Goal: Task Accomplishment & Management: Use online tool/utility

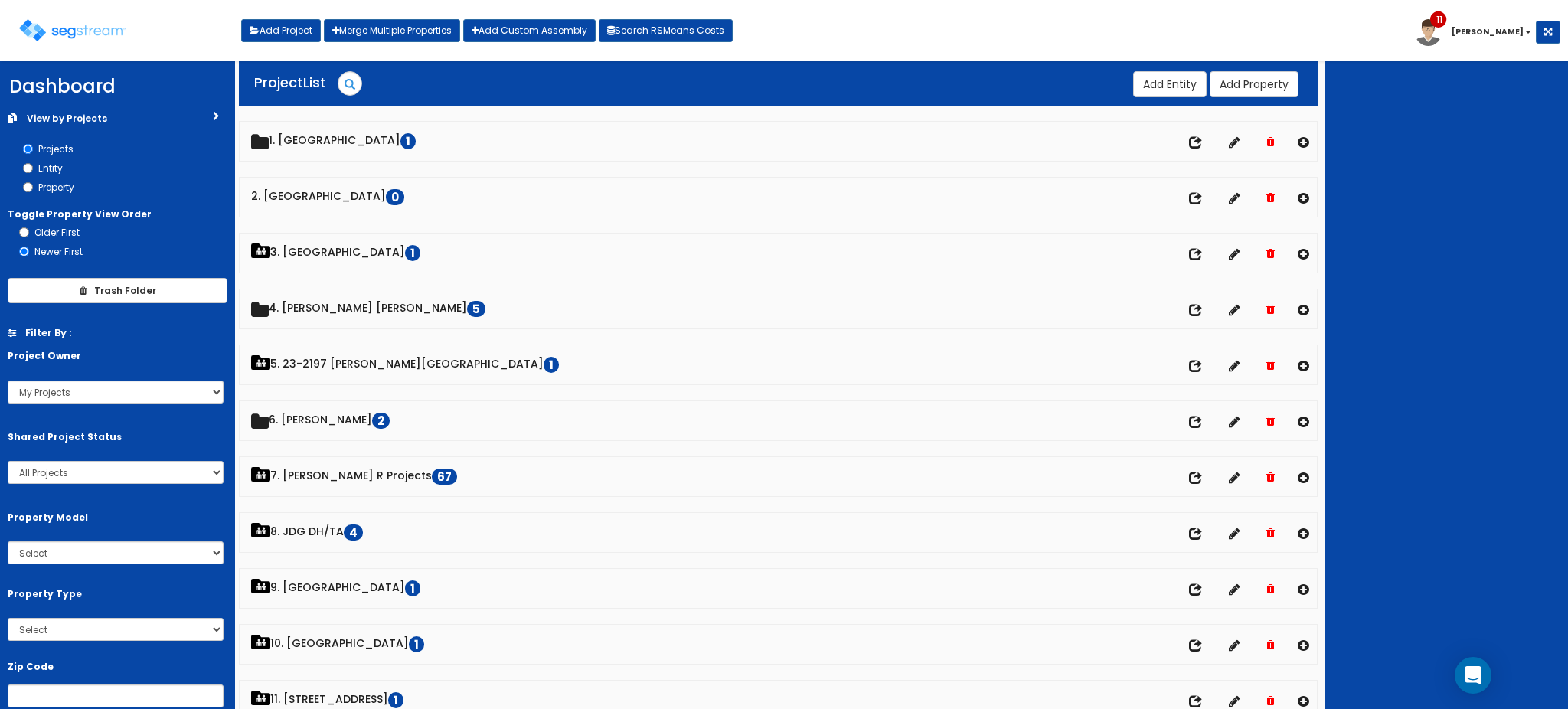
click at [1447, 144] on div at bounding box center [1447, 385] width 242 height 648
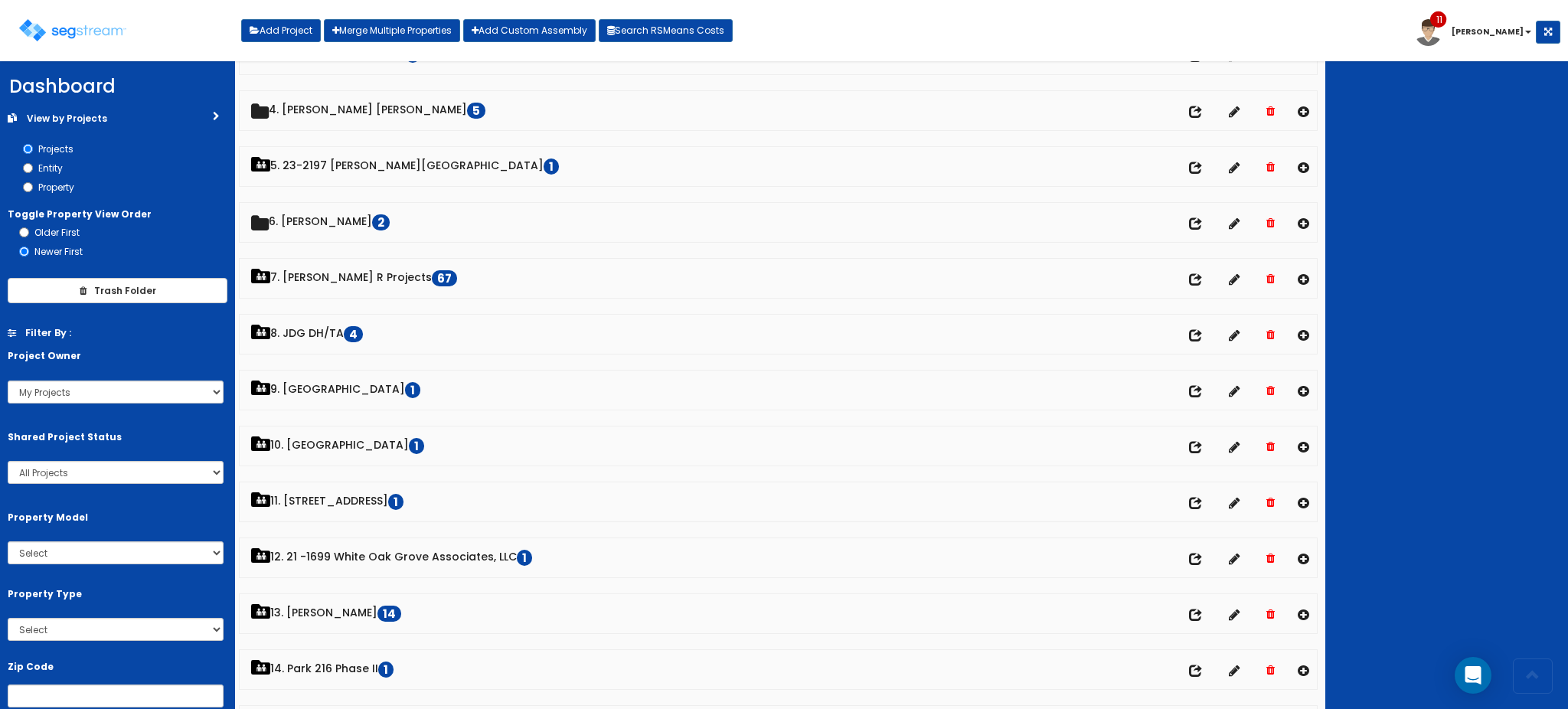
scroll to position [200, 0]
drag, startPoint x: 185, startPoint y: 463, endPoint x: 126, endPoint y: 481, distance: 61.7
click at [185, 463] on select "All Projects My Projects Shared Projects" at bounding box center [116, 472] width 216 height 23
select select "personal"
click at [8, 461] on select "All Projects My Projects Shared Projects" at bounding box center [116, 472] width 216 height 23
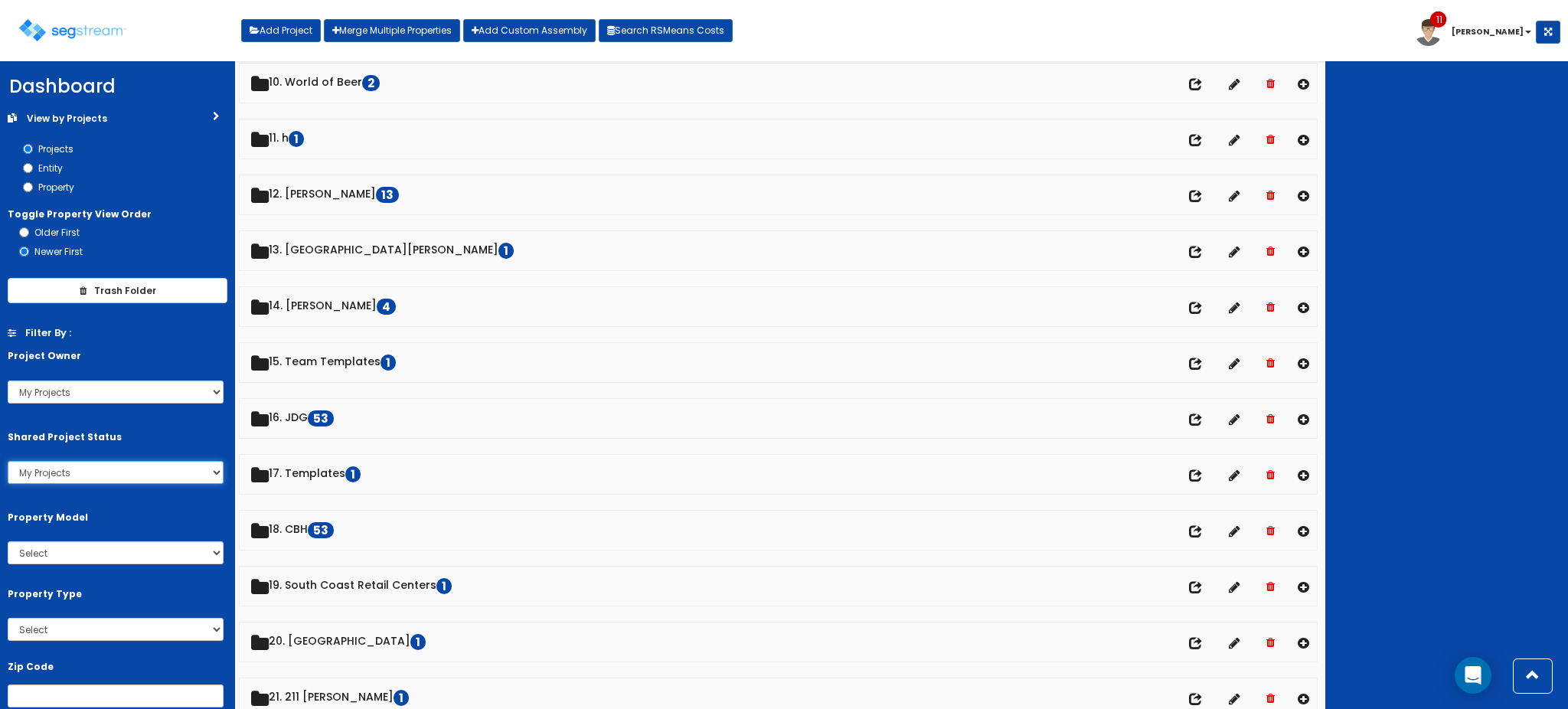
scroll to position [562, 0]
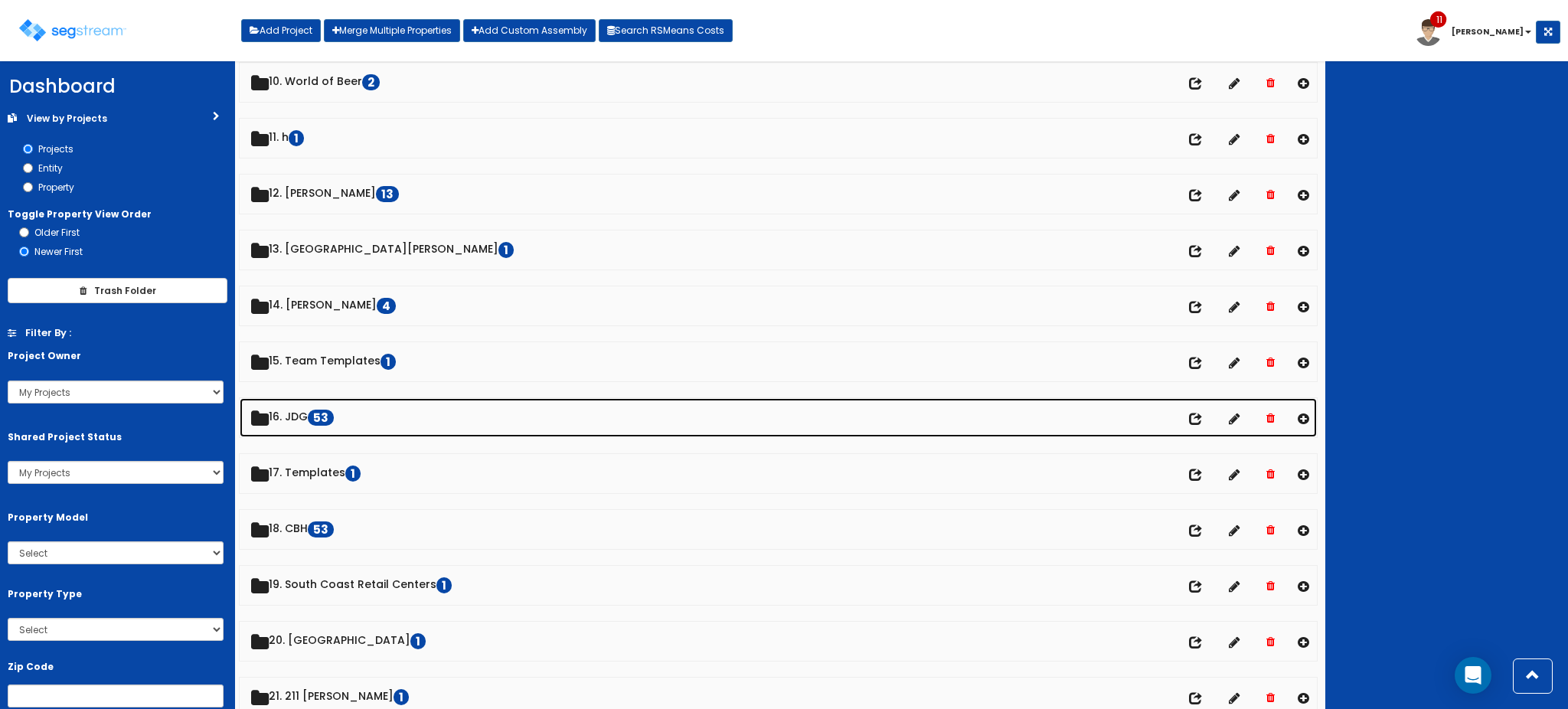
click at [303, 418] on link "16. JDG 53" at bounding box center [778, 417] width 1077 height 39
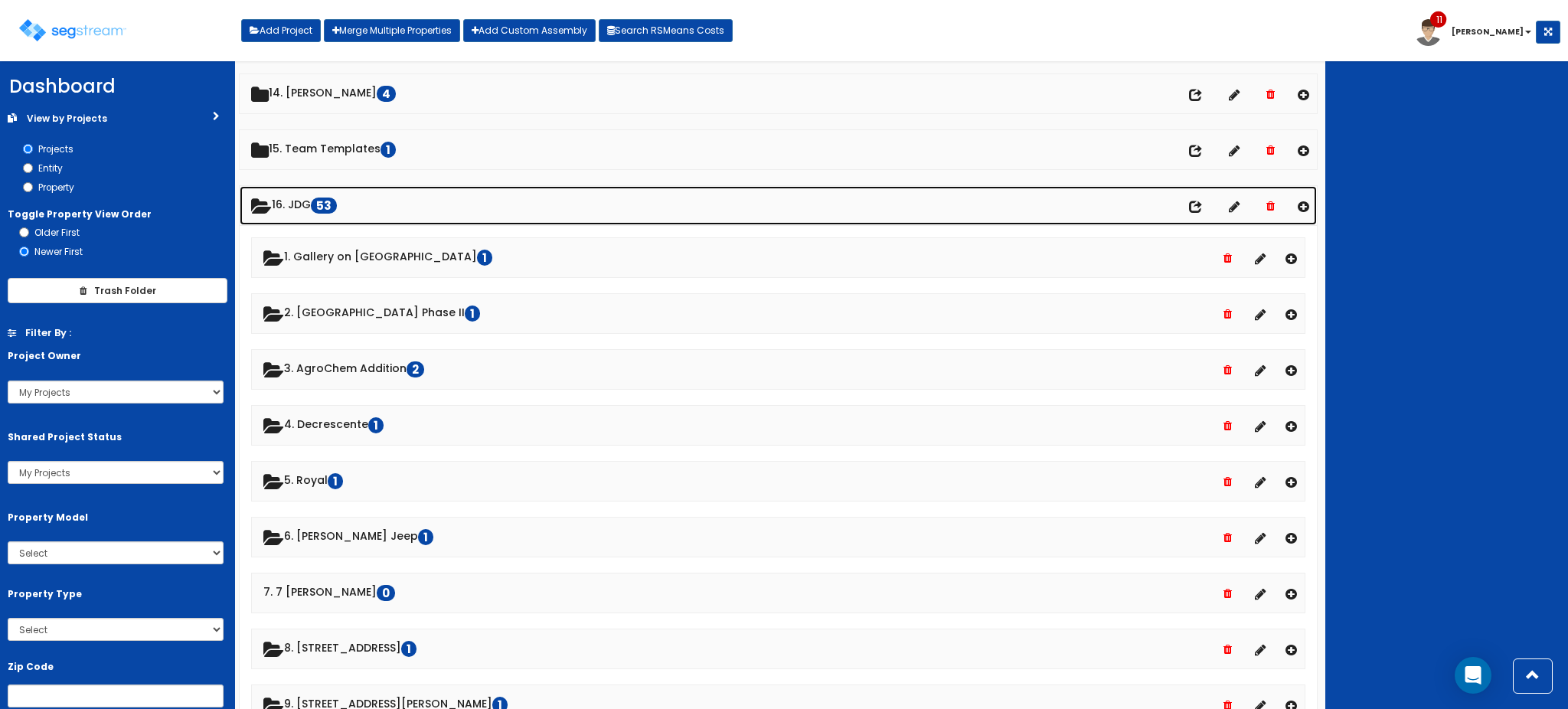
scroll to position [775, 0]
click at [291, 216] on link "16. JDG 53" at bounding box center [778, 204] width 1077 height 39
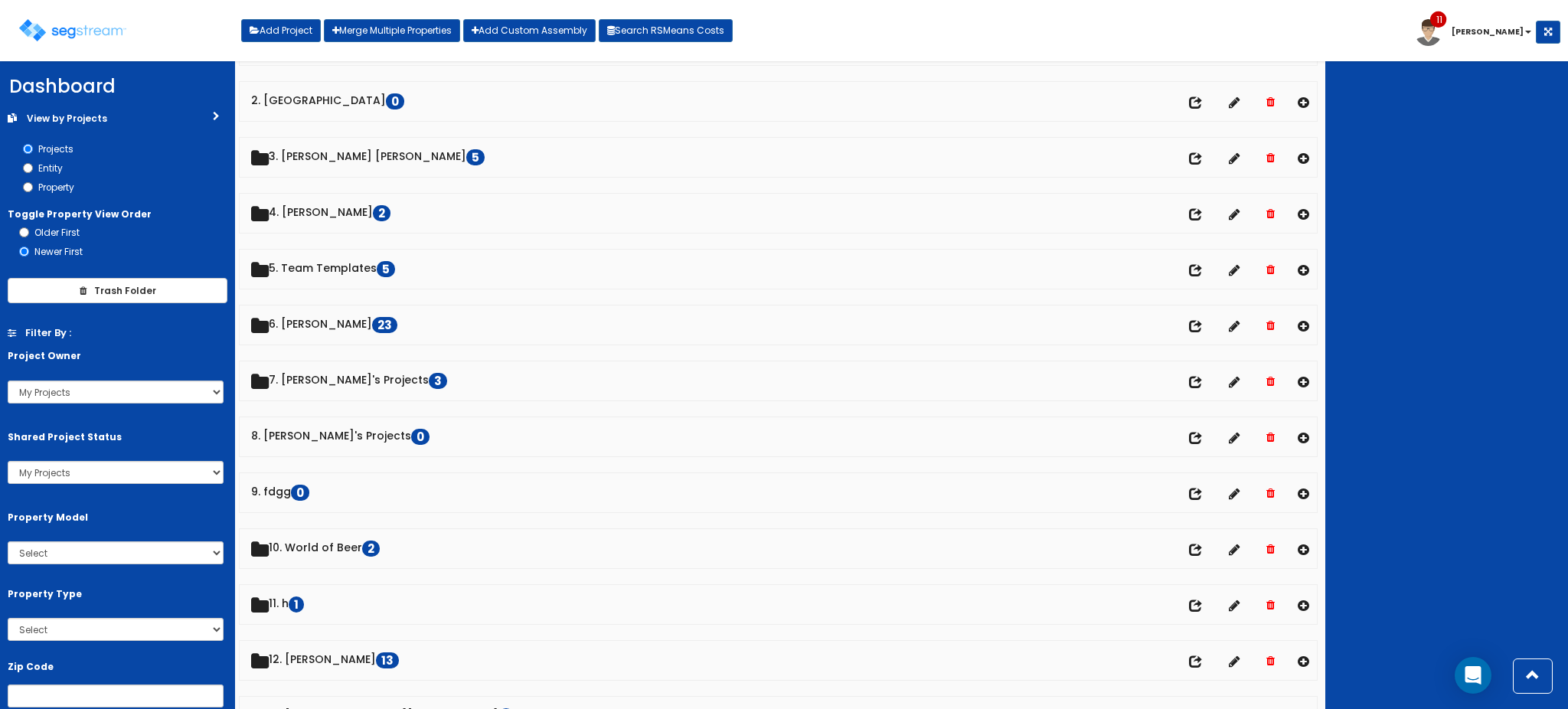
scroll to position [83, 0]
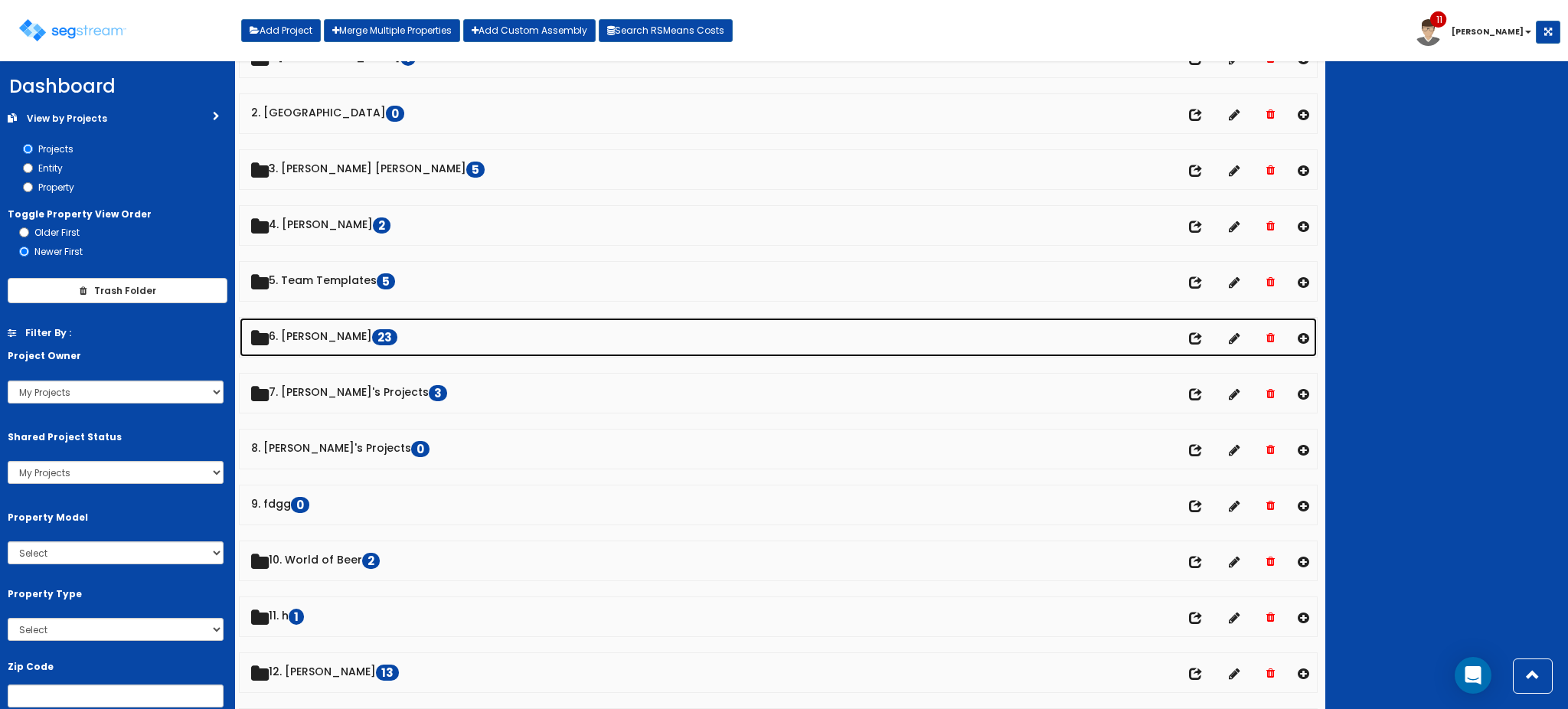
click at [301, 351] on link "6. Dawn 23" at bounding box center [778, 337] width 1077 height 39
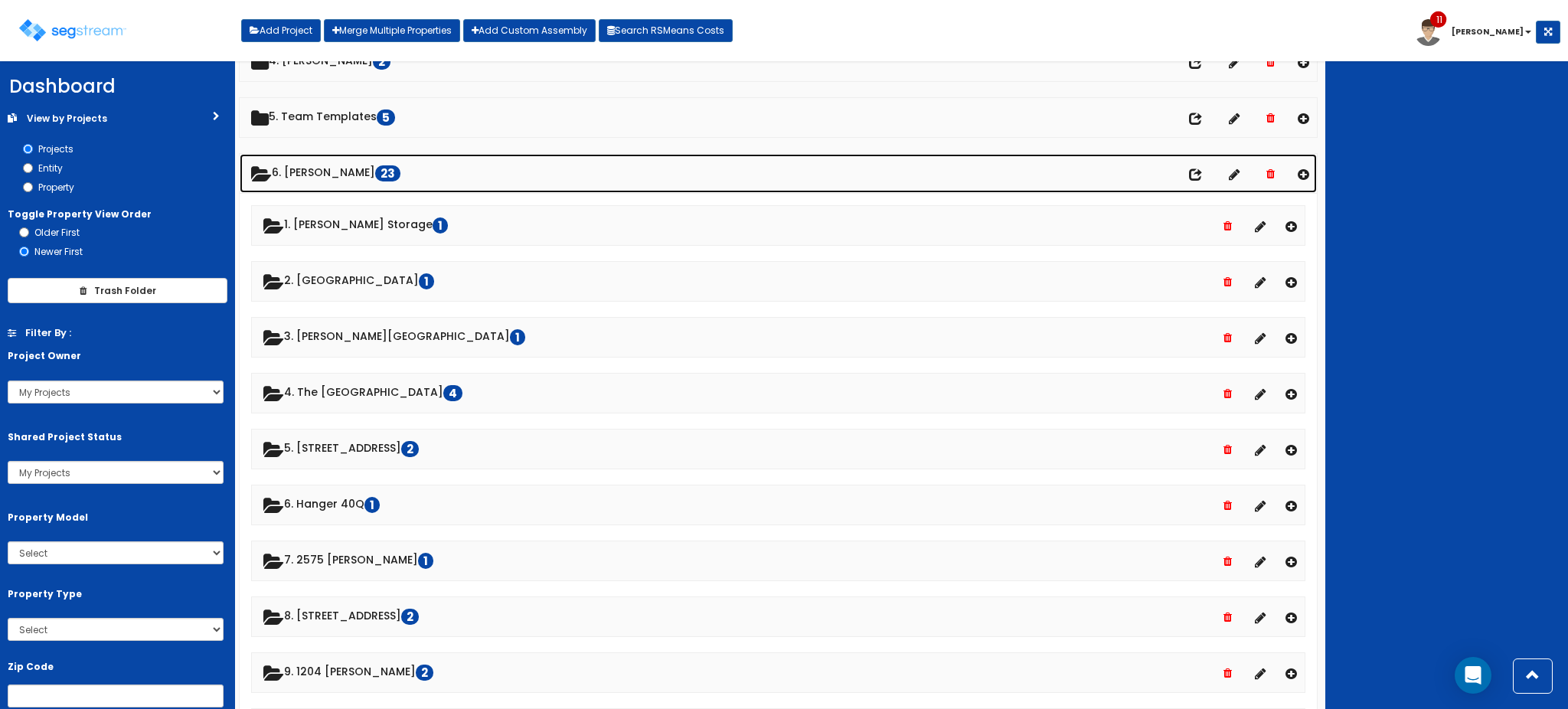
scroll to position [249, 0]
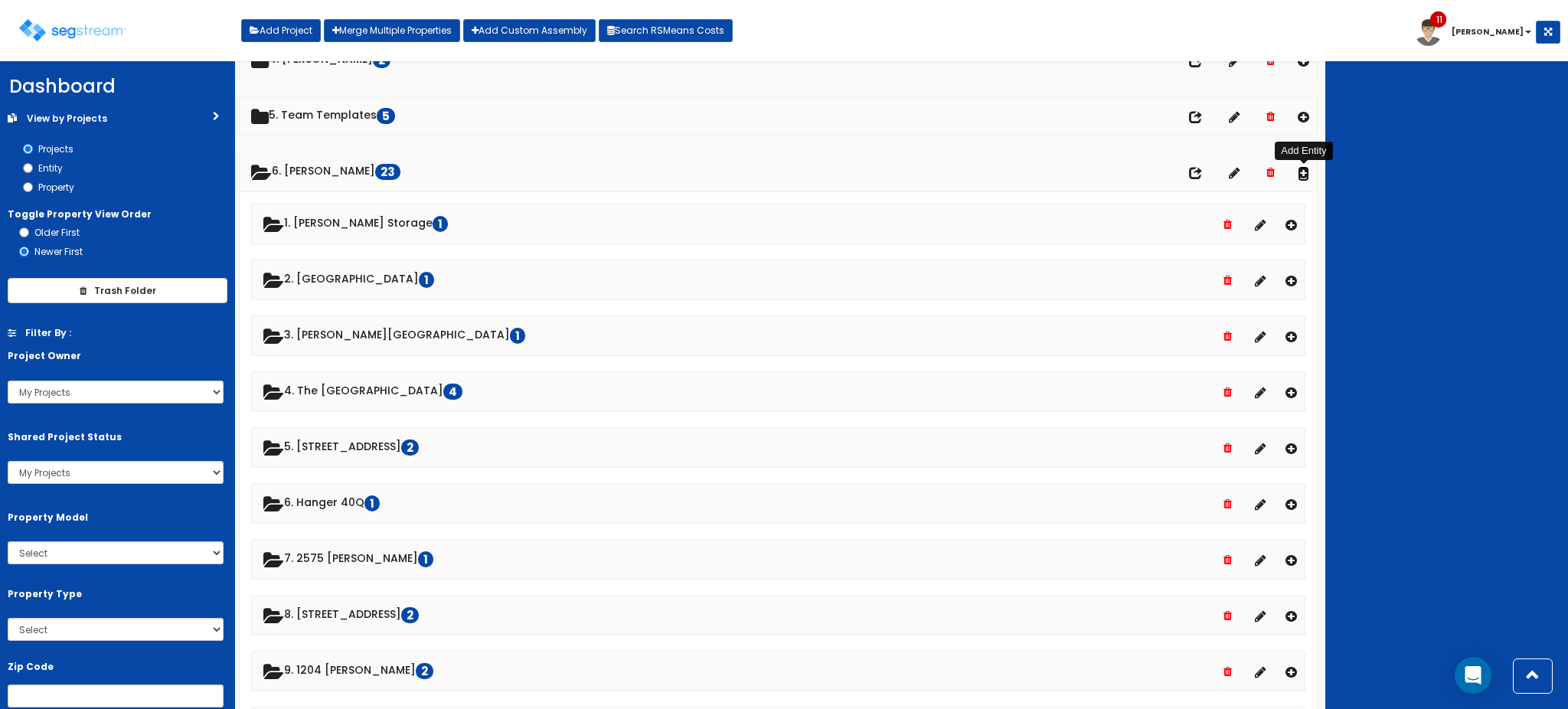
click at [1302, 173] on icon at bounding box center [1303, 173] width 12 height 13
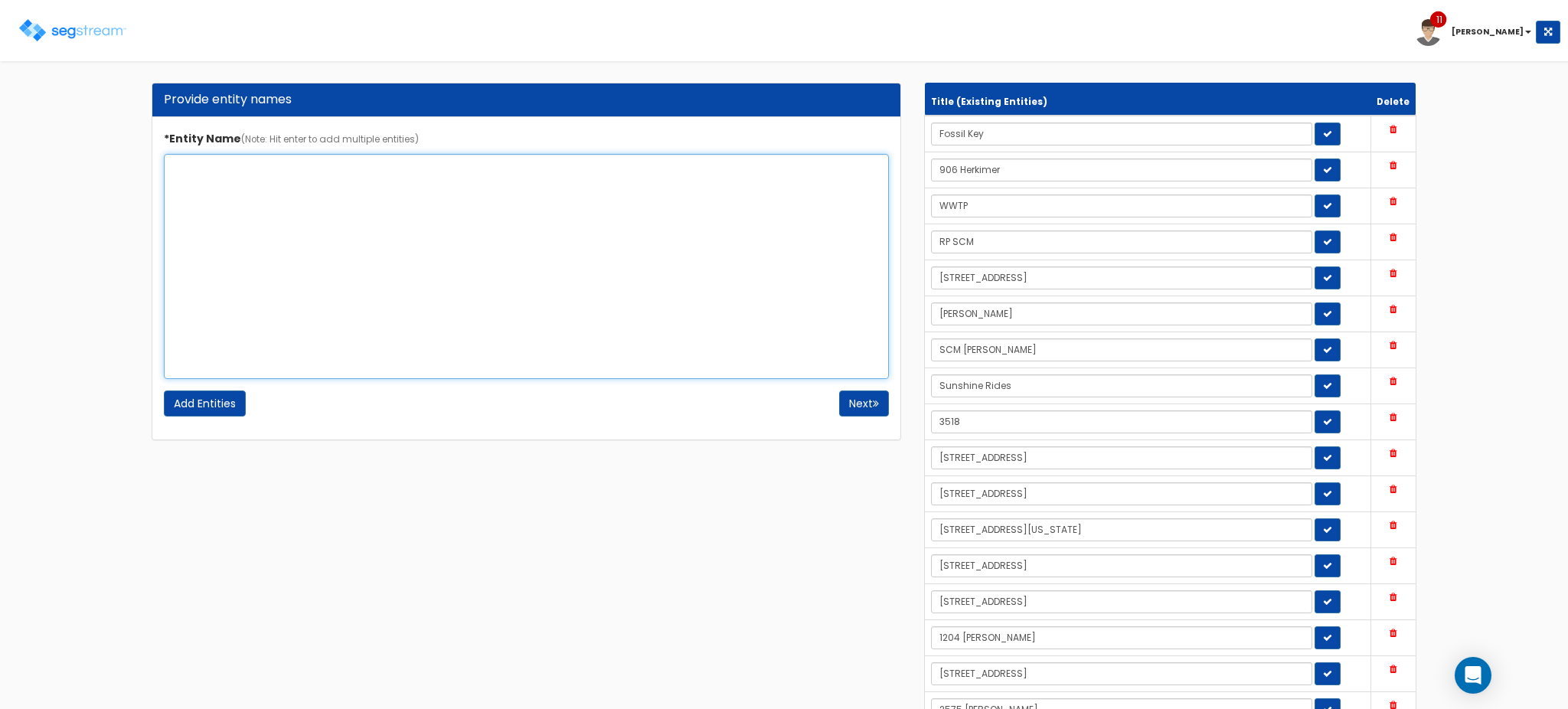
click at [682, 204] on textarea "*Entity Name (Note: Hit enter to add multiple entities)" at bounding box center [527, 266] width 725 height 225
type textarea "4475 Buckownes"
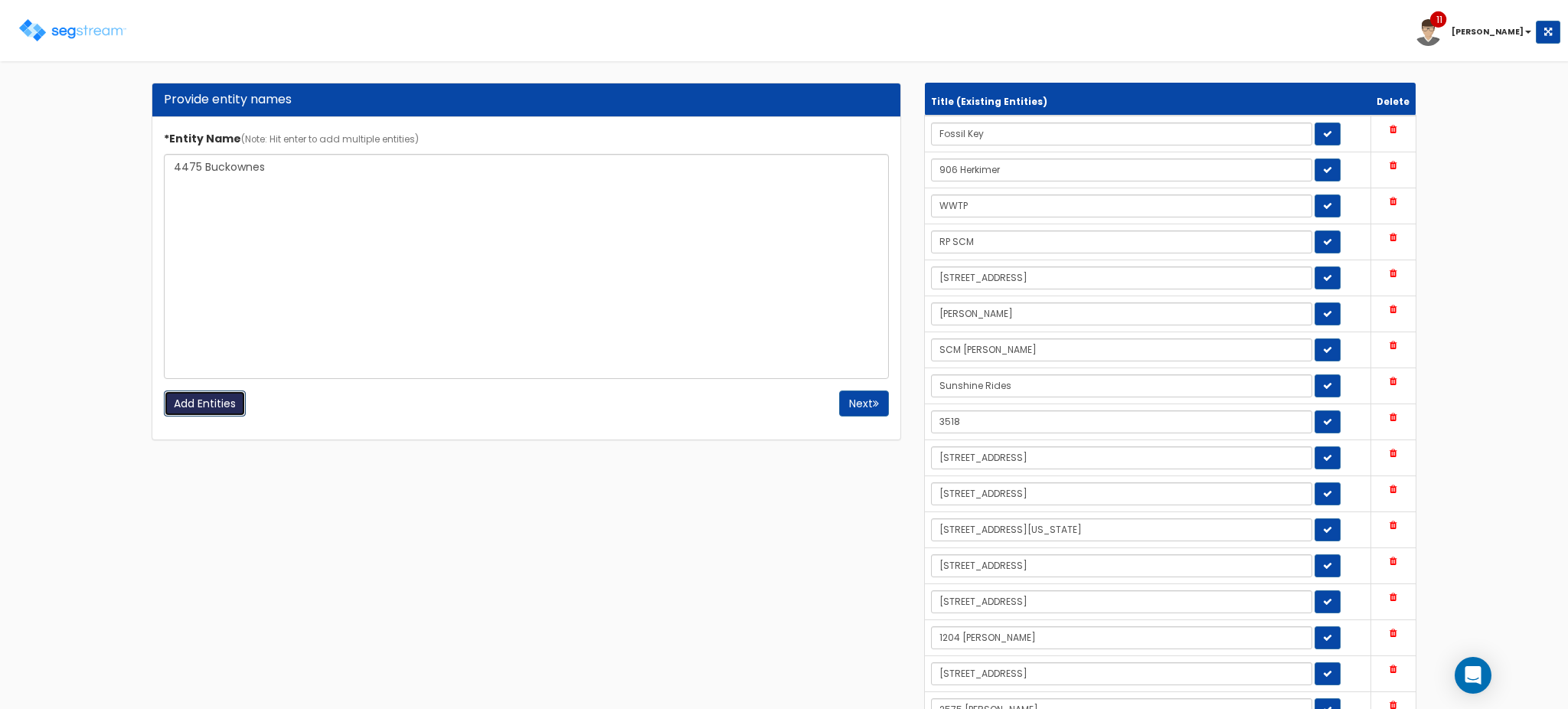
click at [230, 410] on input "Add Entities" at bounding box center [204, 403] width 82 height 26
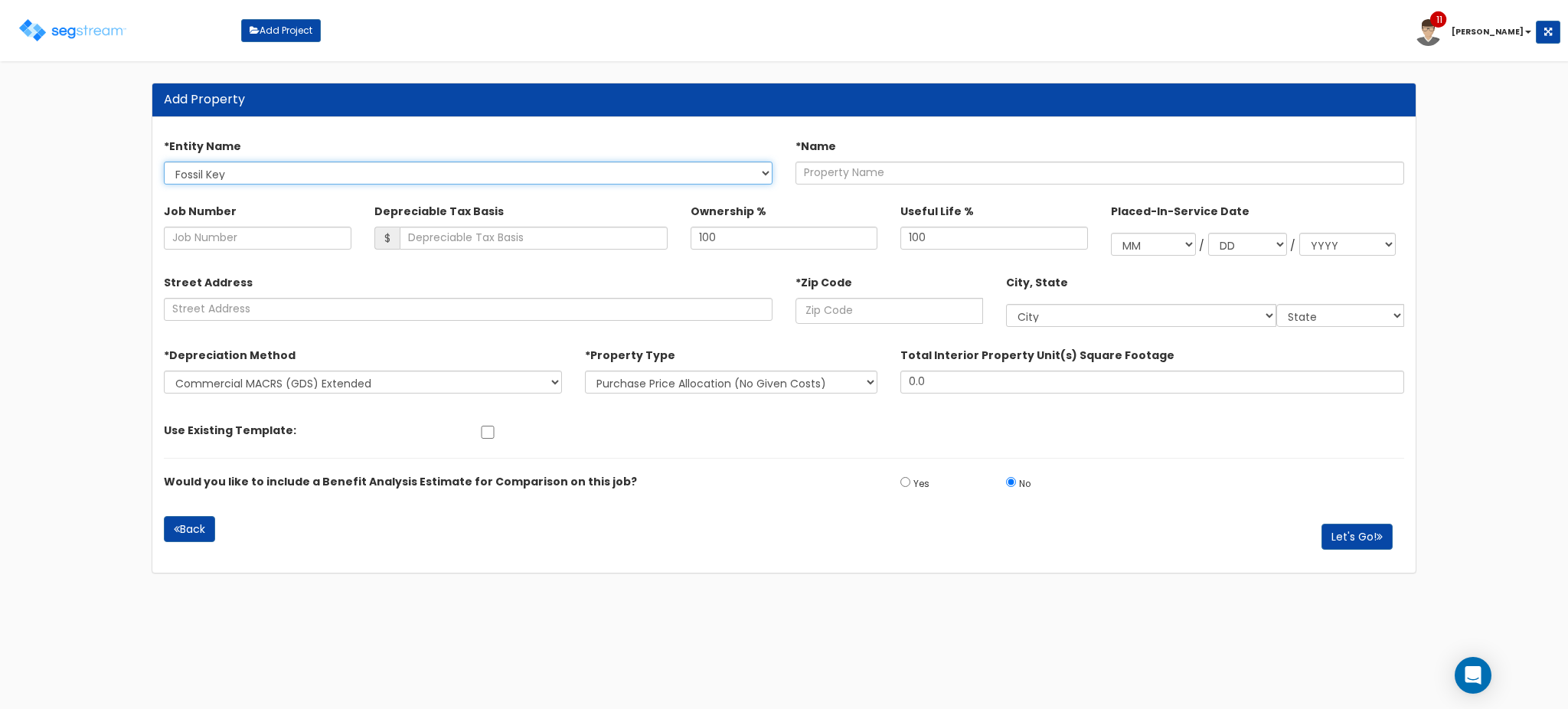
click at [696, 173] on select "Fossil Key 906 Herkimer WWTP RP SCM 5480 Highway North Hayden SCM Jimi Sunshine…" at bounding box center [468, 173] width 609 height 23
select select "1705"
click at [164, 162] on select "Fossil Key 906 Herkimer WWTP RP SCM 5480 Highway North Hayden SCM Jimi Sunshine…" at bounding box center [468, 173] width 609 height 23
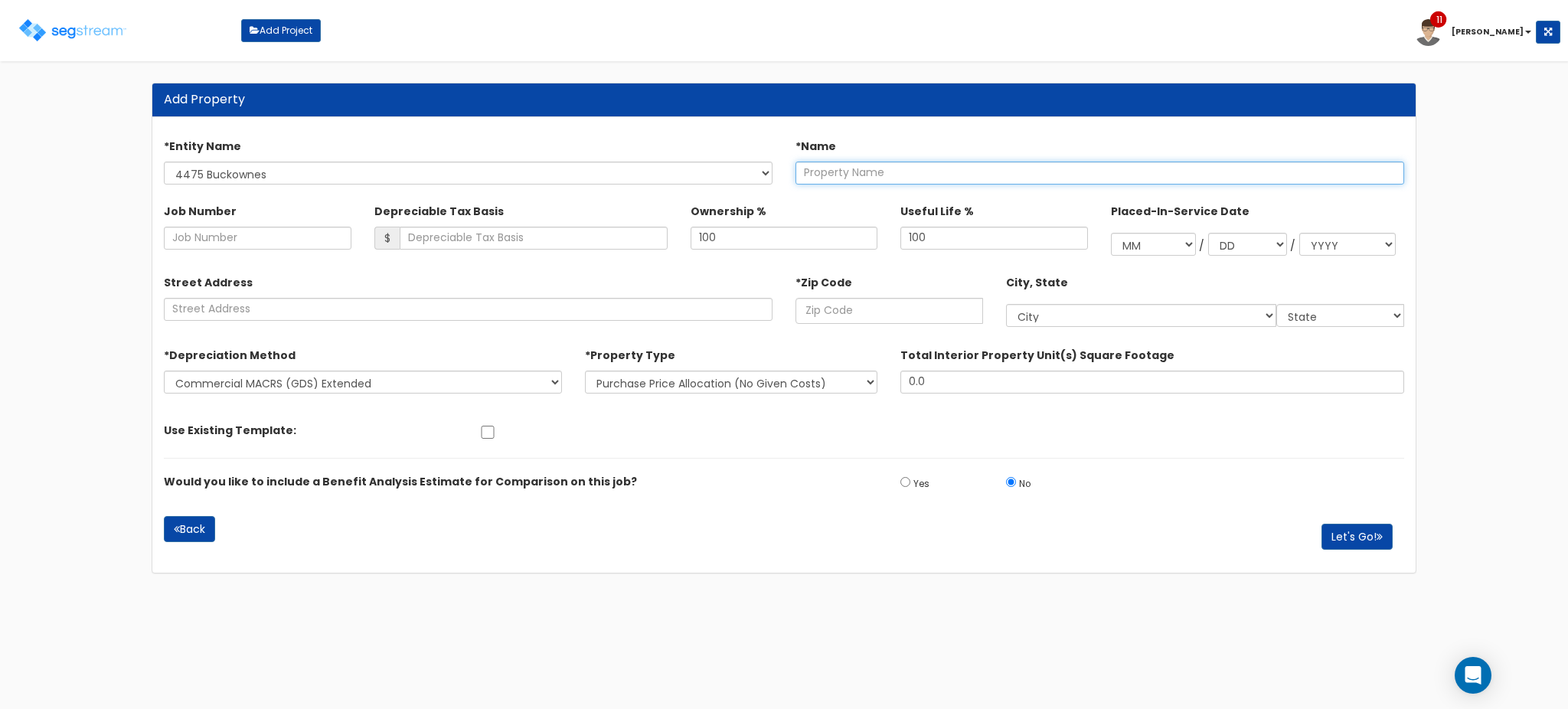
click at [952, 172] on input "text" at bounding box center [1100, 173] width 609 height 23
type input "4475 Buck Owens Boulevard"
click at [878, 310] on input "text" at bounding box center [889, 311] width 188 height 26
paste input "93308"
type input "93308"
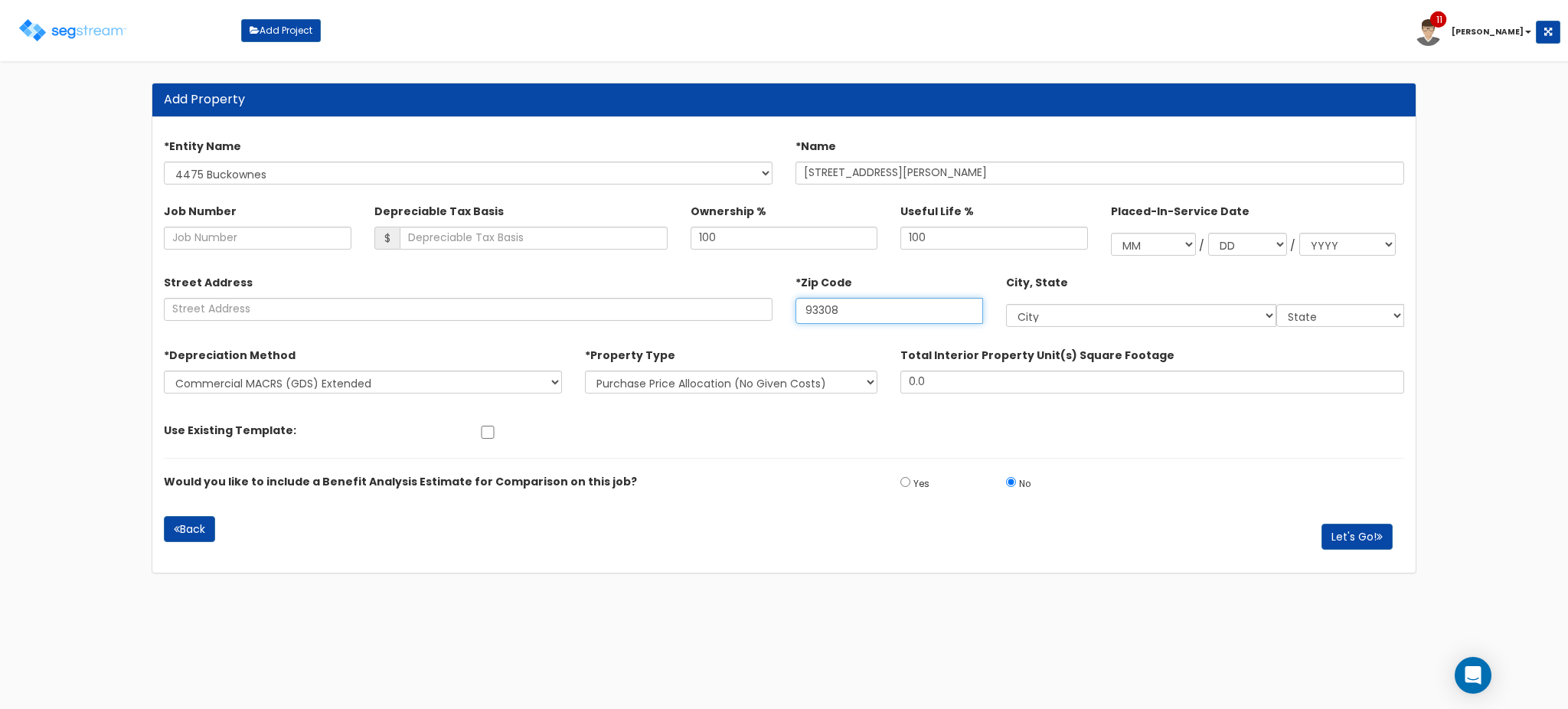
select select "CA"
type input "93308"
click at [1371, 545] on button "Let's Go!" at bounding box center [1357, 536] width 71 height 26
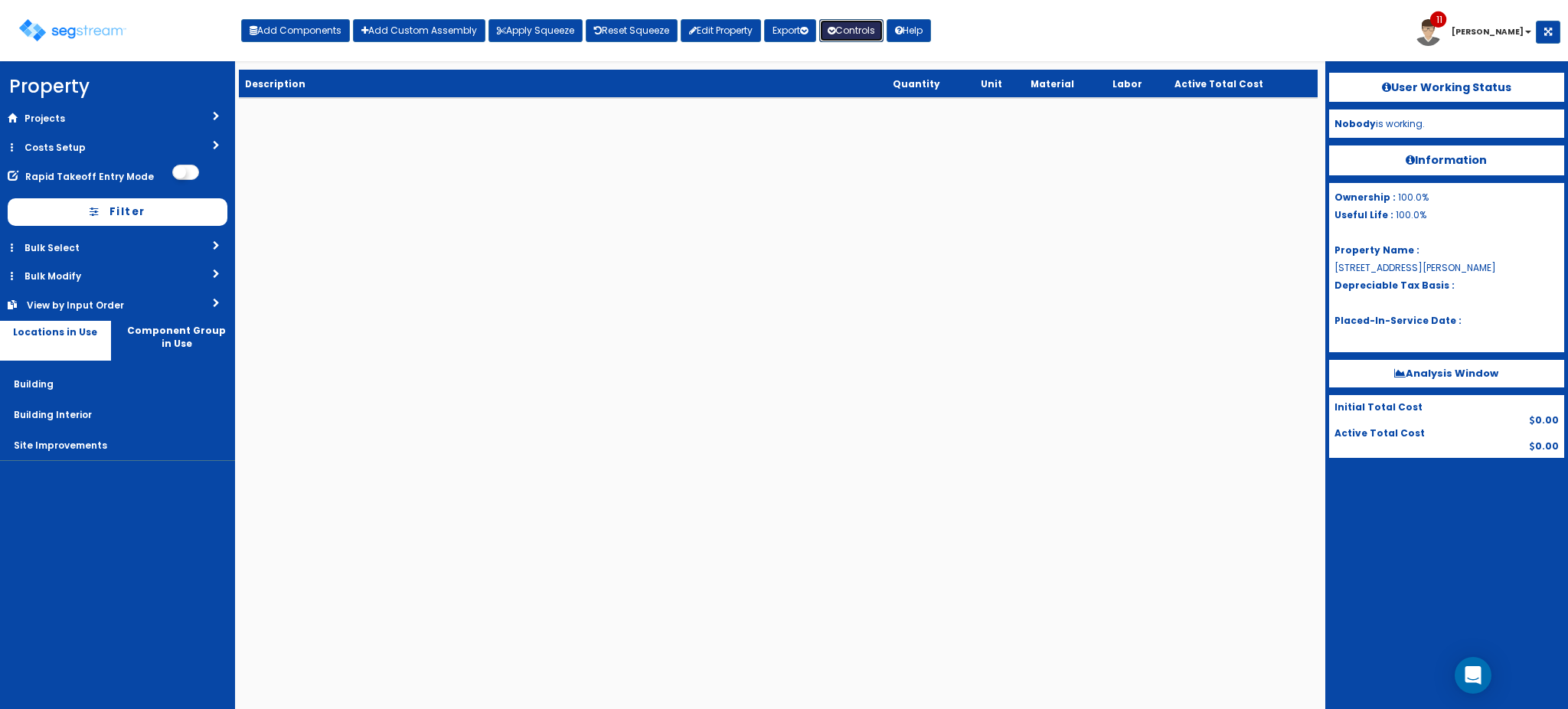
click at [850, 23] on button "Controls" at bounding box center [851, 30] width 64 height 23
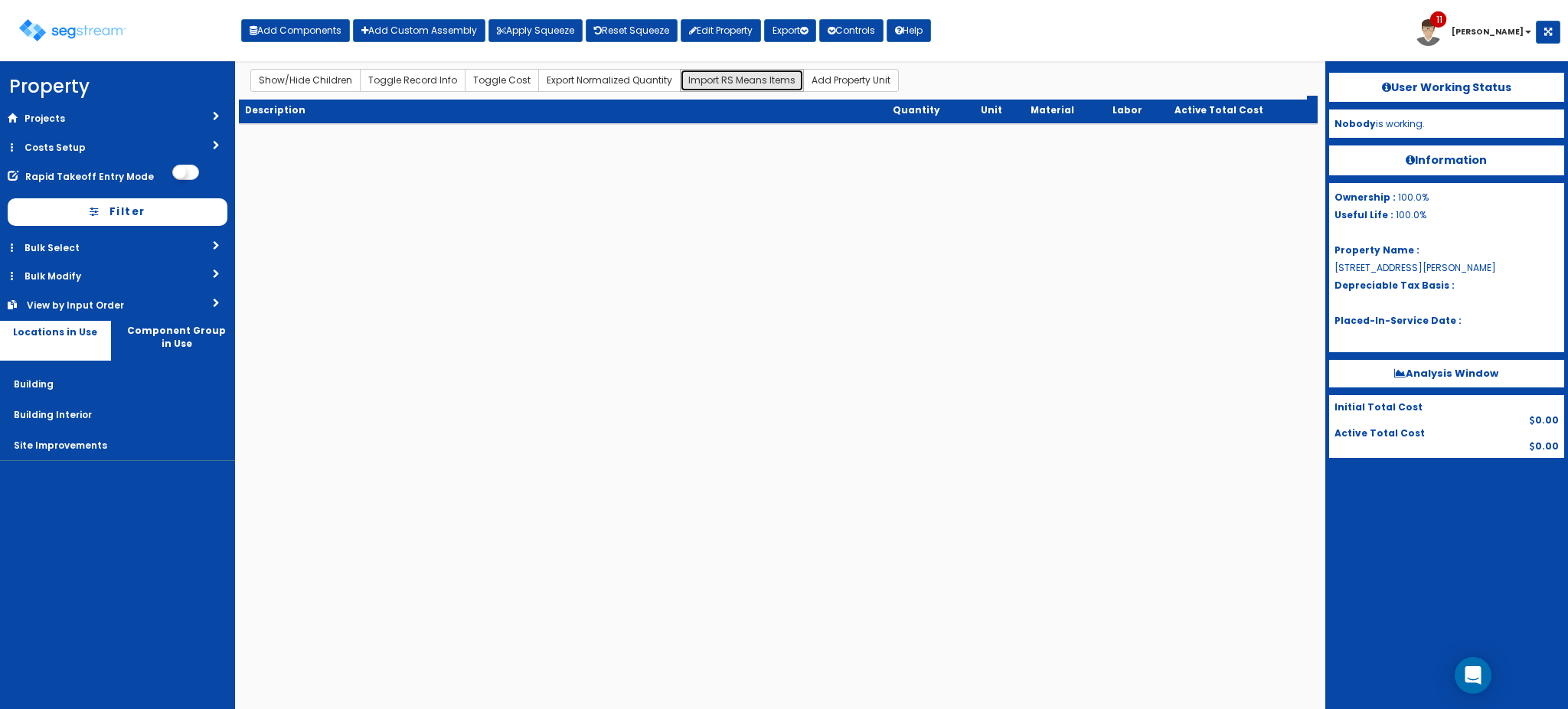
click at [715, 85] on button "Import RS Means Items" at bounding box center [742, 80] width 124 height 23
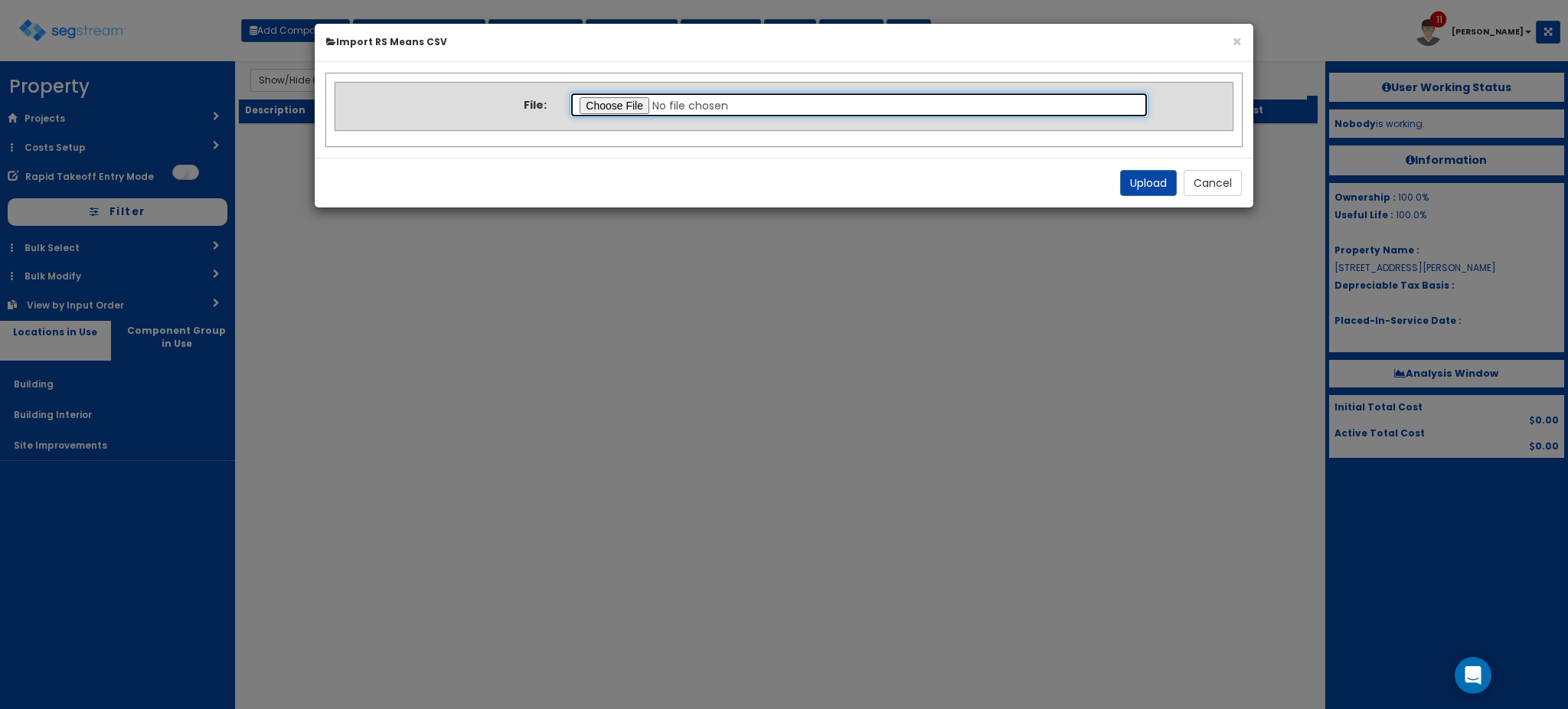
click at [618, 106] on input "file" at bounding box center [858, 105] width 579 height 26
type input "C:\fakepath\upload.csv"
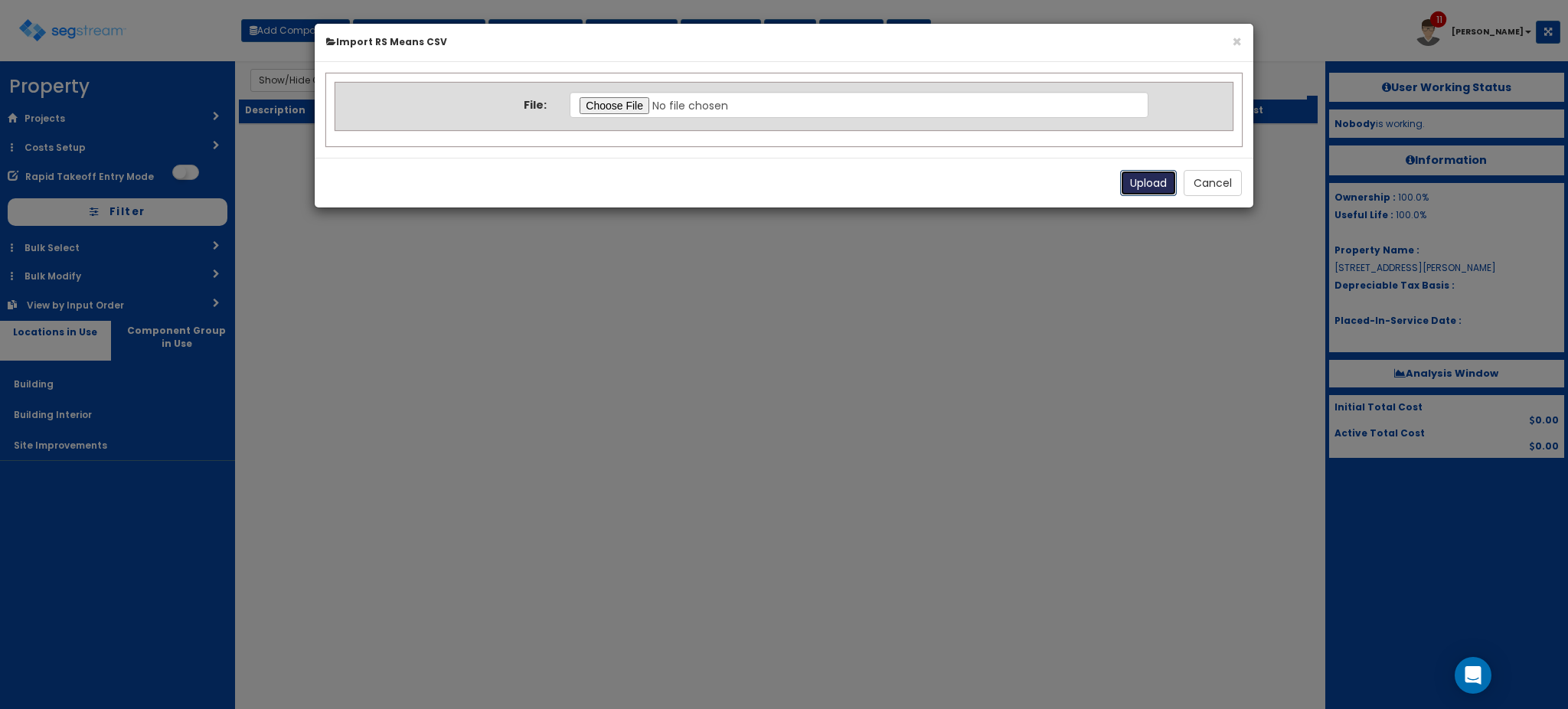
click at [1132, 177] on button "Upload" at bounding box center [1148, 183] width 57 height 26
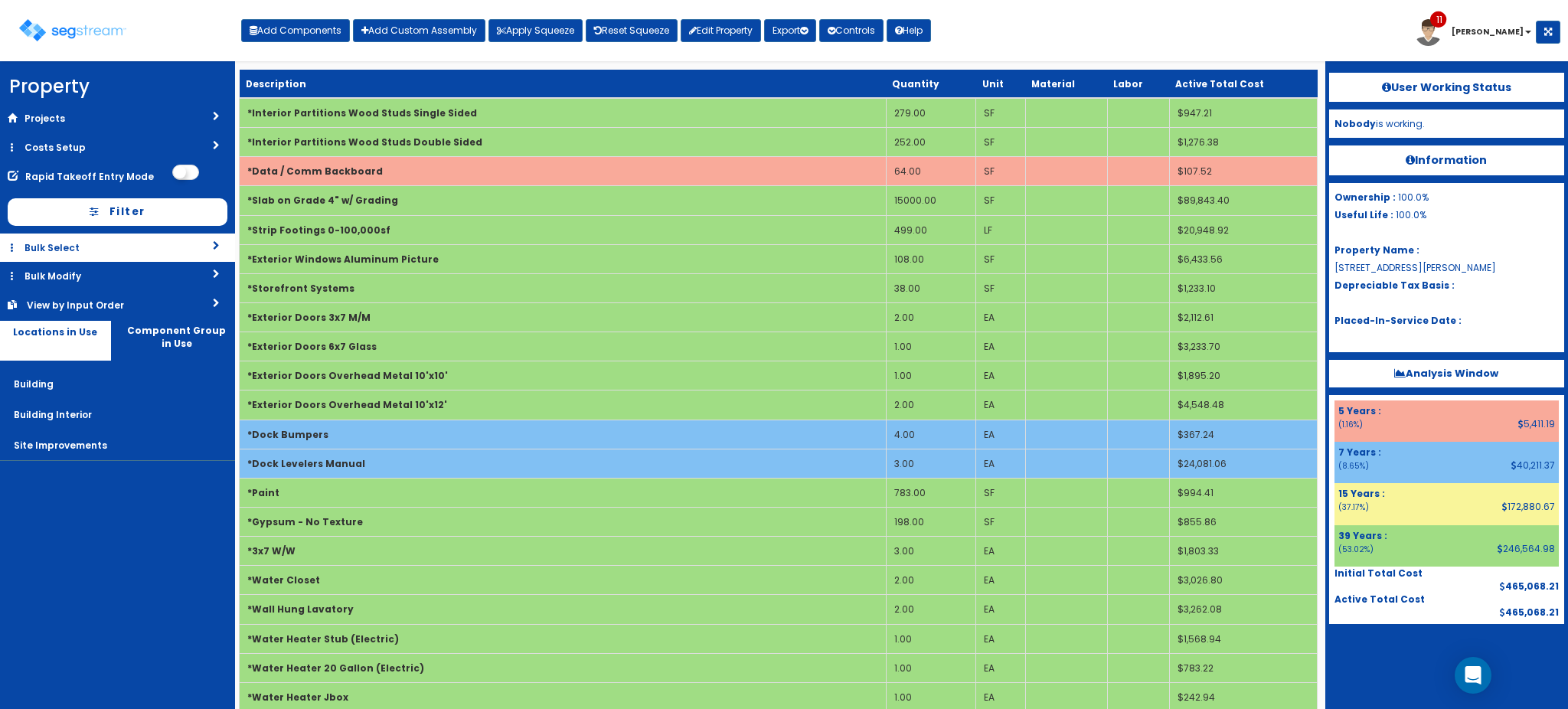
click at [191, 239] on link "Bulk Select" at bounding box center [117, 248] width 235 height 29
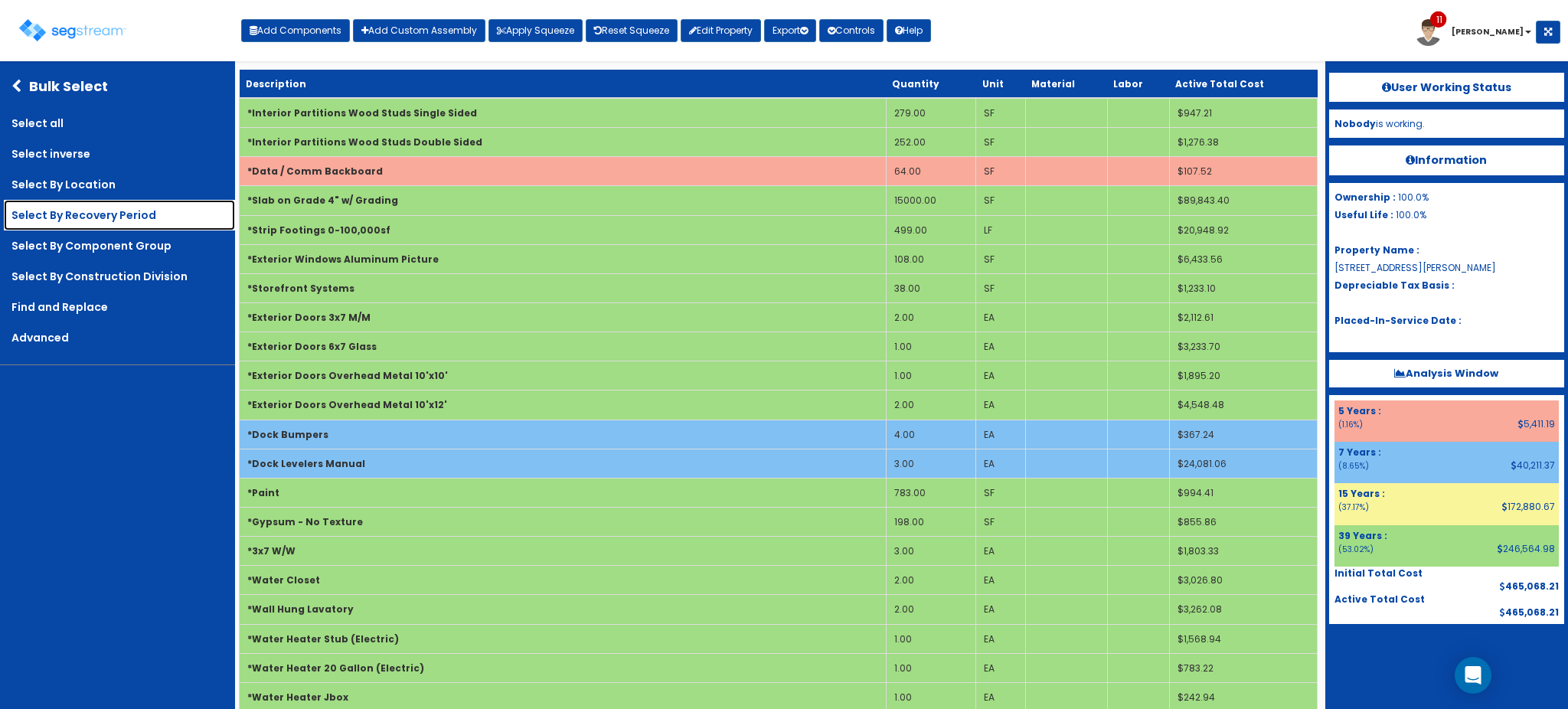
click at [135, 204] on link "Select By Recovery Period" at bounding box center [120, 215] width 231 height 31
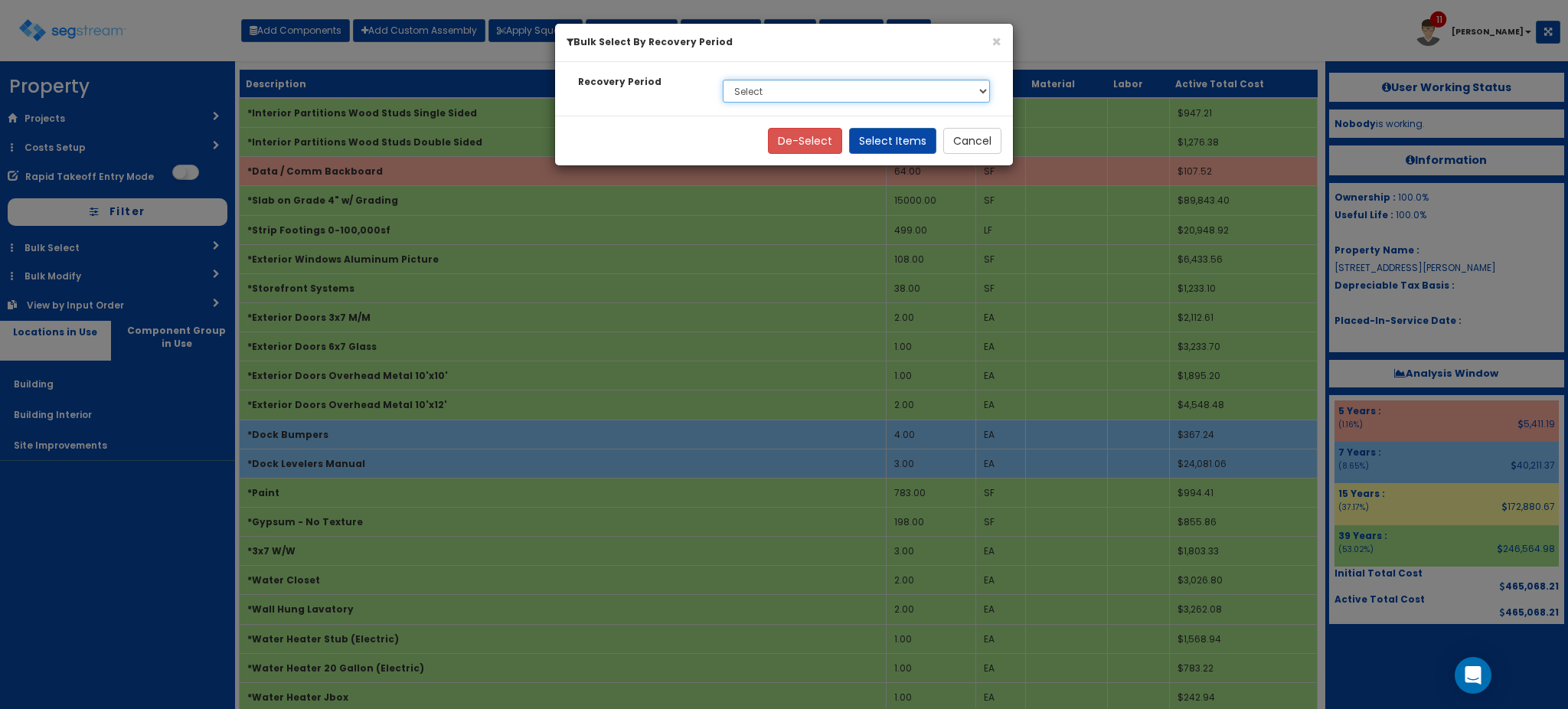
click at [881, 91] on select "Select 5 Years 7 Years 15 Years 39 Years" at bounding box center [856, 91] width 267 height 23
select select "7Y"
click at [723, 80] on select "Select 5 Years 7 Years 15 Years 39 Years" at bounding box center [856, 91] width 267 height 23
click at [915, 131] on button "Select Items" at bounding box center [892, 140] width 87 height 26
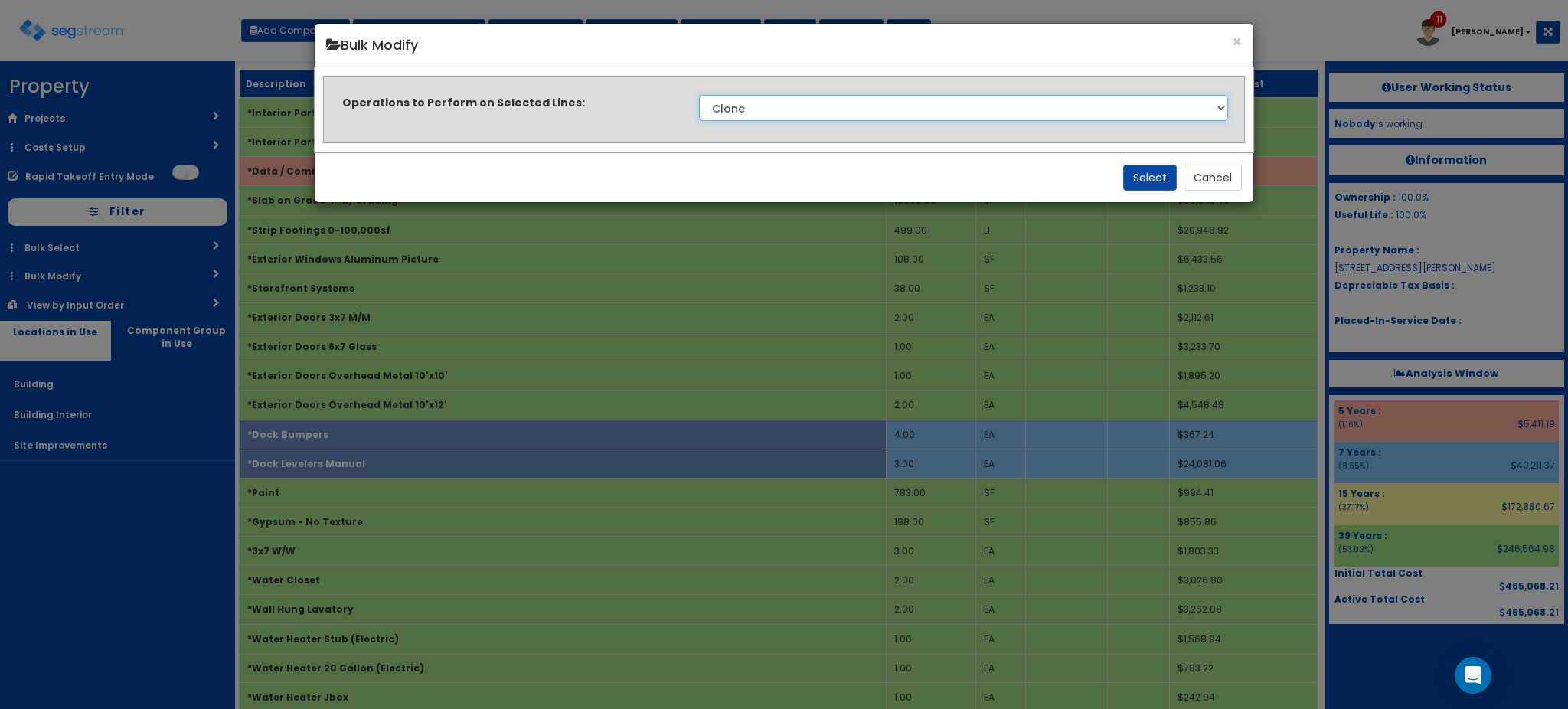
click at [865, 108] on select "Clone Delete Delete Zero Quantities Modify Component Group Modify Cost Sources …" at bounding box center [964, 108] width 529 height 26
select select "modifyRecoveryPeriod"
click at [699, 95] on select "Clone Delete Delete Zero Quantities Modify Component Group Modify Cost Sources …" at bounding box center [964, 108] width 529 height 26
click at [1148, 172] on button "Select" at bounding box center [1150, 177] width 54 height 26
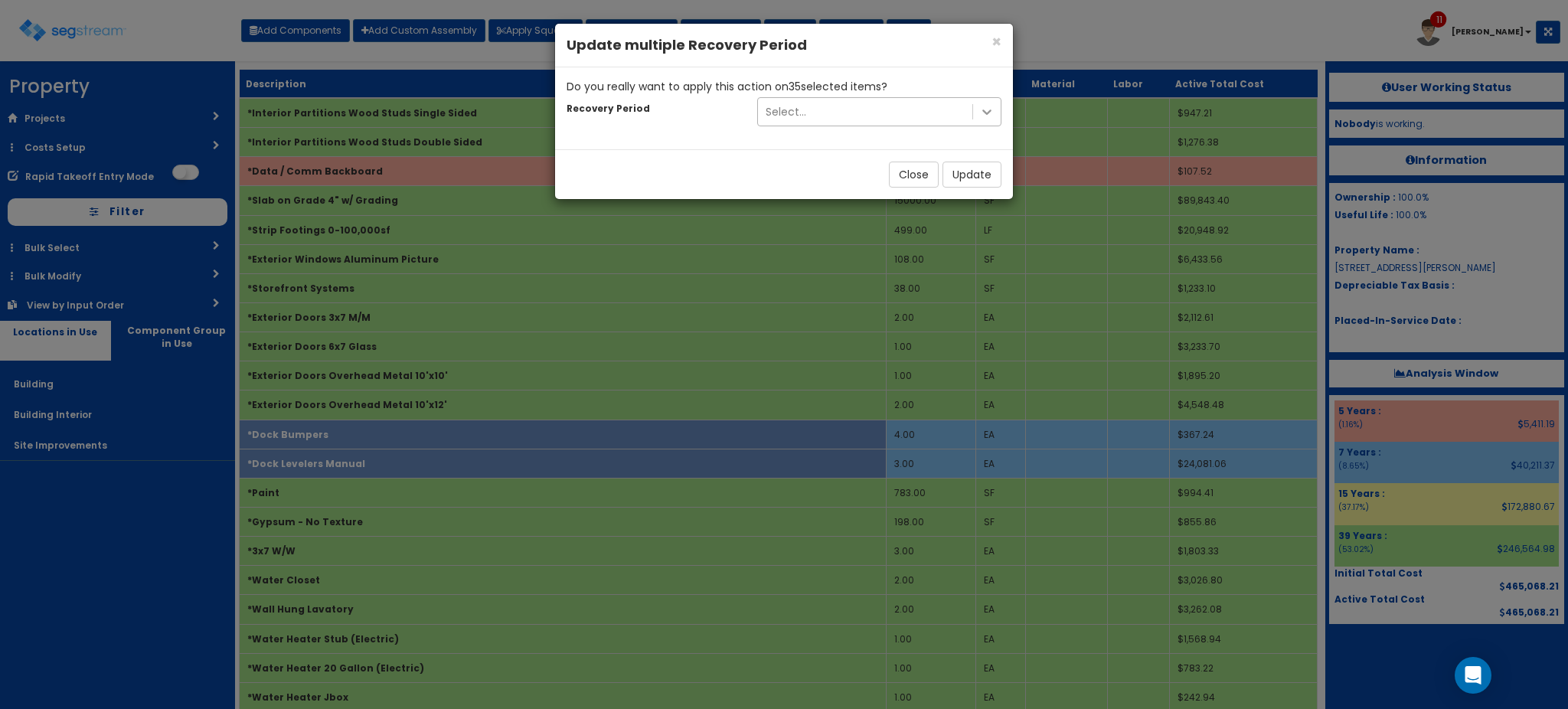
click at [988, 109] on icon at bounding box center [987, 111] width 15 height 15
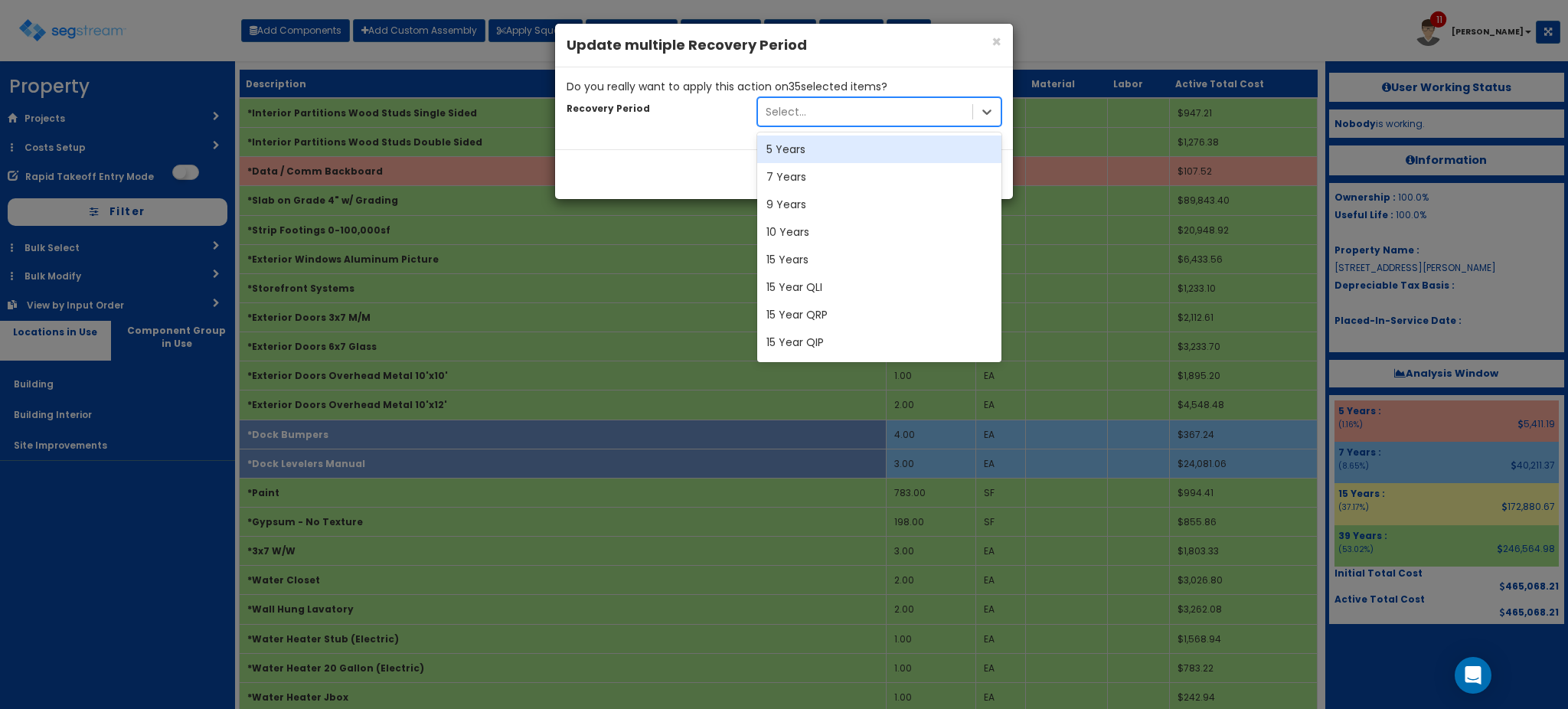
click at [839, 151] on div "5 Years" at bounding box center [879, 149] width 244 height 28
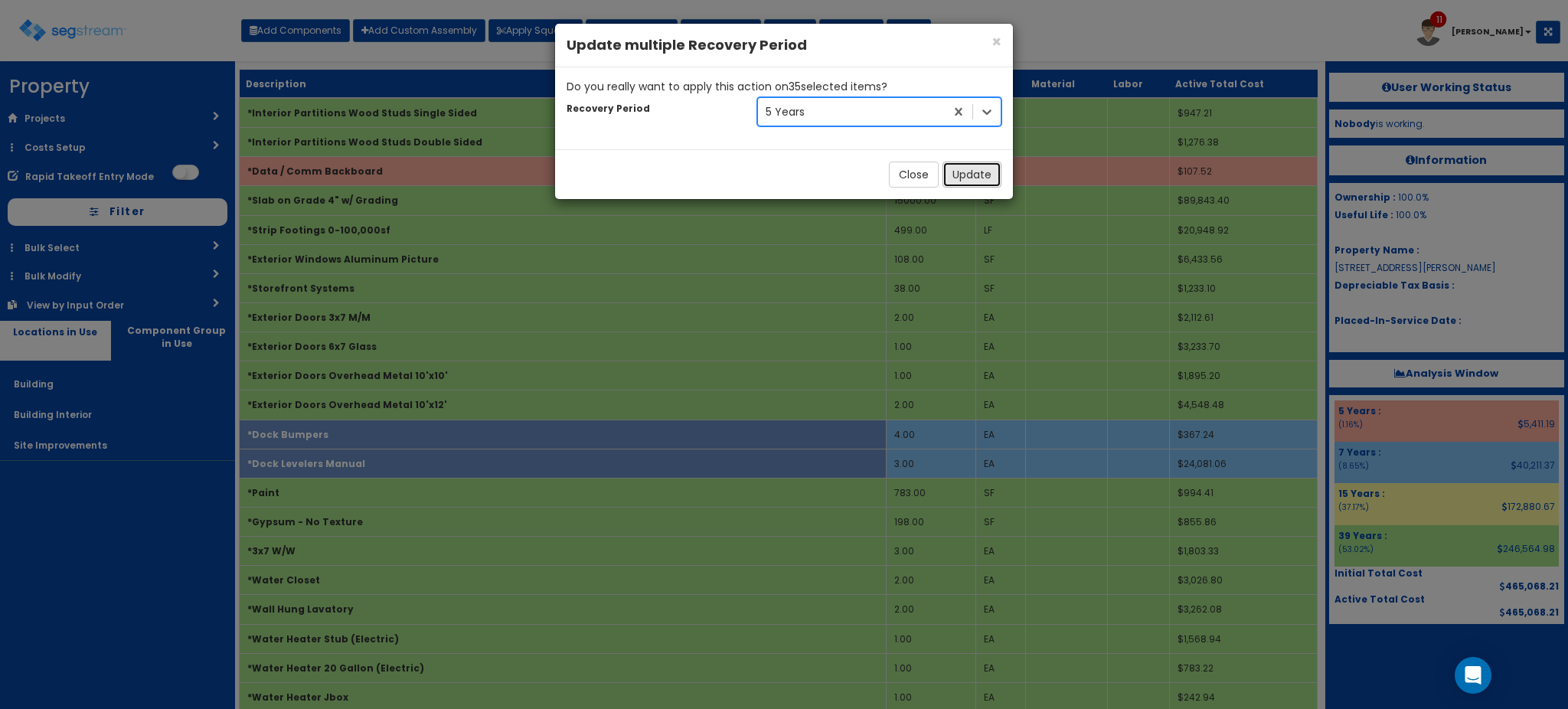
click at [972, 171] on button "Update" at bounding box center [972, 174] width 59 height 26
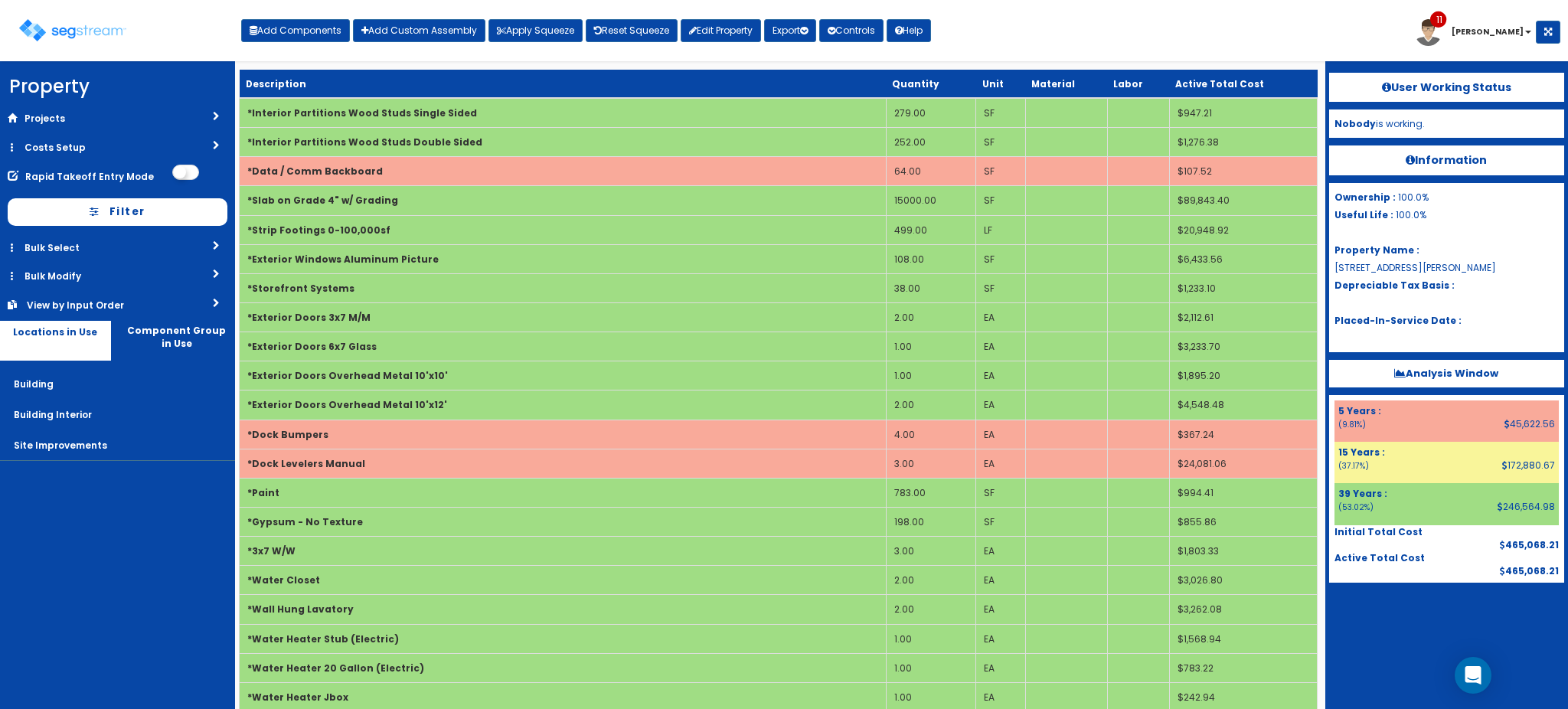
click at [1127, 38] on div "Toggle navigation Add Components Add Custom Assembly Apply Squeeze Reset Squeez…" at bounding box center [784, 36] width 1553 height 50
click at [1011, 40] on div "Toggle navigation Add Components Add Custom Assembly Apply Squeeze Reset Squeez…" at bounding box center [784, 36] width 1553 height 50
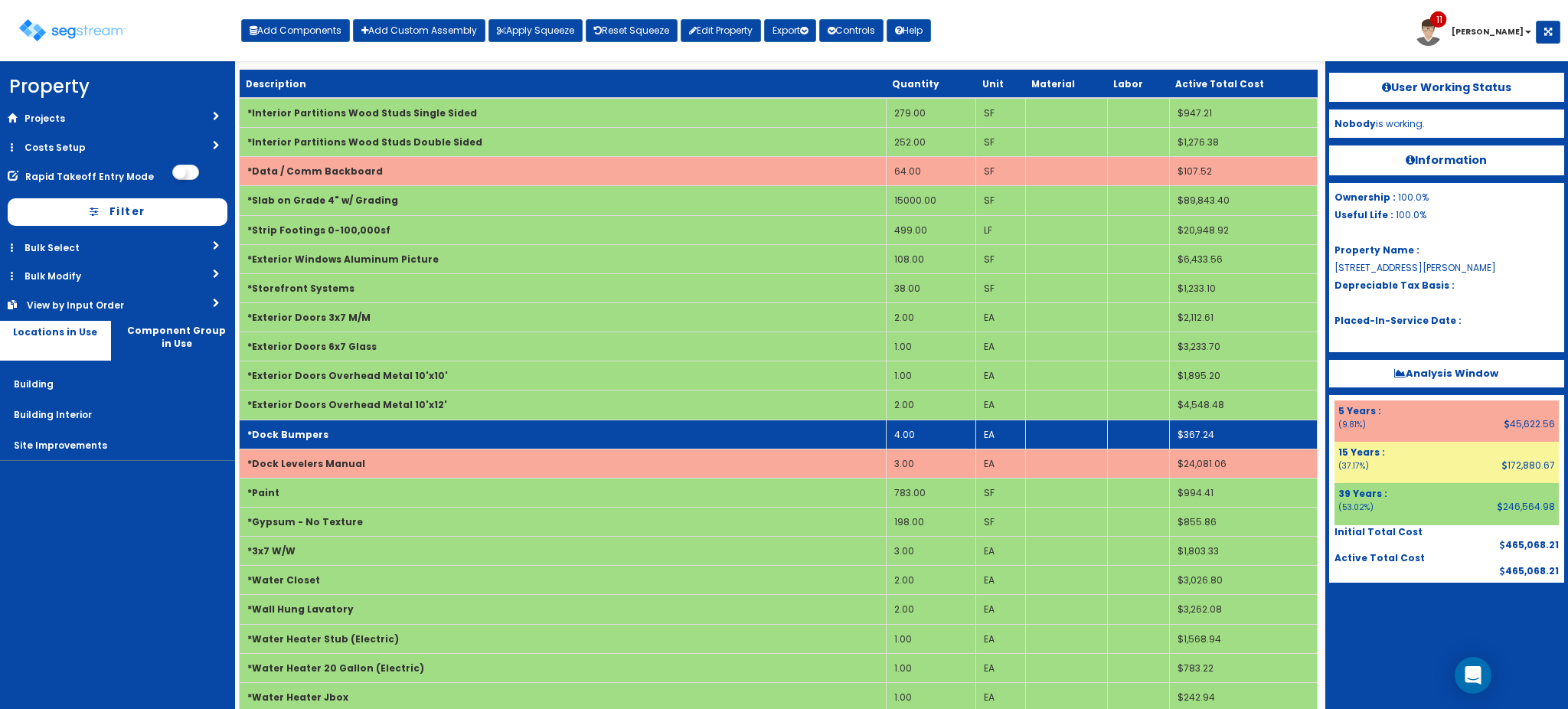
click at [451, 436] on td "*Dock Bumpers" at bounding box center [563, 434] width 647 height 29
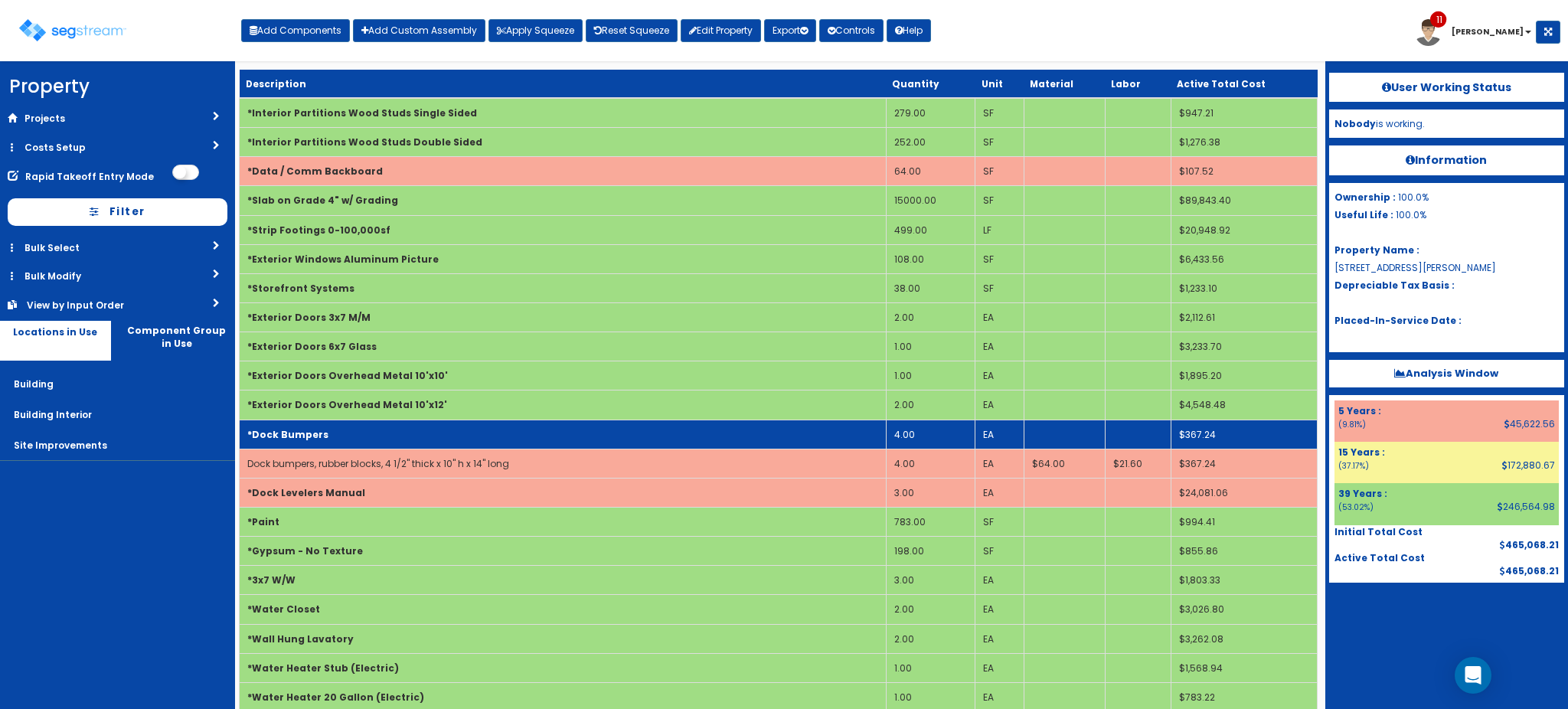
click at [451, 436] on td "*Dock Bumpers" at bounding box center [563, 434] width 647 height 29
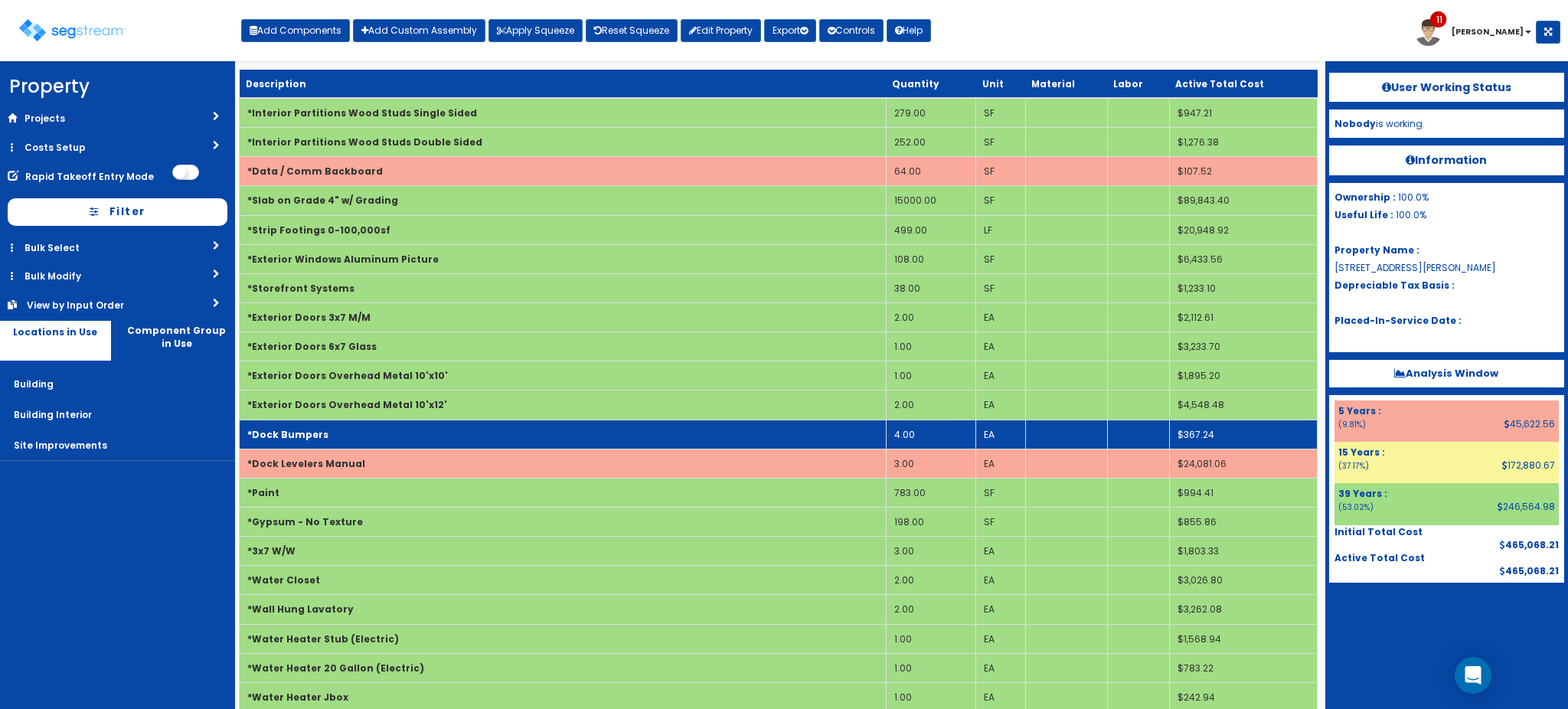
click at [451, 436] on td "*Dock Bumpers" at bounding box center [563, 434] width 647 height 29
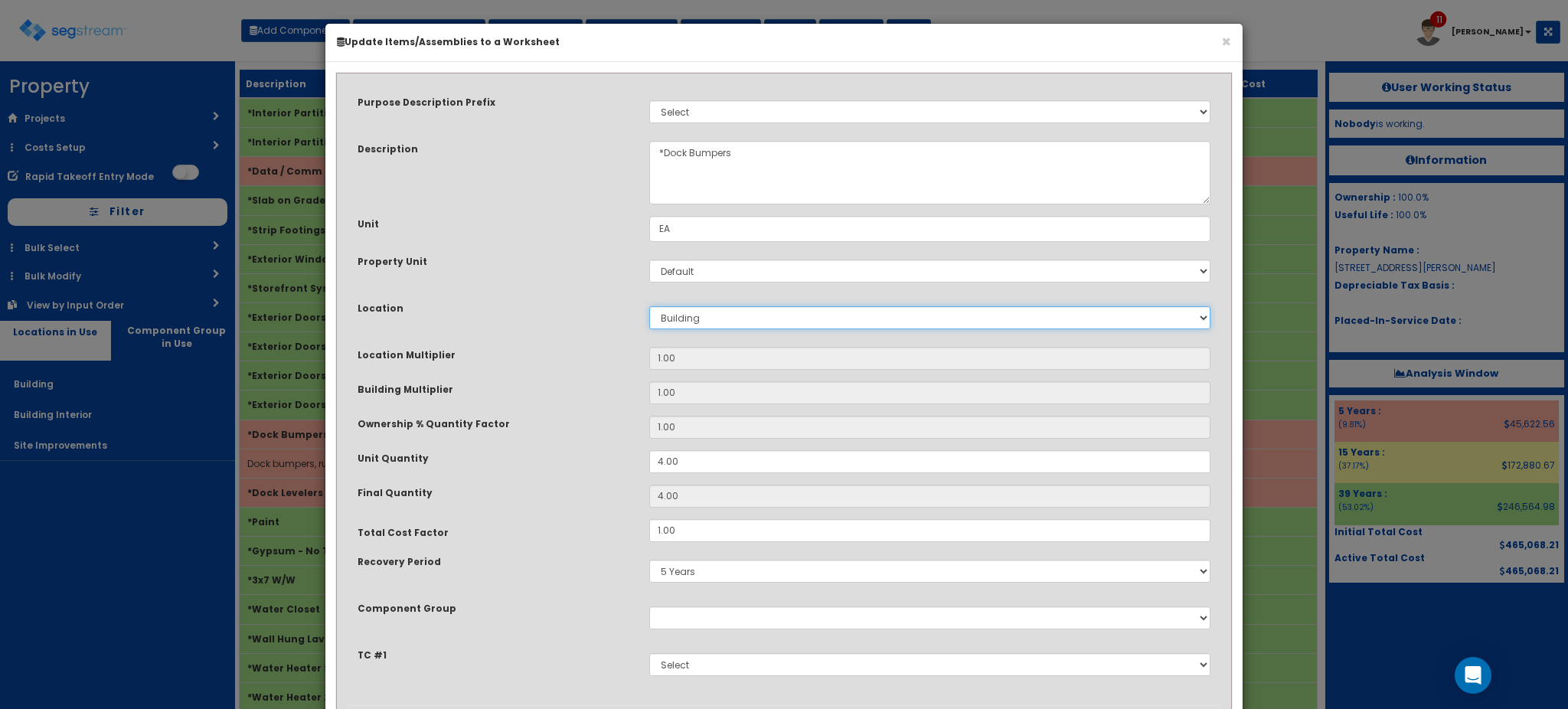
click at [705, 319] on select "Select Building Building Interior Site Improvements Add New Location" at bounding box center [930, 318] width 561 height 23
select select "27"
click at [649, 307] on select "Select Building Building Interior Site Improvements Add New Location" at bounding box center [930, 318] width 561 height 23
type input "1"
type input "4"
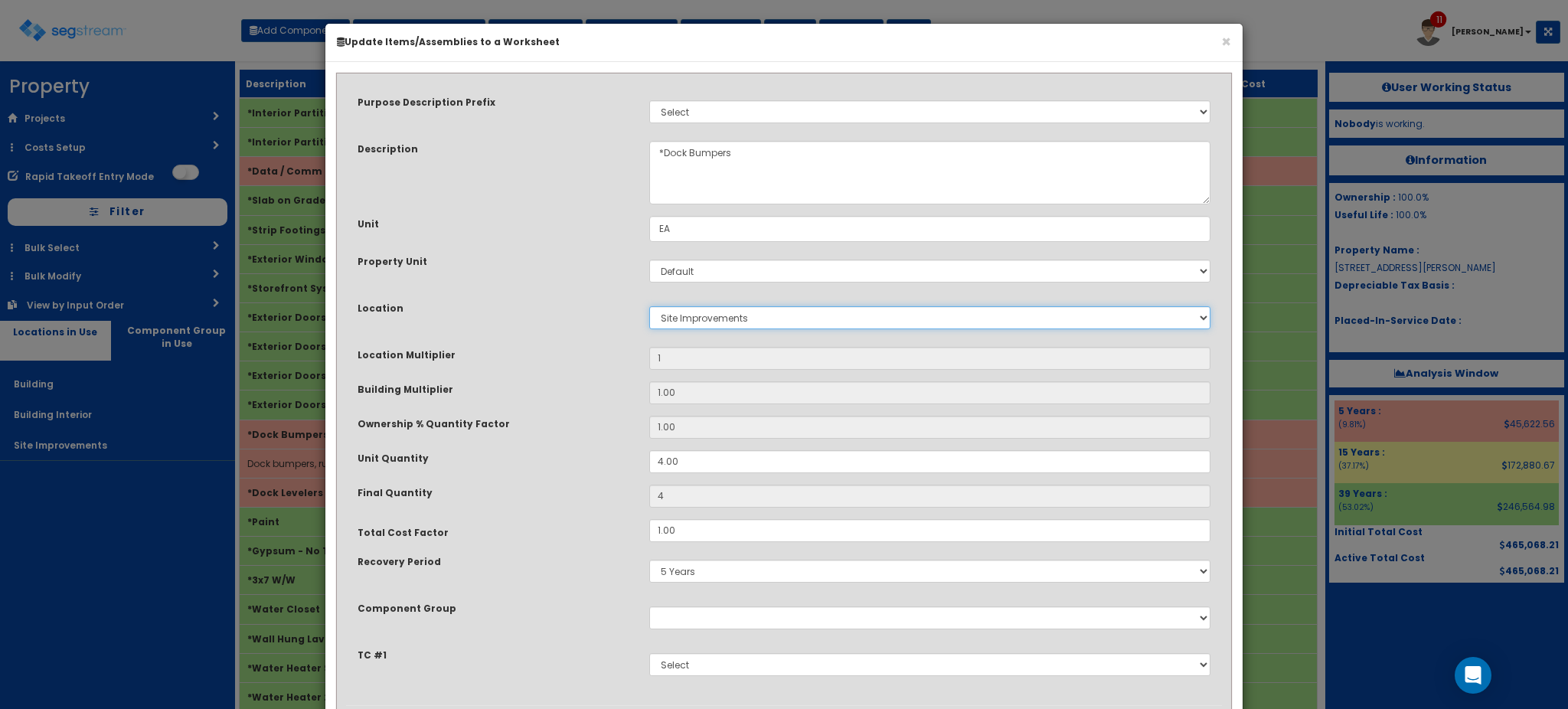
scroll to position [93, 0]
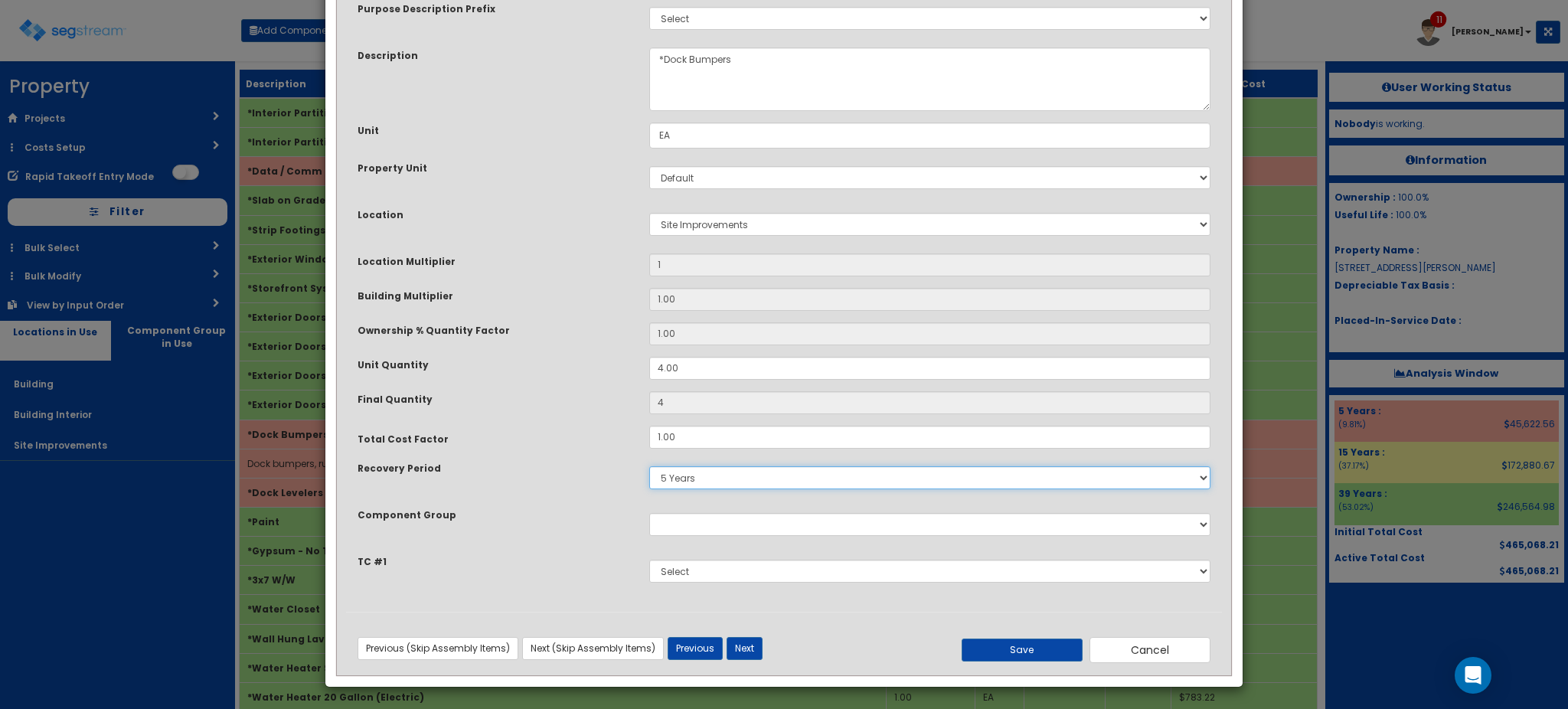
click at [686, 485] on select "5 Years 7 Years 9 Years 10 Years 15 Years 15 Year QLI 15 Year QRP 15 Year QIP 2…" at bounding box center [930, 478] width 561 height 23
select select "15Y"
click at [649, 467] on select "5 Years 7 Years 9 Years 10 Years 15 Years 15 Year QLI 15 Year QRP 15 Year QIP 2…" at bounding box center [930, 478] width 561 height 23
click at [1014, 647] on button "Save" at bounding box center [1022, 650] width 121 height 23
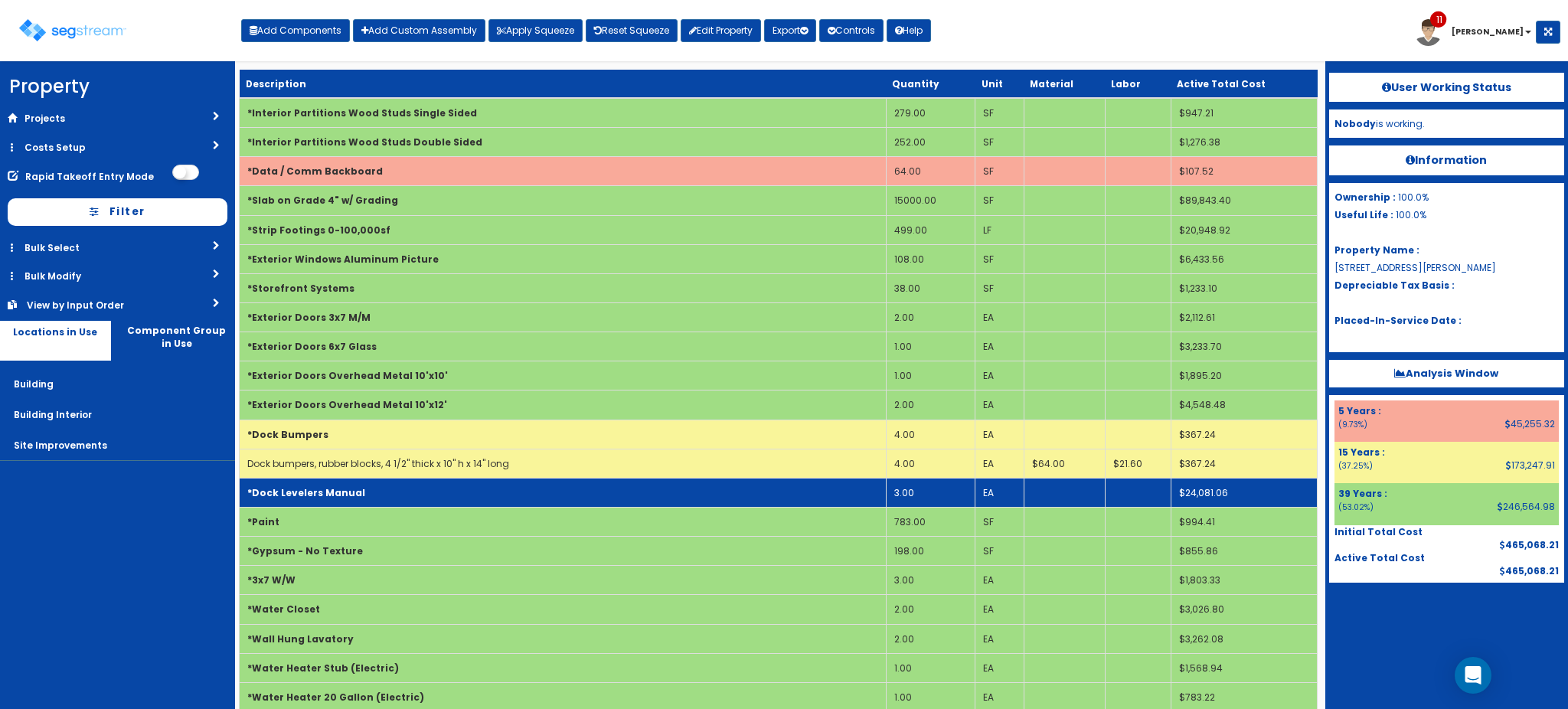
click at [577, 488] on td "*Dock Levelers Manual" at bounding box center [563, 492] width 647 height 29
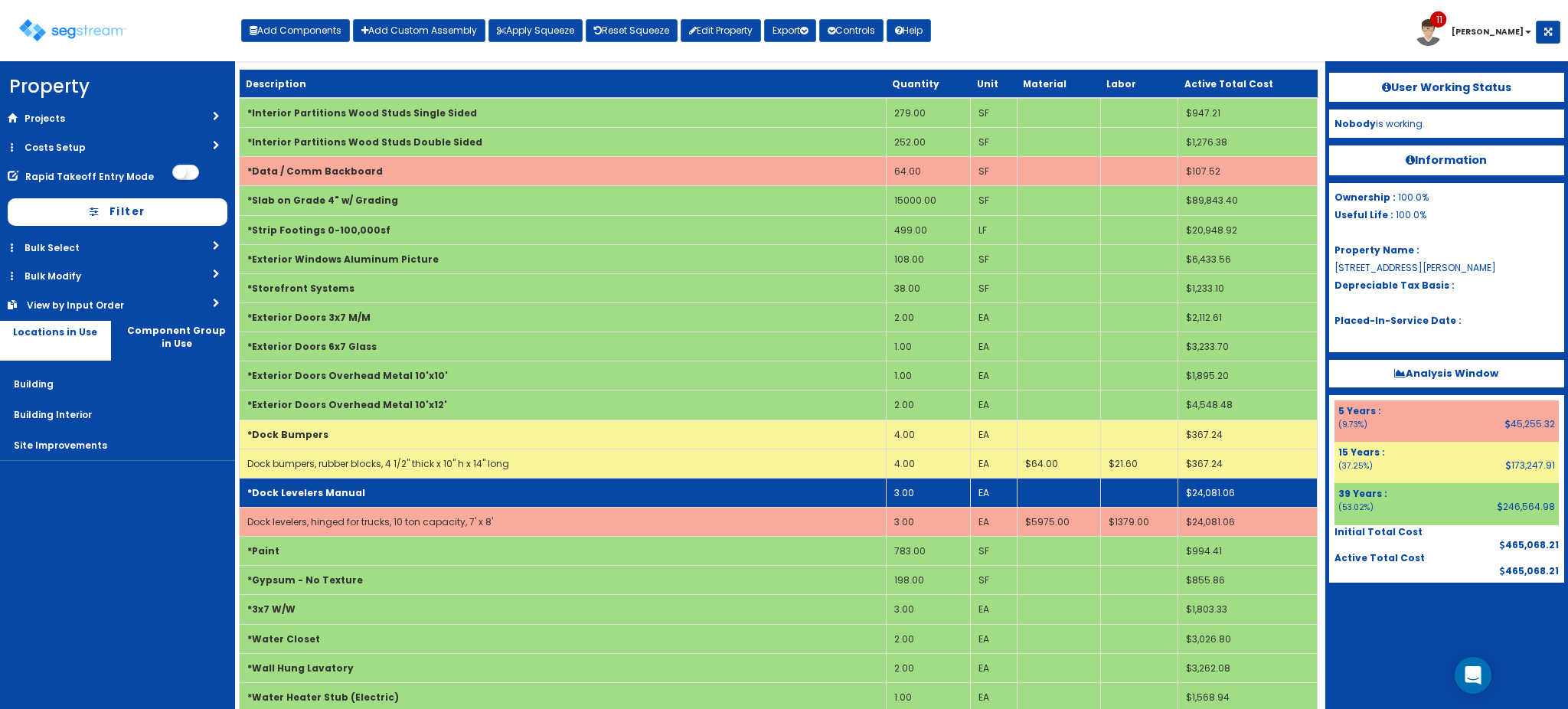
click at [577, 488] on td "*Dock Levelers Manual" at bounding box center [563, 492] width 647 height 29
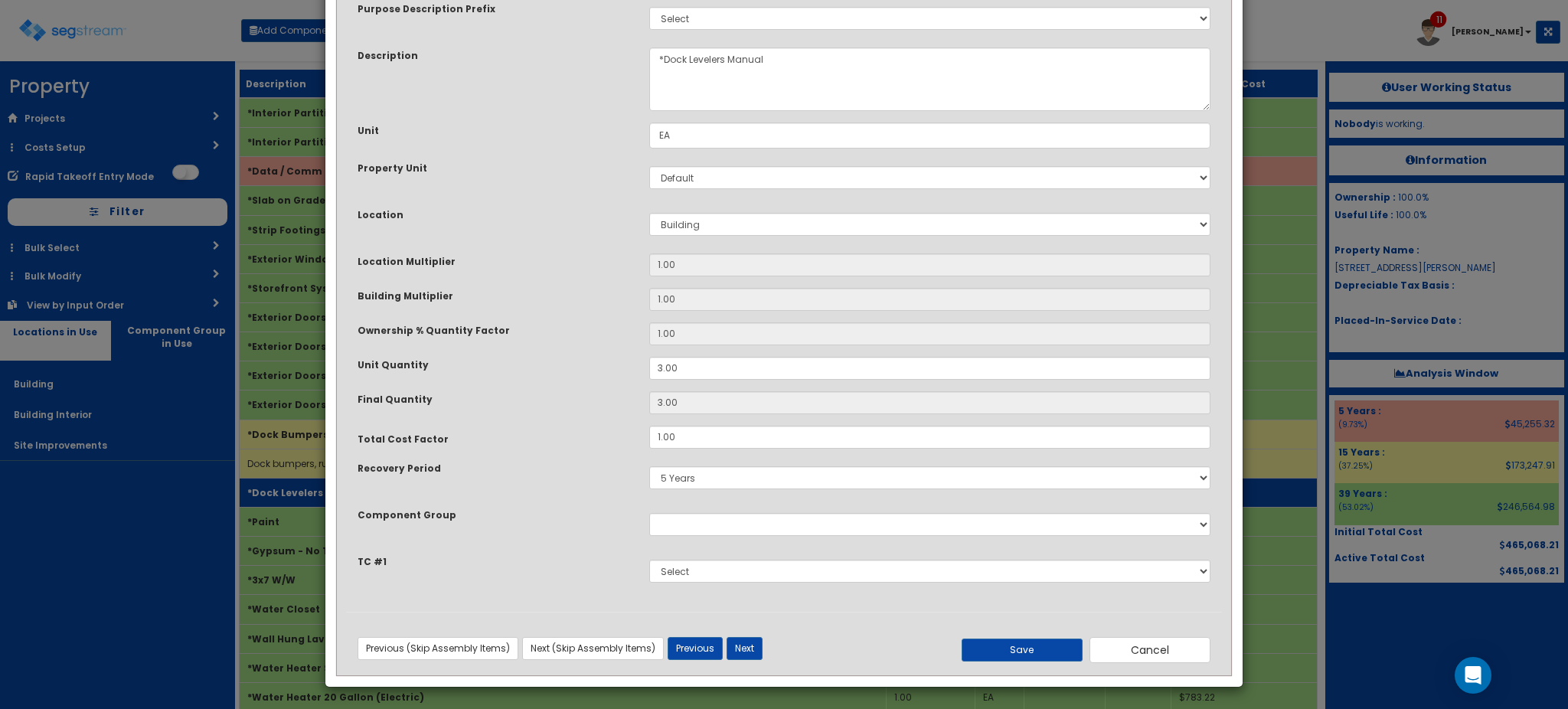
scroll to position [0, 0]
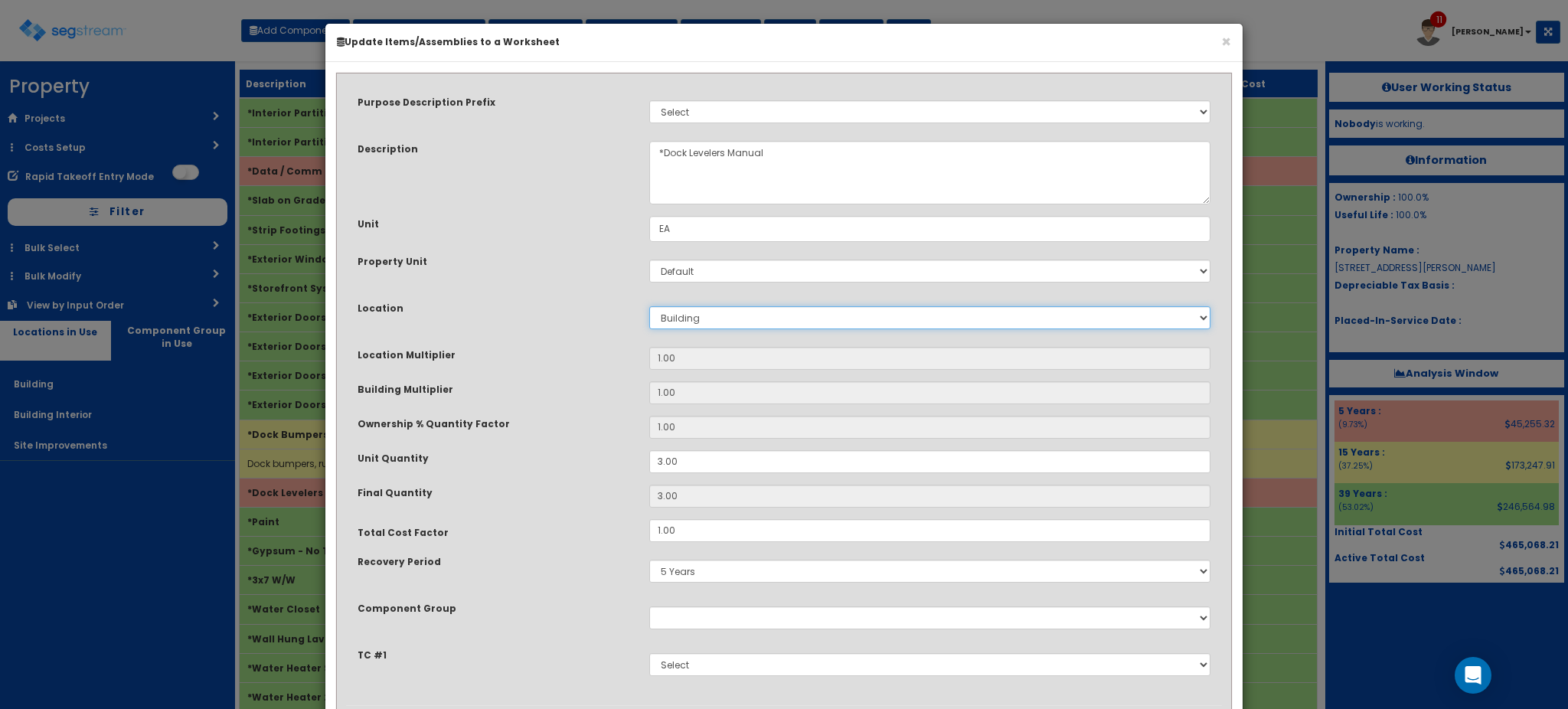
click at [702, 320] on select "Select Building Building Interior Site Improvements Add New Location" at bounding box center [930, 318] width 561 height 23
select select "27"
click at [649, 307] on select "Select Building Building Interior Site Improvements Add New Location" at bounding box center [930, 318] width 561 height 23
type input "1"
type input "3"
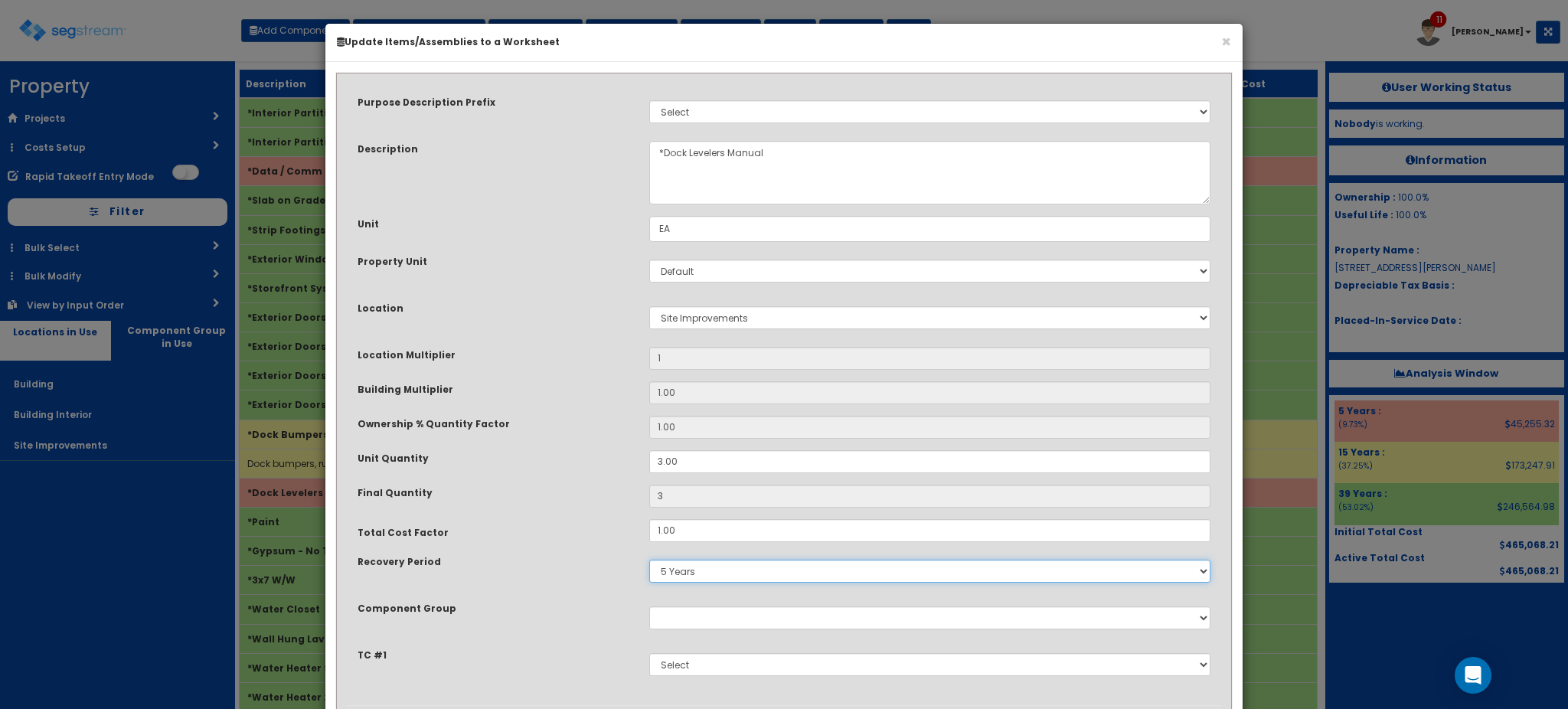
click at [688, 570] on select "5 Years 7 Years 9 Years 10 Years 15 Years 15 Year QLI 15 Year QRP 15 Year QIP 2…" at bounding box center [930, 571] width 561 height 23
click at [649, 560] on select "5 Years 7 Years 9 Years 10 Years 15 Years 15 Year QLI 15 Year QRP 15 Year QIP 2…" at bounding box center [930, 571] width 561 height 23
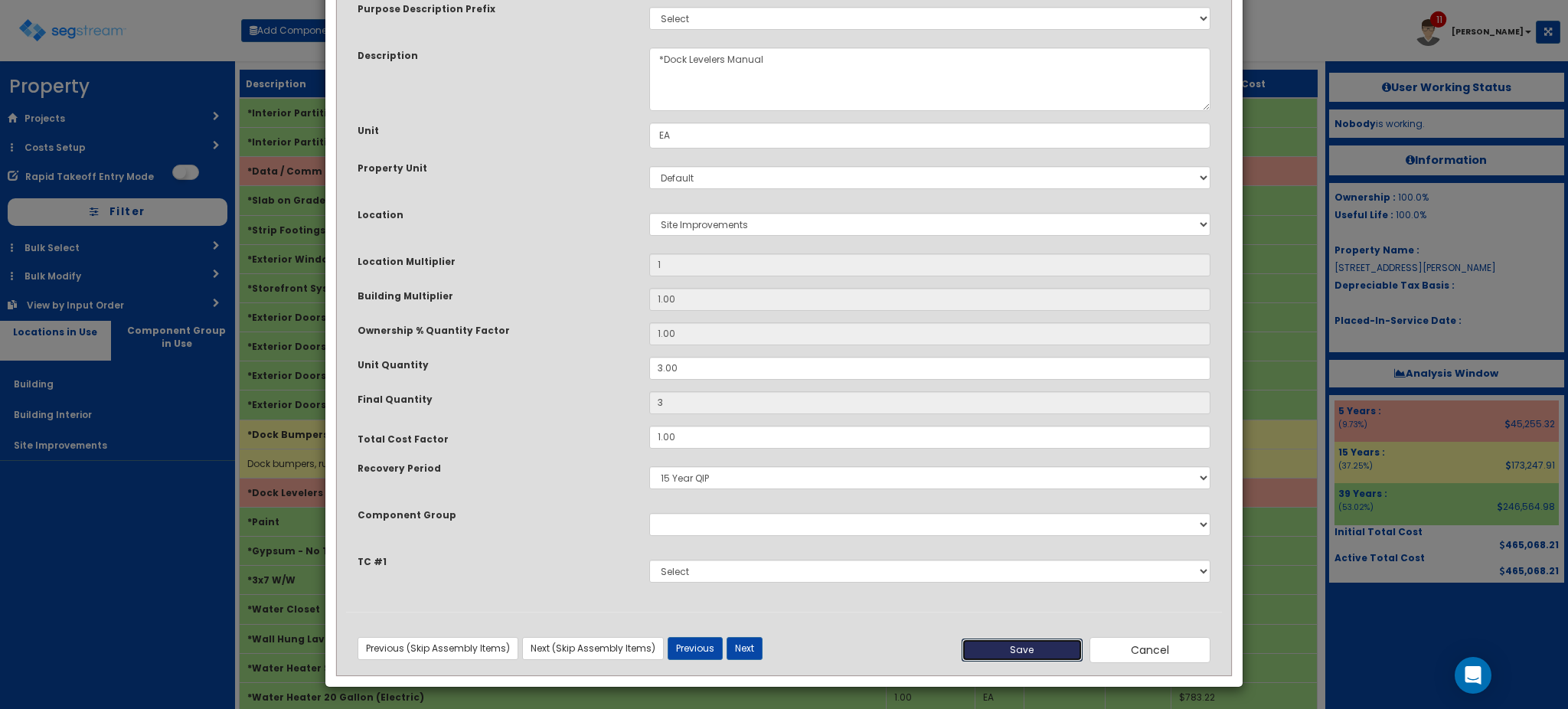
drag, startPoint x: 1002, startPoint y: 646, endPoint x: 944, endPoint y: 478, distance: 177.7
click at [944, 478] on form "Purpose Description Prefix Select Stair Construction, A/V System A/V System Equ…" at bounding box center [784, 331] width 876 height 685
click at [944, 478] on select "5 Years 7 Years 9 Years 10 Years 15 Years 15 Year QLI 15 Year QRP 15 Year QIP 2…" at bounding box center [930, 478] width 561 height 23
select select "15Y"
click at [649, 467] on select "5 Years 7 Years 9 Years 10 Years 15 Years 15 Year QLI 15 Year QRP 15 Year QIP 2…" at bounding box center [930, 478] width 561 height 23
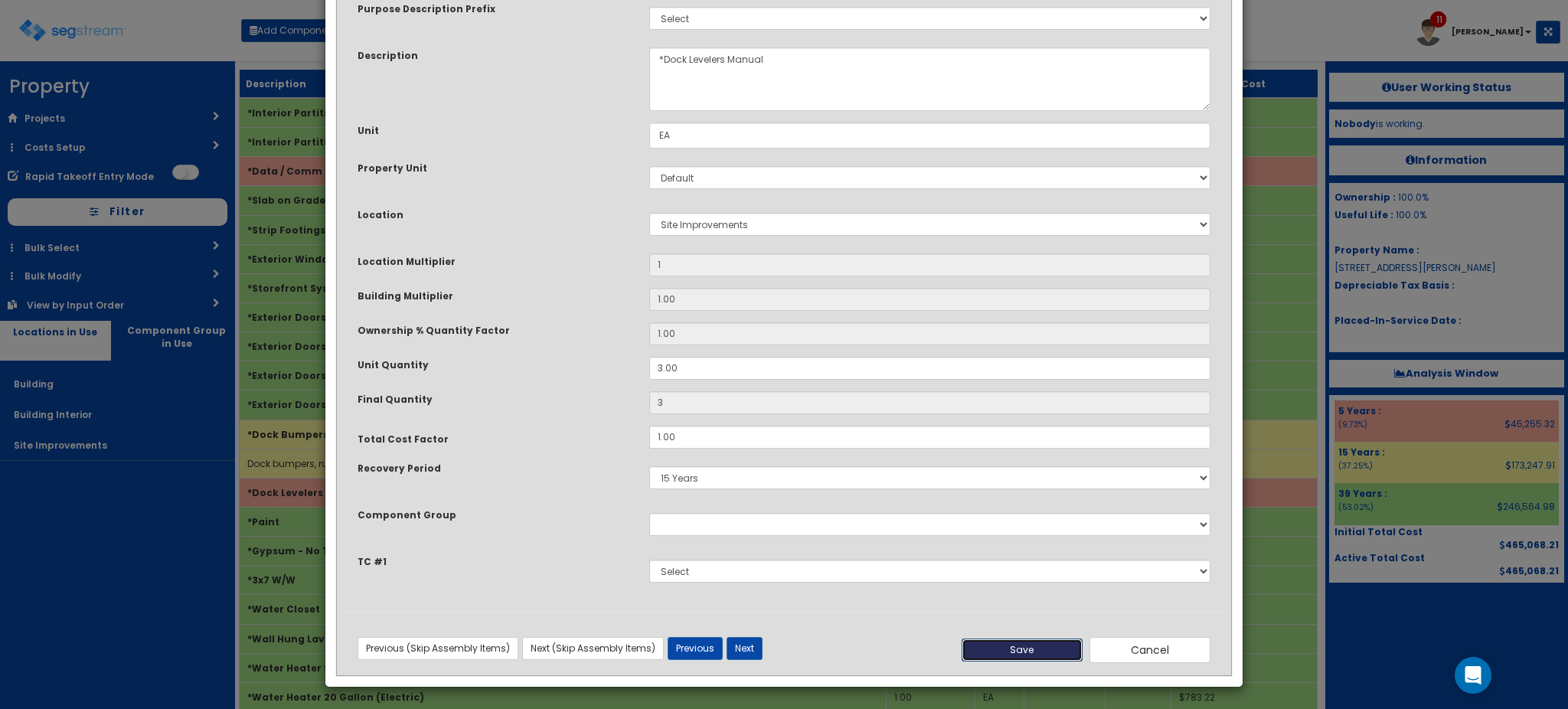
click at [1002, 654] on button "Save" at bounding box center [1022, 650] width 121 height 23
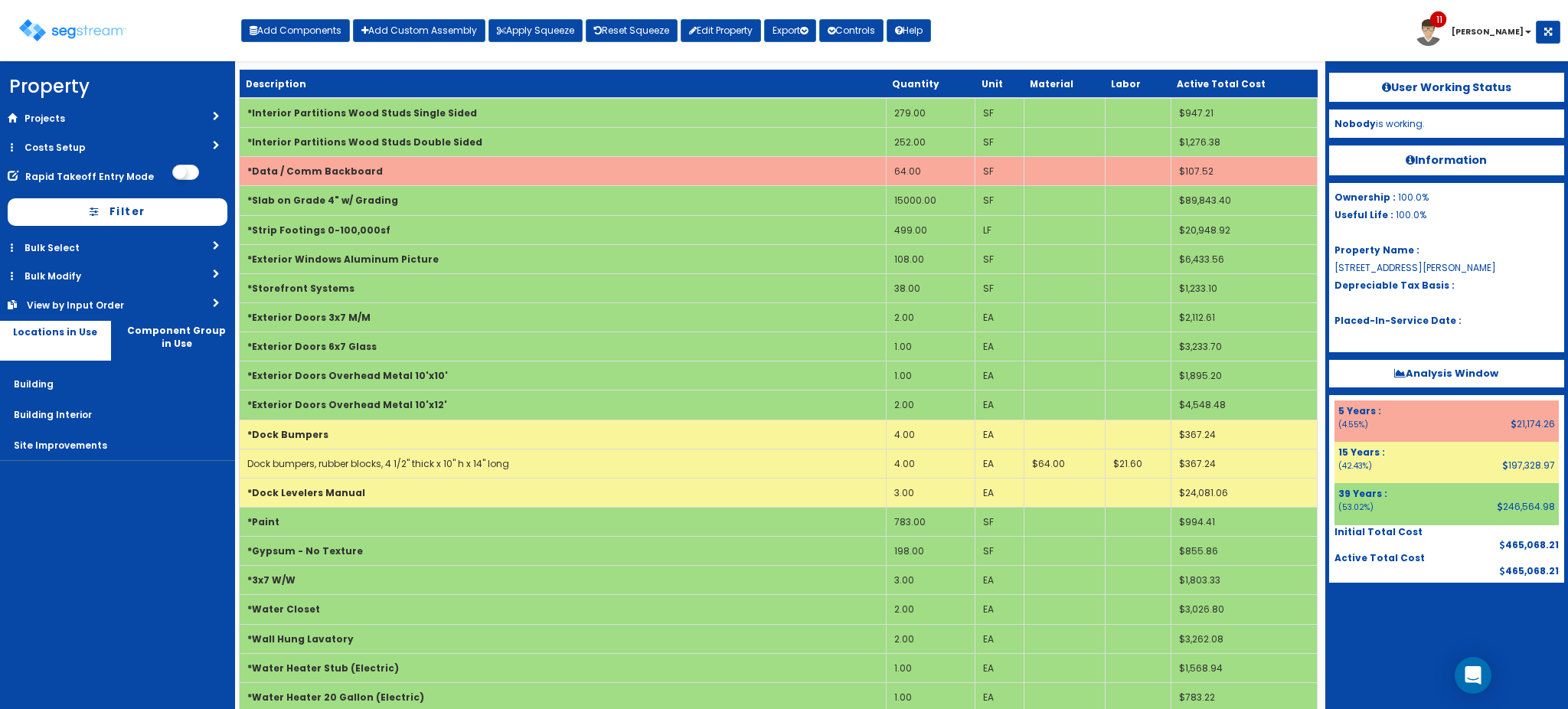
click at [1386, 668] on div "User Working Status Nobody is working. Information Ownership : 100.0% Useful Li…" at bounding box center [1447, 385] width 242 height 648
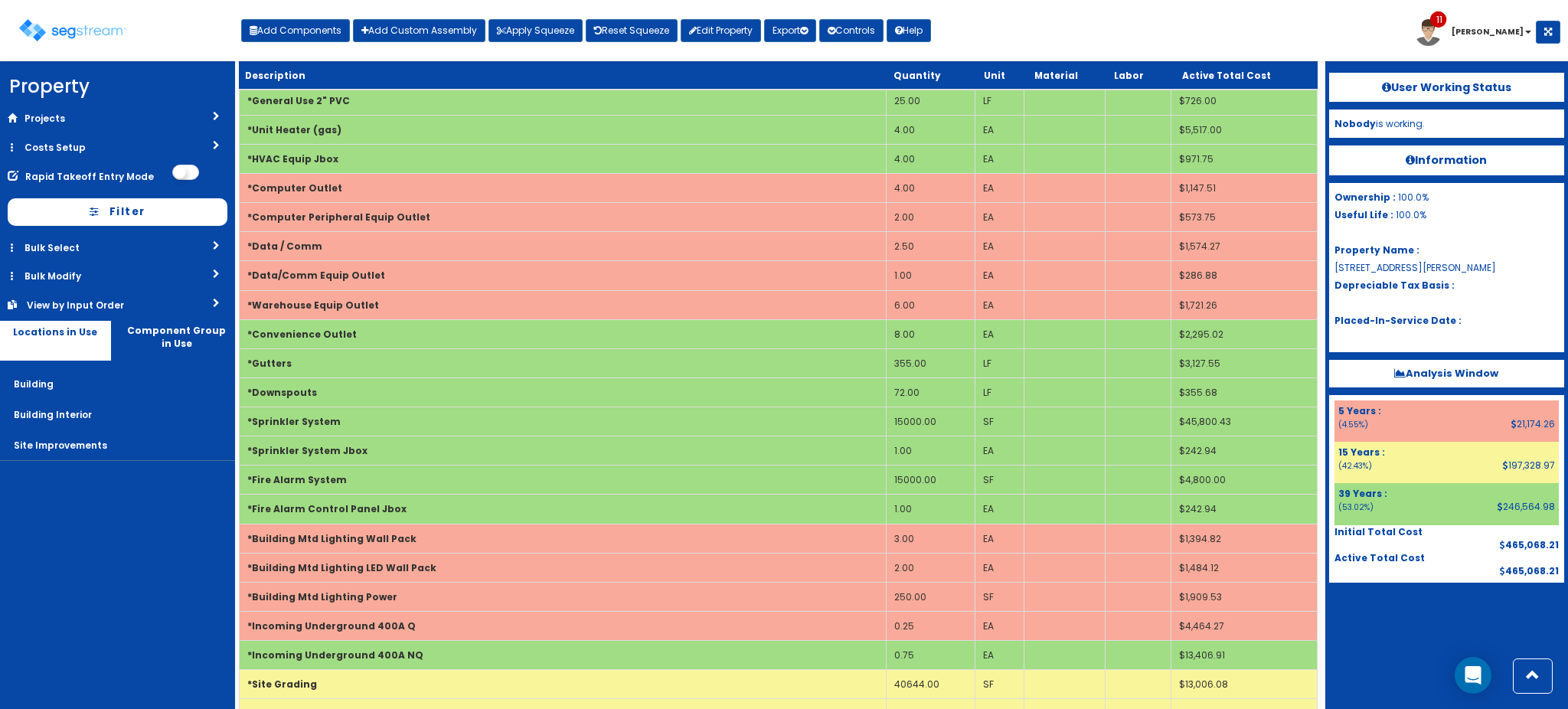
scroll to position [750, 0]
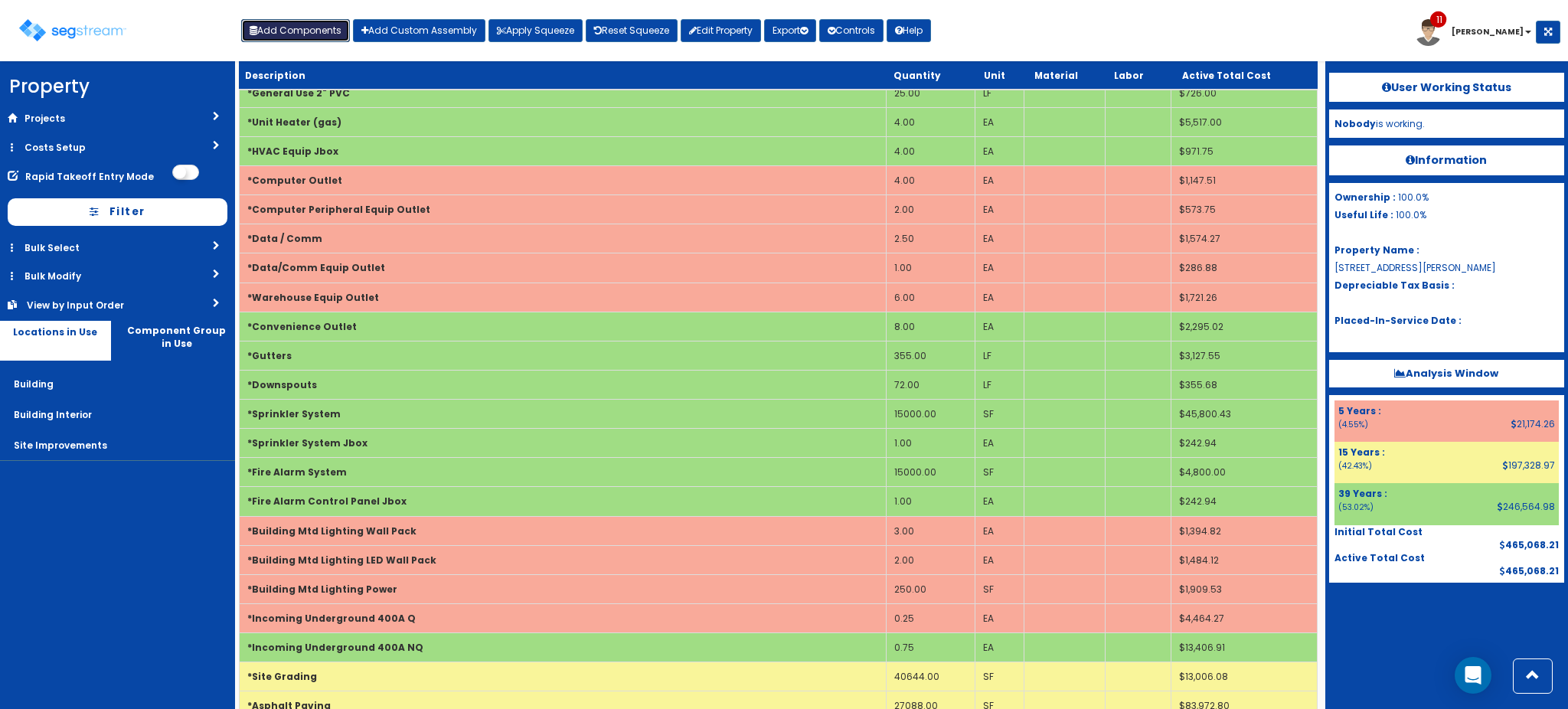
click at [301, 19] on button "Add Components" at bounding box center [295, 30] width 108 height 23
select select "15Y_1"
select select "default"
select select "7"
select select
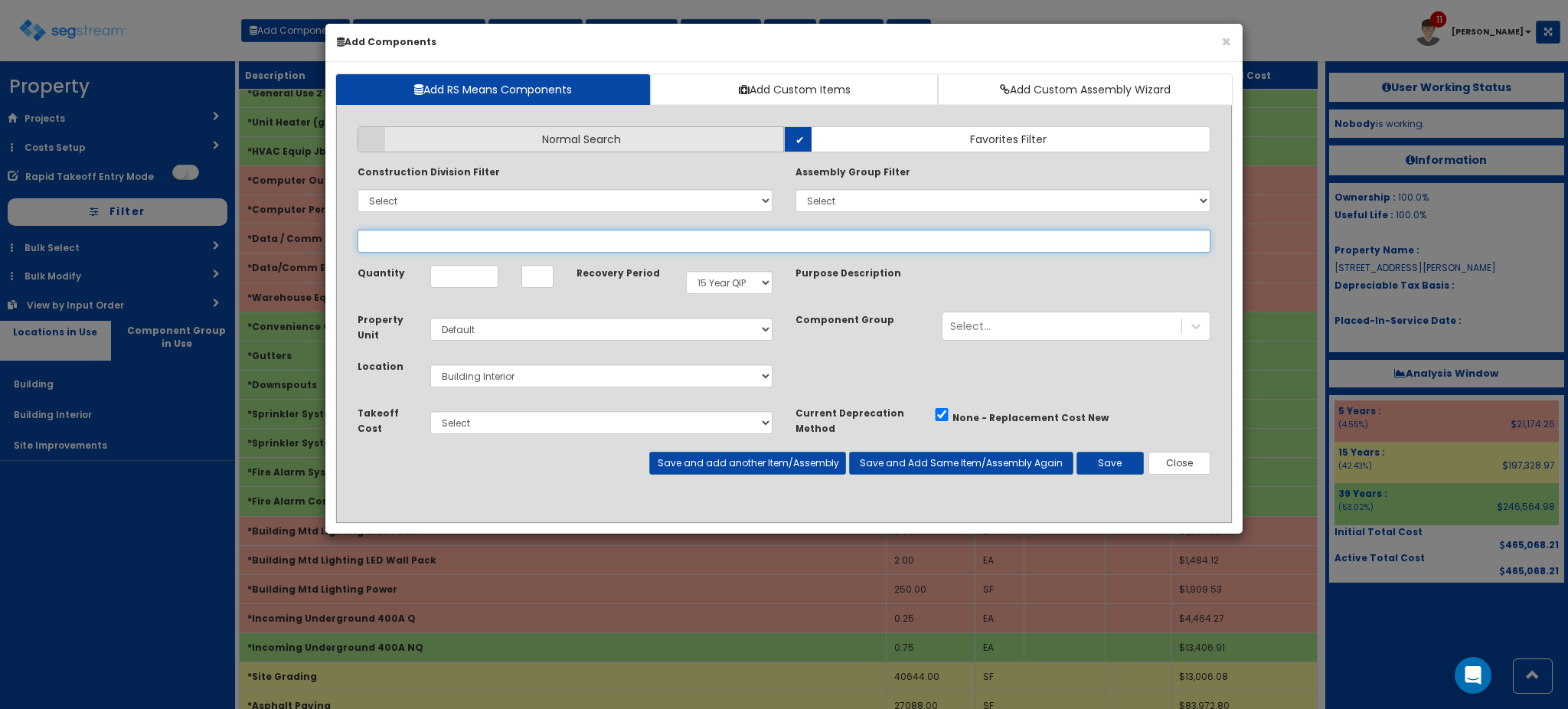
select select
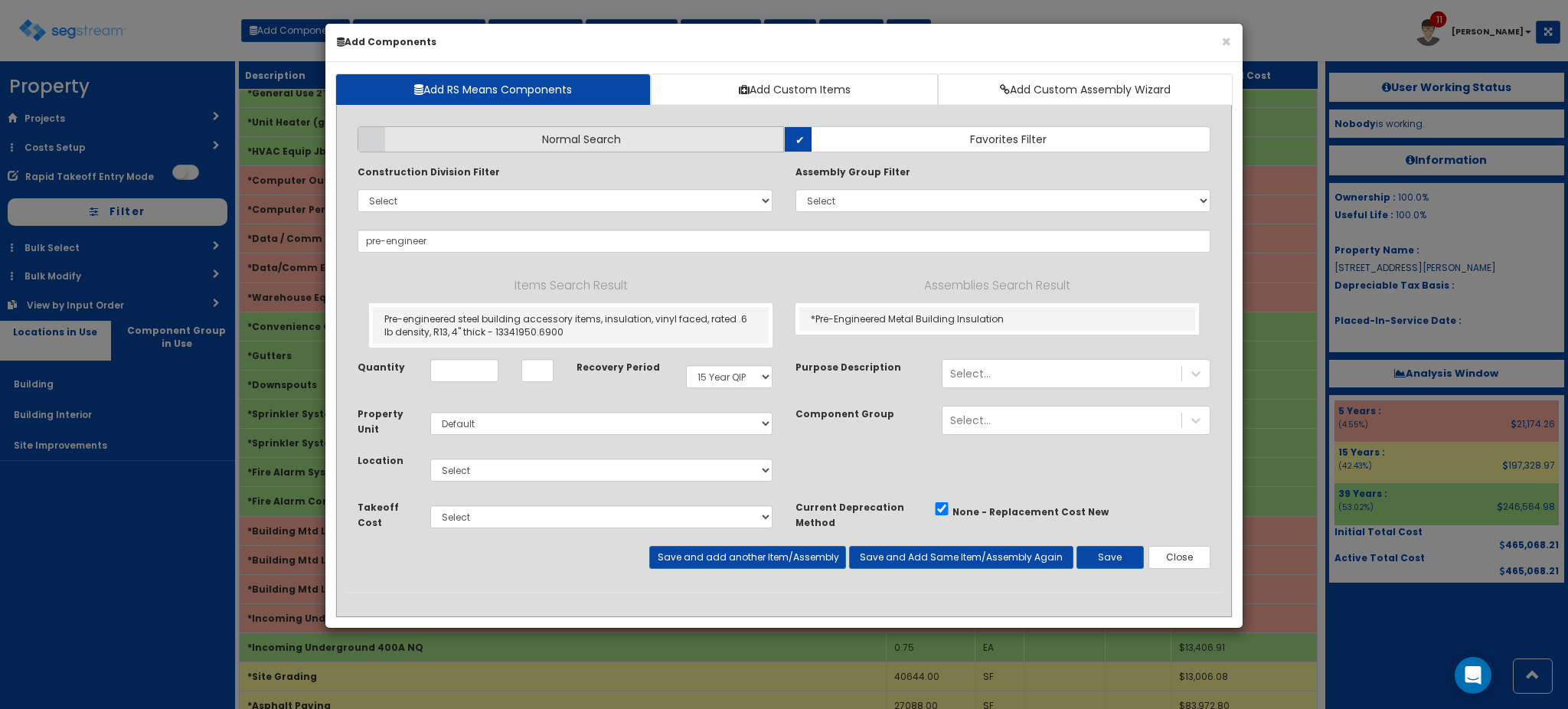
click at [662, 145] on label "Normal Search" at bounding box center [570, 139] width 427 height 26
click at [0, 0] on input "Normal Search" at bounding box center [0, 0] width 0 height 0
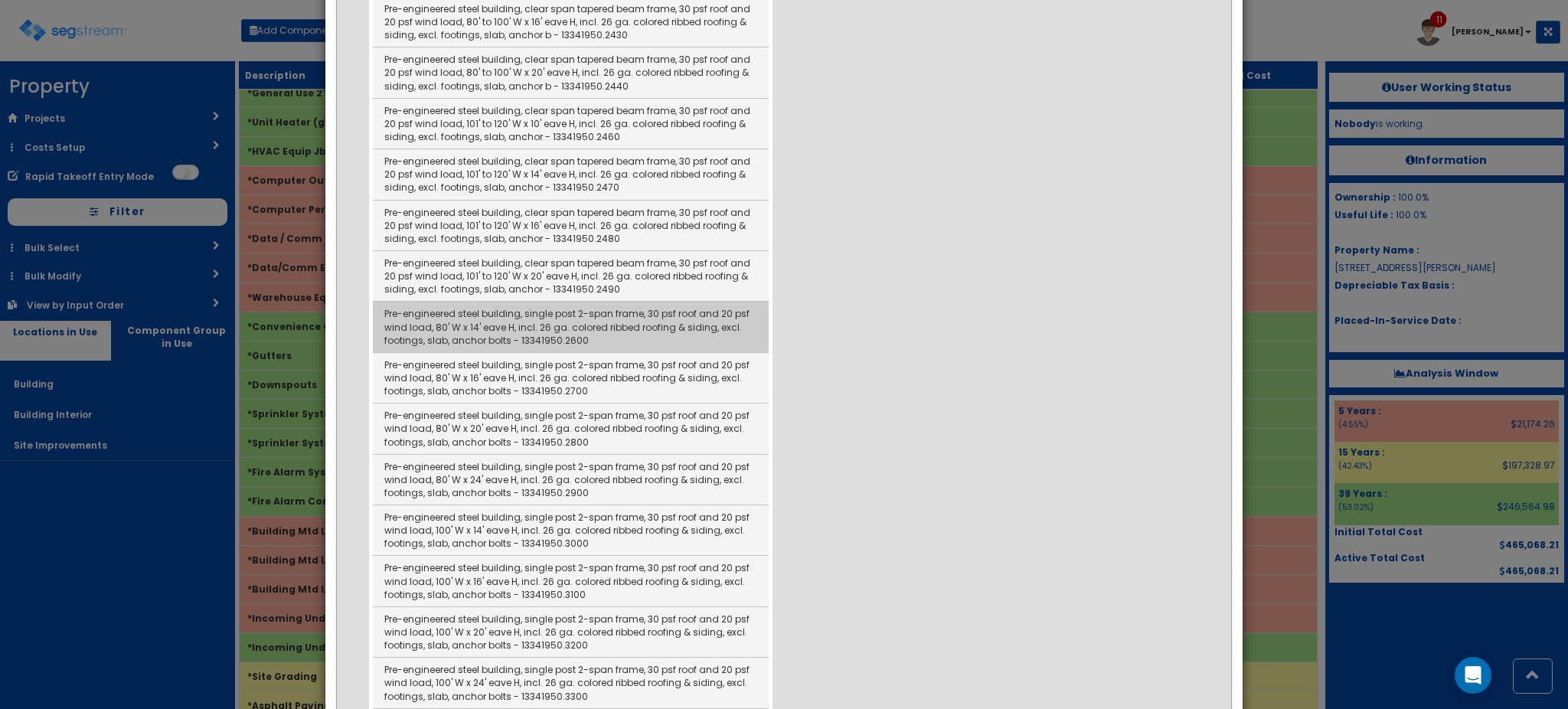
scroll to position [1851, 0]
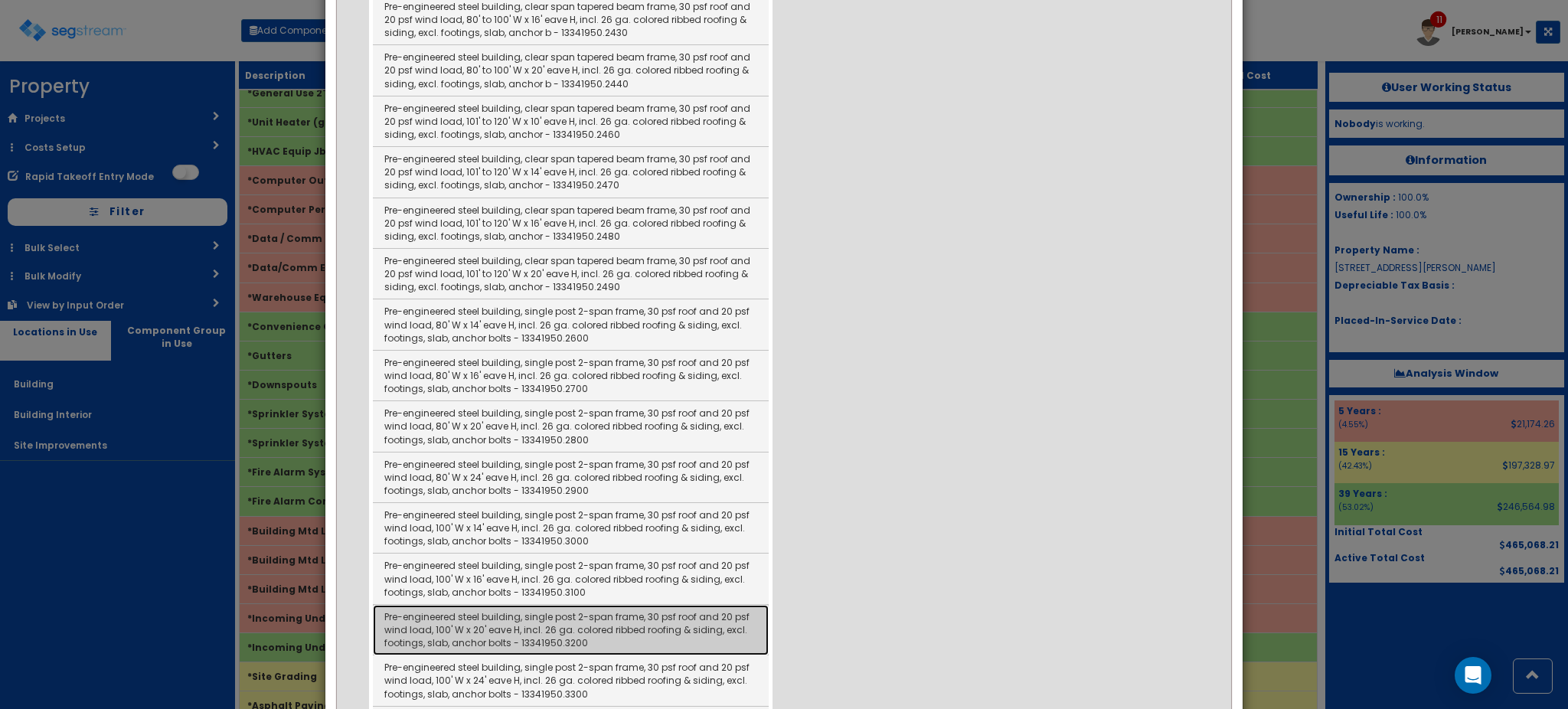
click at [519, 606] on link "Pre-engineered steel building, single post 2-span frame, 30 psf roof and 20 psf…" at bounding box center [571, 631] width 396 height 51
type input "Pre-engineered steel building, single post 2-span frame, 30 psf roof and 20 psf…"
checkbox input "false"
type input "SFF"
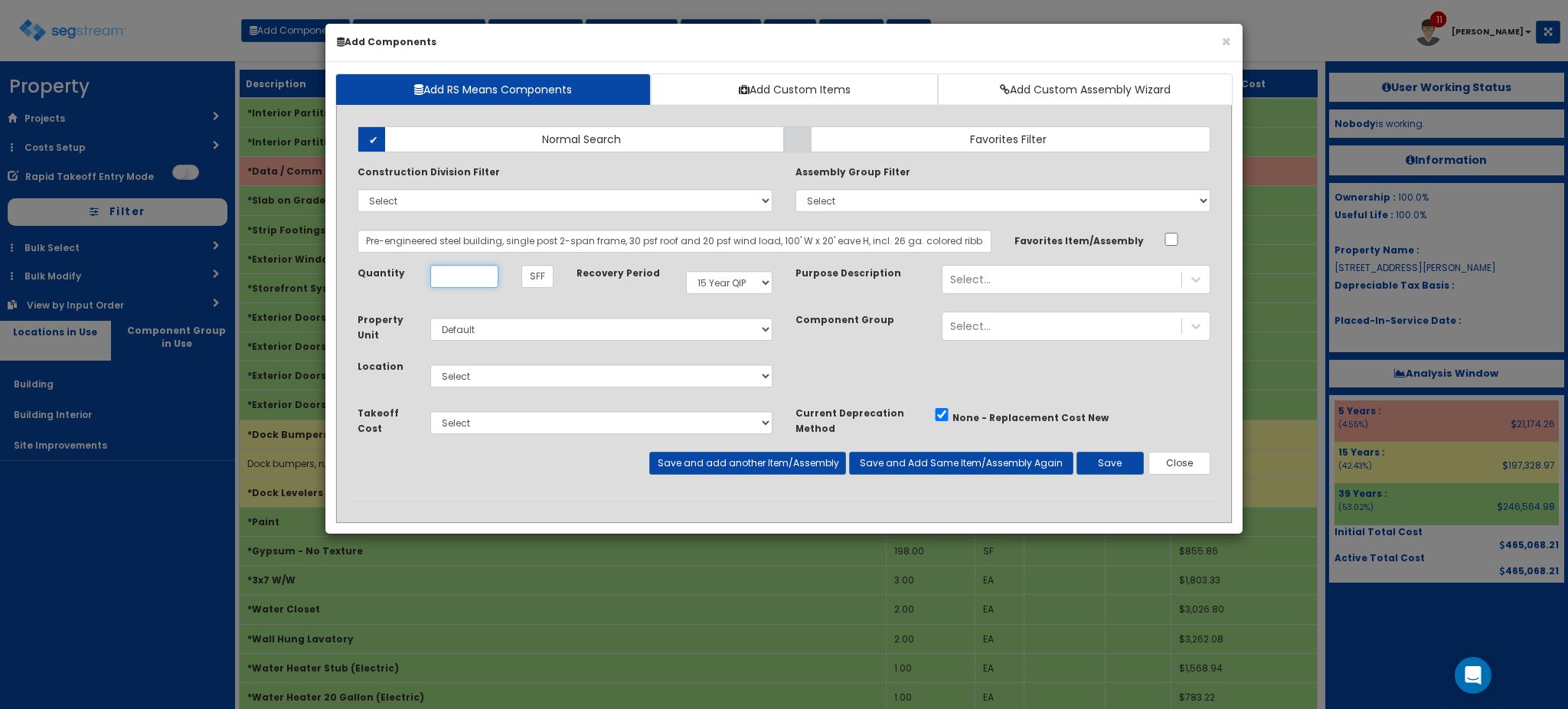
click at [462, 283] on input "Unit Quantity" at bounding box center [464, 276] width 68 height 23
type input "15,000"
click at [703, 287] on select "Select 5 Years 7 Years 9 Years 10 Years 15 Years 15 Year QLI 15 Year QRP 15 Yea…" at bounding box center [729, 282] width 86 height 23
select select "39Y"
click at [686, 271] on select "Select 5 Years 7 Years 9 Years 10 Years 15 Years 15 Year QLI 15 Year QRP 15 Yea…" at bounding box center [729, 282] width 86 height 23
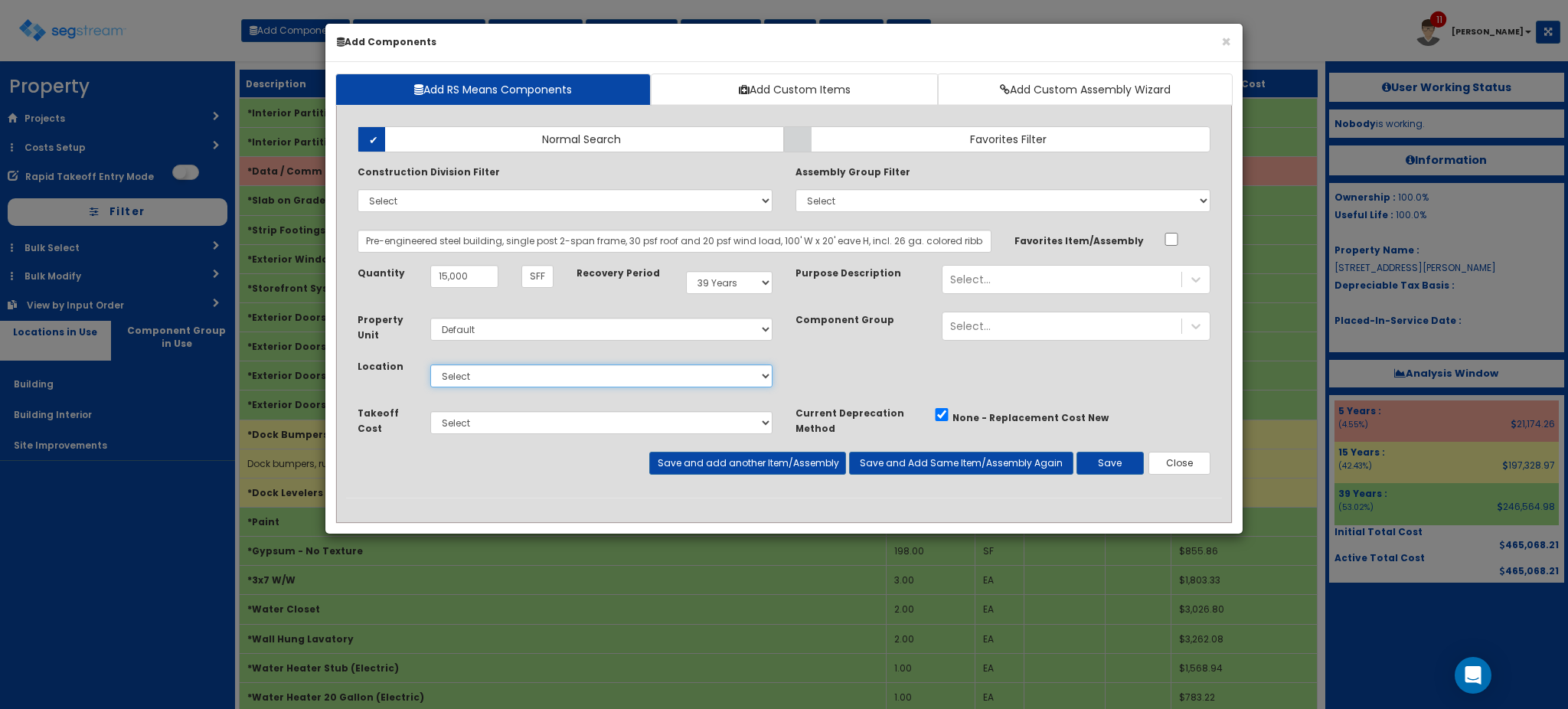
click at [683, 378] on select "Select Building Building Interior Site Improvements Add Additional Location" at bounding box center [601, 375] width 342 height 23
select select "6"
click at [430, 364] on select "Select Building Building Interior Site Improvements Add Additional Location" at bounding box center [601, 375] width 342 height 23
click at [1120, 462] on button "Save" at bounding box center [1109, 463] width 67 height 23
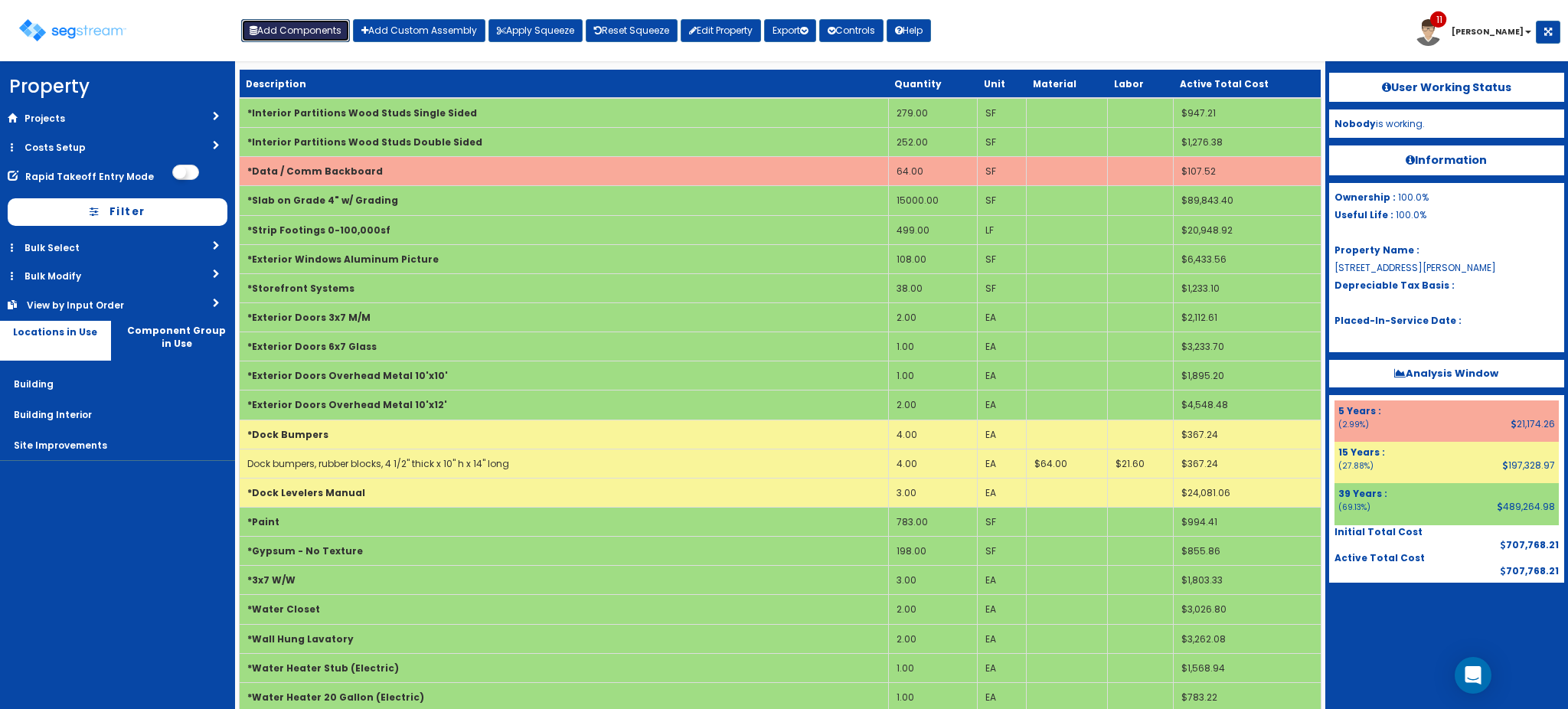
click at [295, 29] on button "Add Components" at bounding box center [295, 30] width 108 height 23
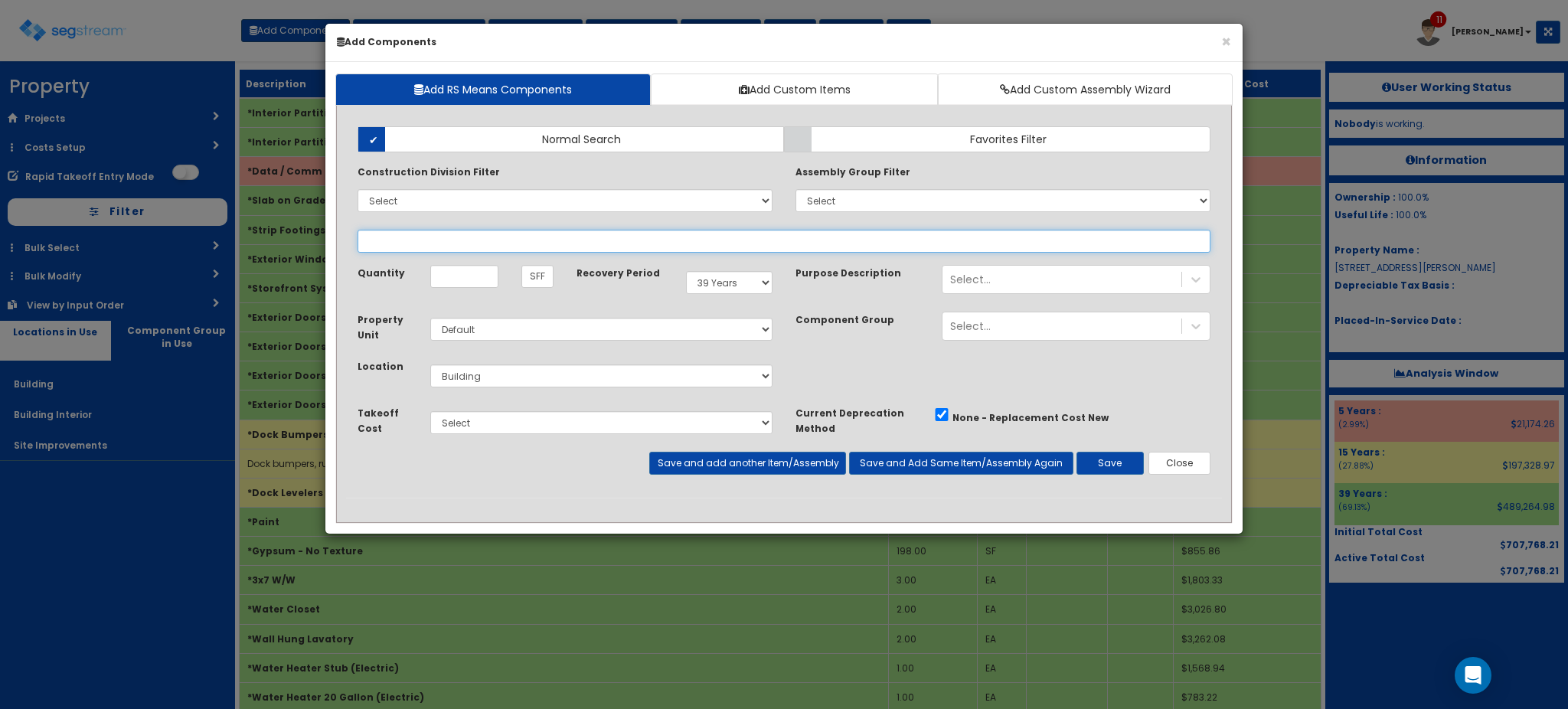
select select
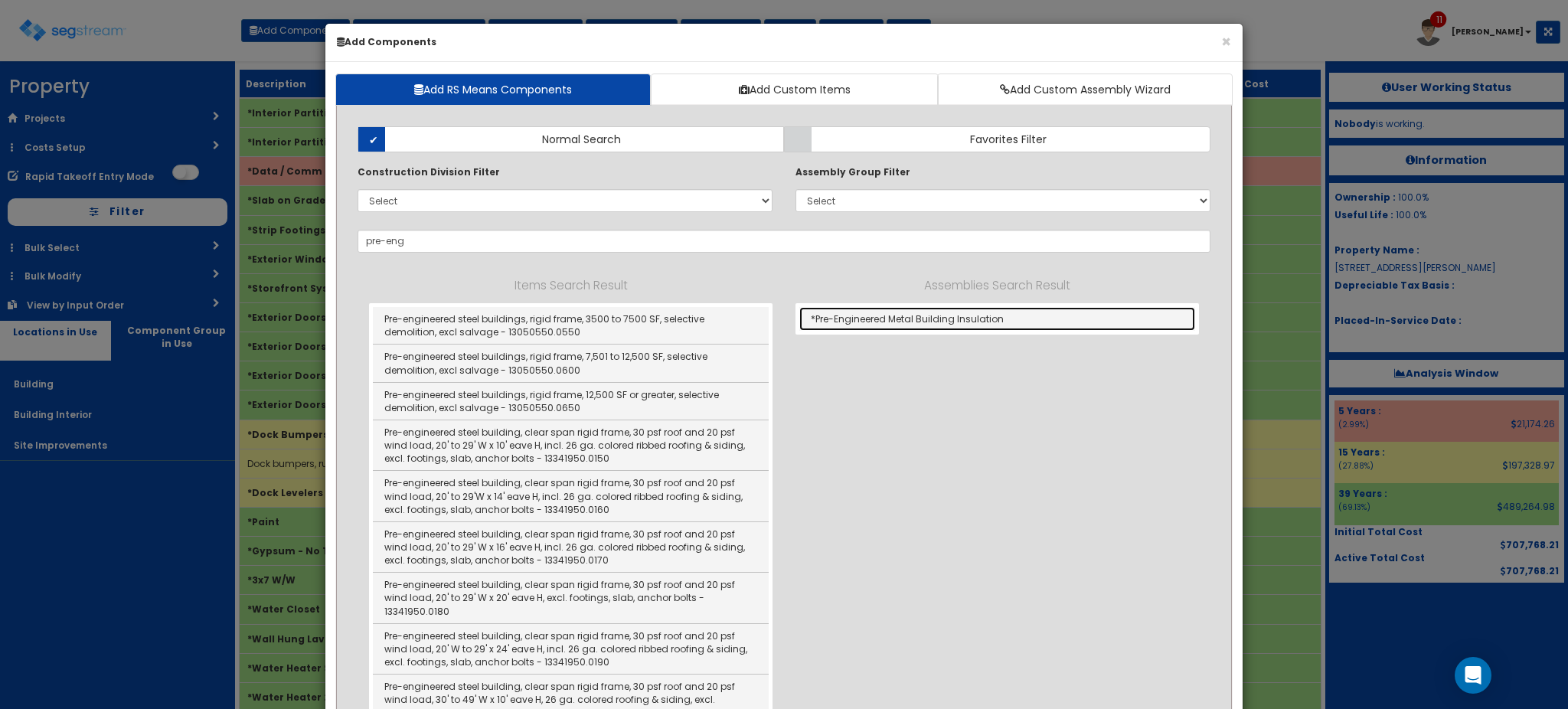
drag, startPoint x: 907, startPoint y: 324, endPoint x: 1133, endPoint y: 692, distance: 431.9
click at [907, 324] on link "*Pre-Engineered Metal Building Insulation" at bounding box center [997, 319] width 396 height 24
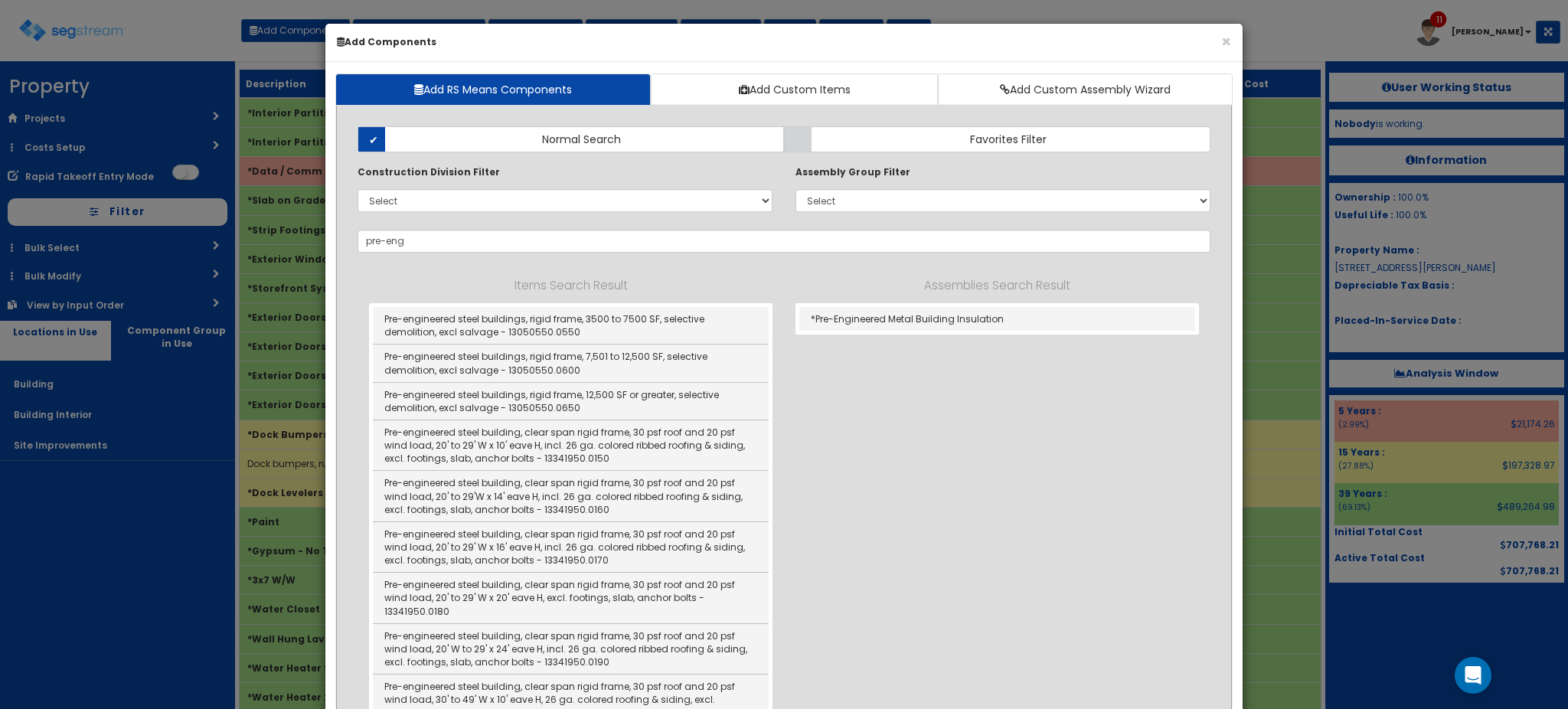
type input "*Pre-Engineered Metal Building Insulation"
checkbox input "true"
type input "SF"
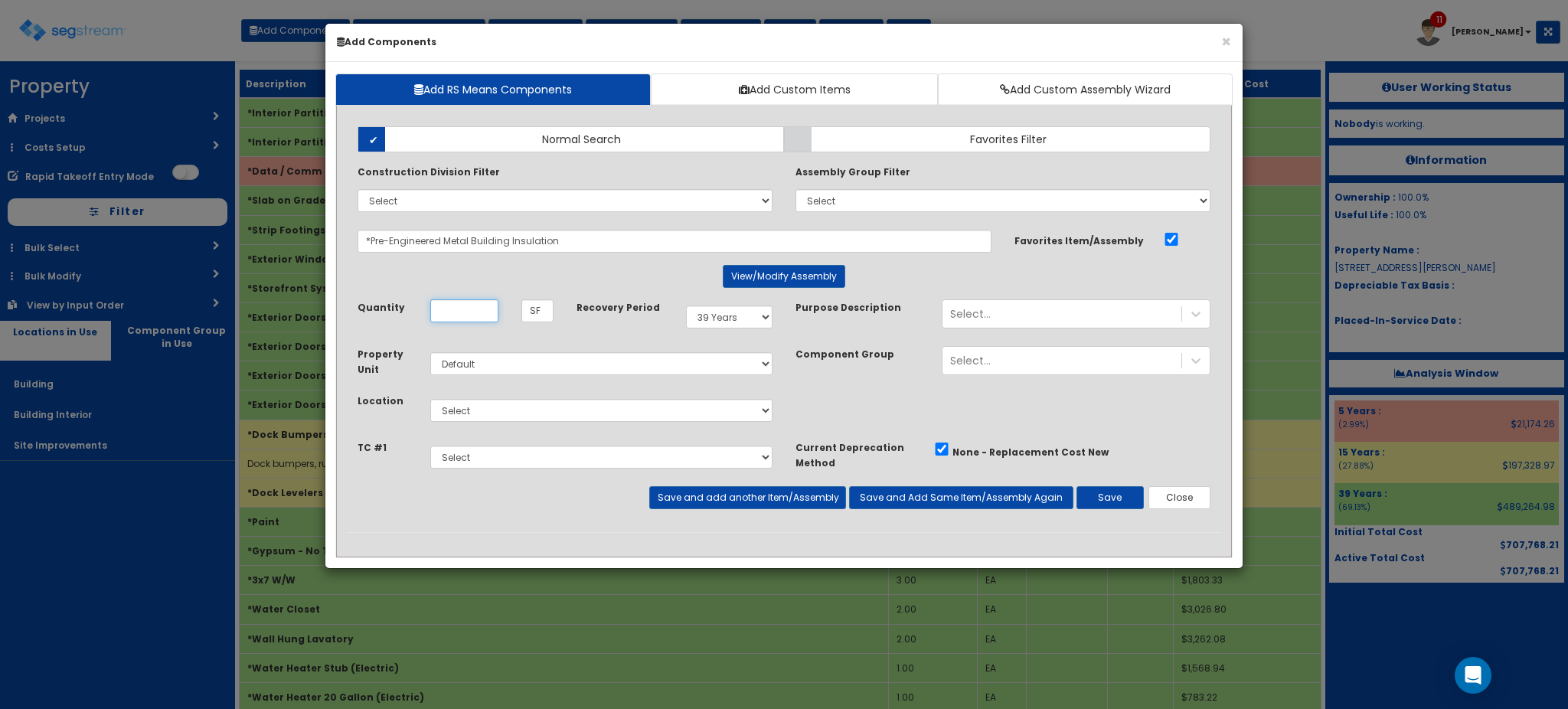
click at [469, 312] on input "Unit Quantity" at bounding box center [464, 311] width 68 height 23
type input "26,976"
click at [712, 411] on select "Select Building Building Interior Site Improvements Add Additional Location" at bounding box center [601, 410] width 342 height 23
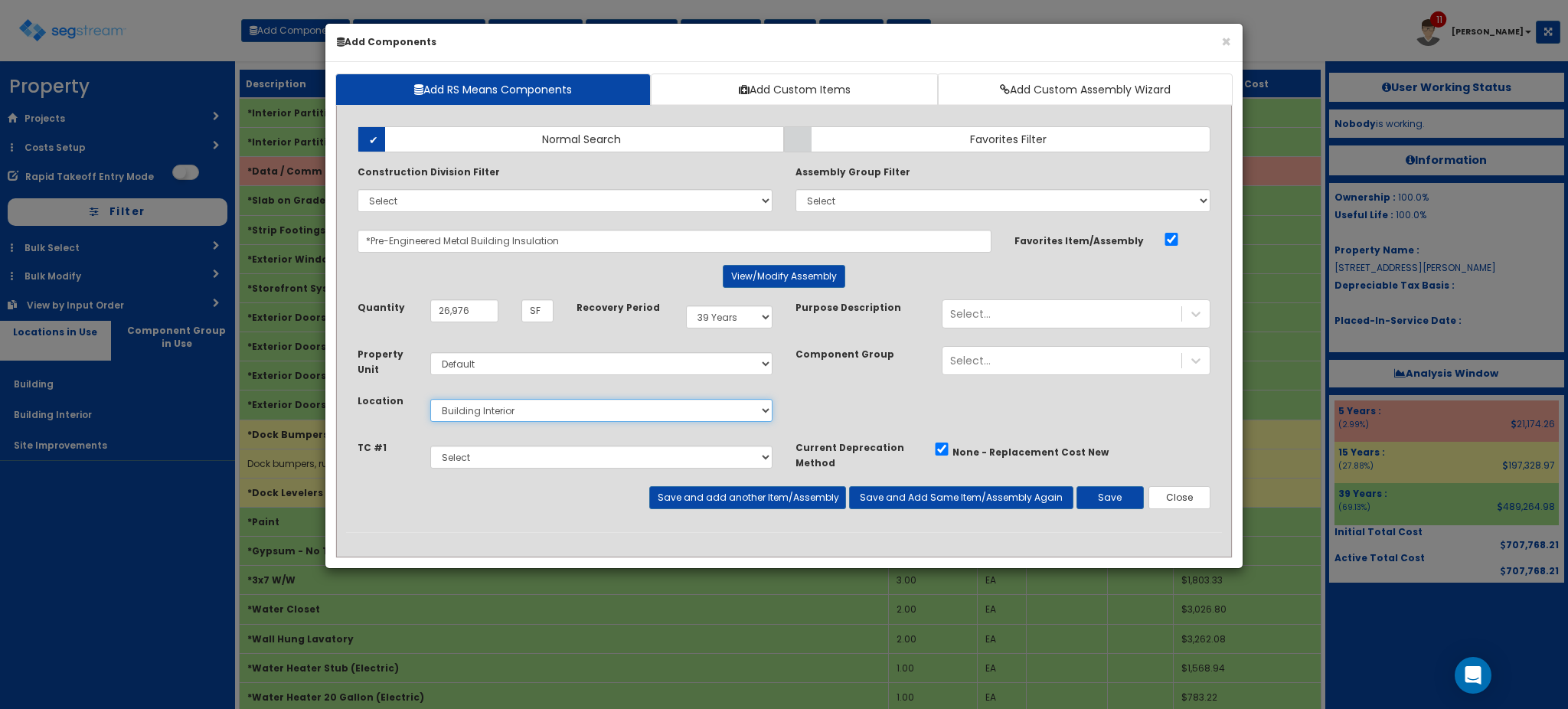
click at [430, 399] on select "Select Building Building Interior Site Improvements Add Additional Location" at bounding box center [601, 410] width 342 height 23
click at [588, 422] on select "Select Building Building Interior Site Improvements Add Additional Location" at bounding box center [601, 410] width 342 height 23
select select "6"
click at [430, 399] on select "Select Building Building Interior Site Improvements Add Additional Location" at bounding box center [601, 410] width 342 height 23
click at [1103, 496] on button "Save" at bounding box center [1109, 497] width 67 height 23
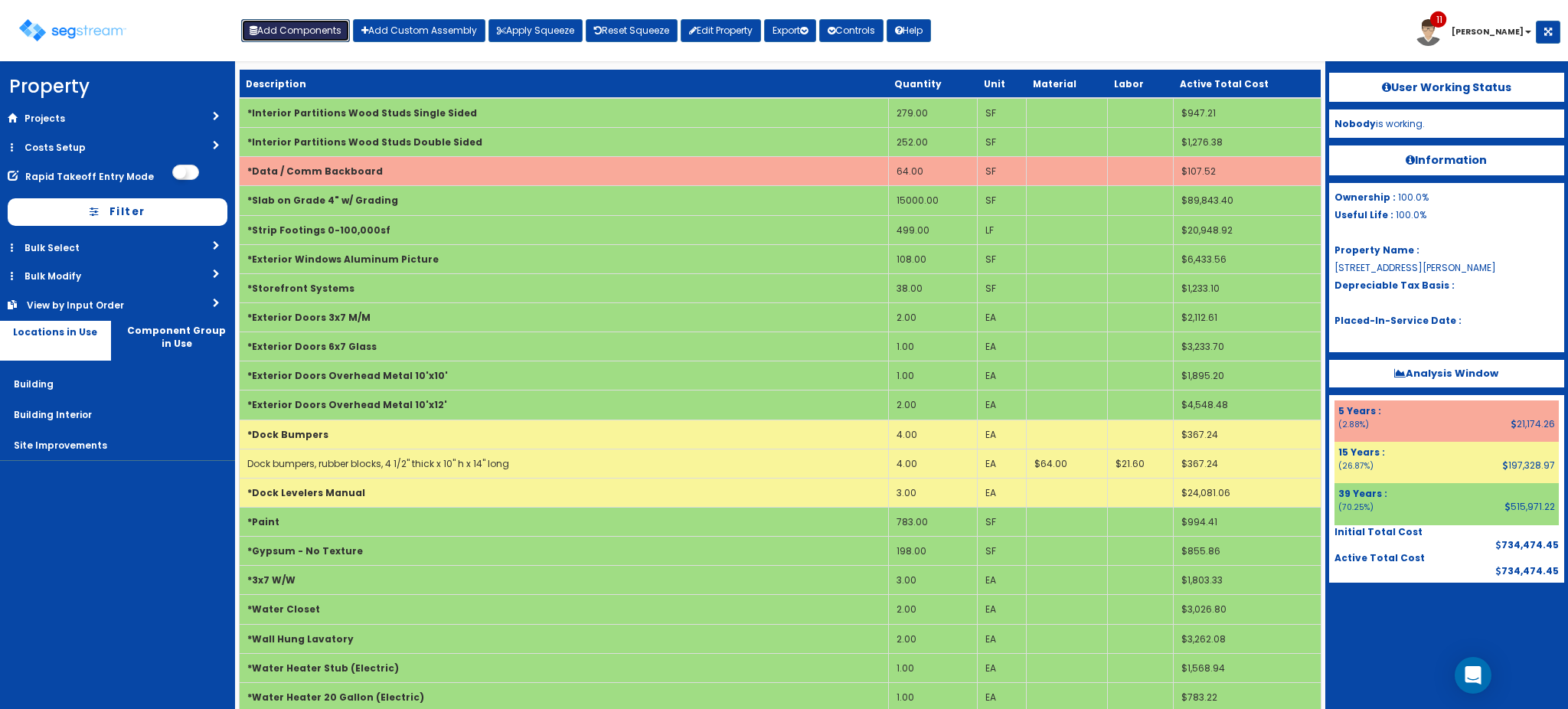
click at [289, 22] on button "Add Components" at bounding box center [295, 30] width 108 height 23
select select
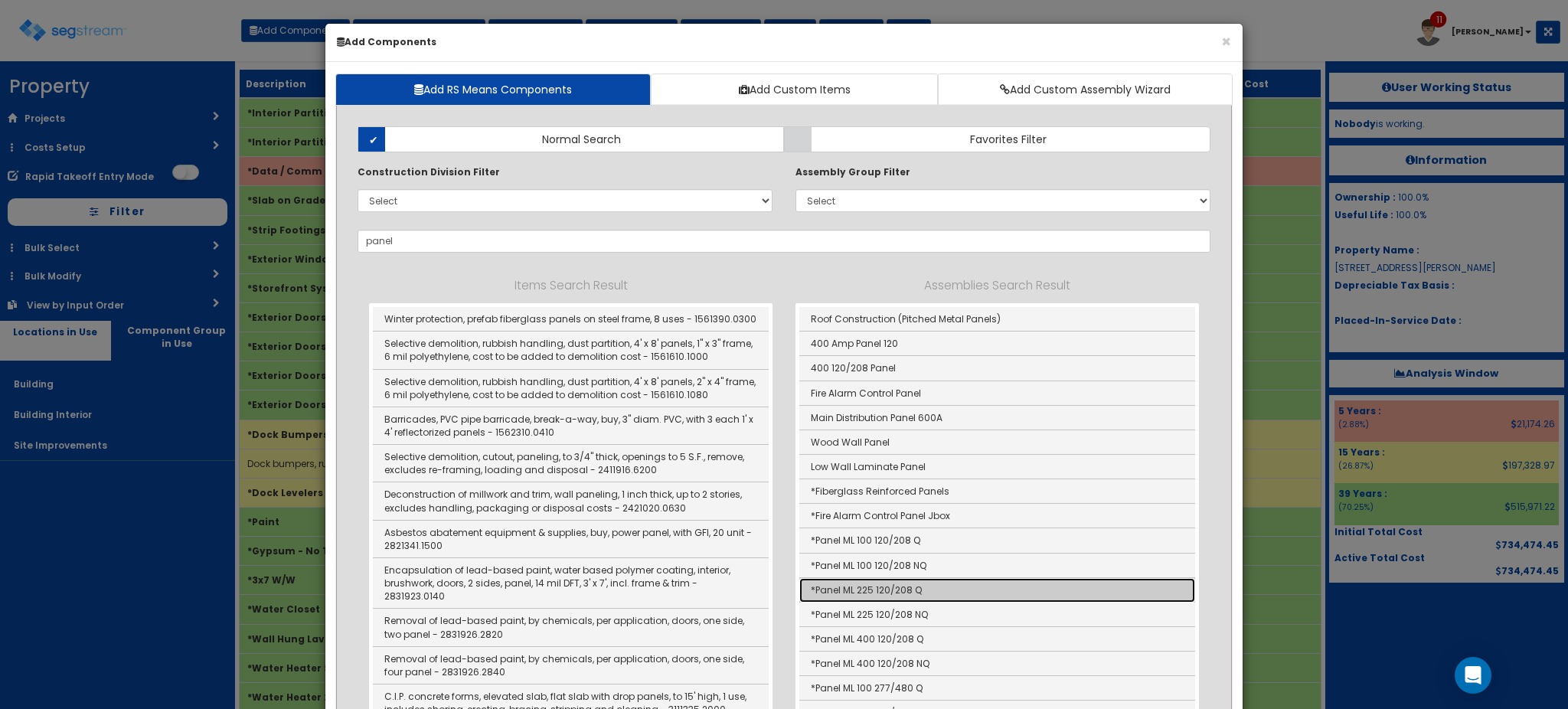
click at [897, 588] on link "*Panel ML 225 120/208 Q" at bounding box center [997, 590] width 396 height 25
type input "*Panel ML 225 120/208 Q"
type input "EA"
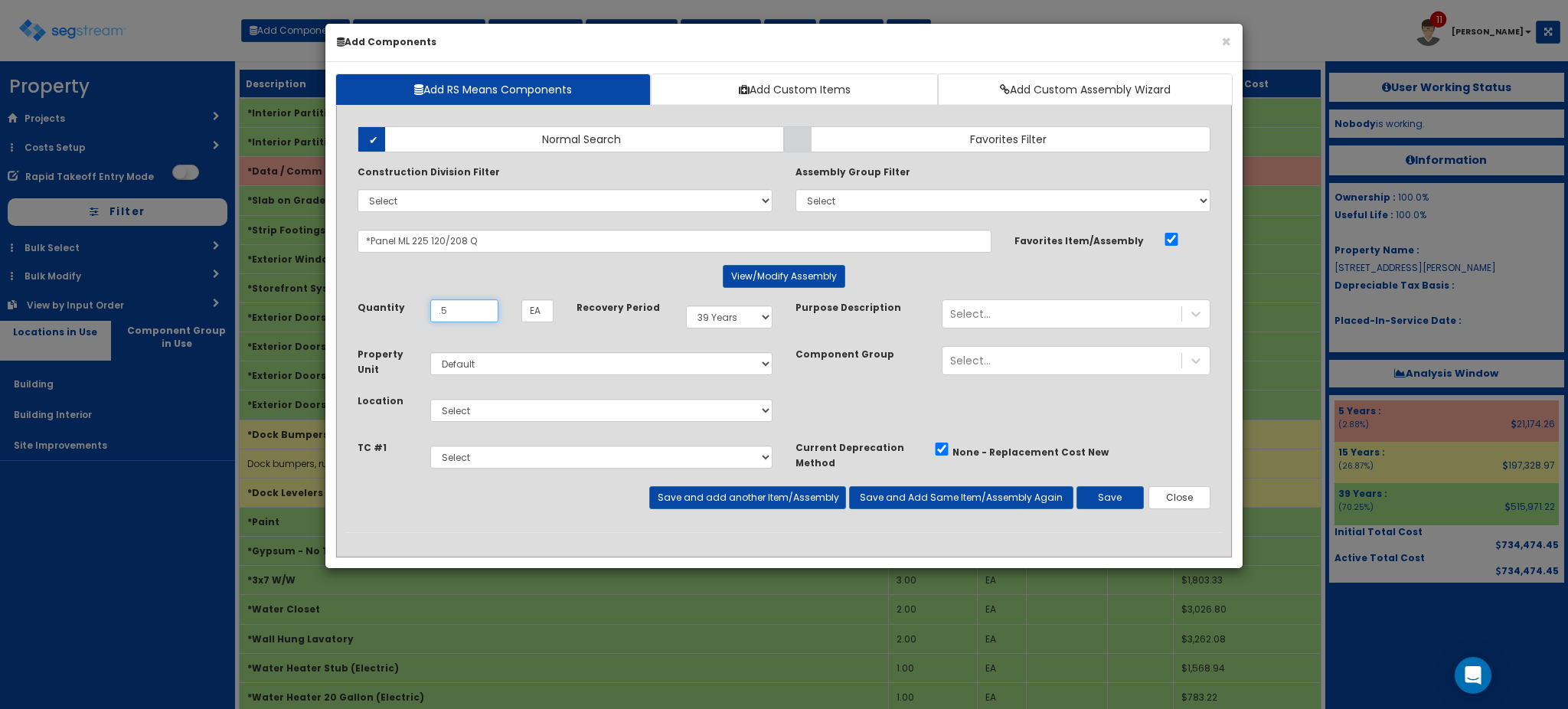
type input ".5"
click at [714, 322] on select "Select 5 Years 7 Years 9 Years 10 Years 15 Years 15 Year QLI 15 Year QRP 15 Yea…" at bounding box center [729, 317] width 86 height 23
select select "5Y"
click at [686, 306] on select "Select 5 Years 7 Years 9 Years 10 Years 15 Years 15 Year QLI 15 Year QRP 15 Yea…" at bounding box center [729, 317] width 86 height 23
click at [590, 414] on select "Select Building Building Interior Site Improvements Add Additional Location" at bounding box center [601, 410] width 342 height 23
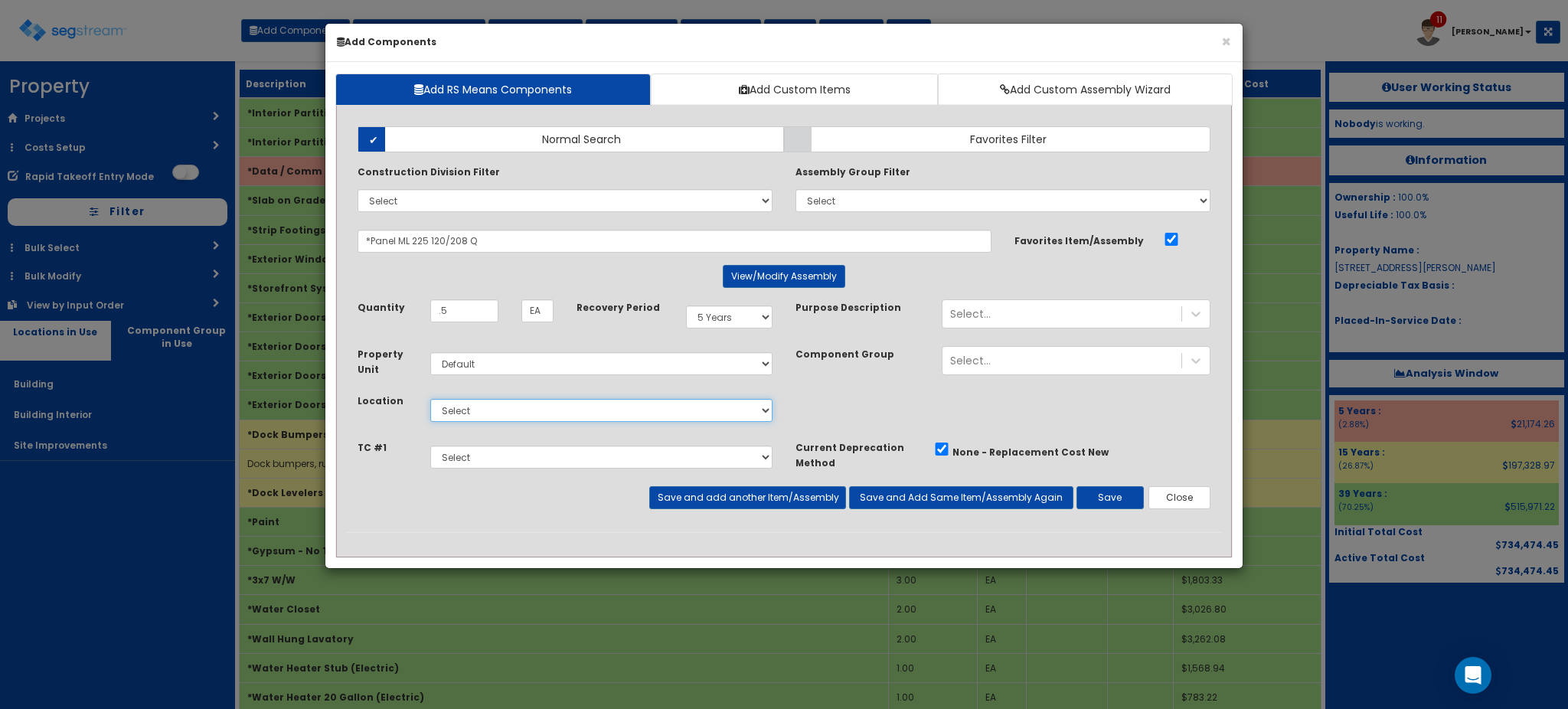
select select "7"
click at [430, 399] on select "Select Building Building Interior Site Improvements Add Additional Location" at bounding box center [601, 410] width 342 height 23
click at [962, 498] on button "Save and Add Same Item/Assembly Again" at bounding box center [961, 497] width 224 height 23
type input "1.5"
click at [744, 306] on select "Select 5 Years 7 Years 9 Years 10 Years 15 Years 15 Year QLI 15 Year QRP 15 Yea…" at bounding box center [729, 317] width 86 height 23
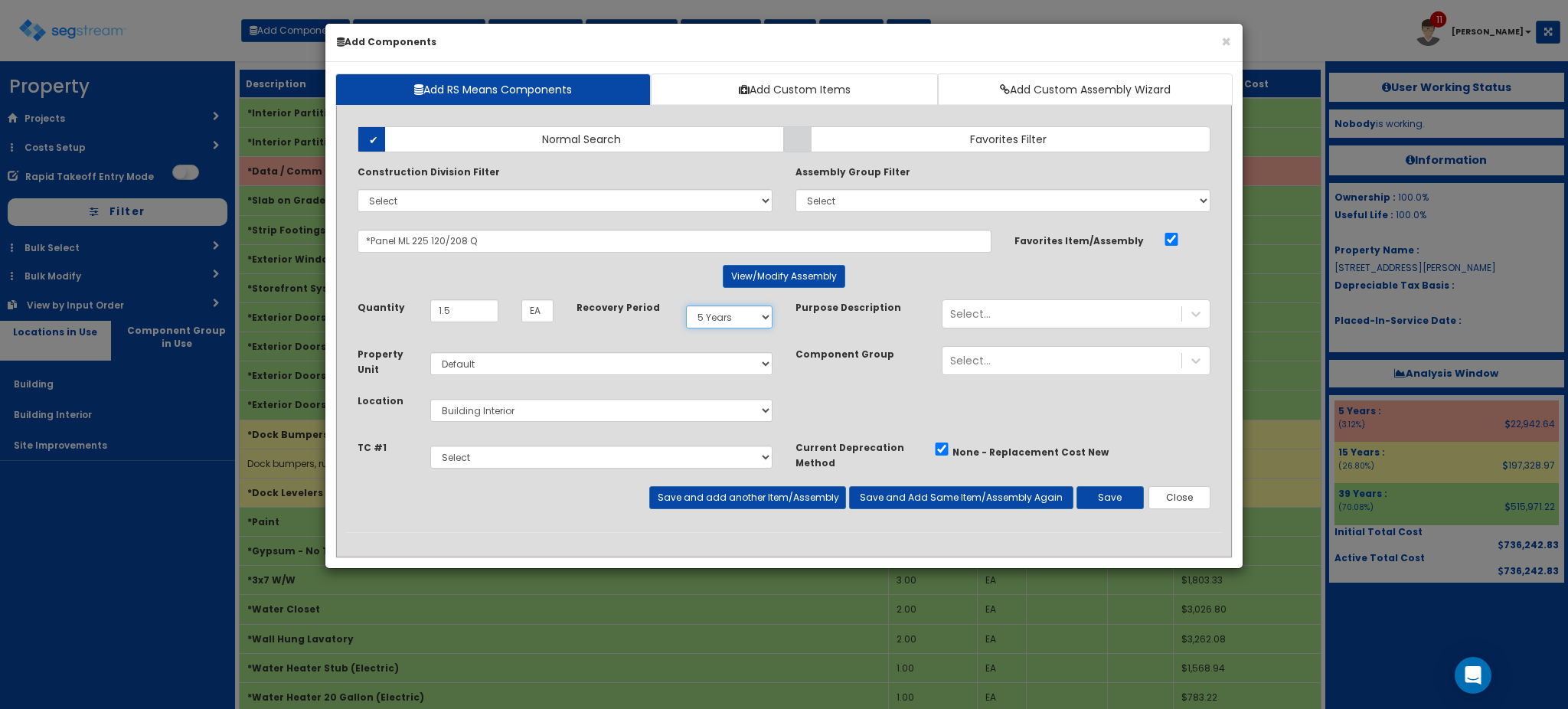
select select "39Y"
click at [686, 306] on select "Select 5 Years 7 Years 9 Years 10 Years 15 Years 15 Year QLI 15 Year QRP 15 Yea…" at bounding box center [729, 317] width 86 height 23
click at [1112, 496] on button "Save" at bounding box center [1109, 497] width 67 height 23
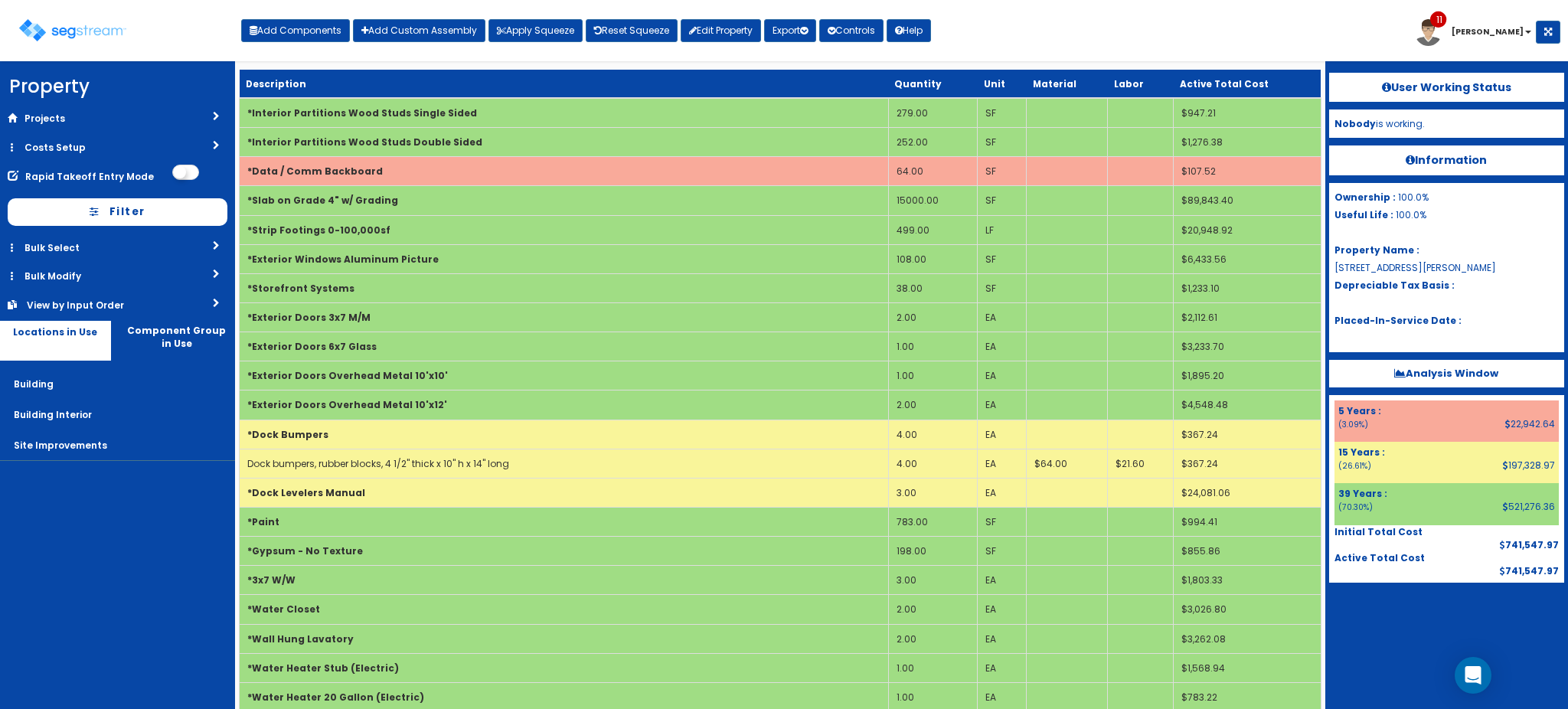
click at [1380, 650] on div at bounding box center [1446, 621] width 235 height 77
click at [1162, 38] on div "Toggle navigation Add Components Add Custom Assembly Apply Squeeze Reset Squeez…" at bounding box center [784, 36] width 1553 height 50
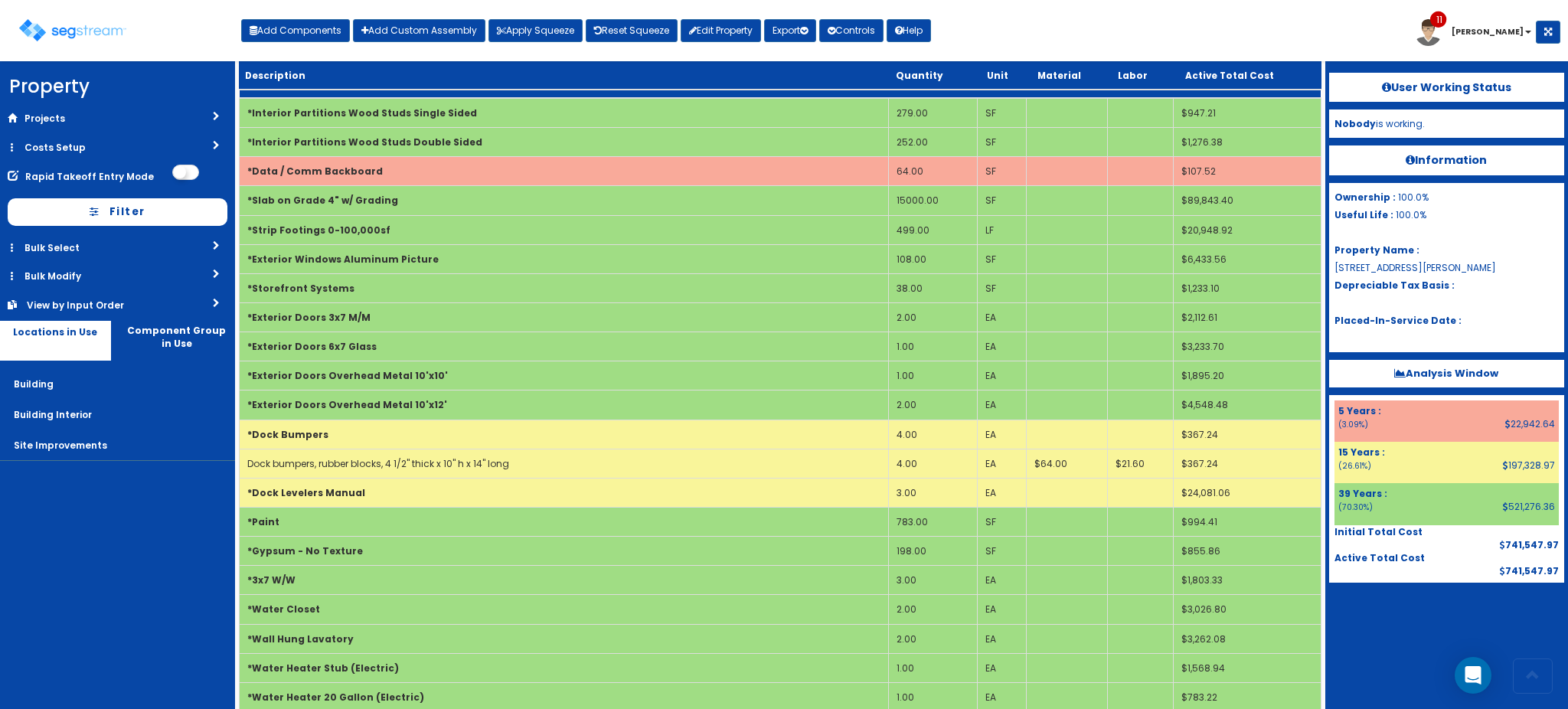
scroll to position [1376, 0]
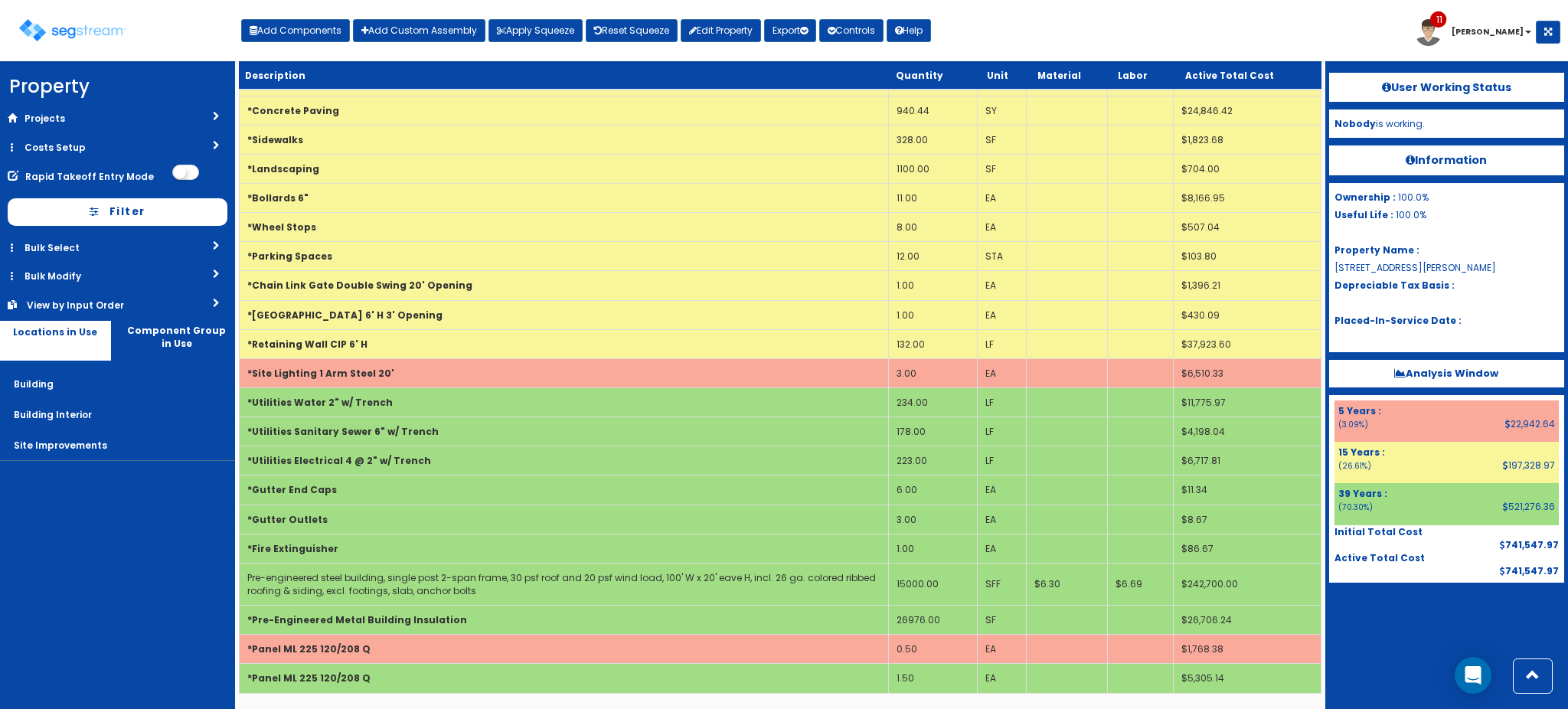
click at [127, 585] on nav "Property DB Projects Recent Properties Decrescente Renovation Gallery on [GEOGR…" at bounding box center [117, 385] width 235 height 648
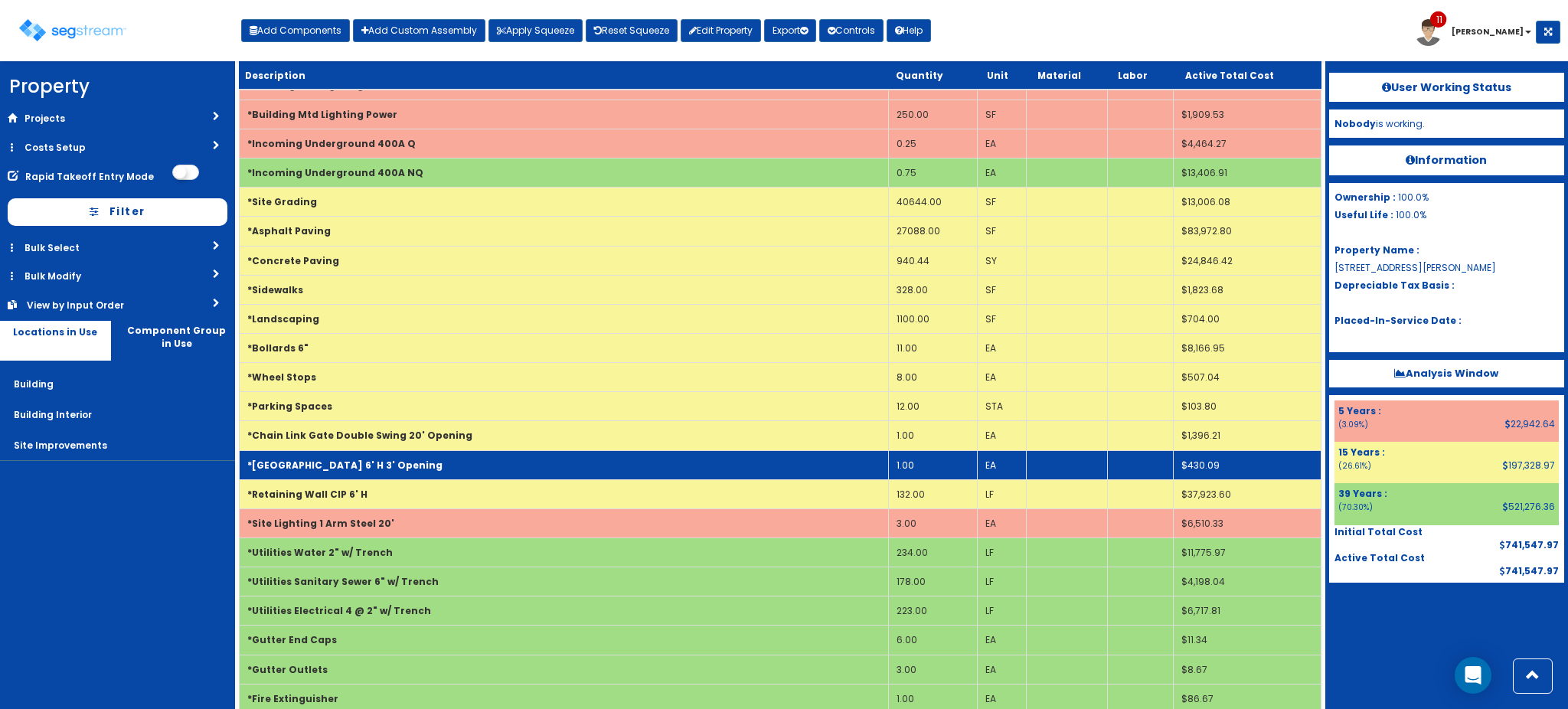
scroll to position [79, 0]
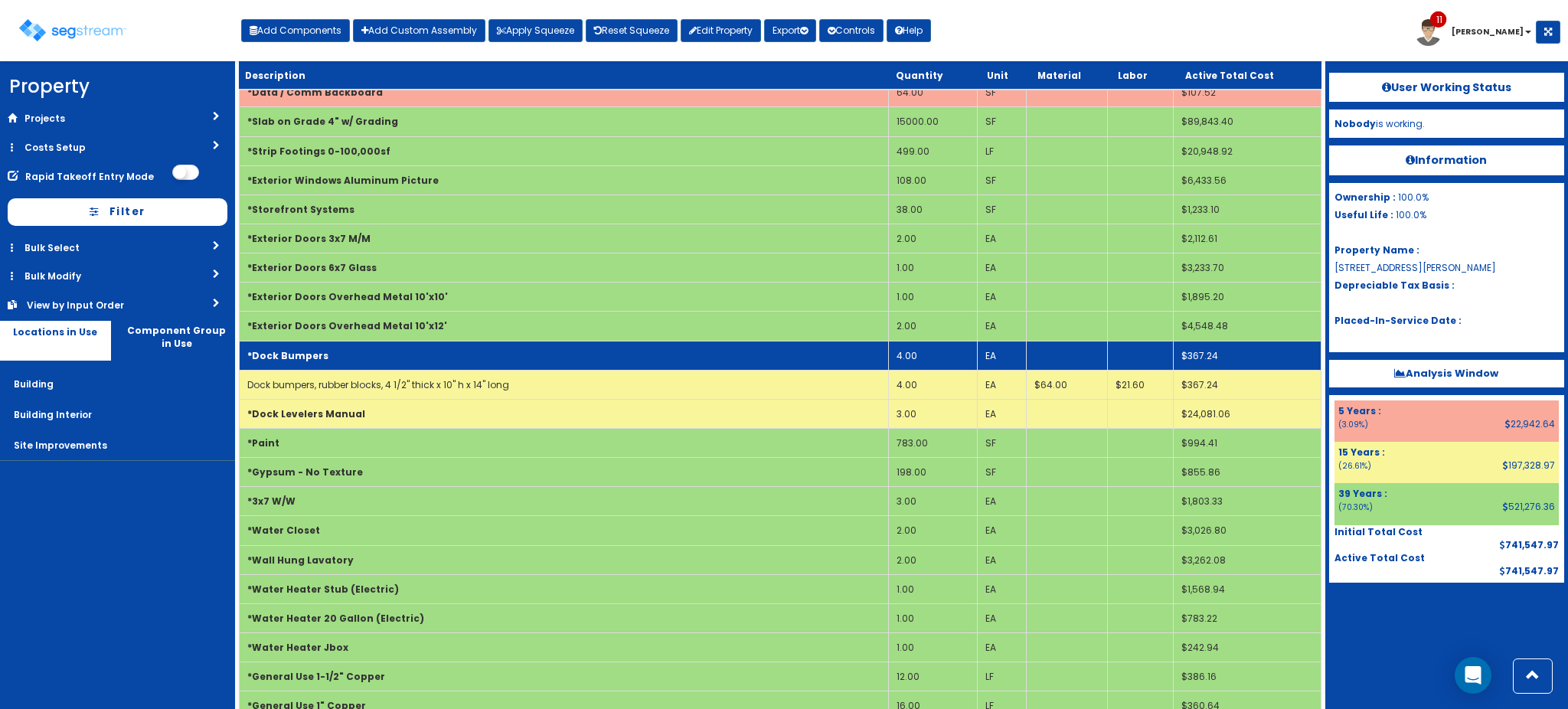
click at [923, 363] on td "4.00" at bounding box center [932, 355] width 89 height 29
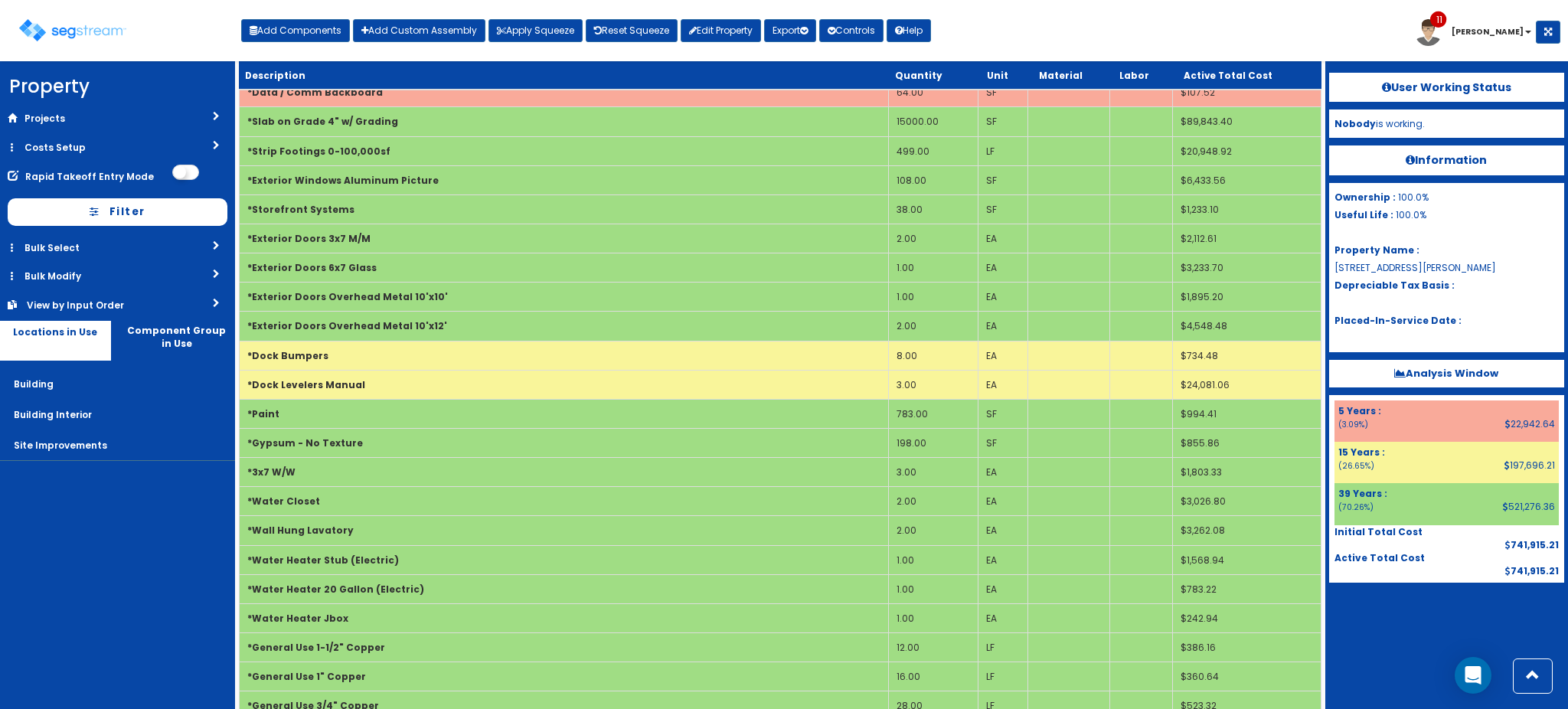
scroll to position [1348, 0]
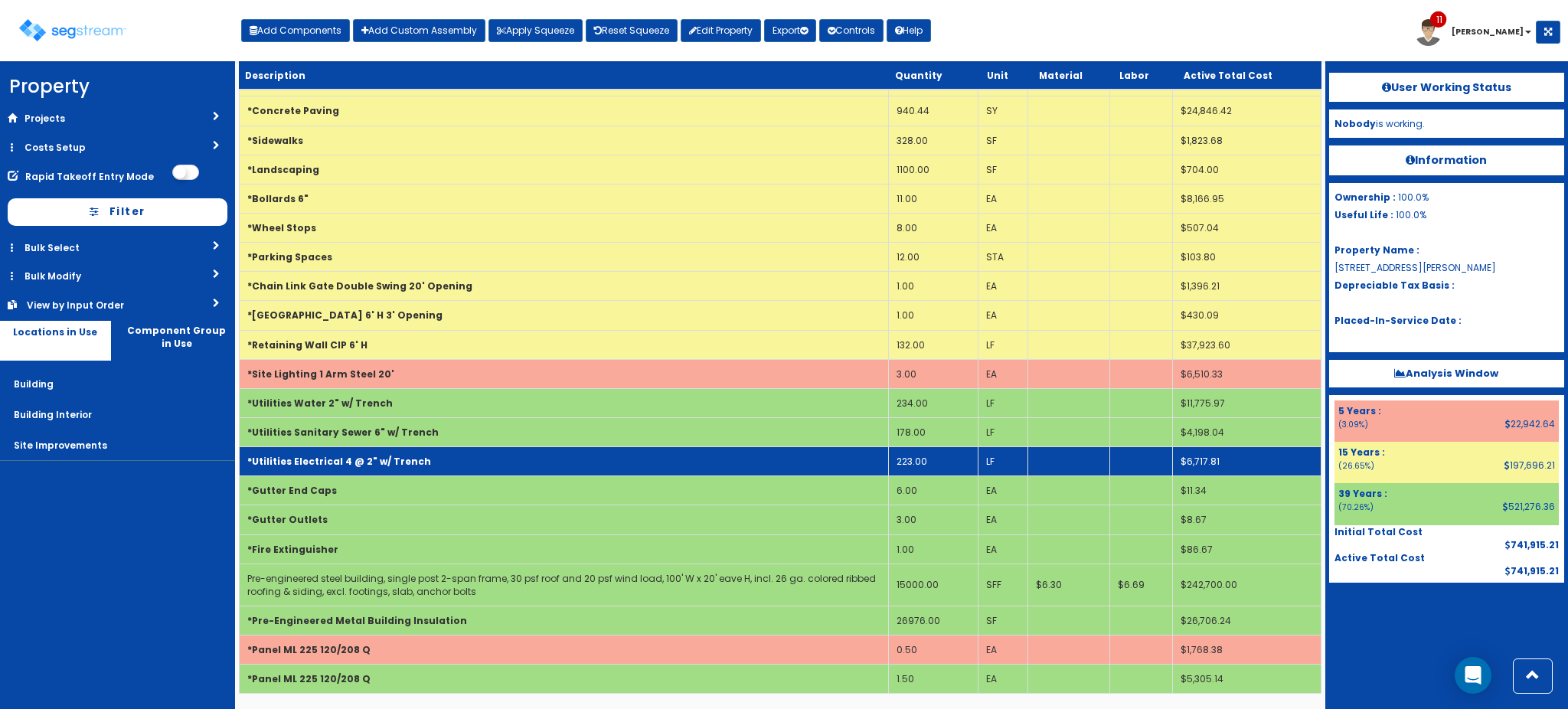
click at [946, 464] on td "223.00" at bounding box center [932, 462] width 89 height 29
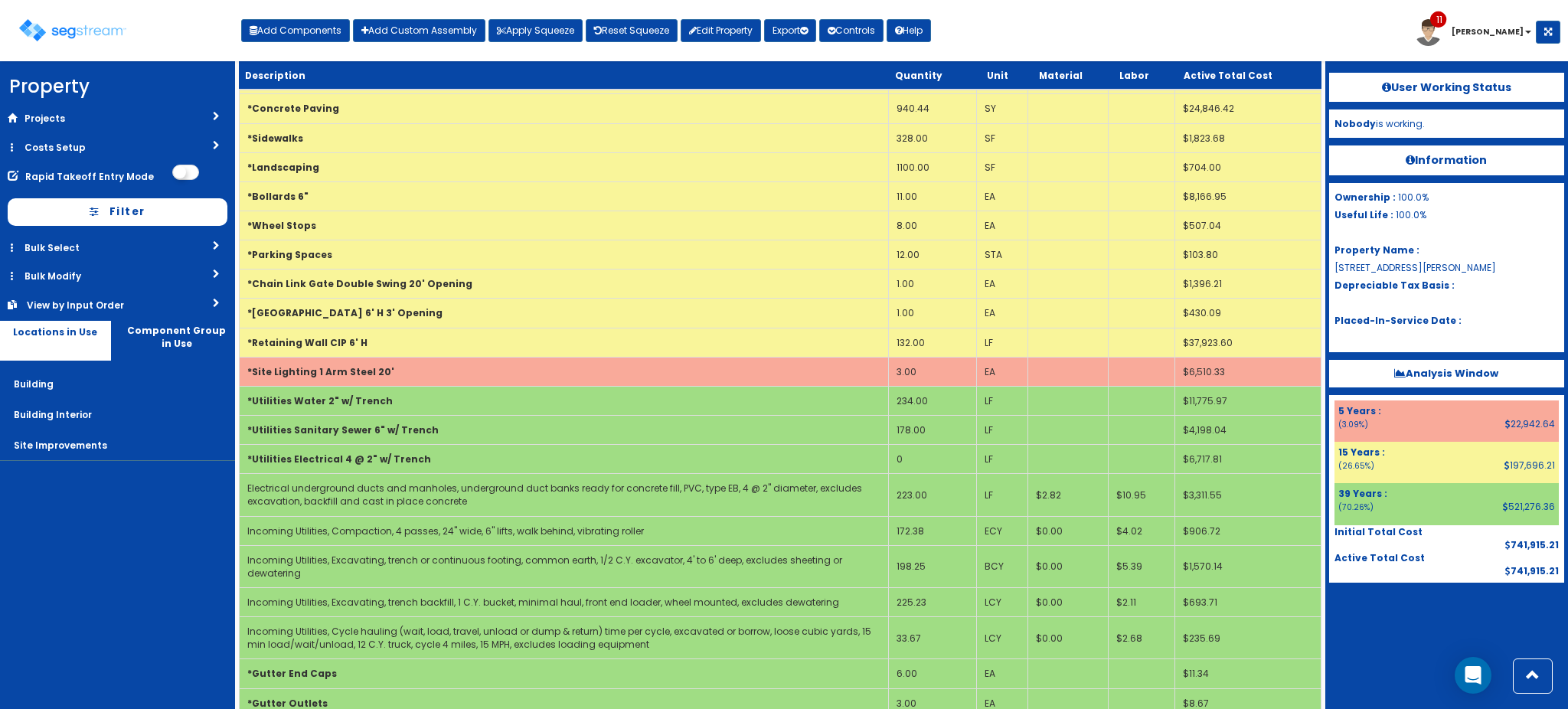
click at [1060, 36] on div "Toggle navigation Add Components Add Custom Assembly Apply Squeeze Reset Squeez…" at bounding box center [784, 36] width 1553 height 50
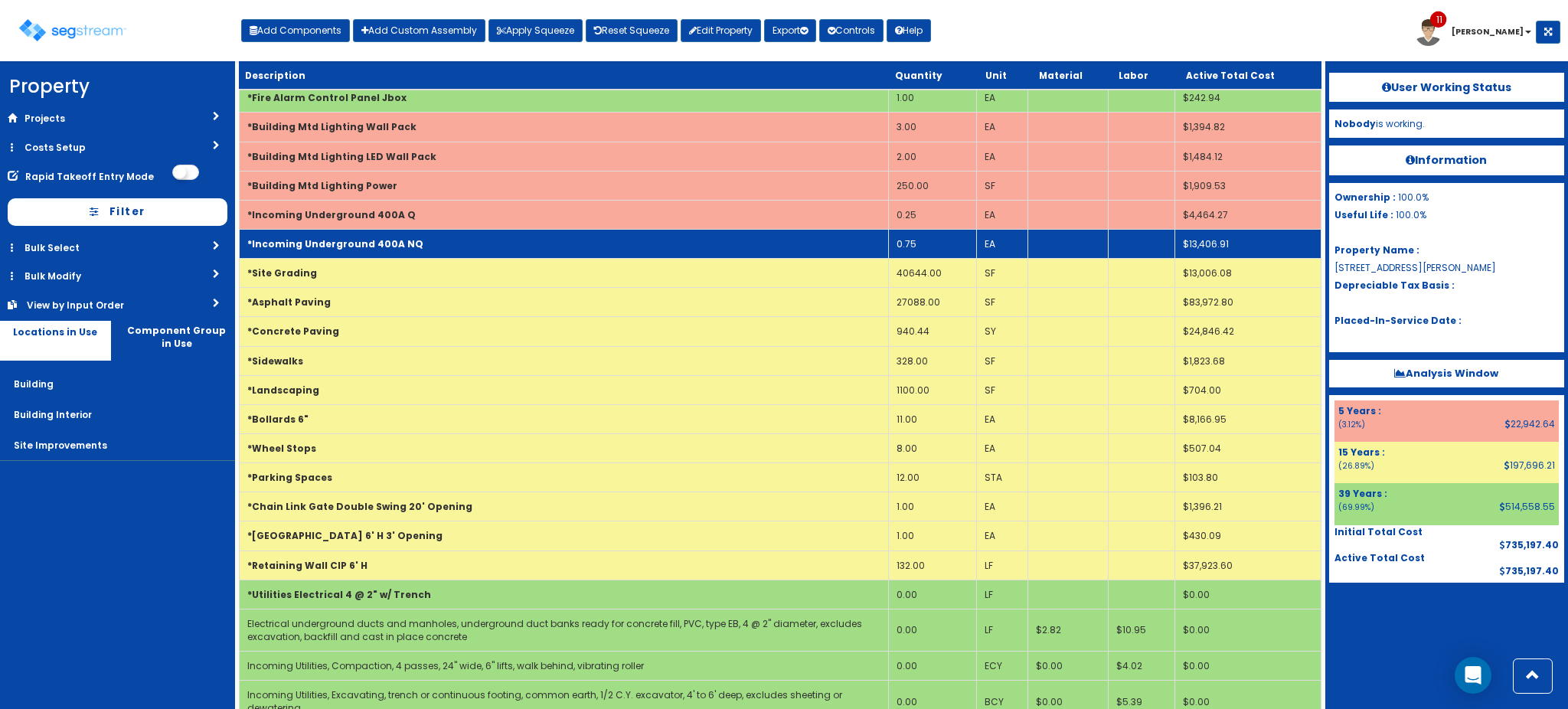
scroll to position [1124, 0]
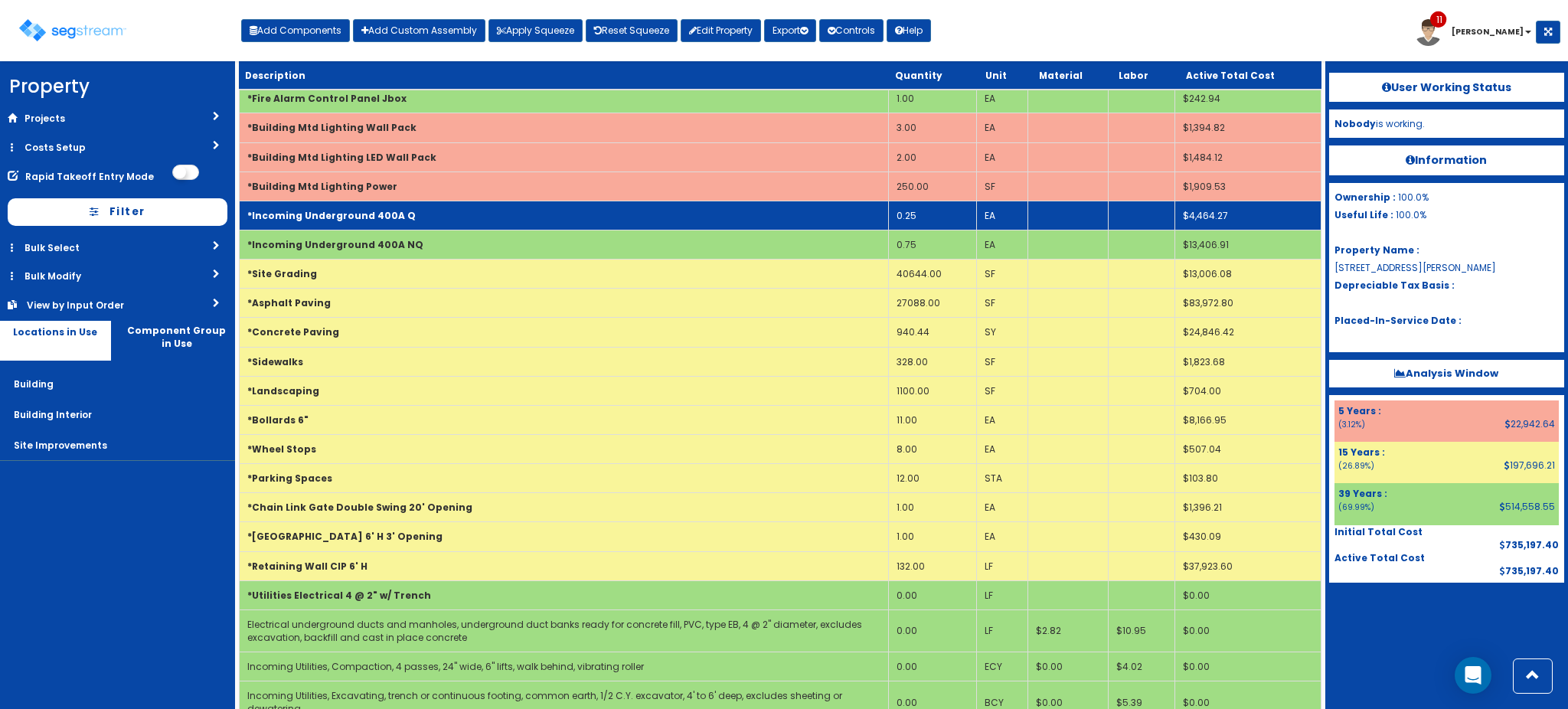
click at [924, 215] on td "0.25" at bounding box center [932, 215] width 89 height 29
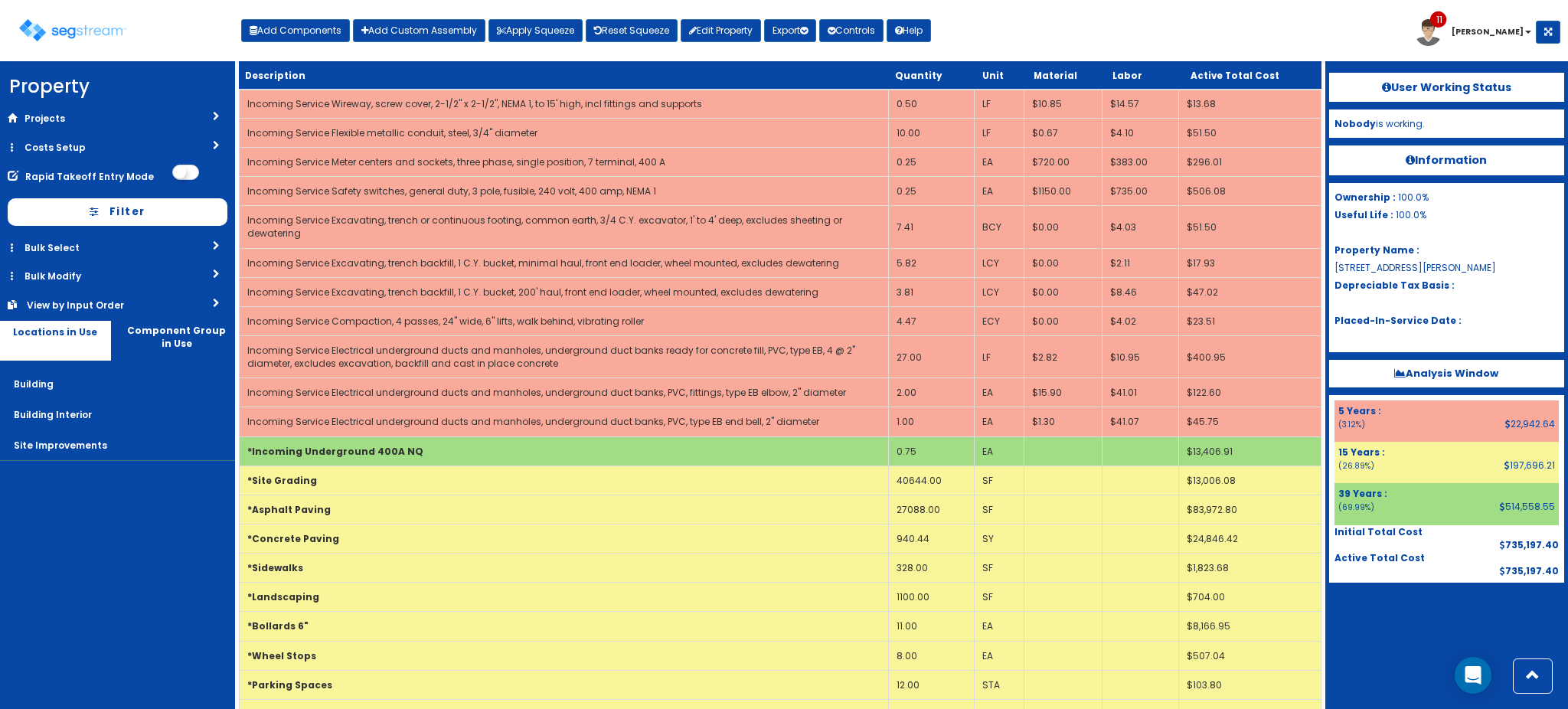
scroll to position [1415, 0]
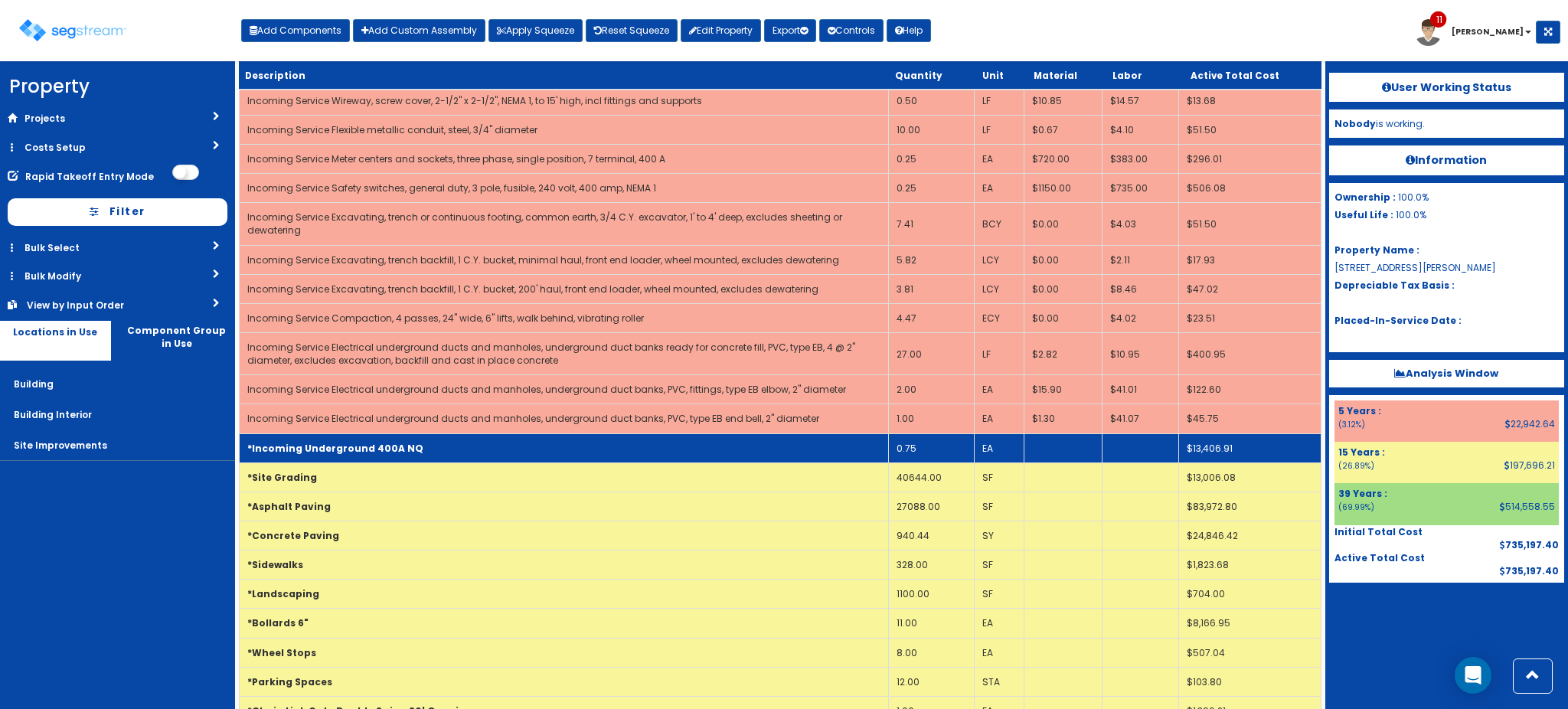
click at [935, 452] on td "0.75" at bounding box center [931, 448] width 86 height 29
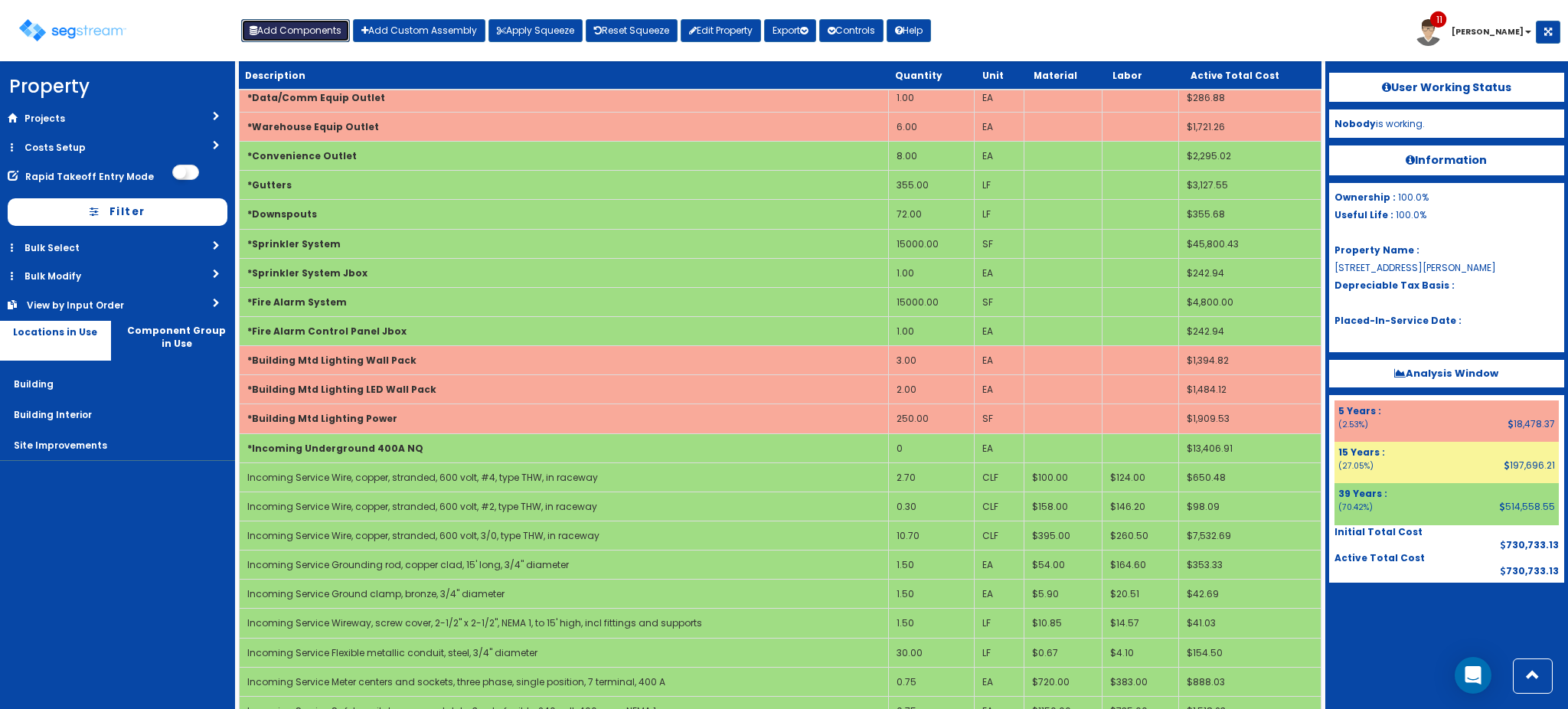
click at [311, 31] on button "Add Components" at bounding box center [295, 30] width 108 height 23
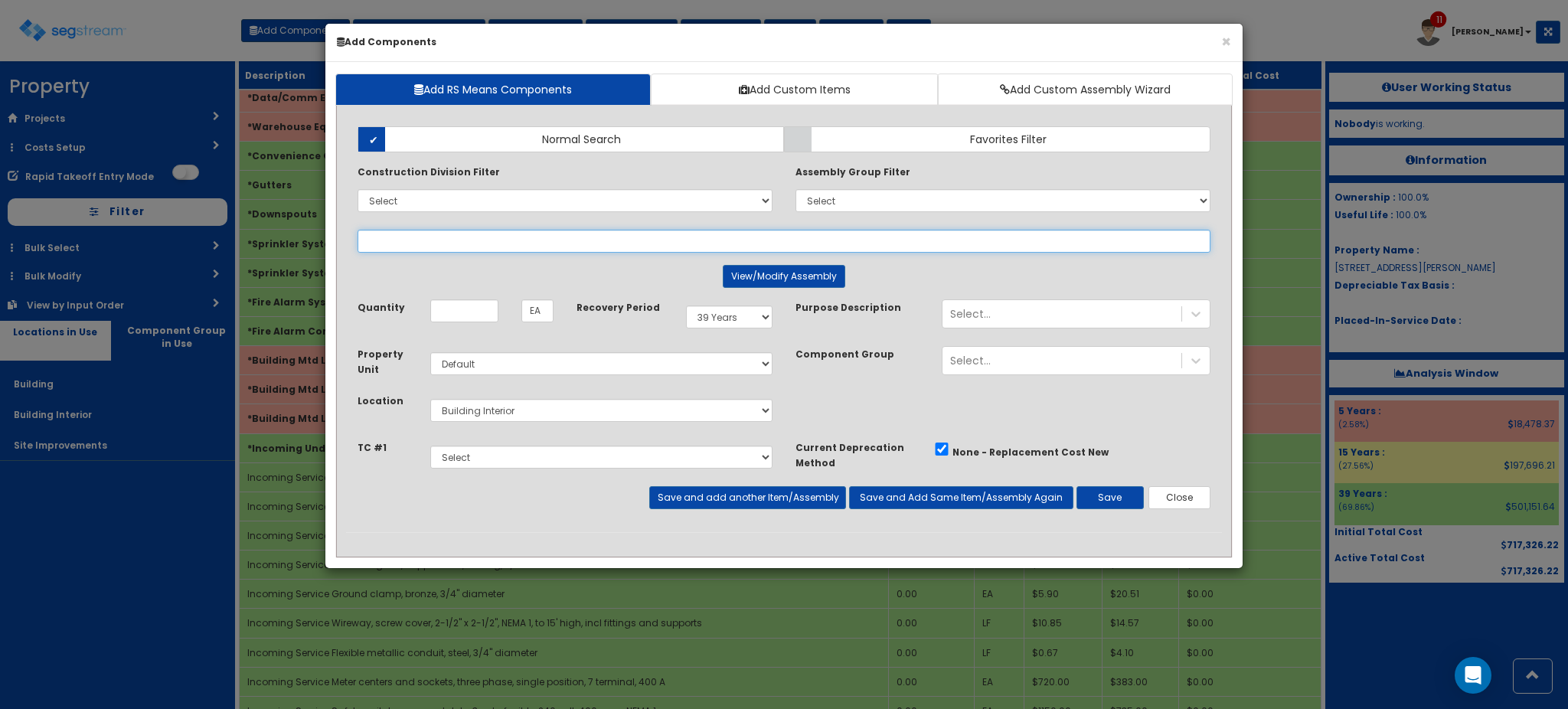
scroll to position [771, 0]
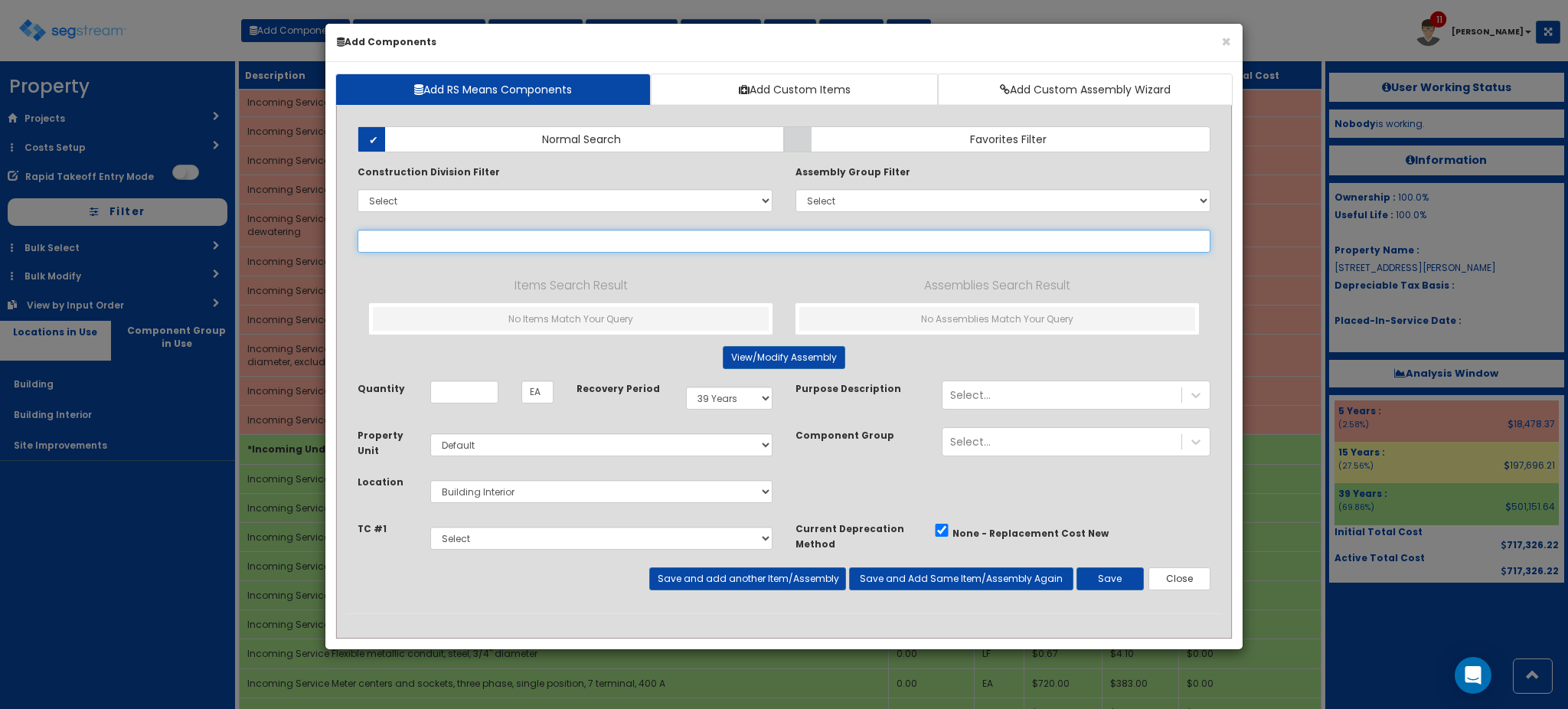
select select
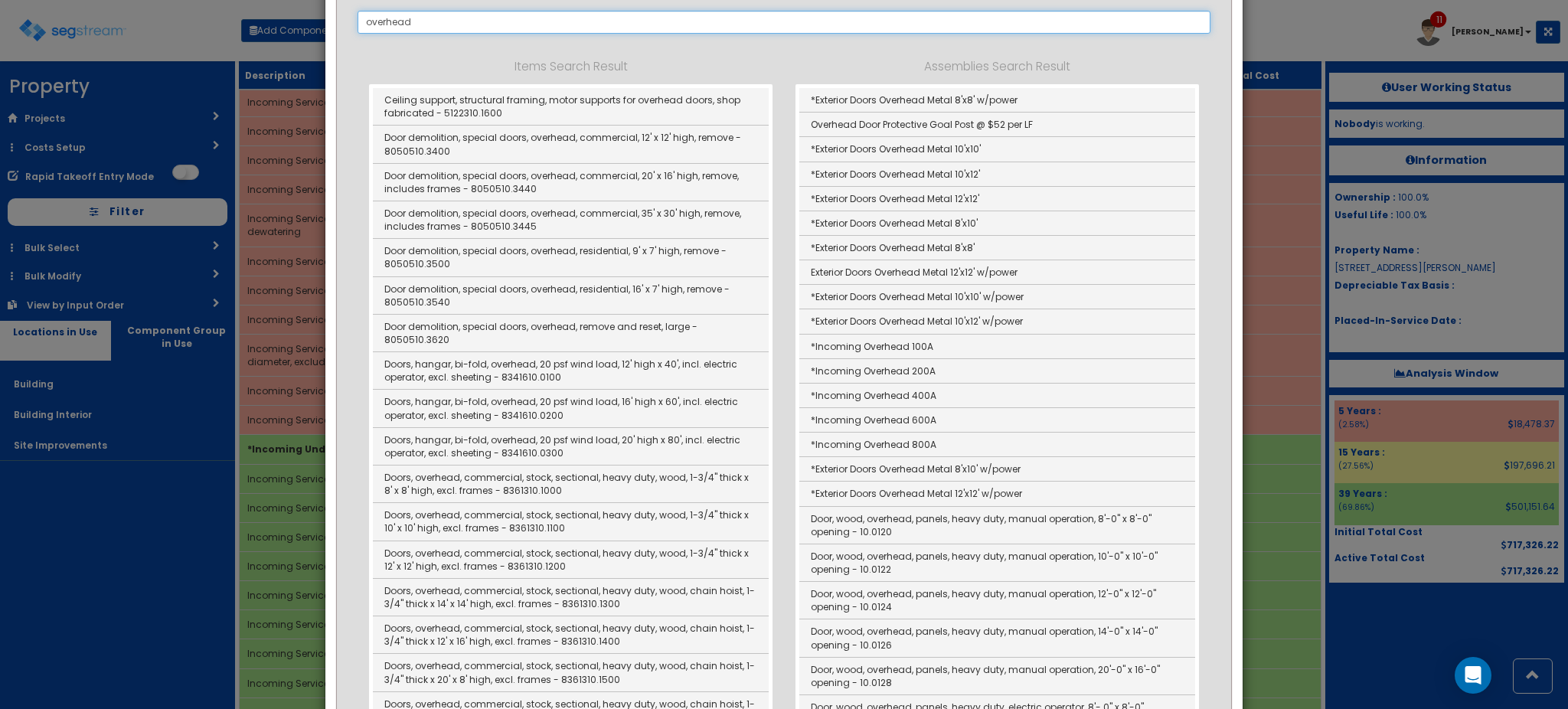
scroll to position [229, 0]
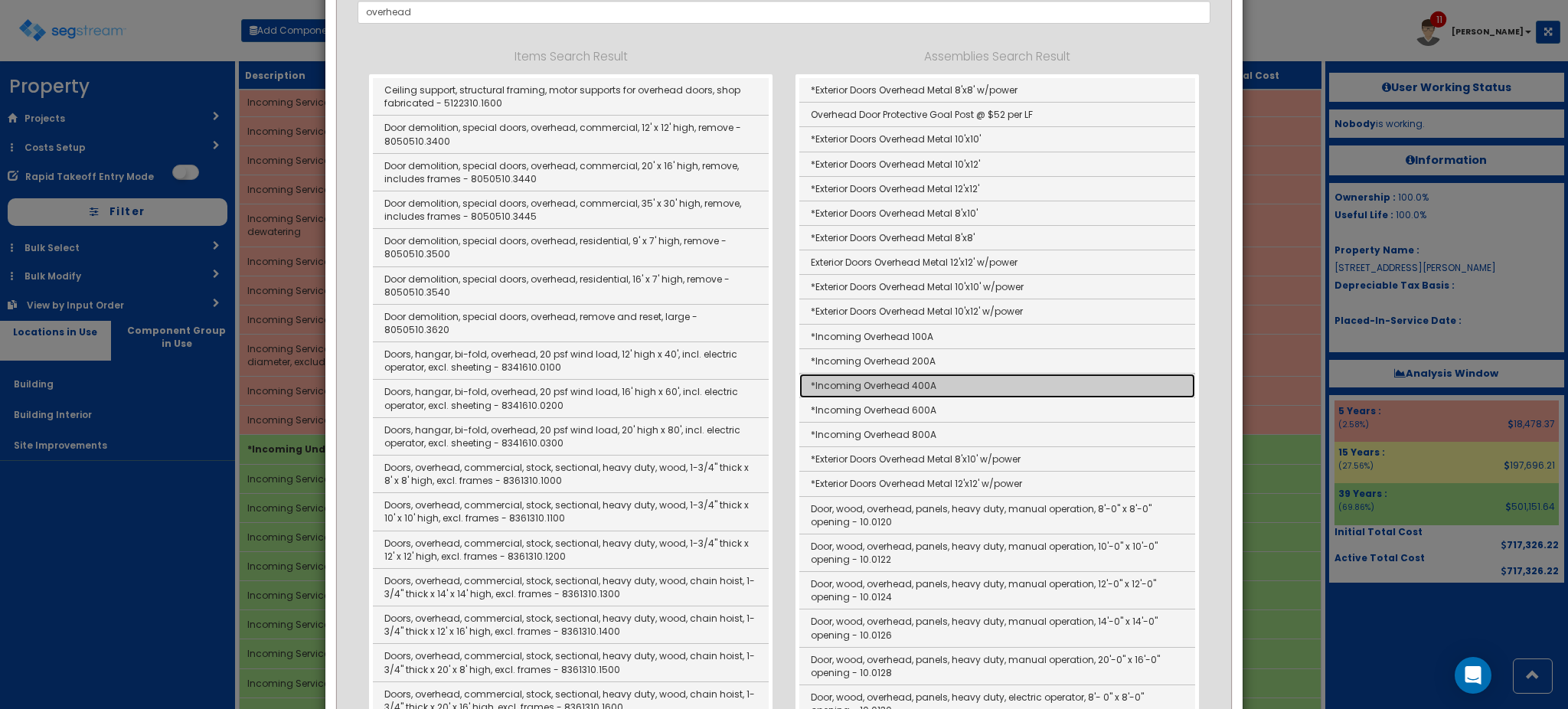
click at [941, 387] on link "*Incoming Overhead 400A" at bounding box center [997, 386] width 396 height 25
type input "*Incoming Overhead 400A"
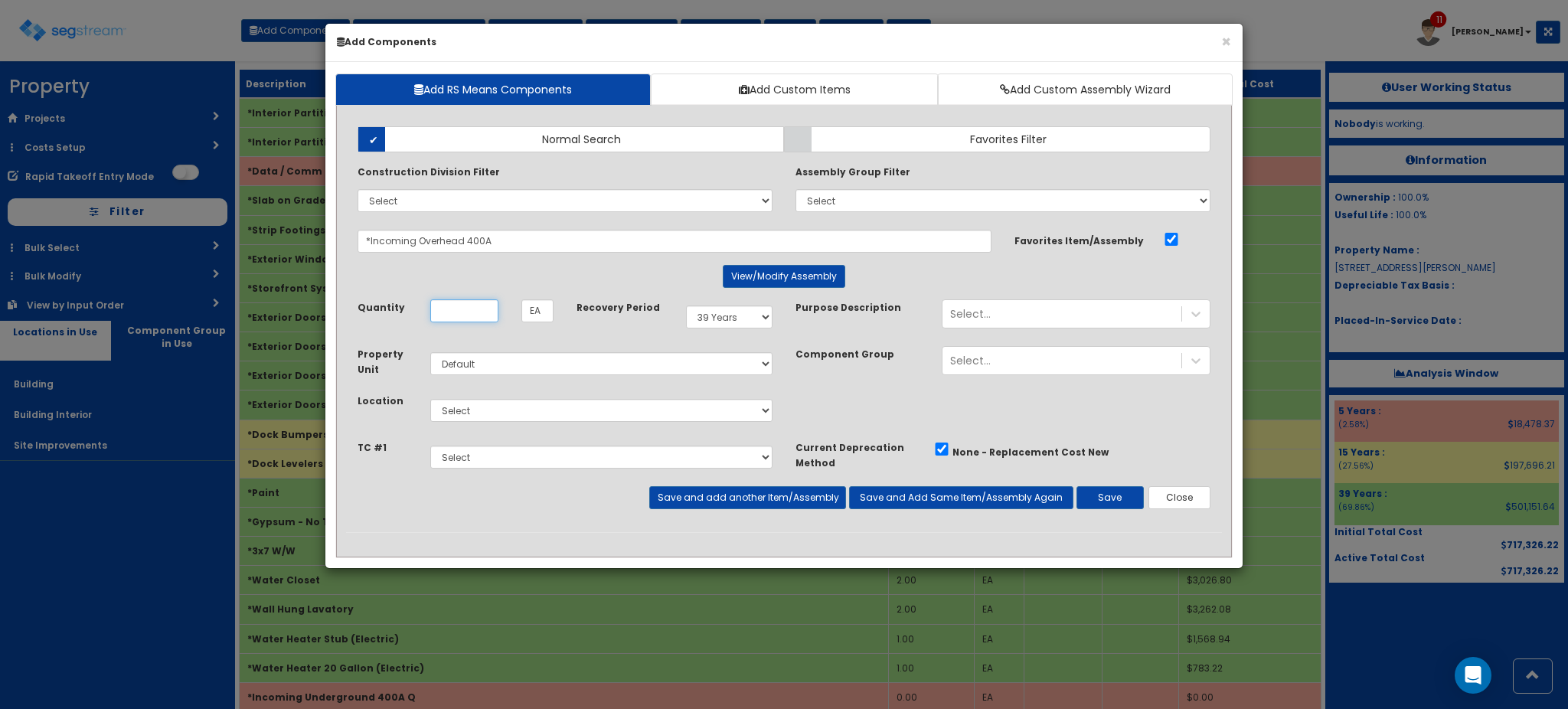
scroll to position [0, 0]
type input ".25"
click at [748, 327] on select "Select 5 Years 7 Years 9 Years 10 Years 15 Years 15 Year QLI 15 Year QRP 15 Yea…" at bounding box center [729, 317] width 86 height 23
select select "5Y"
click at [686, 306] on select "Select 5 Years 7 Years 9 Years 10 Years 15 Years 15 Year QLI 15 Year QRP 15 Yea…" at bounding box center [729, 317] width 86 height 23
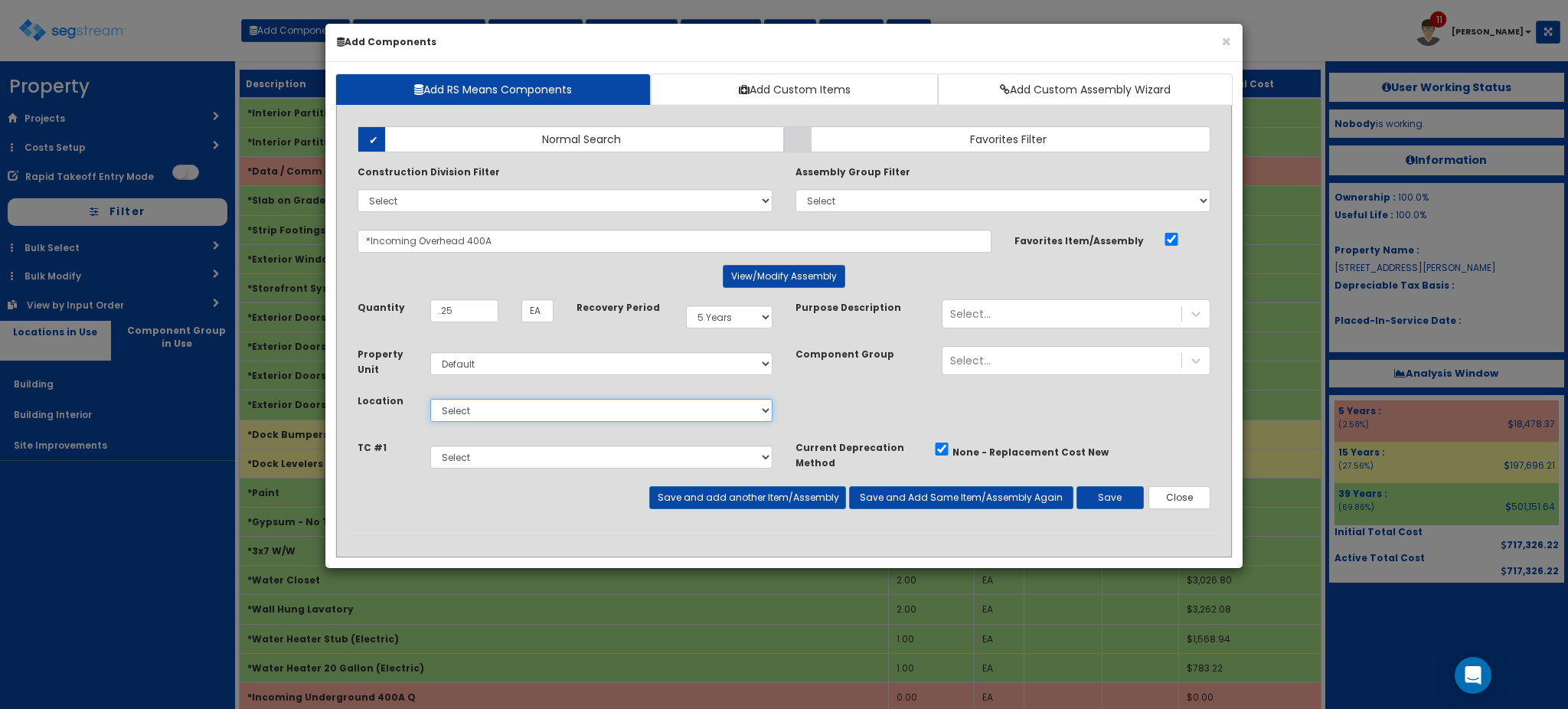
click at [638, 417] on select "Select Building Building Interior Site Improvements Add Additional Location" at bounding box center [601, 410] width 342 height 23
select select "6"
click at [430, 399] on select "Select Building Building Interior Site Improvements Add Additional Location" at bounding box center [601, 410] width 342 height 23
click at [902, 494] on button "Save and Add Same Item/Assembly Again" at bounding box center [961, 497] width 224 height 23
type input ".75"
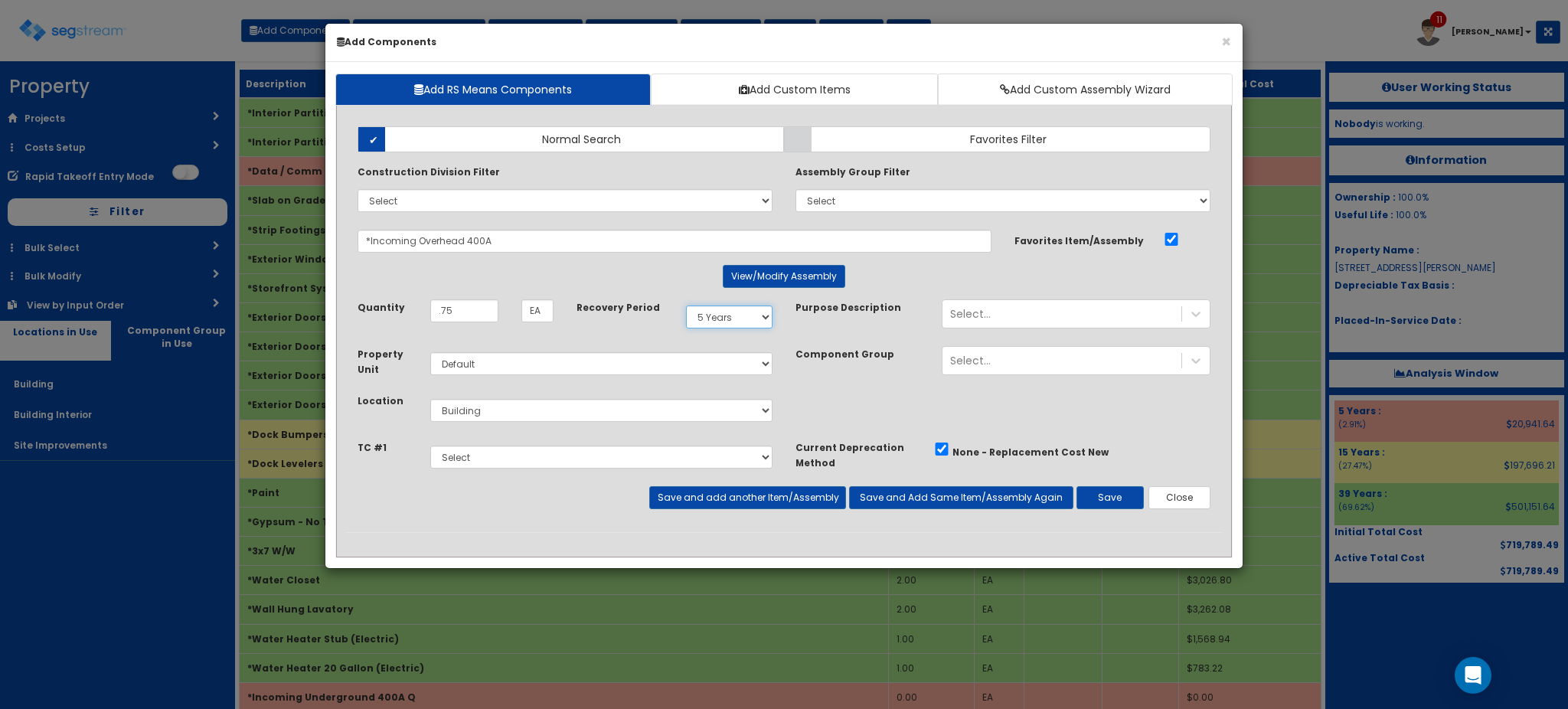
click at [721, 324] on select "Select 5 Years 7 Years 9 Years 10 Years 15 Years 15 Year QLI 15 Year QRP 15 Yea…" at bounding box center [729, 317] width 86 height 23
select select "39Y"
click at [686, 306] on select "Select 5 Years 7 Years 9 Years 10 Years 15 Years 15 Year QLI 15 Year QRP 15 Yea…" at bounding box center [729, 317] width 86 height 23
click at [1108, 482] on div "Takeoff Cost Select" at bounding box center [784, 463] width 876 height 47
click at [1108, 494] on button "Save" at bounding box center [1109, 497] width 67 height 23
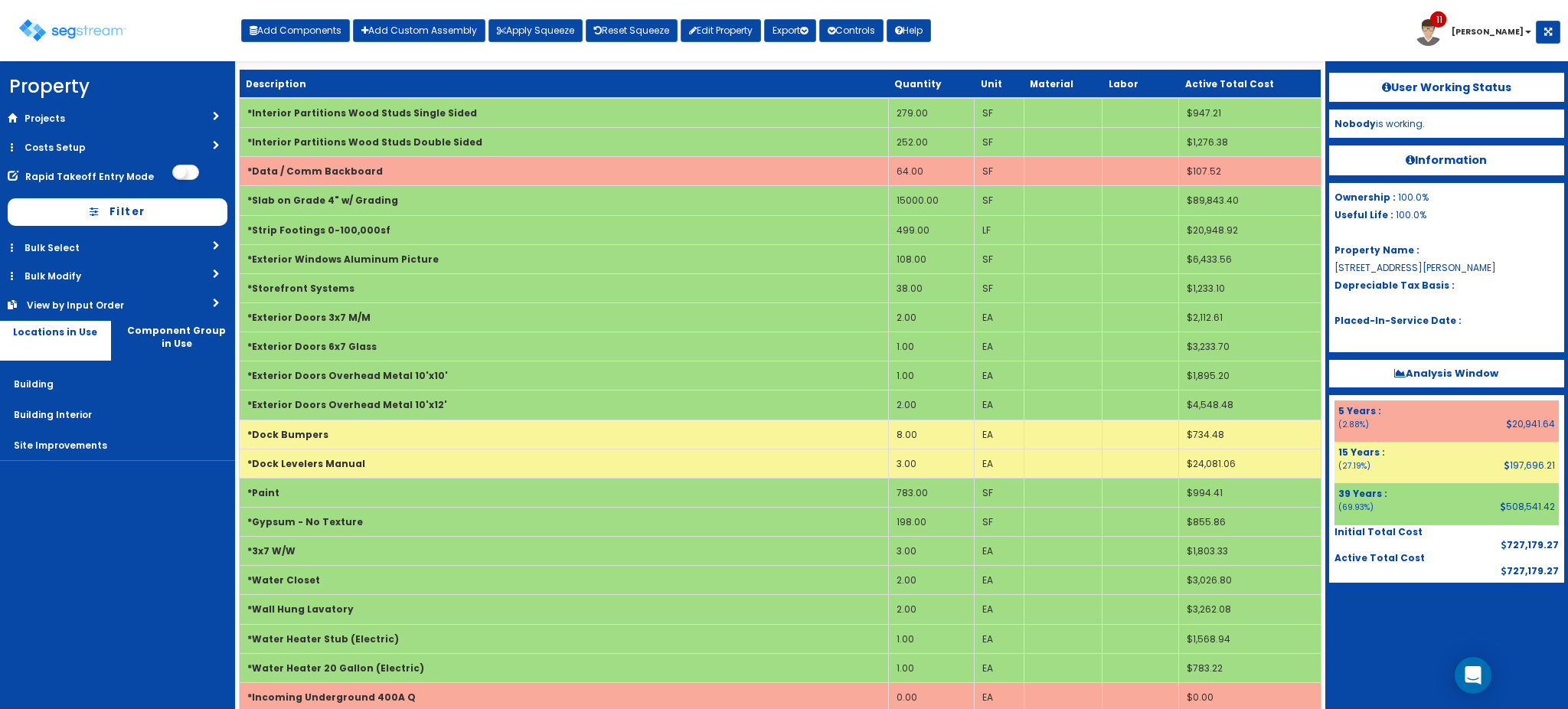
click at [156, 543] on nav "Property DB Projects Recent Properties Decrescente Renovation Gallery on [GEOGR…" at bounding box center [117, 385] width 235 height 648
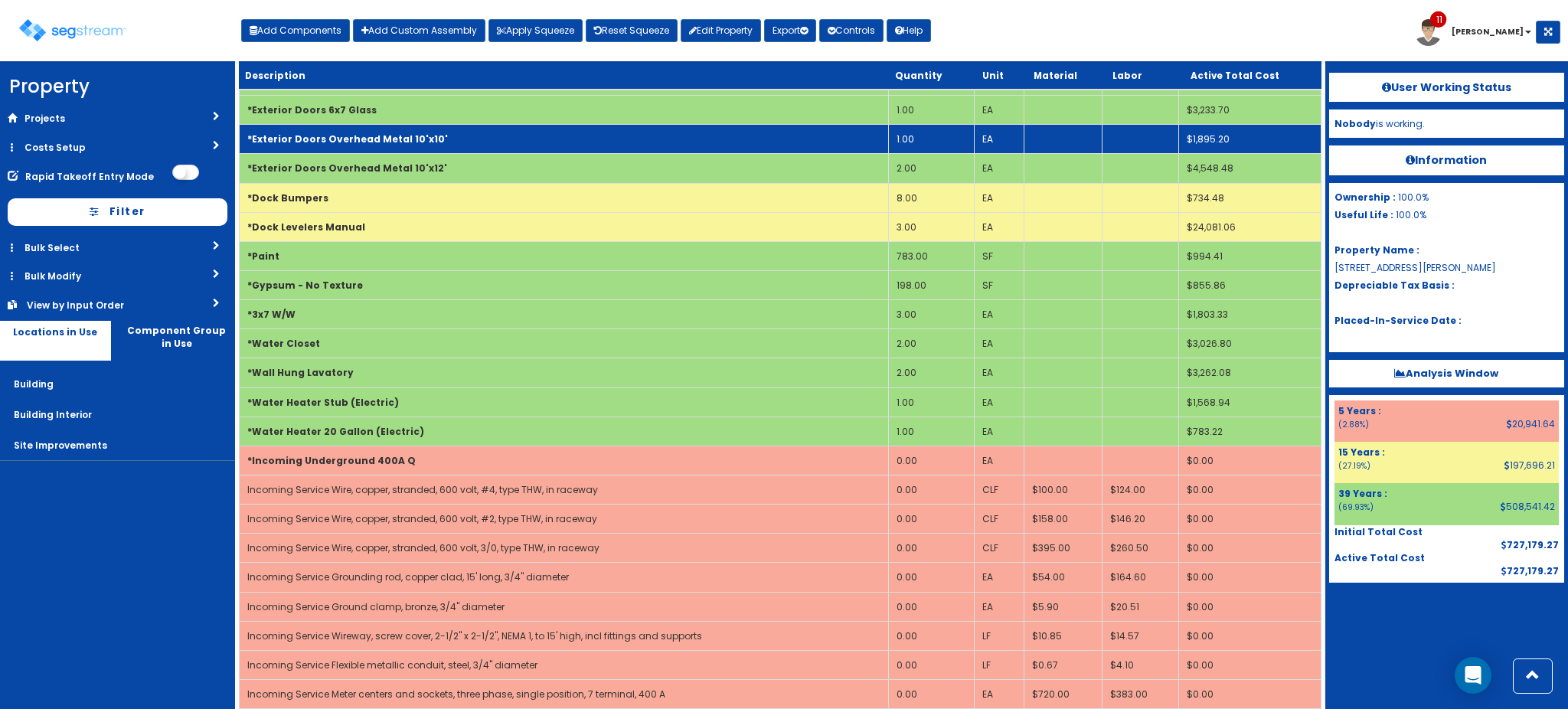
scroll to position [242, 0]
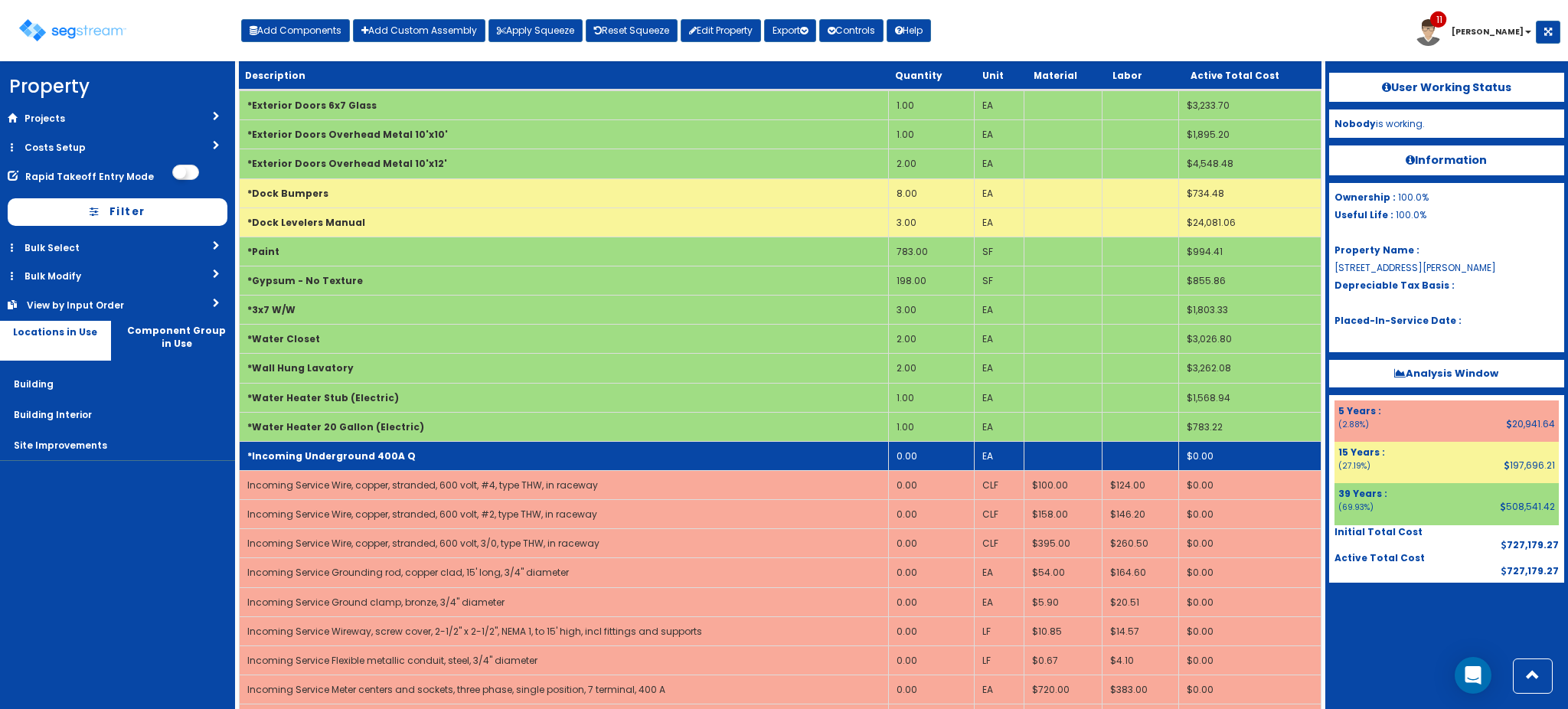
click at [512, 445] on td "*Incoming Underground 400A Q" at bounding box center [564, 456] width 649 height 29
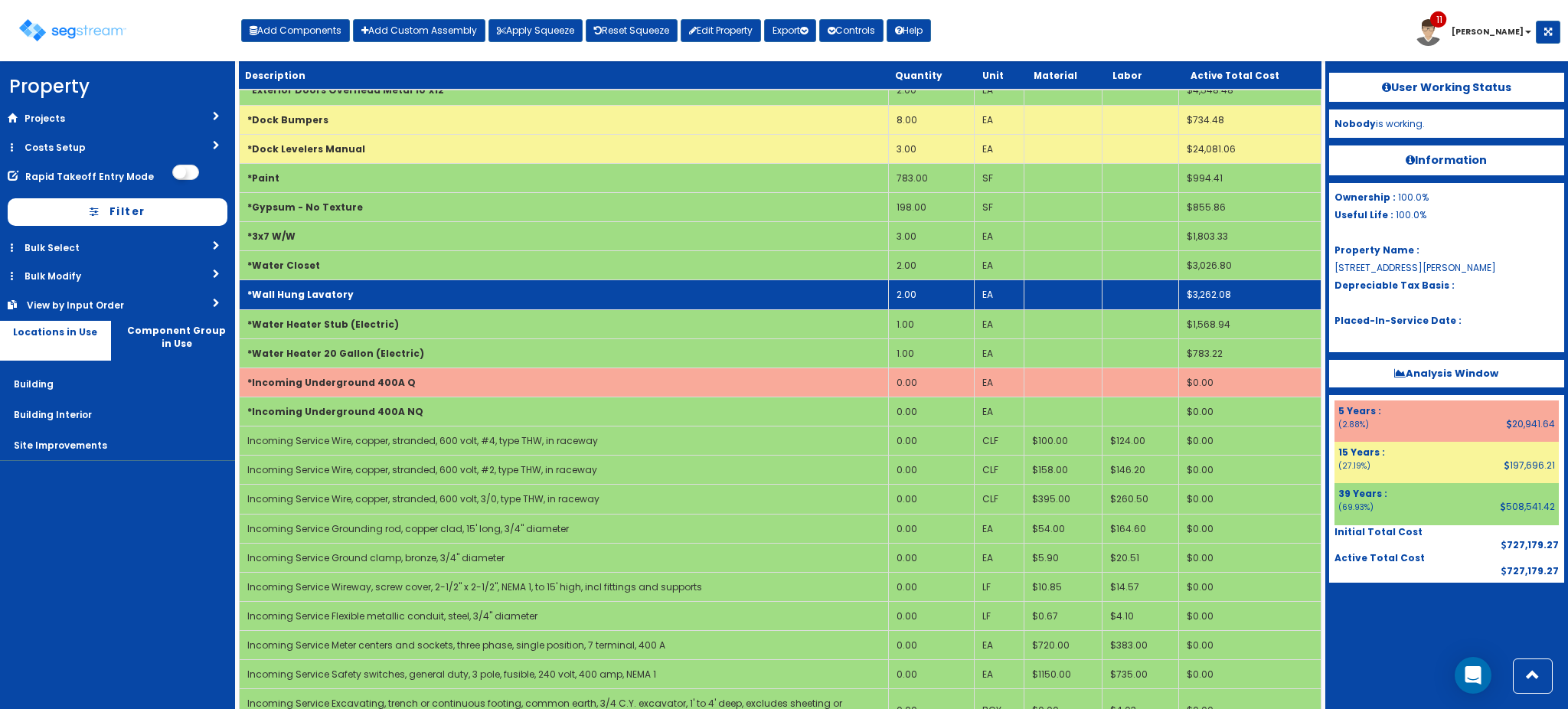
scroll to position [335, 0]
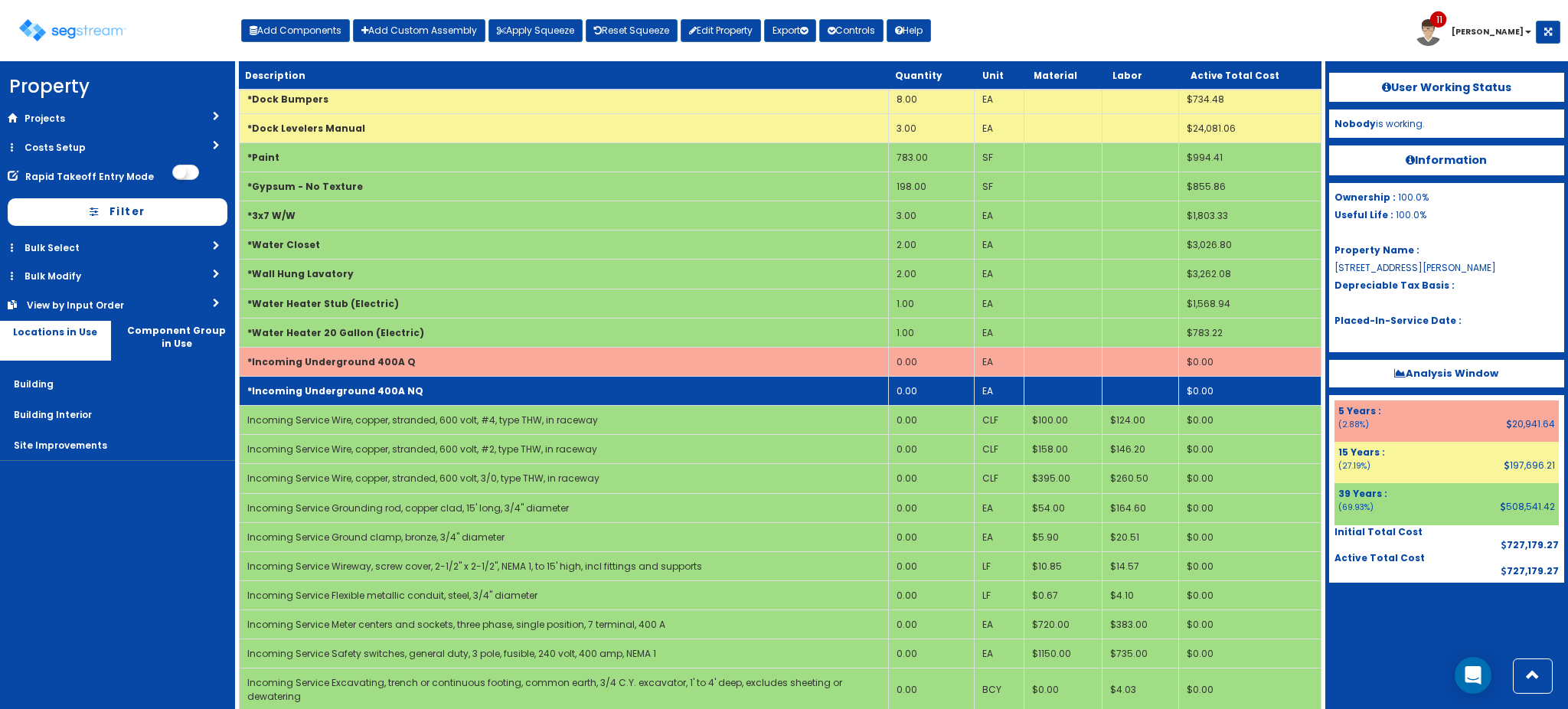
click at [555, 393] on td "*Incoming Underground 400A NQ" at bounding box center [564, 391] width 649 height 29
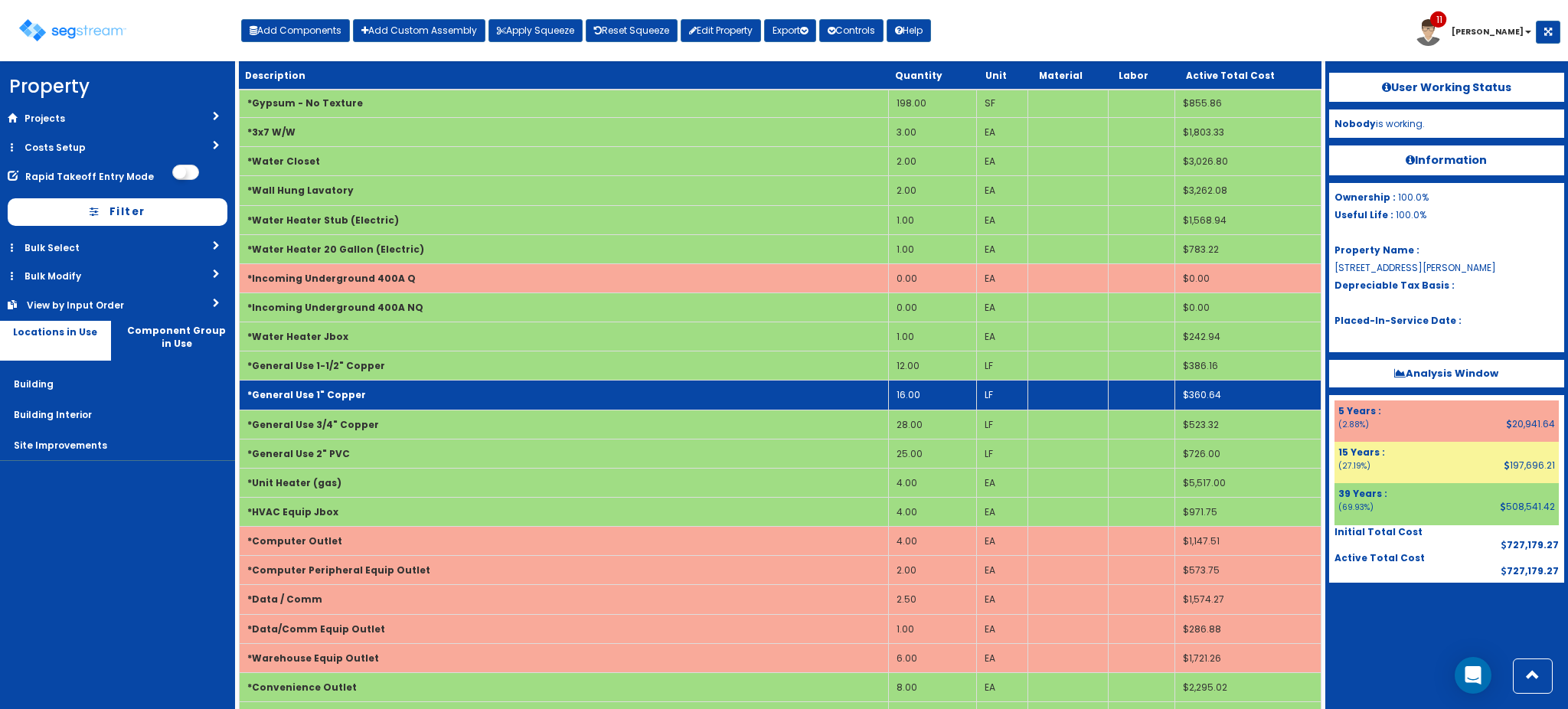
scroll to position [424, 0]
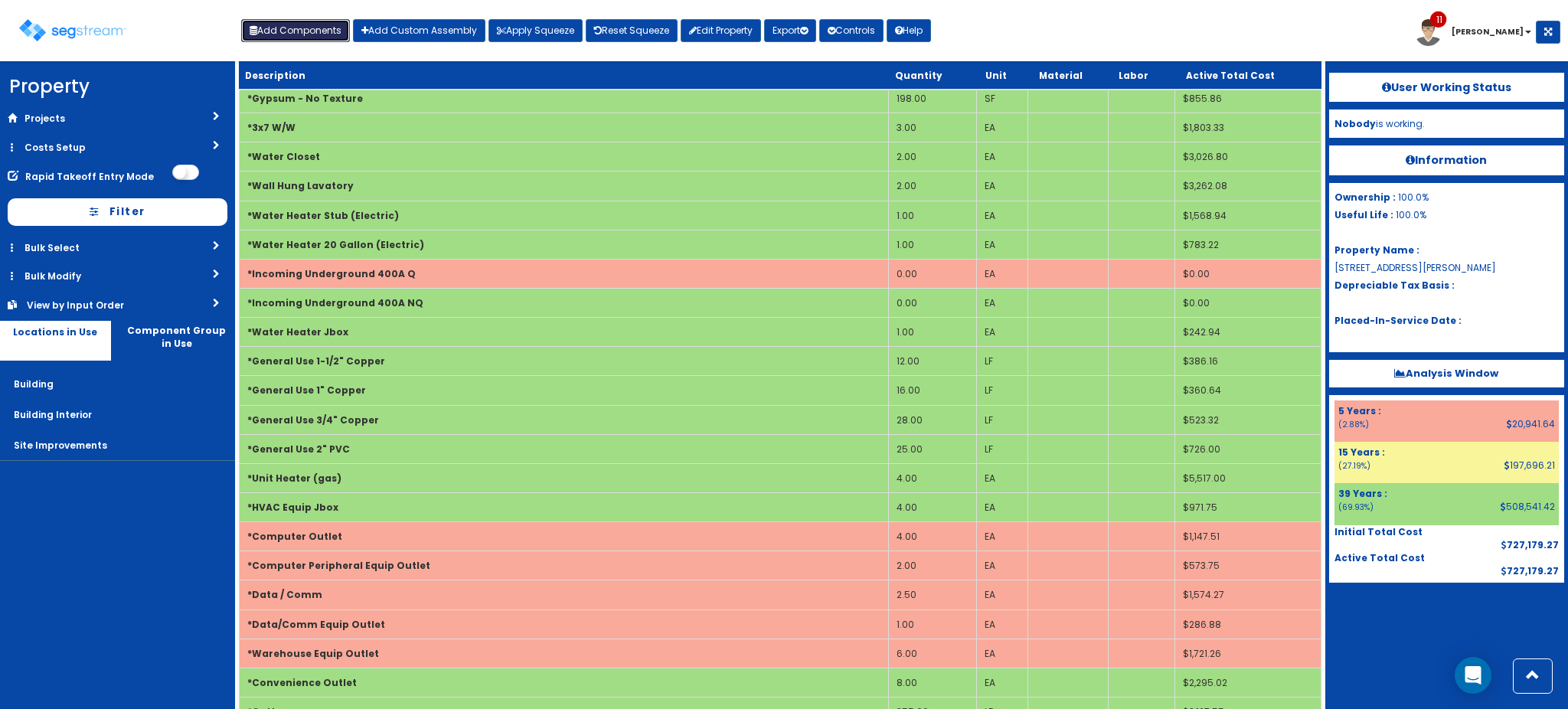
click at [308, 26] on button "Add Components" at bounding box center [295, 30] width 108 height 23
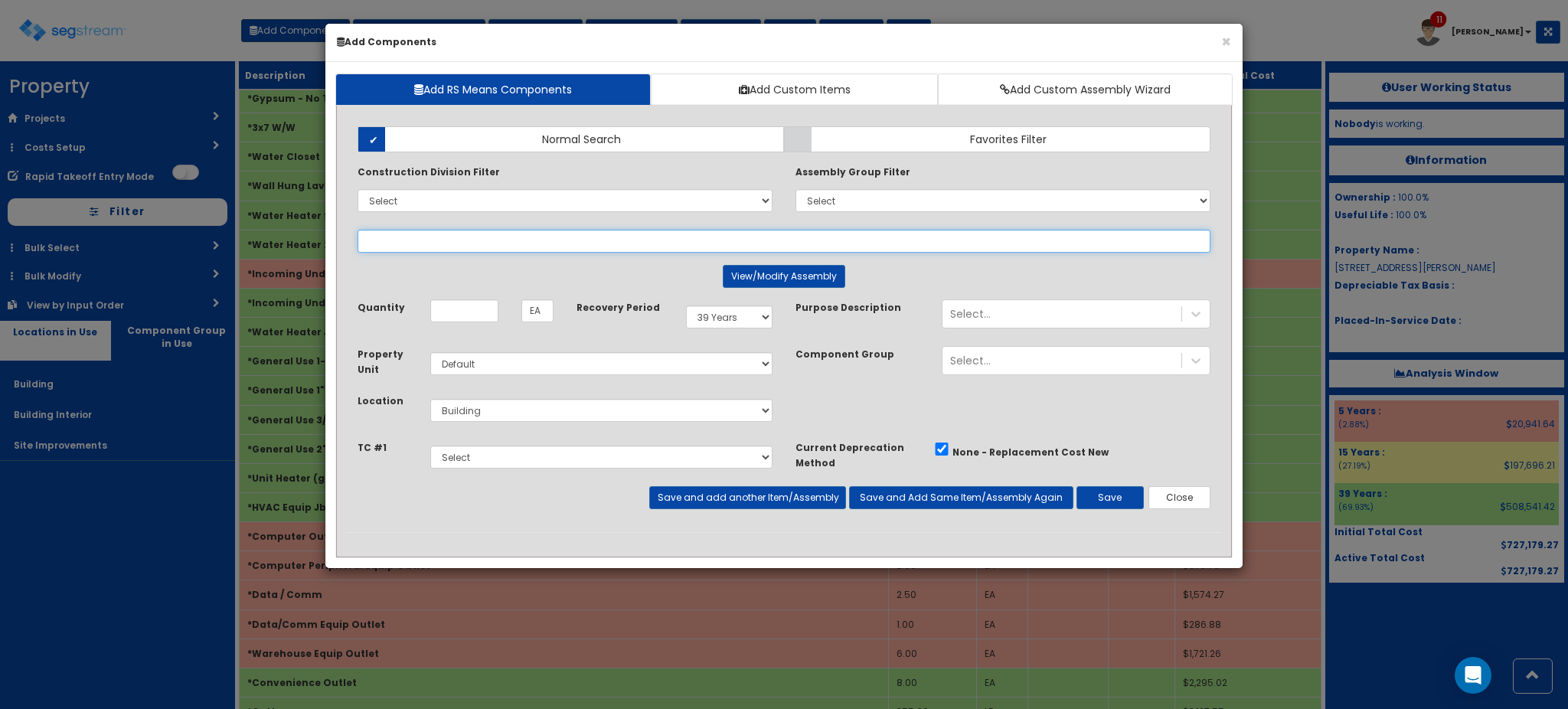
select select
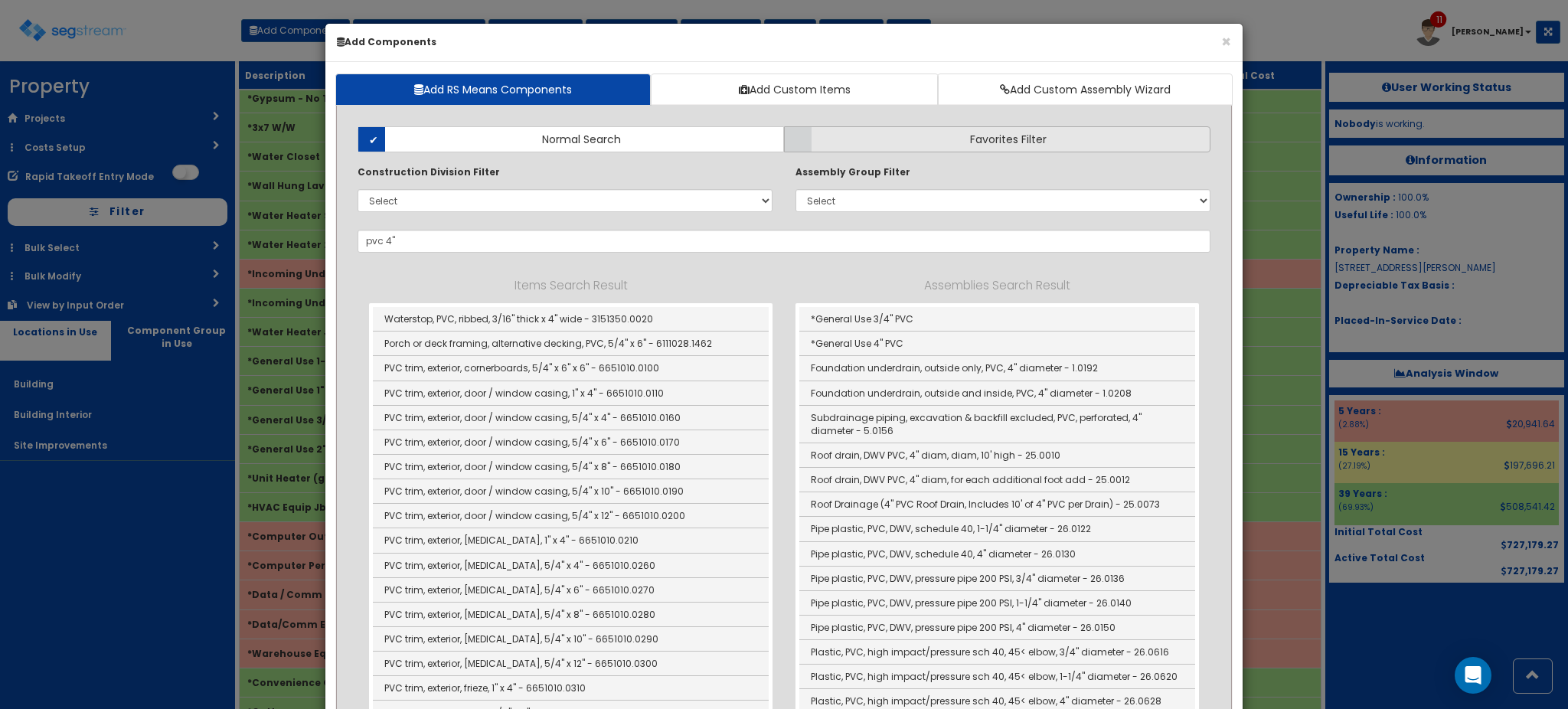
click at [862, 146] on label "Favorites Filter" at bounding box center [997, 139] width 427 height 26
click at [0, 0] on input "Favorites Filter" at bounding box center [0, 0] width 0 height 0
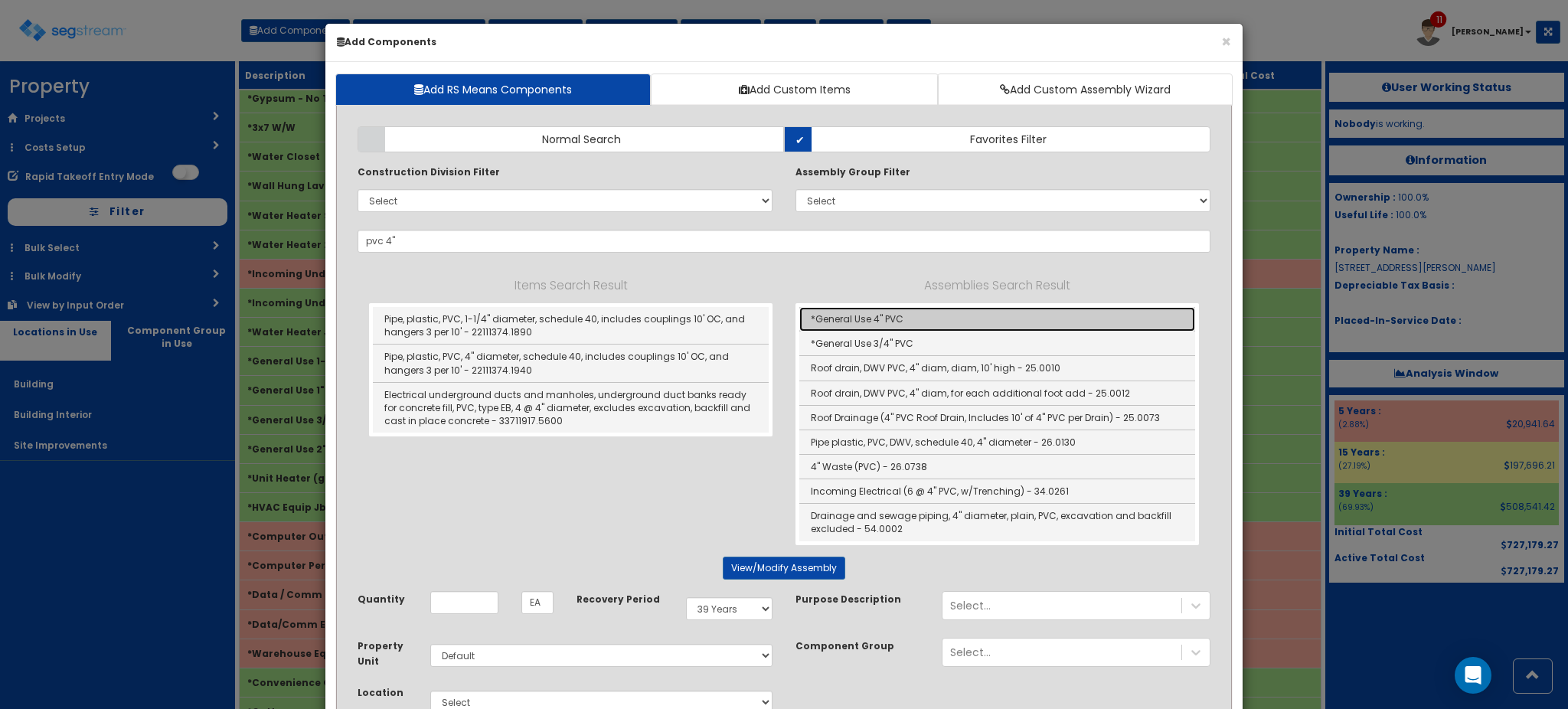
click at [847, 313] on link "*General Use 4" PVC" at bounding box center [997, 319] width 396 height 25
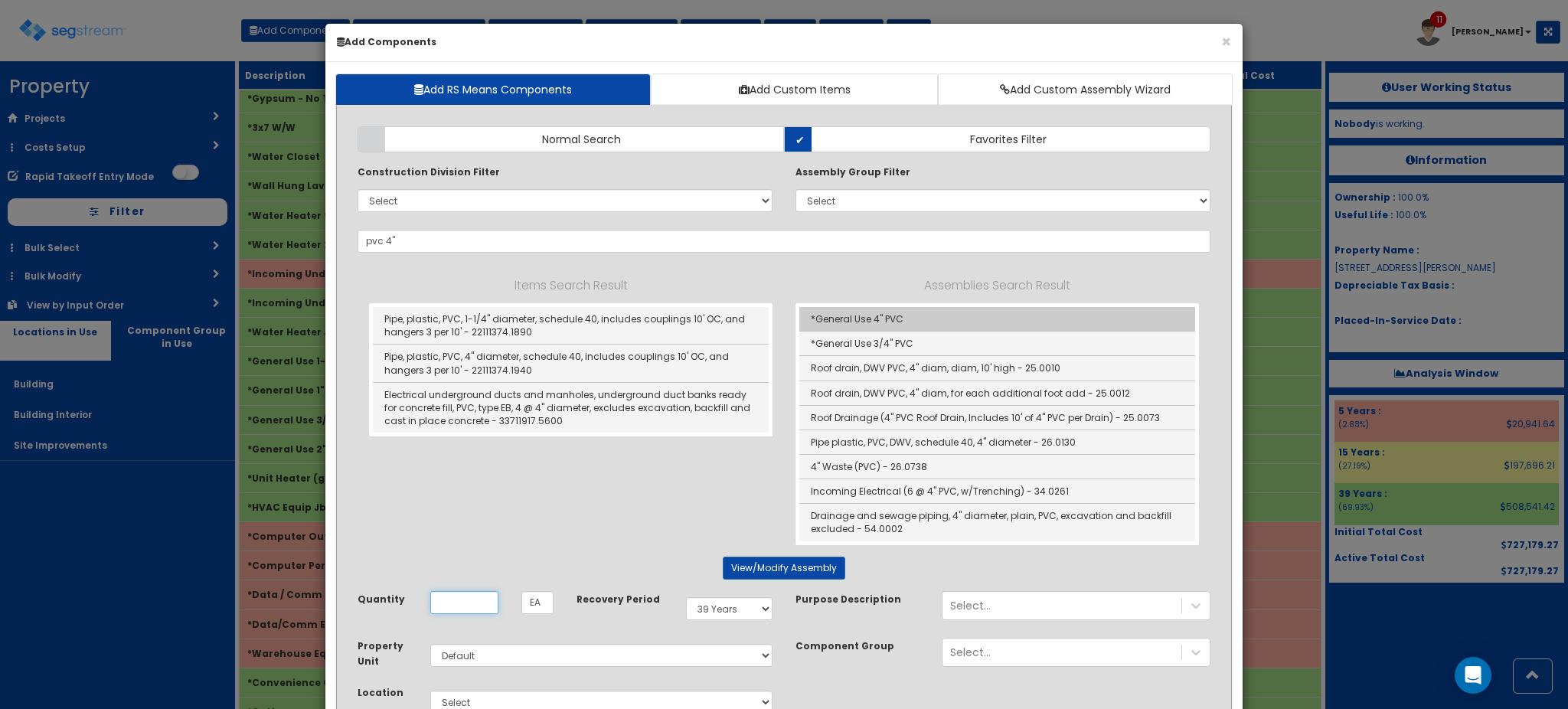
type input "*General Use 4" PVC"
type input "LF"
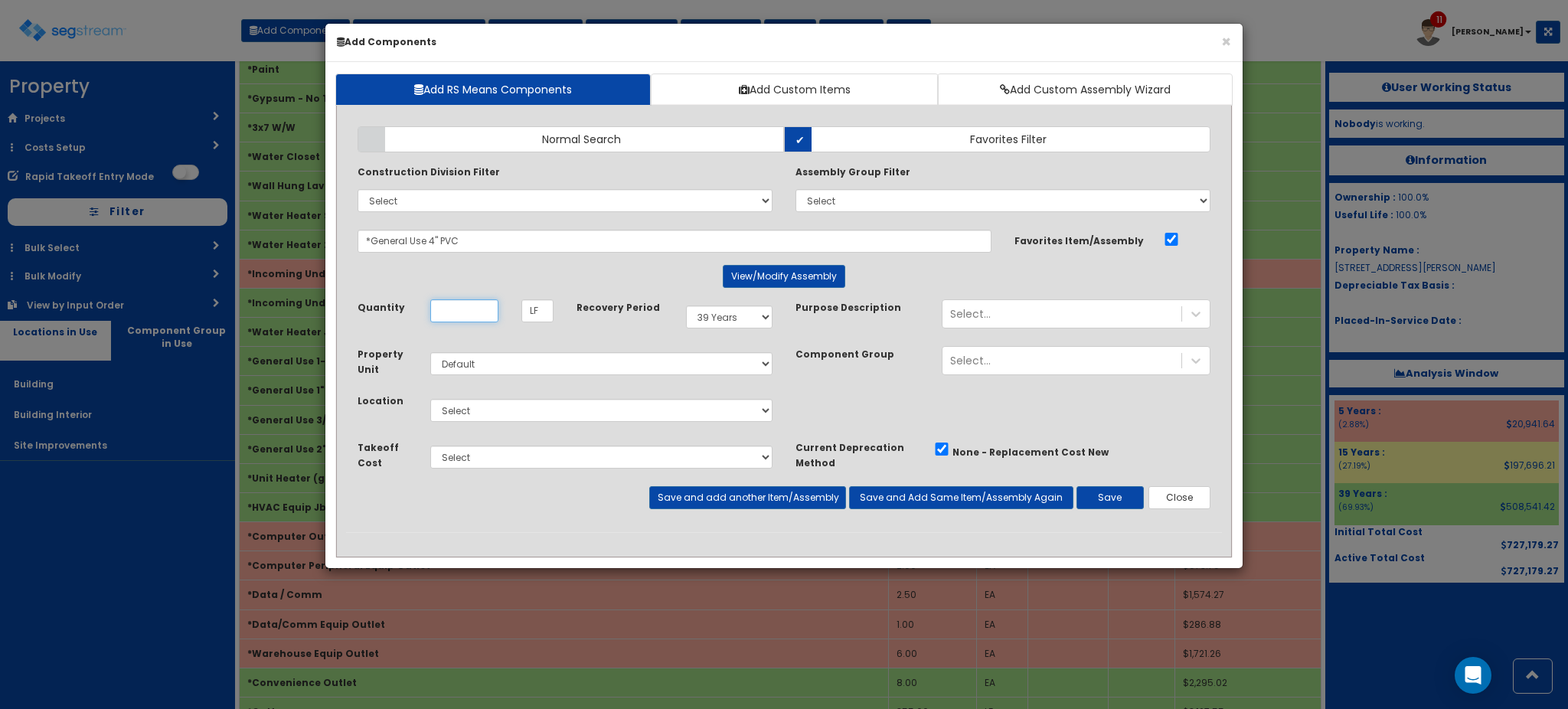
scroll to position [0, 0]
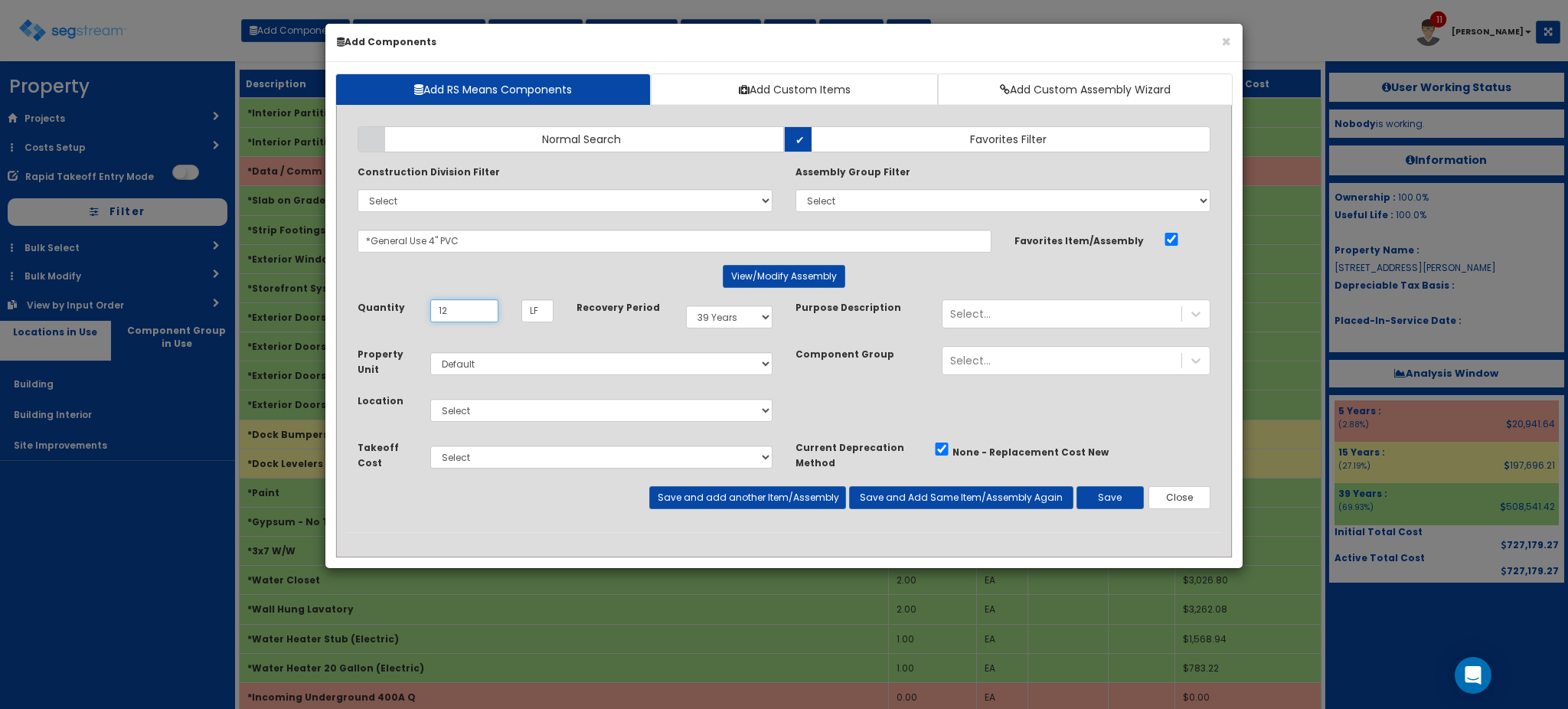
type input "12"
click at [694, 411] on select "Select Building Building Interior Site Improvements Add Additional Location" at bounding box center [601, 410] width 342 height 23
select select "7"
click at [430, 399] on select "Select Building Building Interior Site Improvements Add Additional Location" at bounding box center [601, 410] width 342 height 23
click at [724, 505] on button "Save and add another Item/Assembly" at bounding box center [748, 497] width 196 height 23
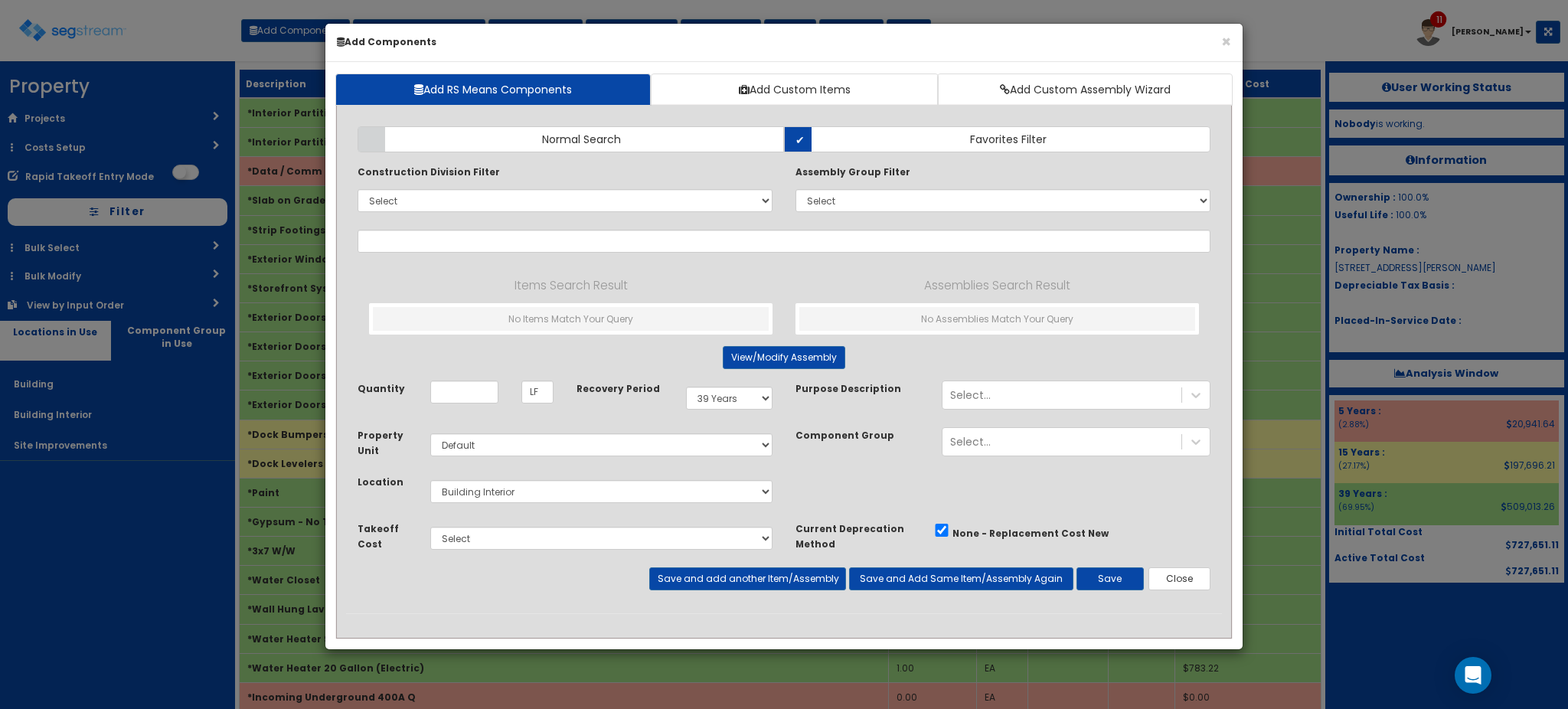
select select "39Y"
select select "default"
select select "7"
click at [451, 242] on input "text" at bounding box center [783, 241] width 853 height 23
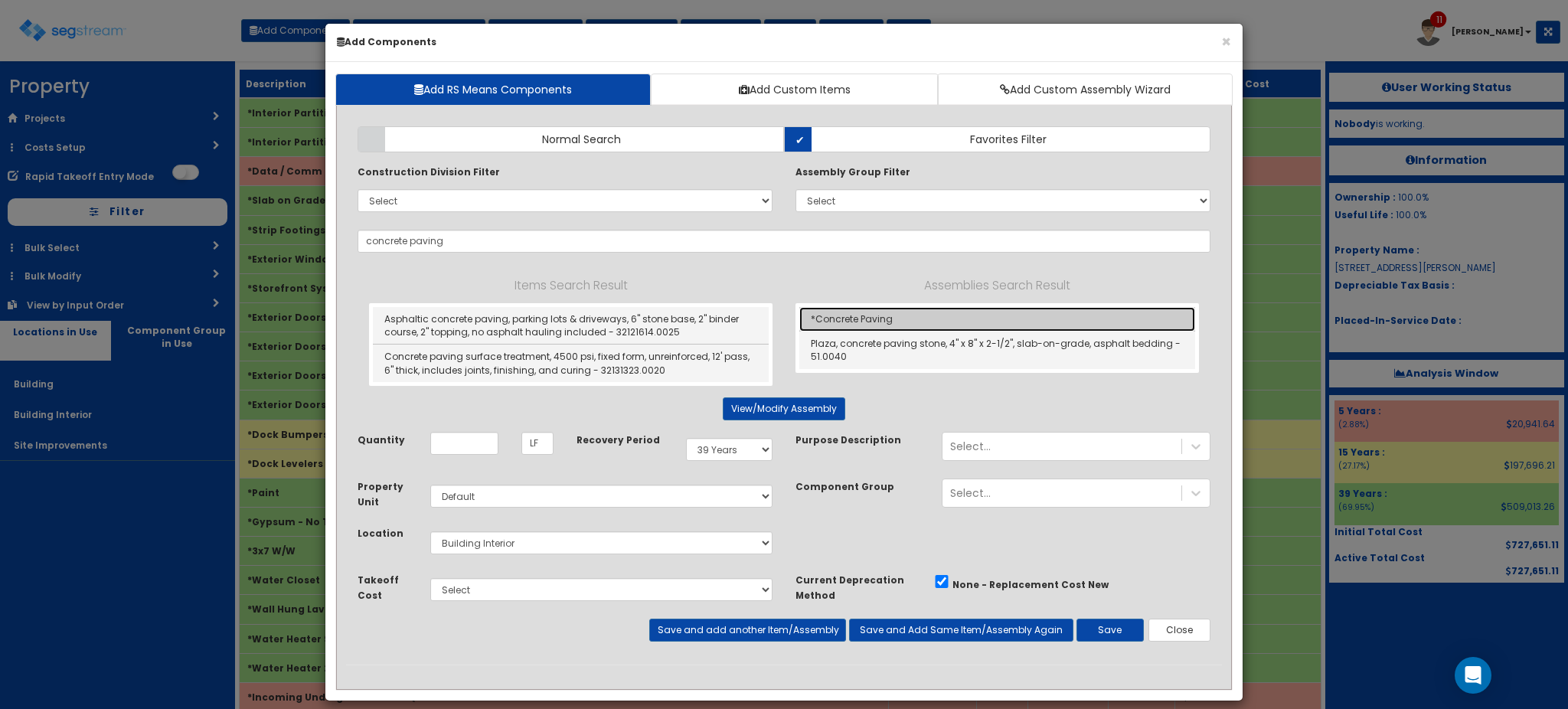
click at [843, 318] on link "*Concrete Paving" at bounding box center [997, 319] width 396 height 25
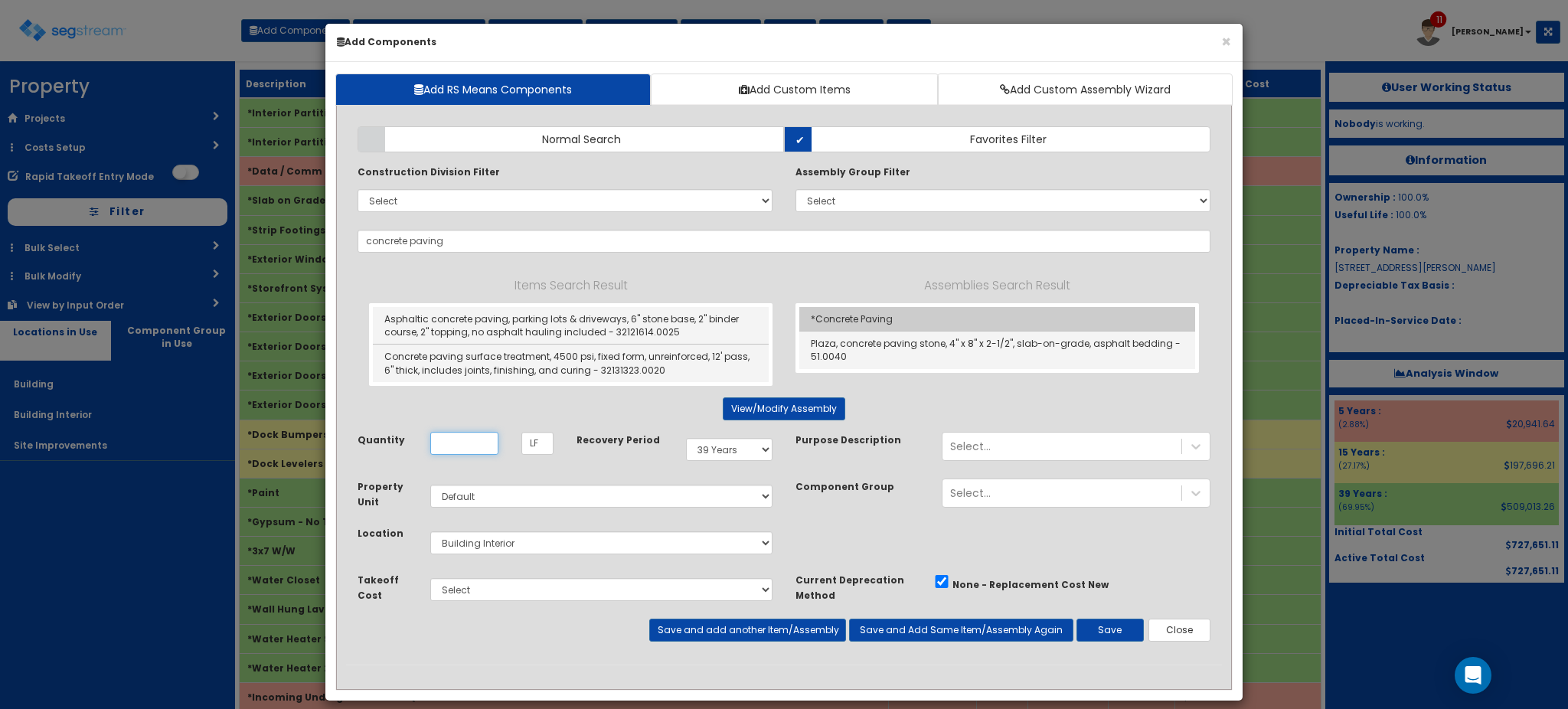
type input "*Concrete Paving"
type input "SY"
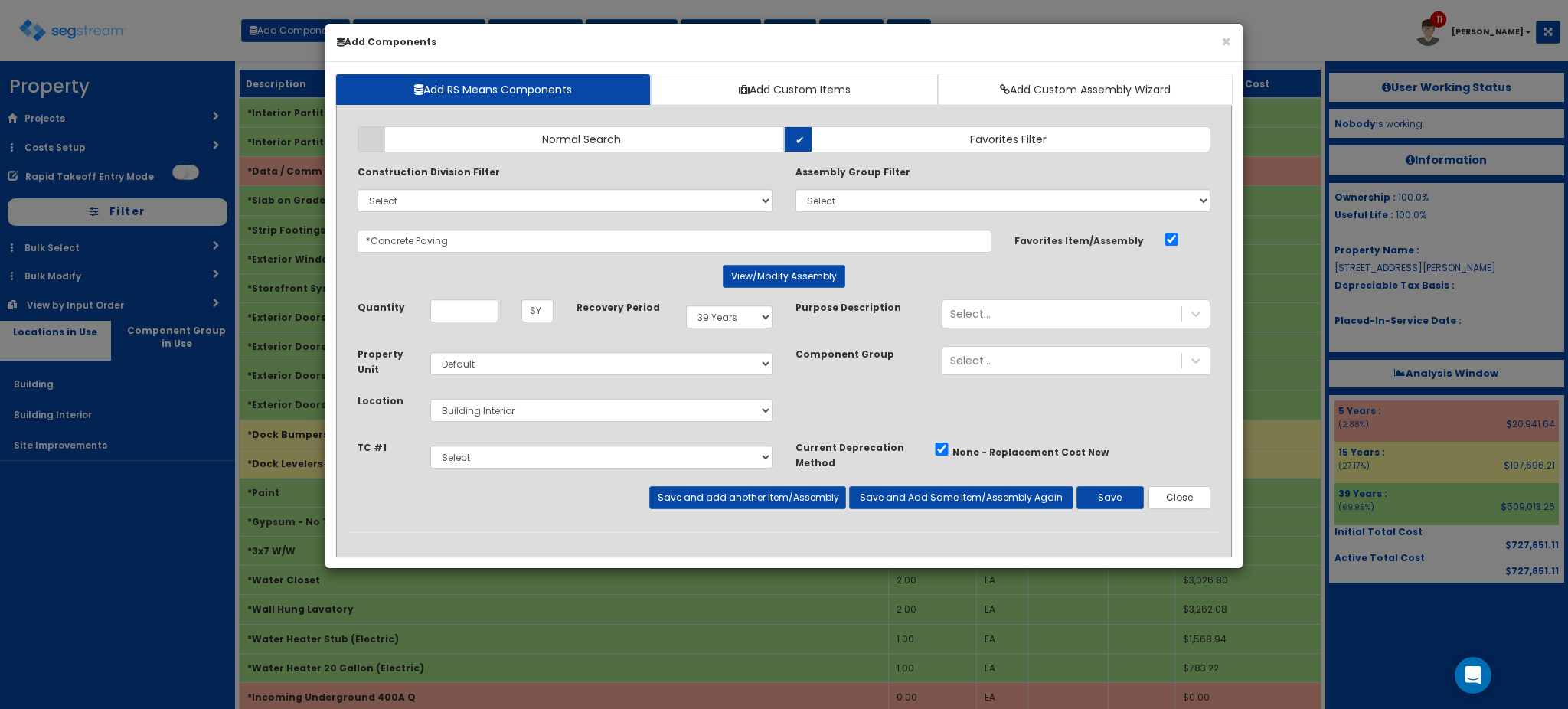
drag, startPoint x: 1130, startPoint y: 703, endPoint x: 1244, endPoint y: 357, distance: 364.3
click at [1244, 357] on div "× Add Components Add RS Means Components Add Custom Items Add Custom Assembly W…" at bounding box center [784, 354] width 1568 height 709
click at [479, 308] on input "Unit Quantity" at bounding box center [464, 311] width 68 height 23
type input "407.11"
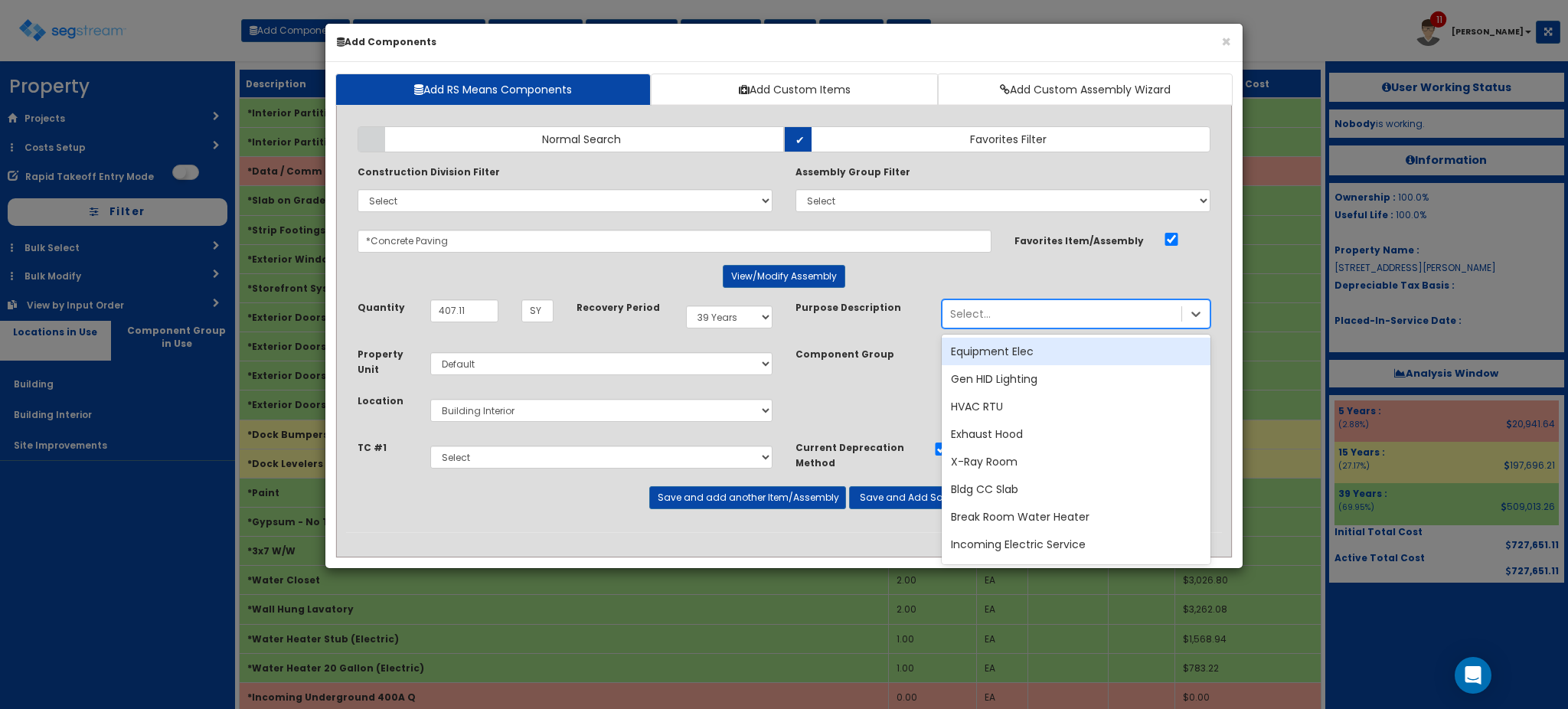
click at [1029, 312] on div "Select..." at bounding box center [1062, 314] width 239 height 25
type input "l"
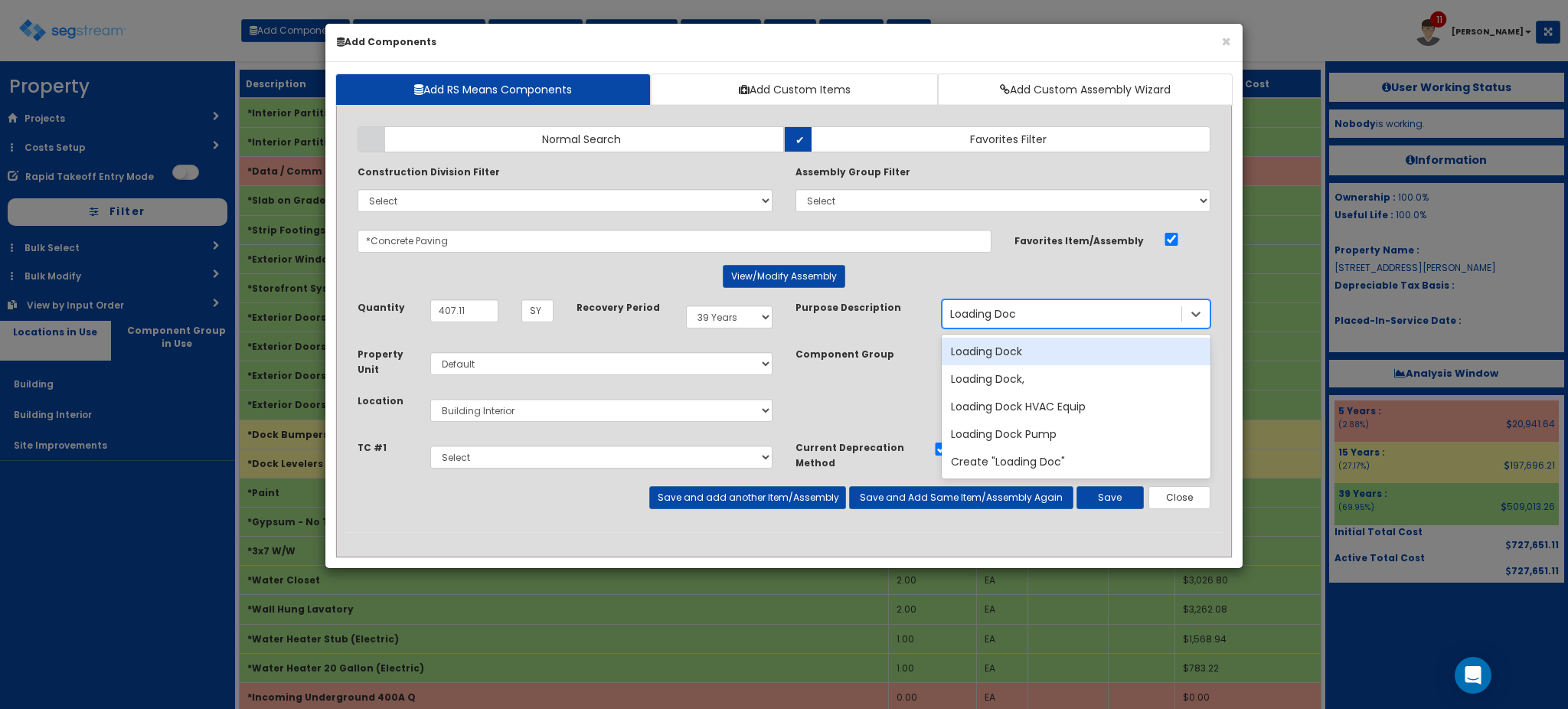
type input "Loading Dock"
click at [995, 356] on div "Loading Dock" at bounding box center [1075, 351] width 268 height 28
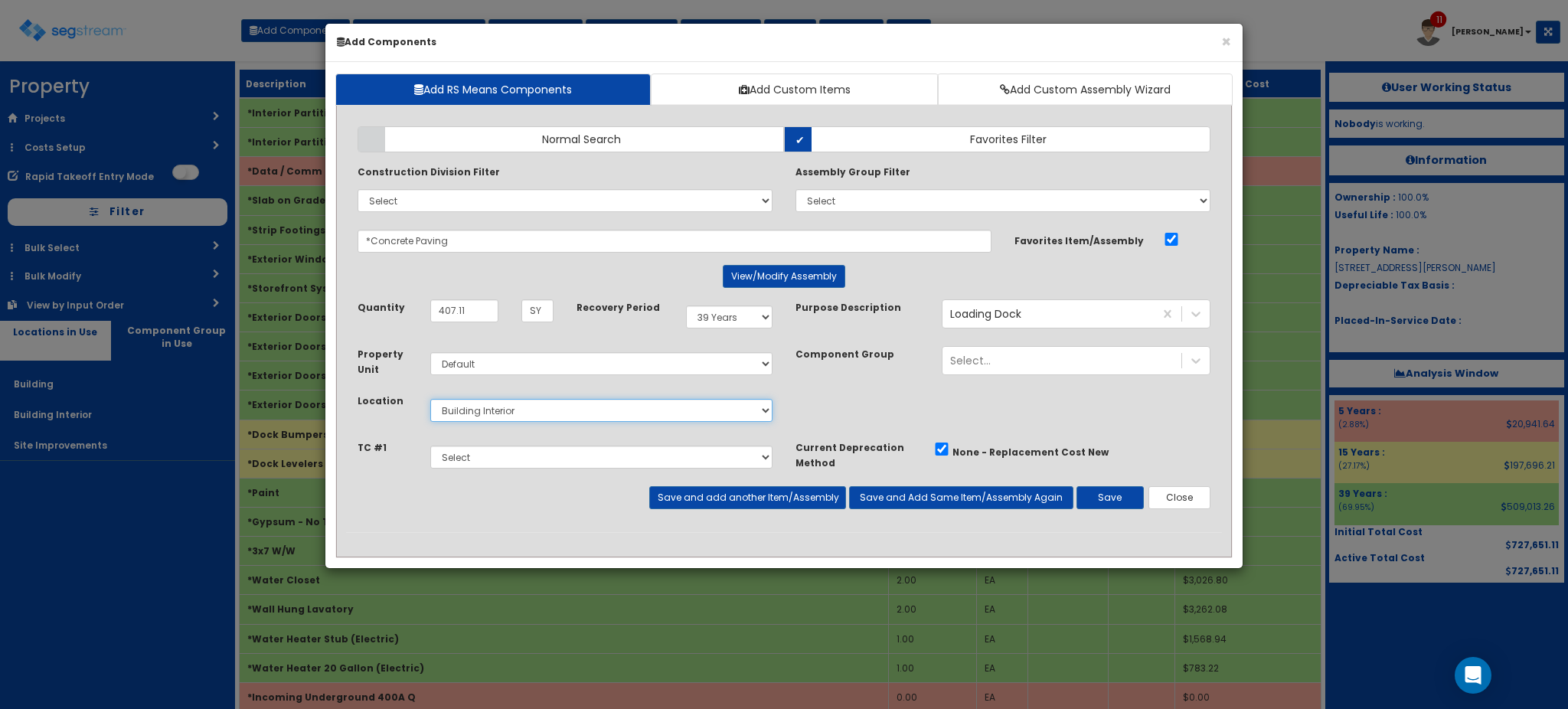
click at [710, 418] on select "Select Building Building Interior Site Improvements Add Additional Location" at bounding box center [601, 410] width 342 height 23
select select "27"
click at [430, 399] on select "Select Building Building Interior Site Improvements Add Additional Location" at bounding box center [601, 410] width 342 height 23
click at [730, 322] on select "Select 5 Years 7 Years 9 Years 10 Years 15 Years 15 Year QLI 15 Year QRP 15 Yea…" at bounding box center [729, 317] width 86 height 23
select select "15Y"
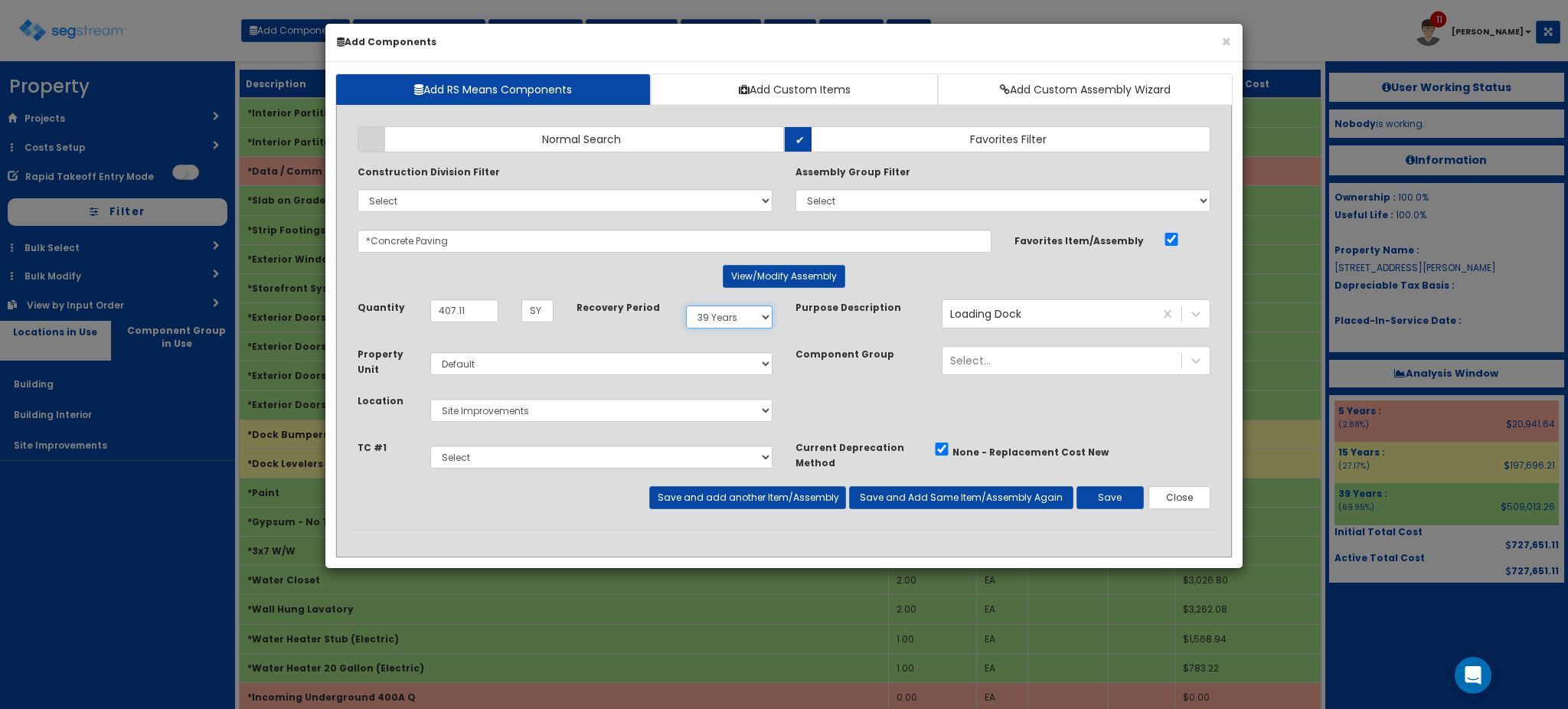
click at [686, 306] on select "Select 5 Years 7 Years 9 Years 10 Years 15 Years 15 Year QLI 15 Year QRP 15 Yea…" at bounding box center [729, 317] width 86 height 23
click at [1083, 509] on button "Save" at bounding box center [1109, 497] width 67 height 23
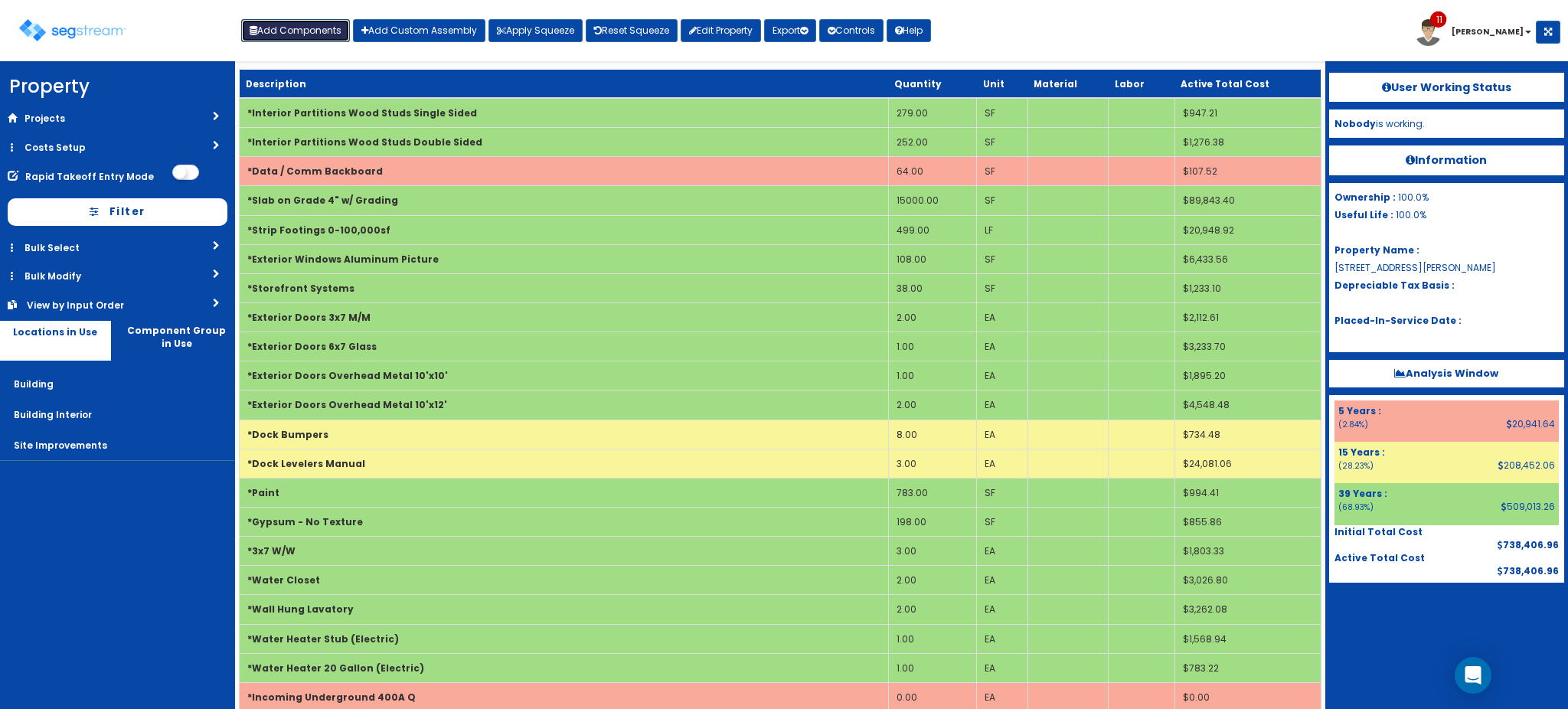
click at [302, 29] on button "Add Components" at bounding box center [295, 30] width 108 height 23
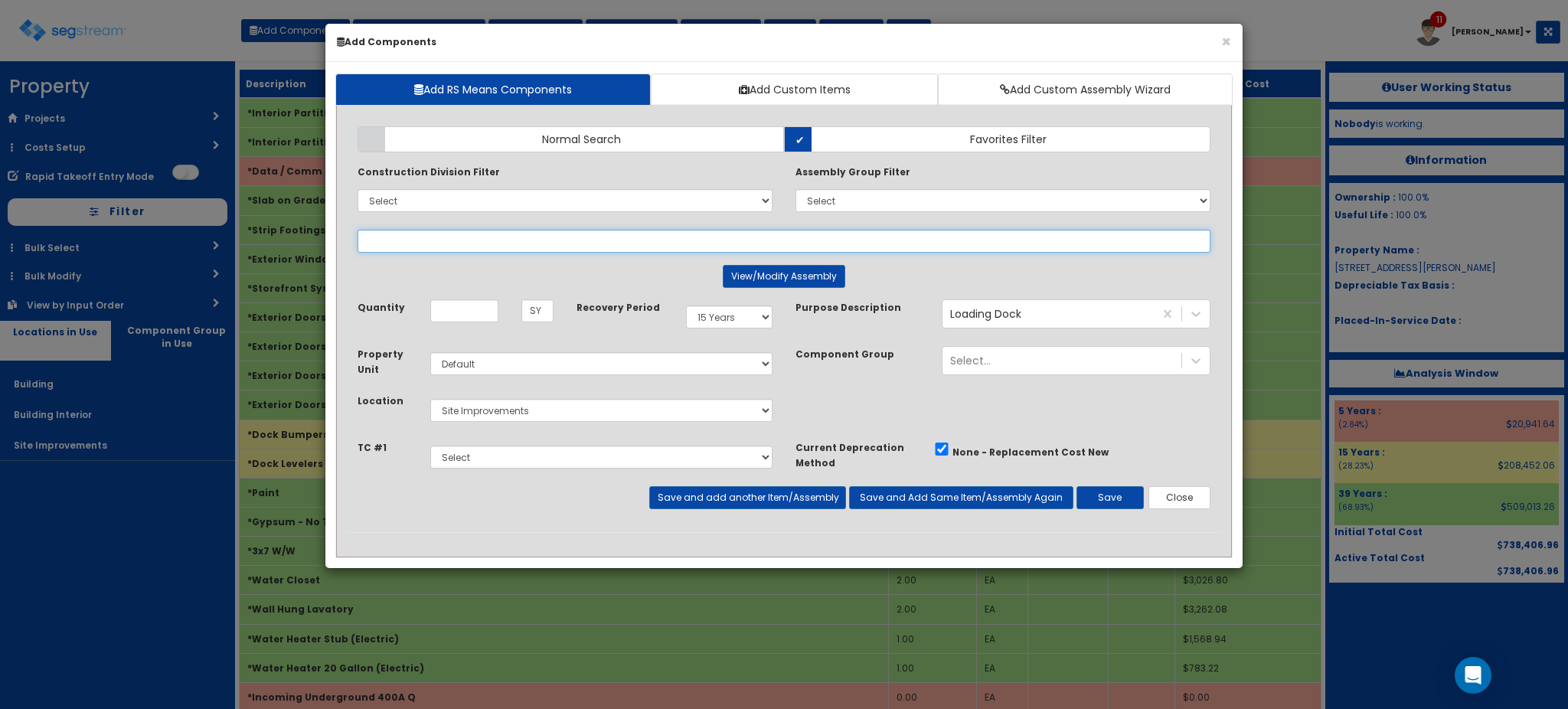
select select
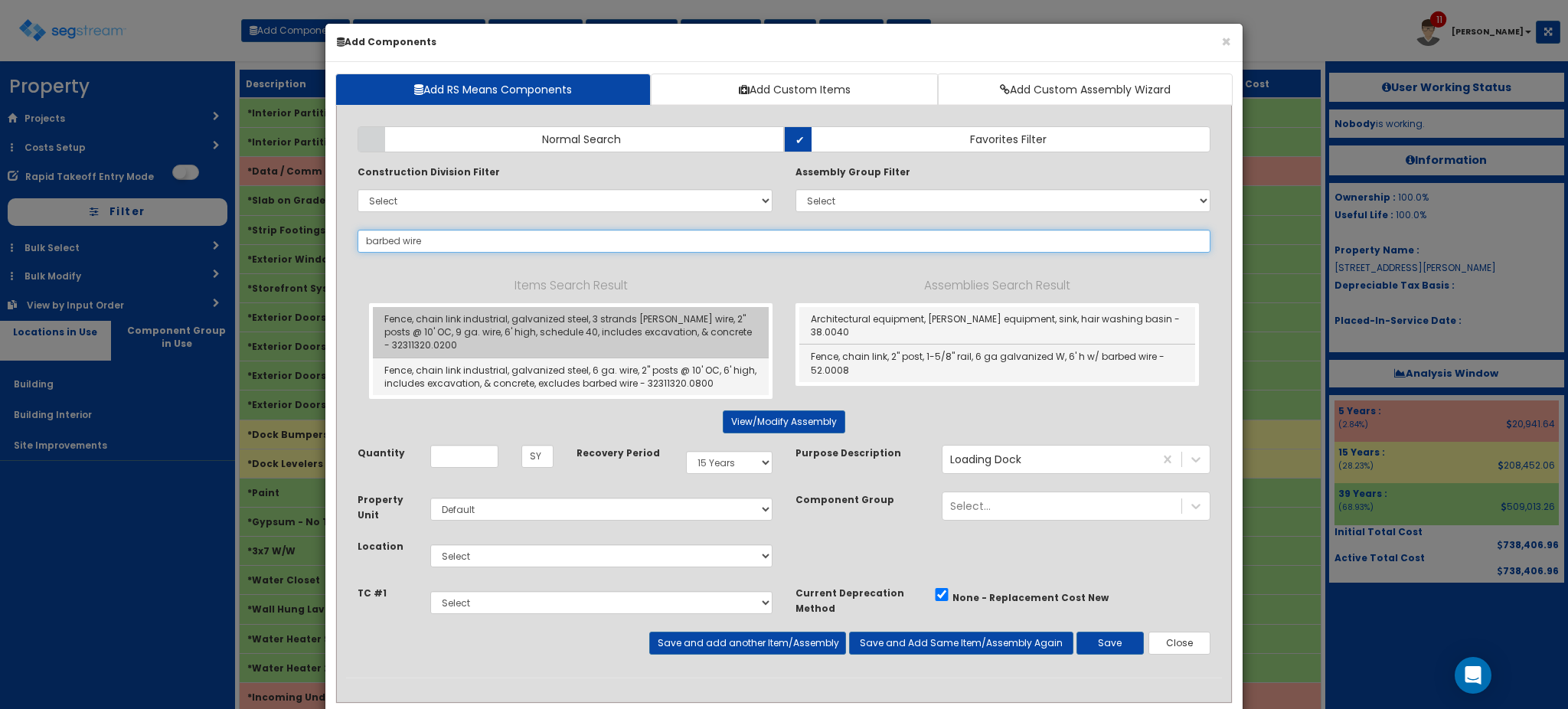
type input "barbed wire"
click at [542, 317] on link "Fence, chain link industrial, galvanized steel, 3 strands [PERSON_NAME] wire, 2…" at bounding box center [571, 333] width 396 height 51
type input "580"
type input "Fence, chain link industrial, galvanized steel, 3 strands [PERSON_NAME] wire, 2…"
type input "LF"
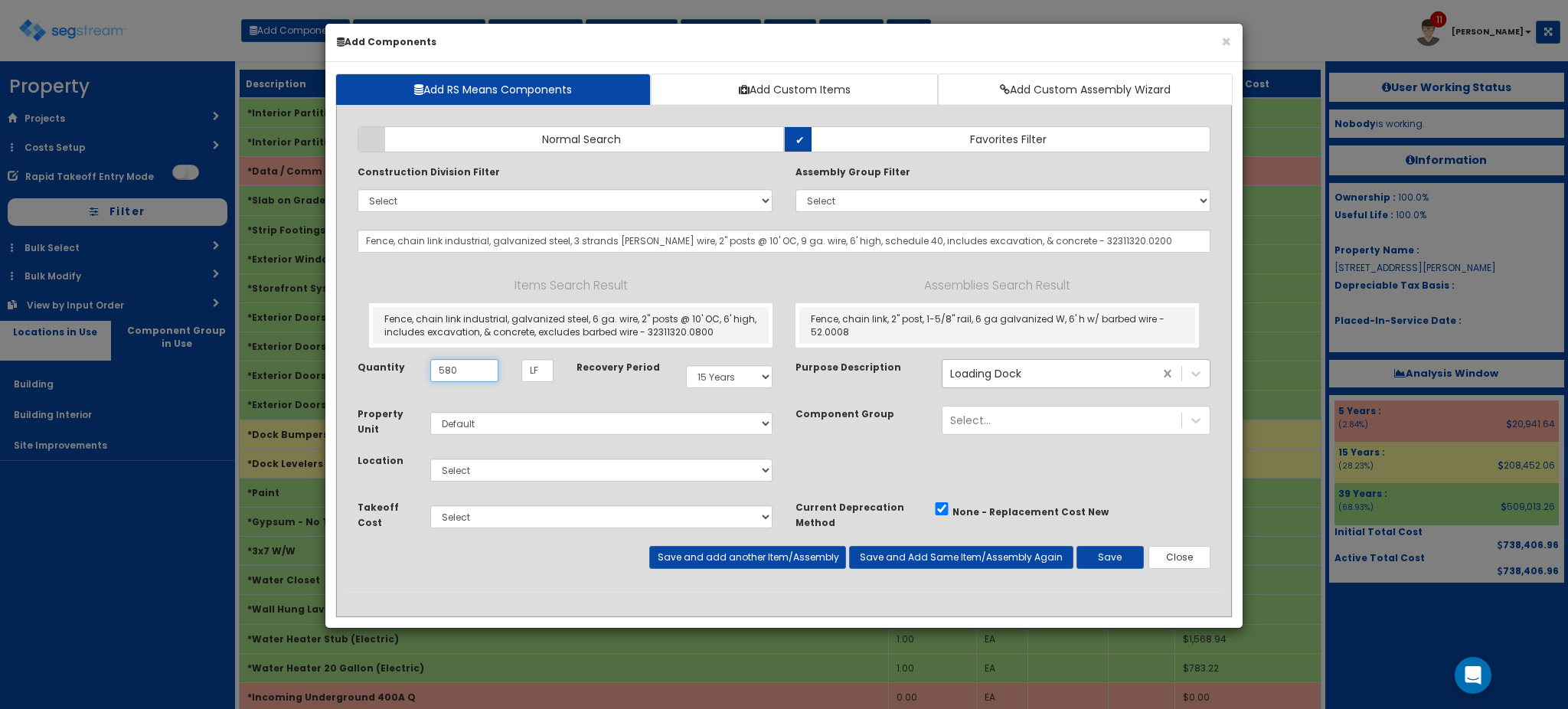
type input "580"
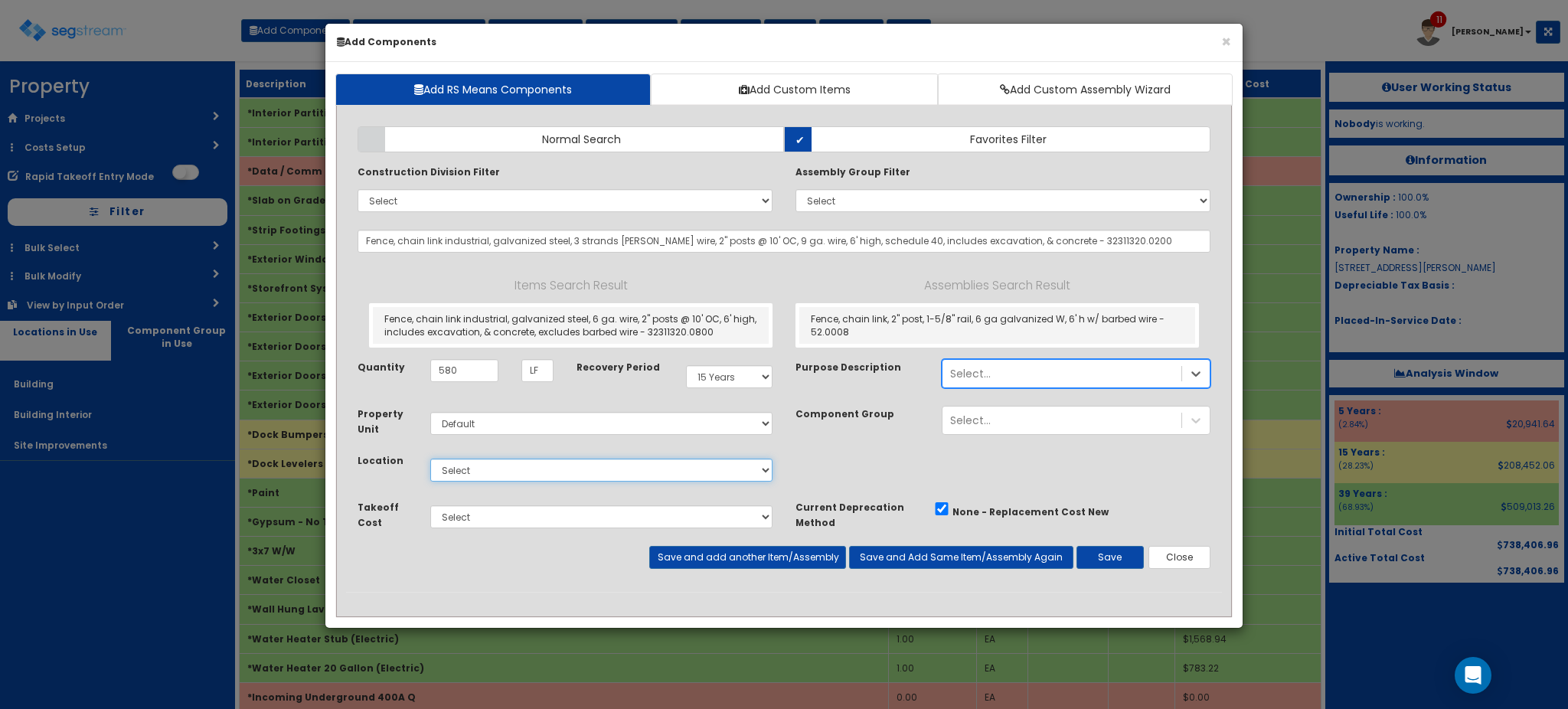
click at [750, 467] on select "Select Building Building Interior Site Improvements Add Additional Location" at bounding box center [601, 470] width 342 height 23
select select "27"
click at [430, 459] on select "Select Building Building Interior Site Improvements Add Additional Location" at bounding box center [601, 470] width 342 height 23
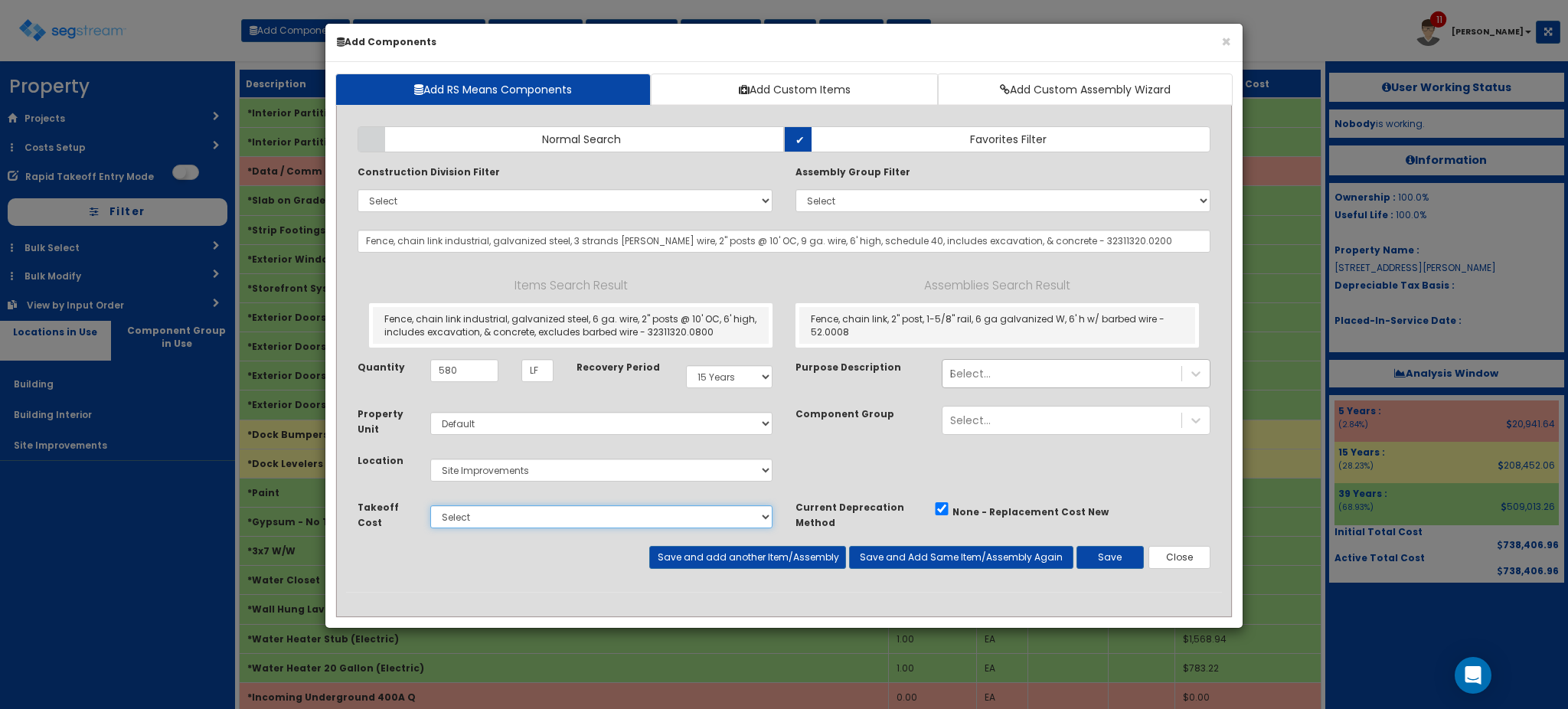
click at [544, 520] on select "Select" at bounding box center [601, 517] width 342 height 23
click at [845, 467] on div "Property Unit Select Default Location Select Building" at bounding box center [784, 452] width 876 height 93
click at [742, 547] on button "Save and add another Item/Assembly" at bounding box center [748, 557] width 196 height 23
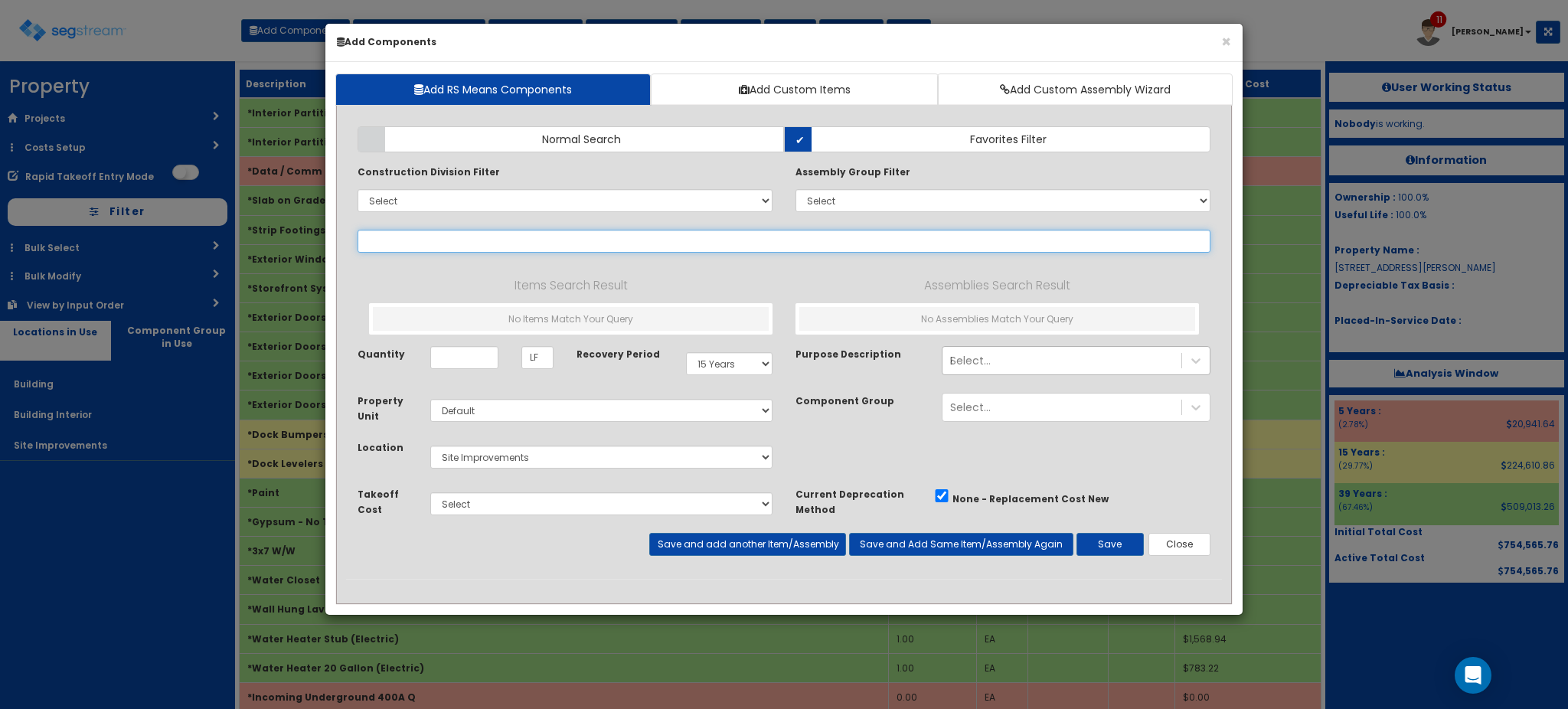
click at [620, 241] on input "text" at bounding box center [783, 241] width 853 height 23
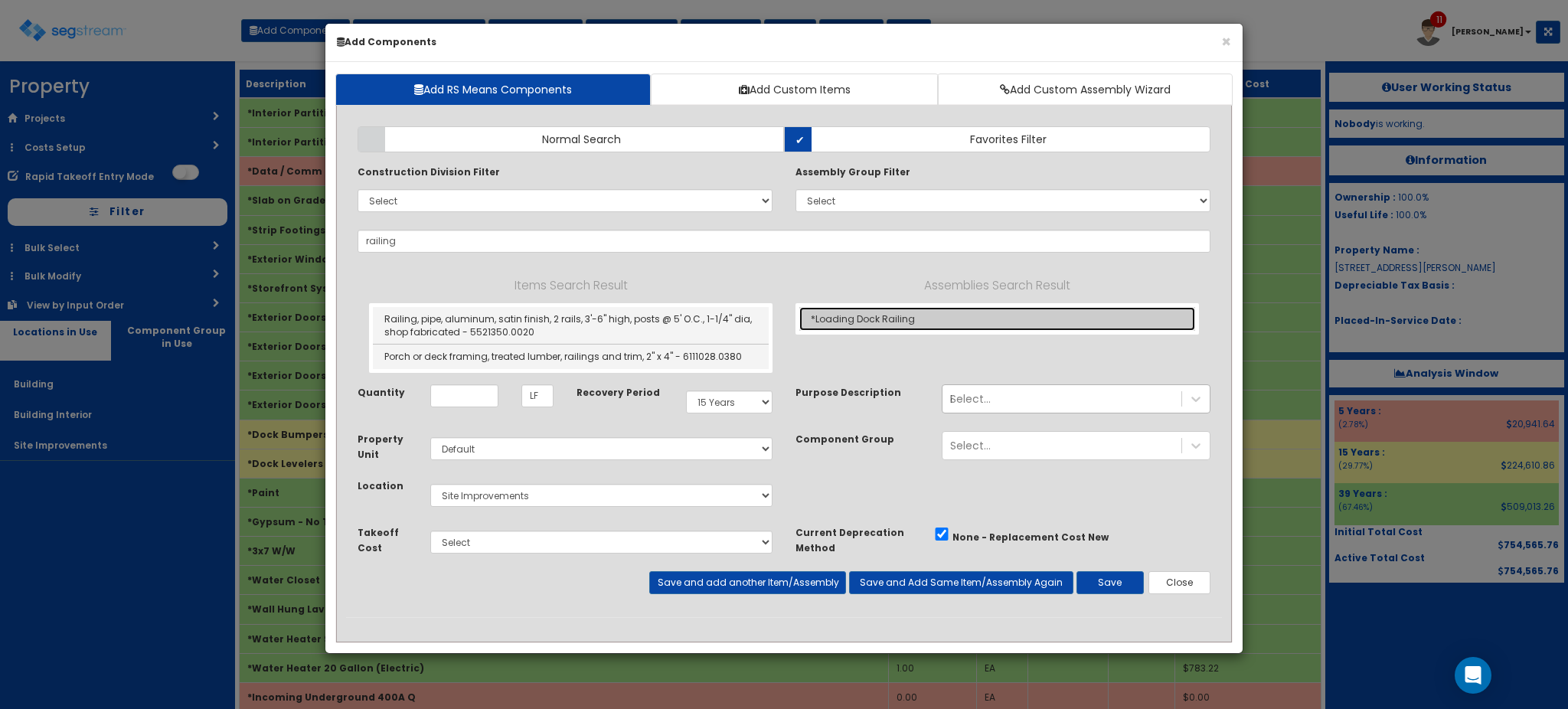
click at [870, 316] on link "*Loading Dock Railing" at bounding box center [997, 319] width 396 height 24
type input "*Loading Dock Railing"
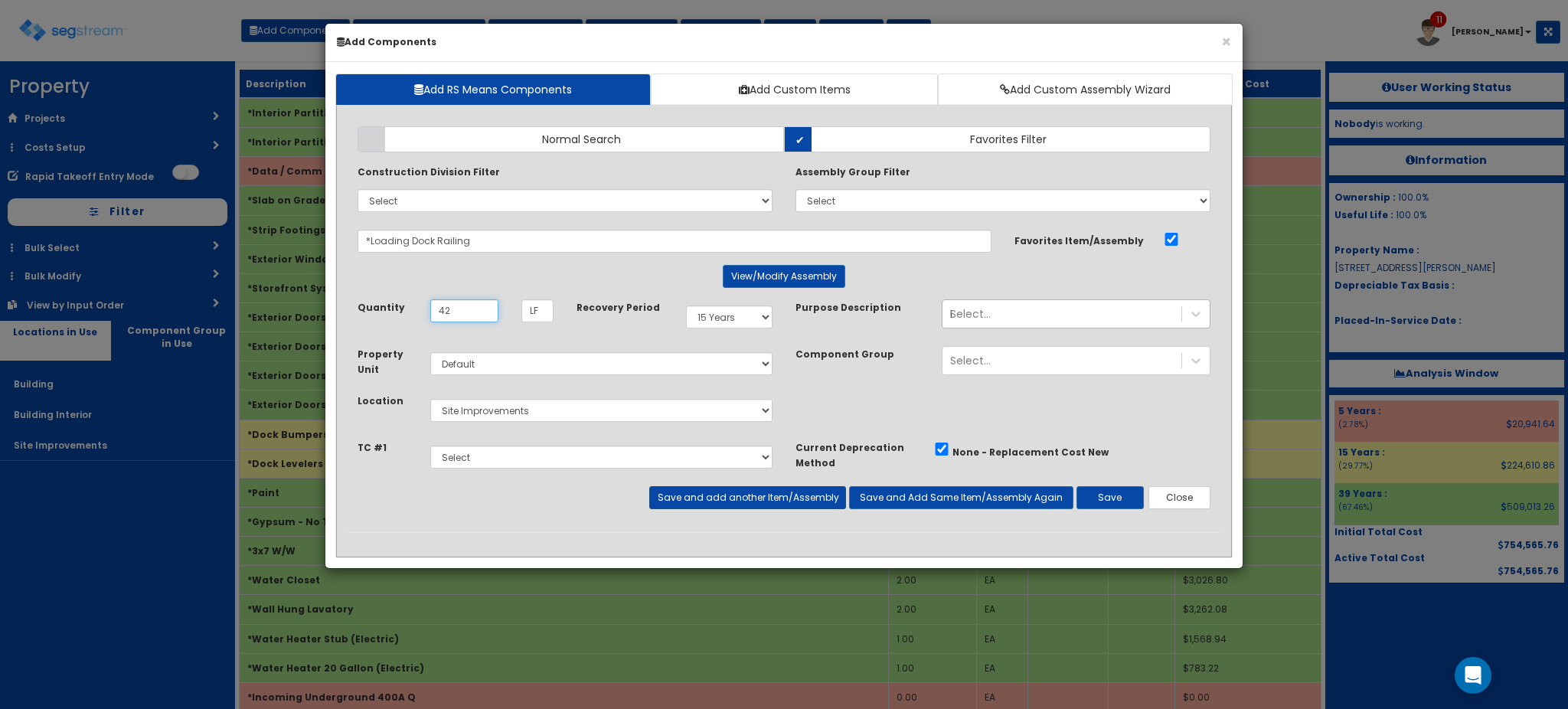
type input "42"
click at [709, 497] on button "Save and add another Item/Assembly" at bounding box center [748, 497] width 196 height 23
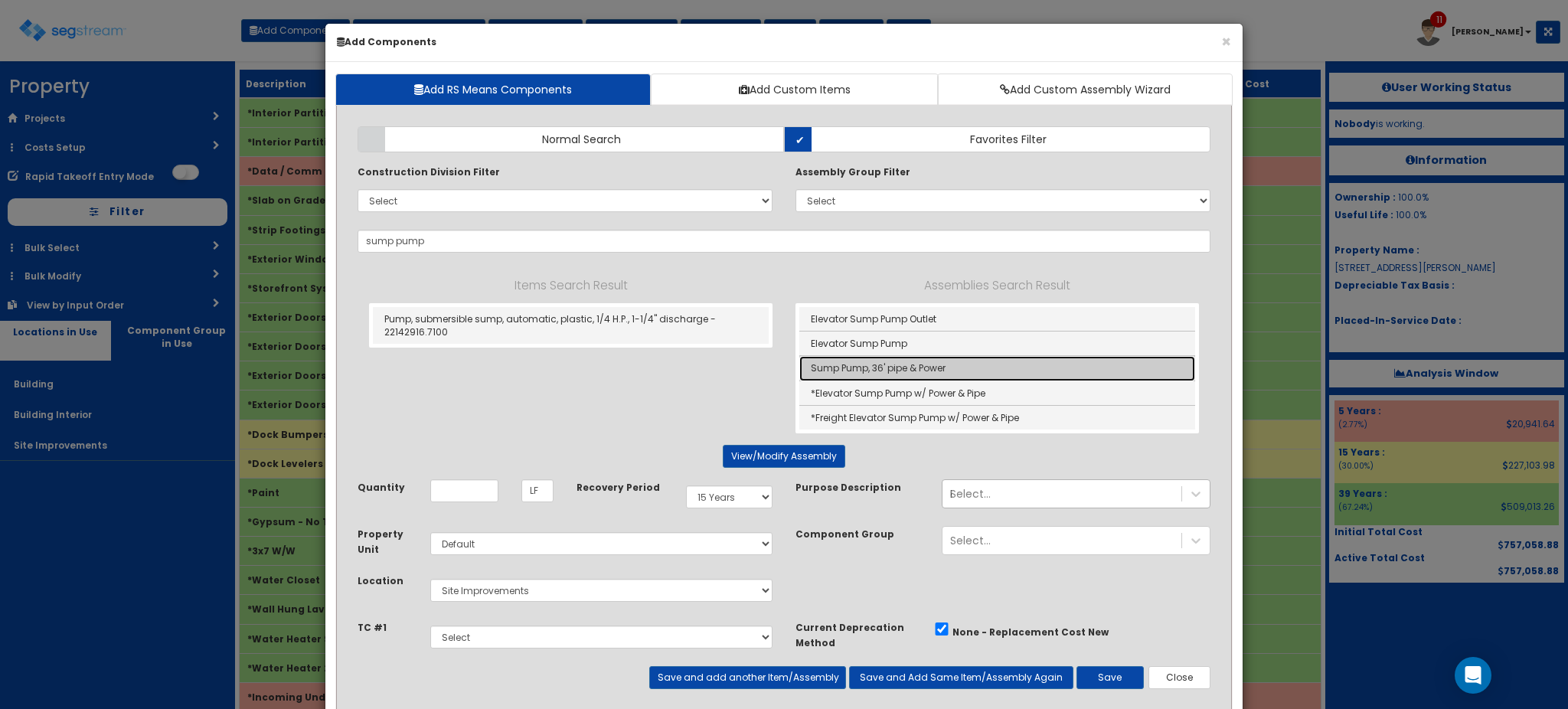
click at [862, 368] on link "Sump Pump, 36' pipe & Power" at bounding box center [997, 368] width 396 height 25
type input "Sump Pump, 36' pipe & Power"
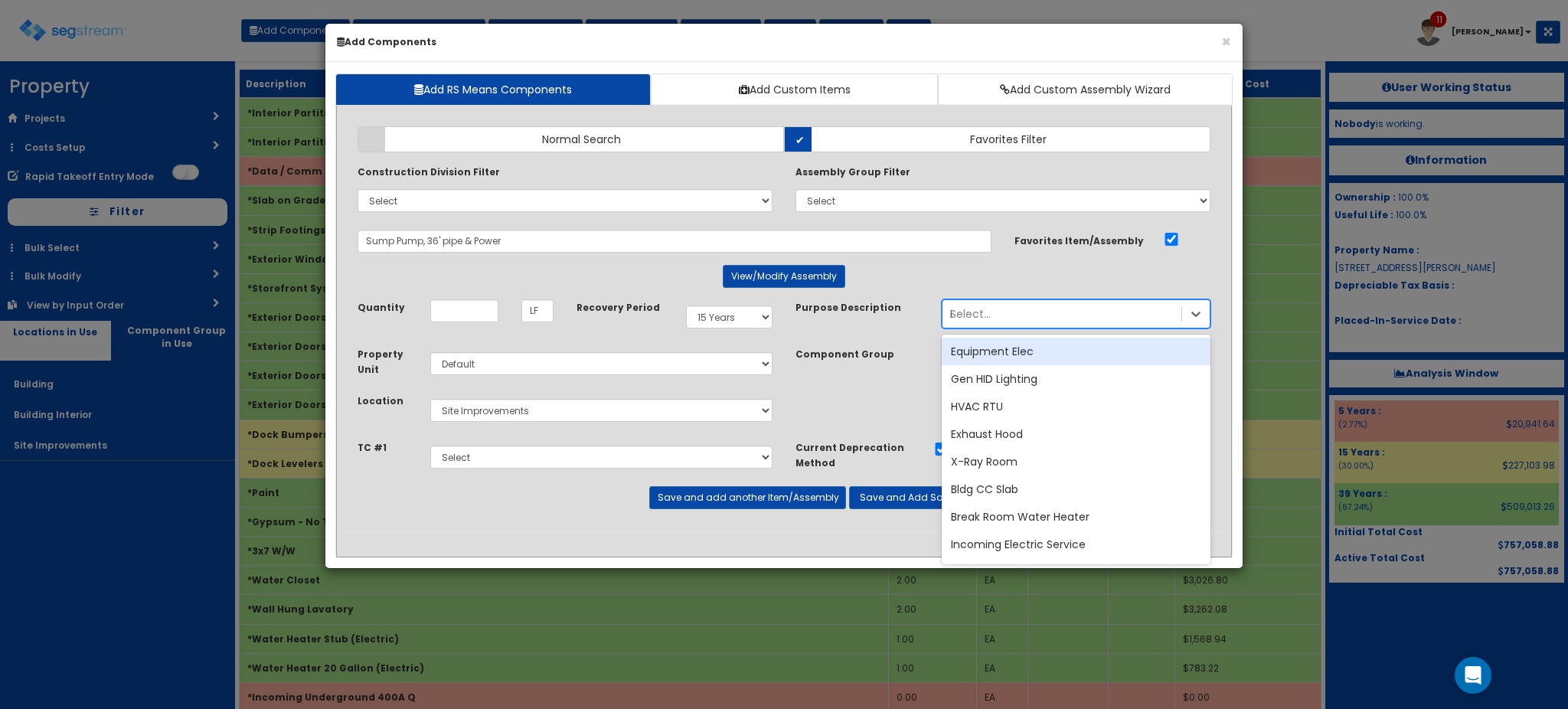
click at [1055, 314] on div "Select... Loading Dock" at bounding box center [1062, 314] width 239 height 25
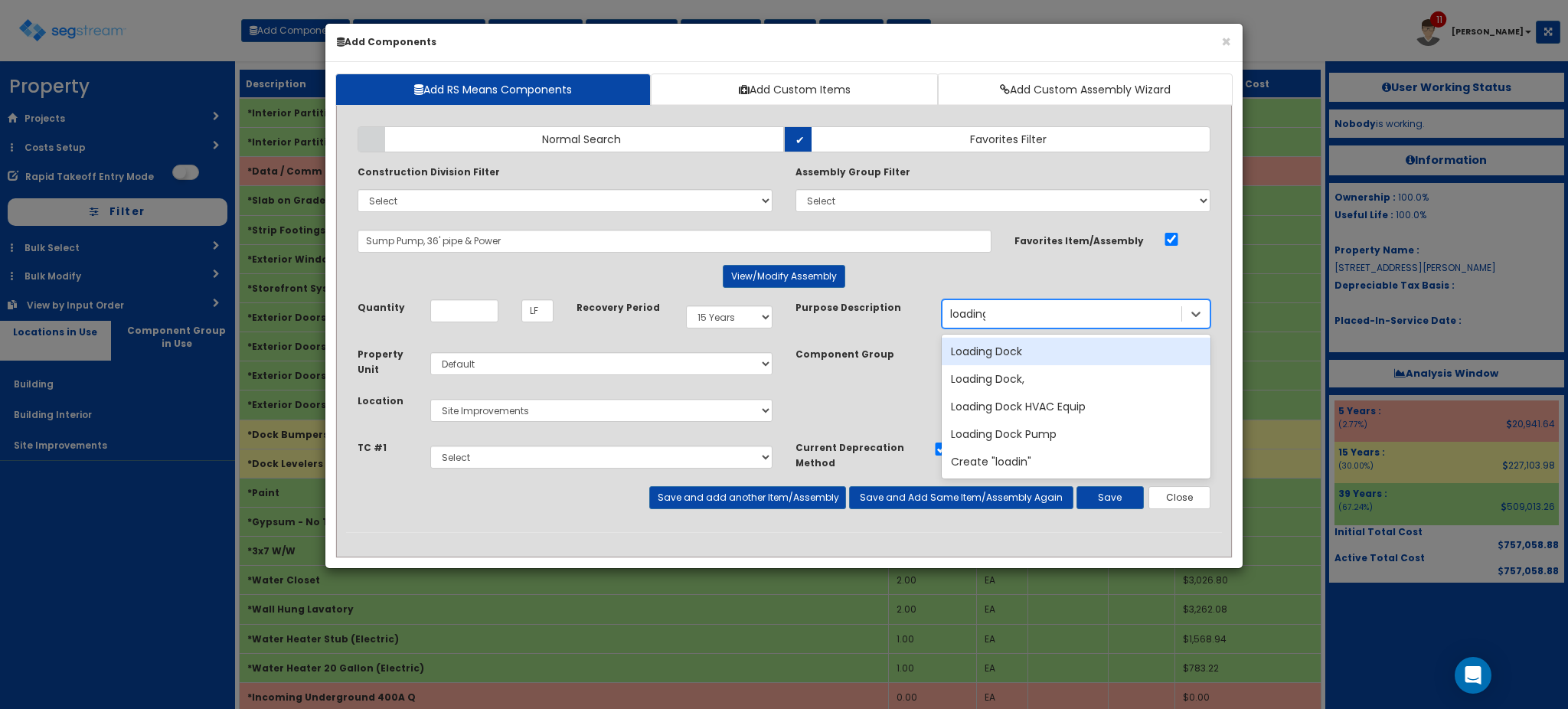
type input "loading"
click at [1025, 357] on div "Loading Dock" at bounding box center [1075, 351] width 268 height 28
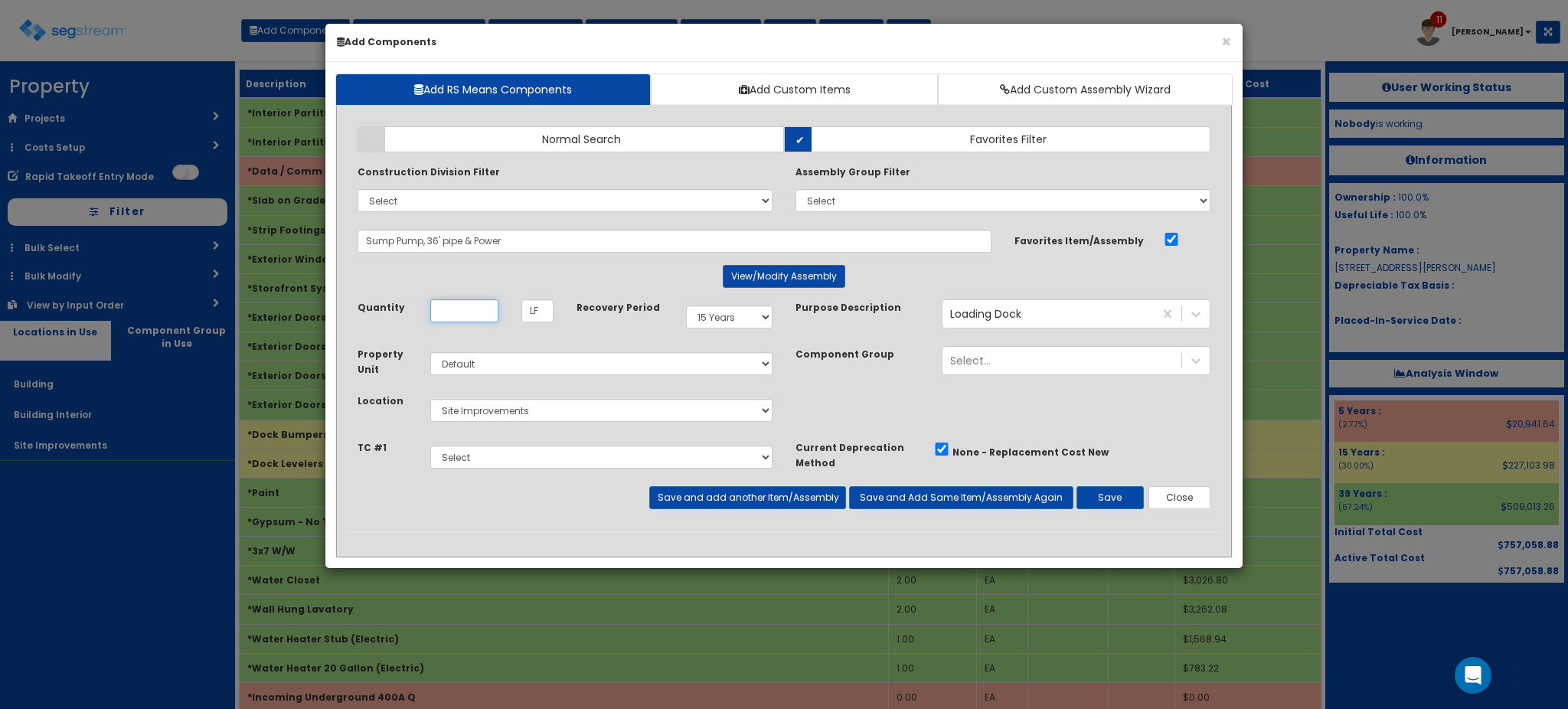
click at [482, 315] on input "Unit Quantity" at bounding box center [464, 311] width 68 height 23
type input "1"
click at [801, 283] on button "View/Modify Assembly" at bounding box center [784, 276] width 123 height 23
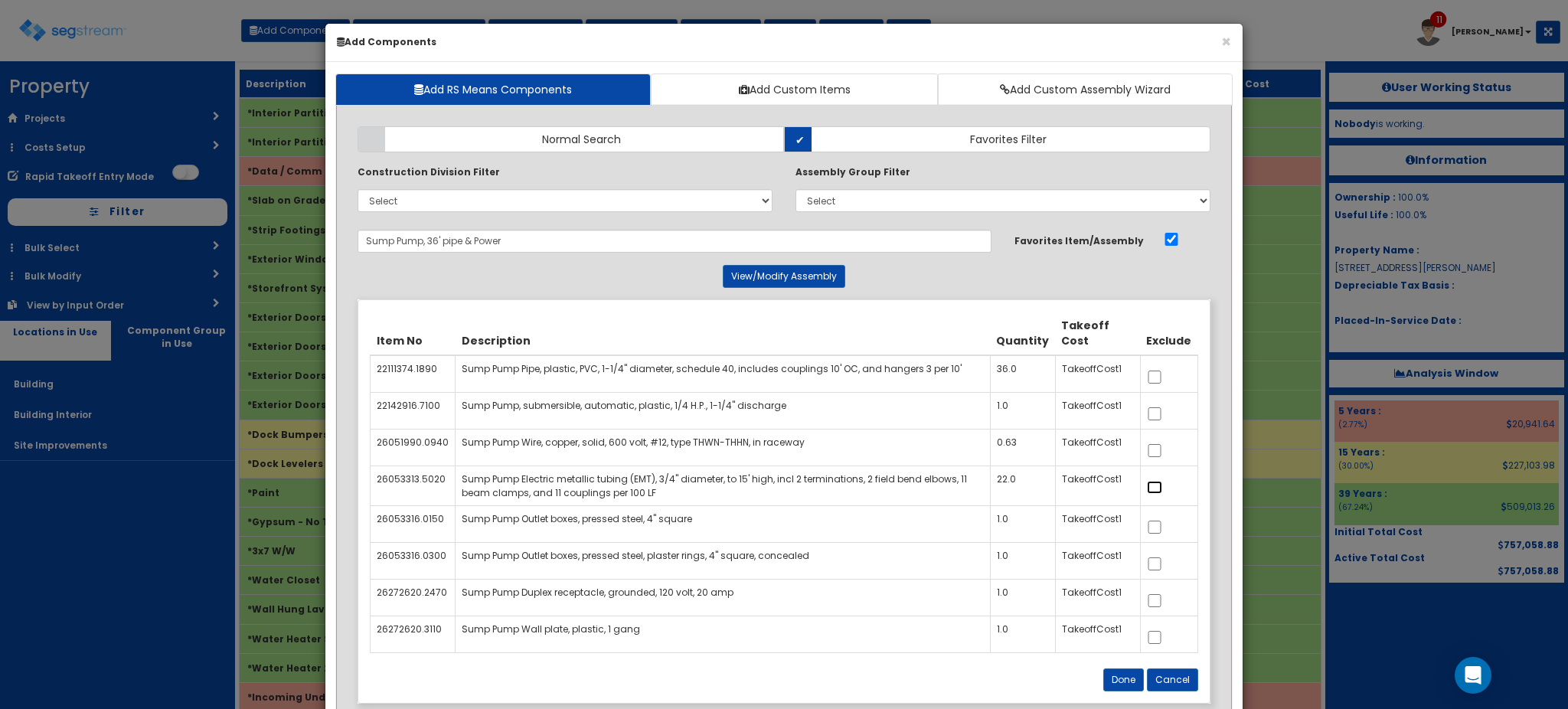
click at [1156, 491] on input "checkbox" at bounding box center [1154, 487] width 15 height 13
checkbox input "true"
click at [1133, 676] on button "Done" at bounding box center [1123, 680] width 40 height 23
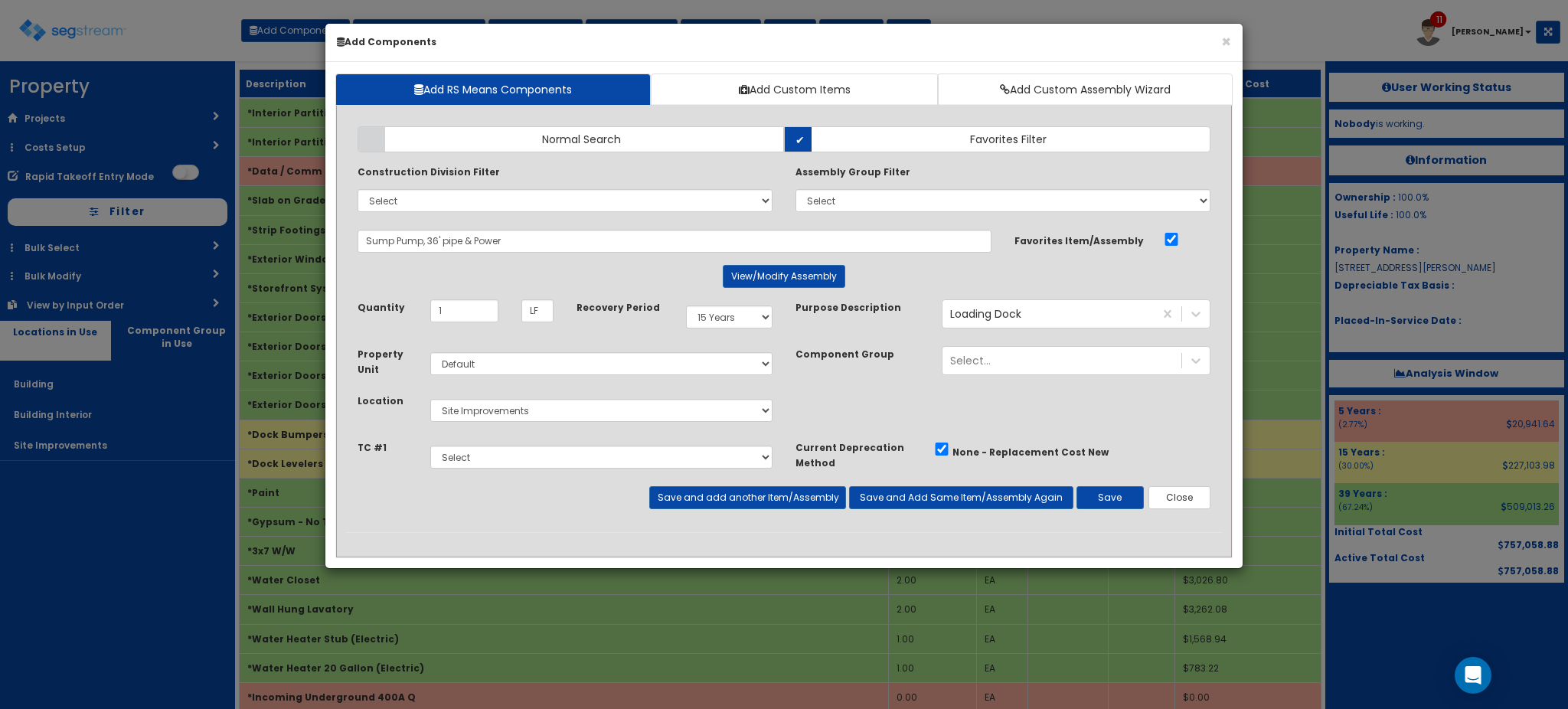
click at [816, 484] on div "Takeoff Cost Select" at bounding box center [784, 463] width 876 height 47
click at [793, 282] on button "View/Modify Assembly" at bounding box center [784, 276] width 123 height 23
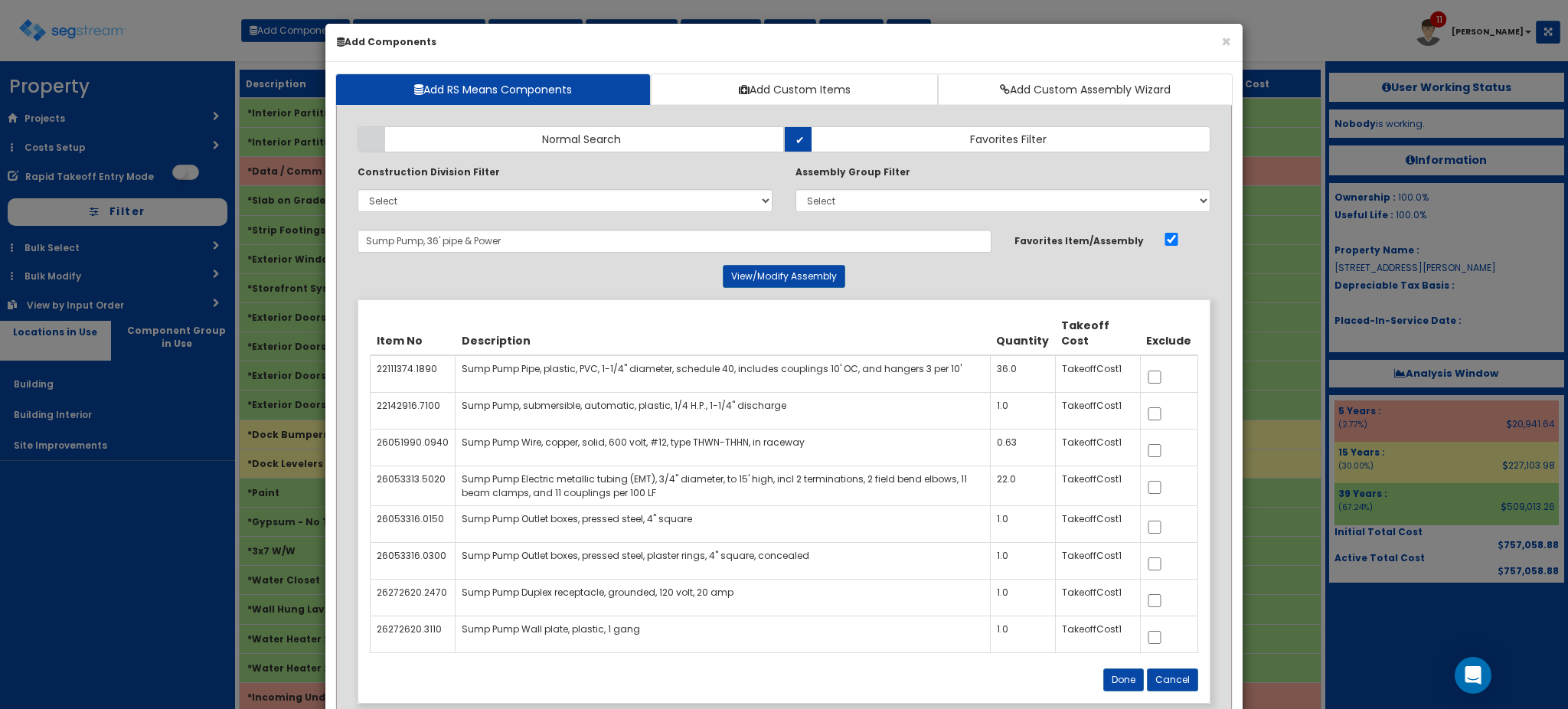
click at [1155, 495] on div at bounding box center [1169, 485] width 44 height 24
click at [1160, 482] on input "checkbox" at bounding box center [1154, 487] width 15 height 13
checkbox input "true"
click at [1122, 678] on button "Done" at bounding box center [1123, 680] width 40 height 23
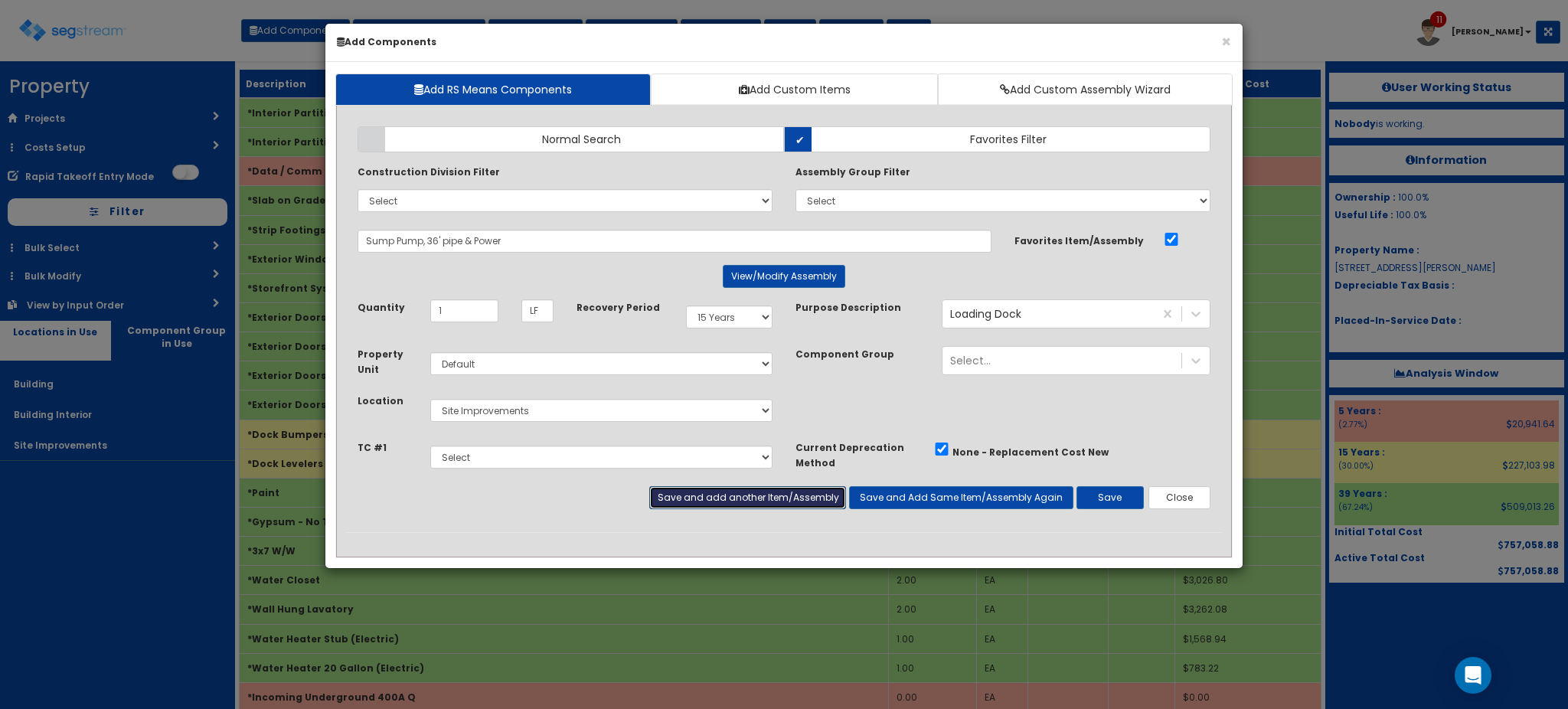
click at [732, 502] on button "Save and add another Item/Assembly" at bounding box center [748, 497] width 196 height 23
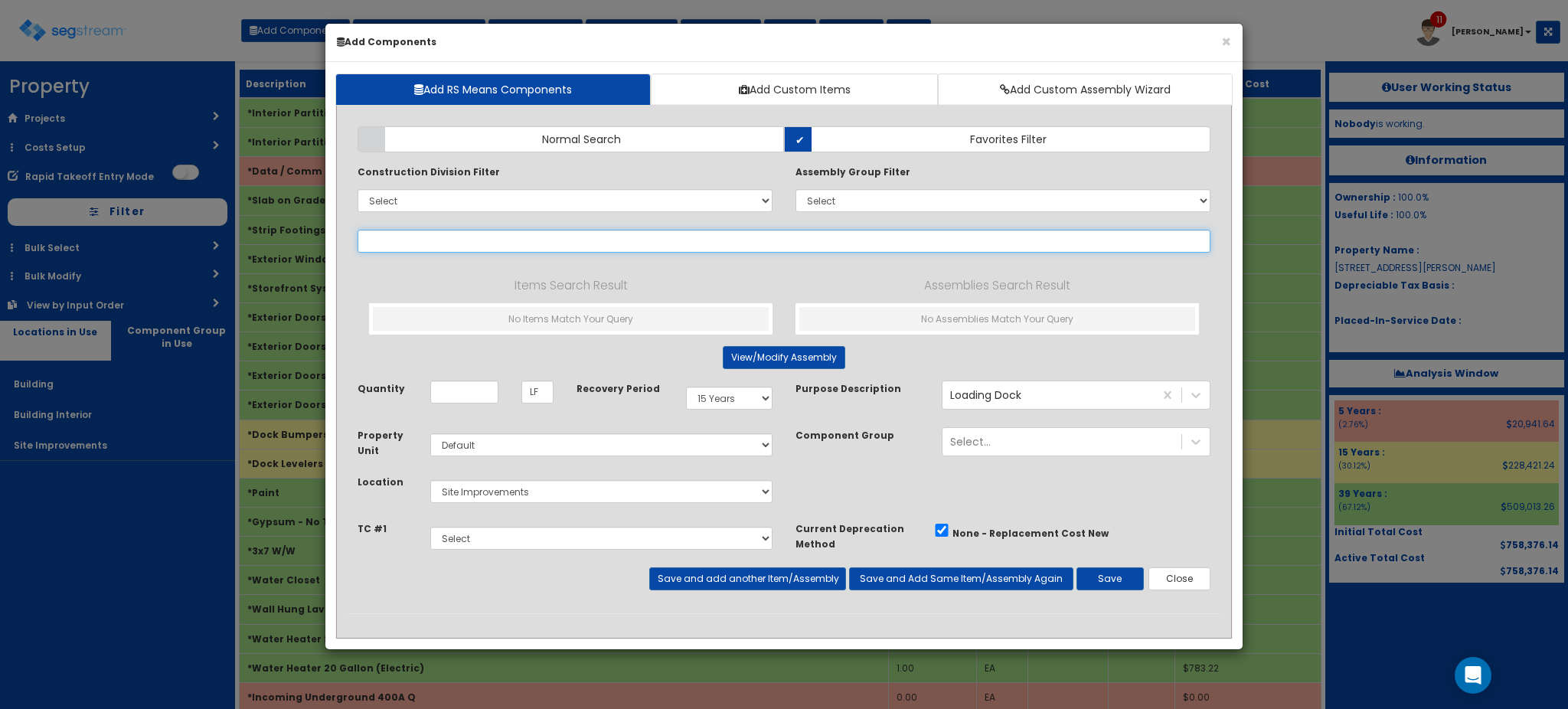
click at [535, 242] on input "text" at bounding box center [783, 241] width 853 height 23
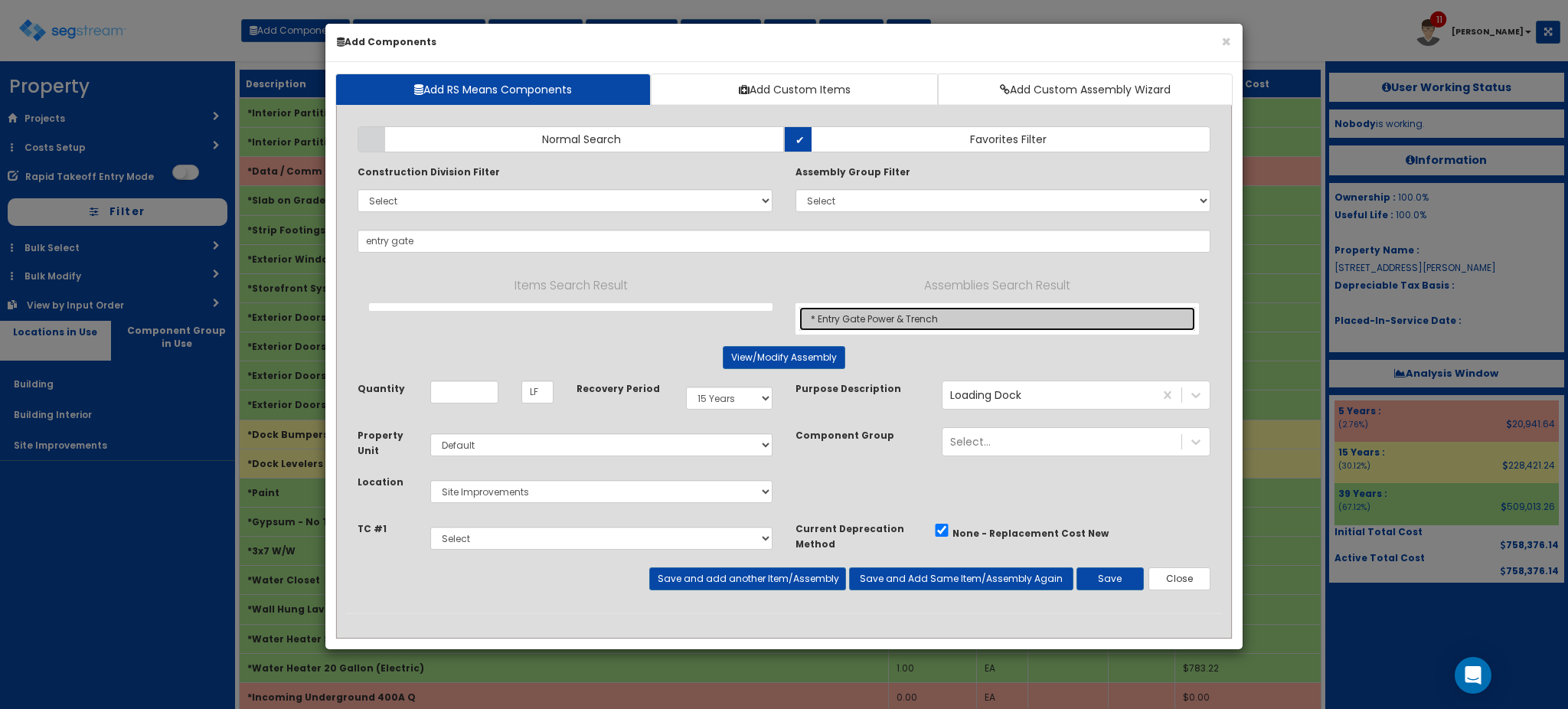
click at [873, 313] on link "* Entry Gate Power & Trench" at bounding box center [997, 319] width 396 height 24
type input "* Entry Gate Power & Trench"
type input "EA"
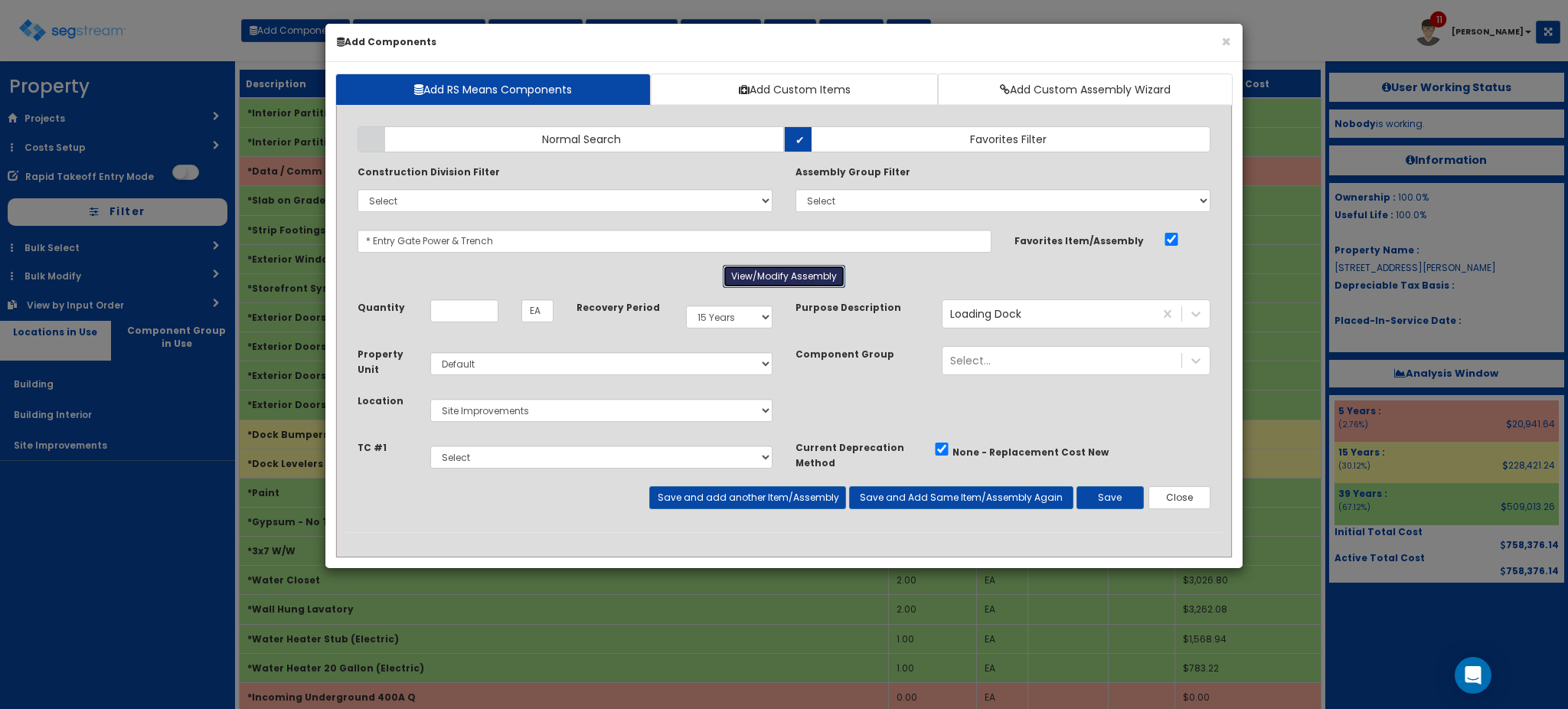
click at [790, 287] on button "View/Modify Assembly" at bounding box center [784, 276] width 123 height 23
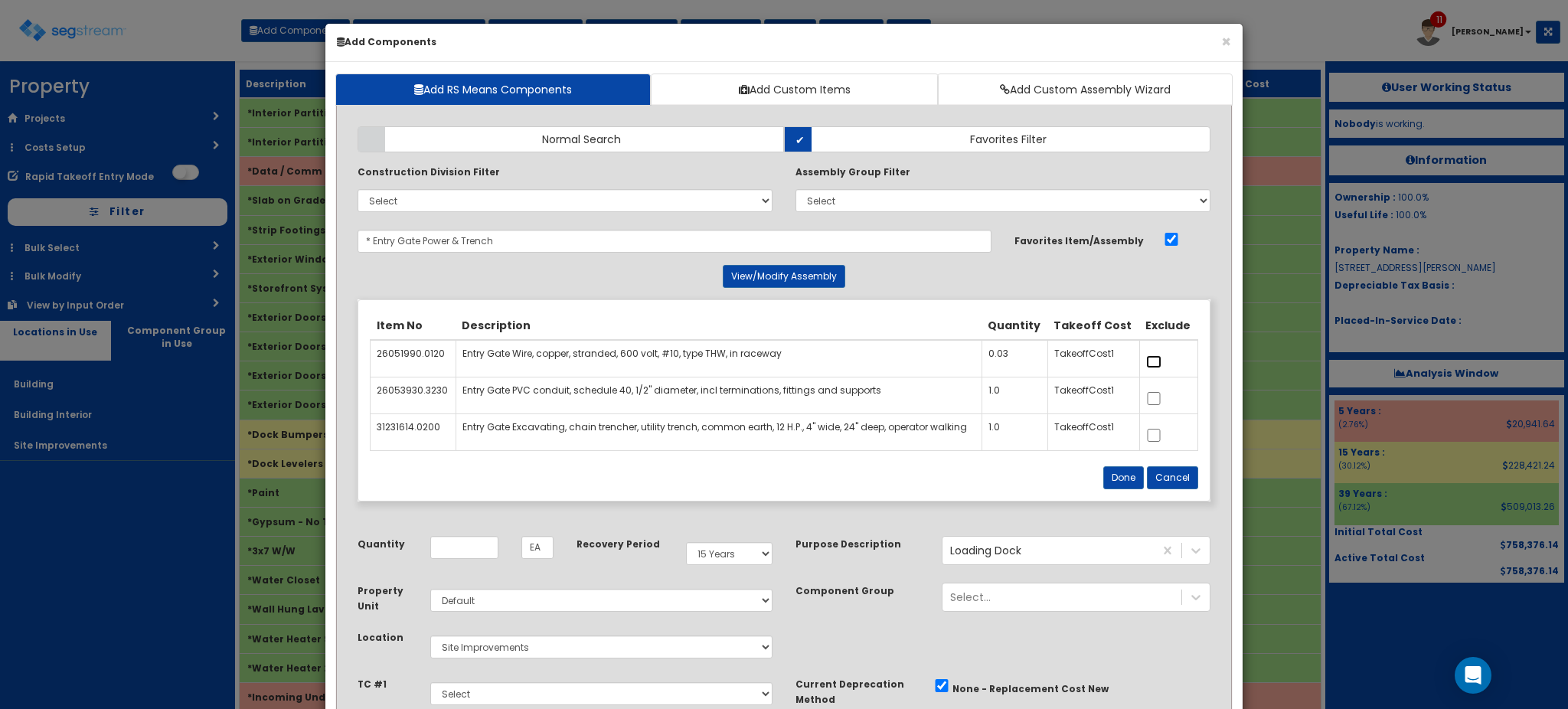
click at [1153, 362] on input "checkbox" at bounding box center [1153, 362] width 15 height 13
checkbox input "true"
click at [1118, 486] on button "Done" at bounding box center [1123, 478] width 40 height 23
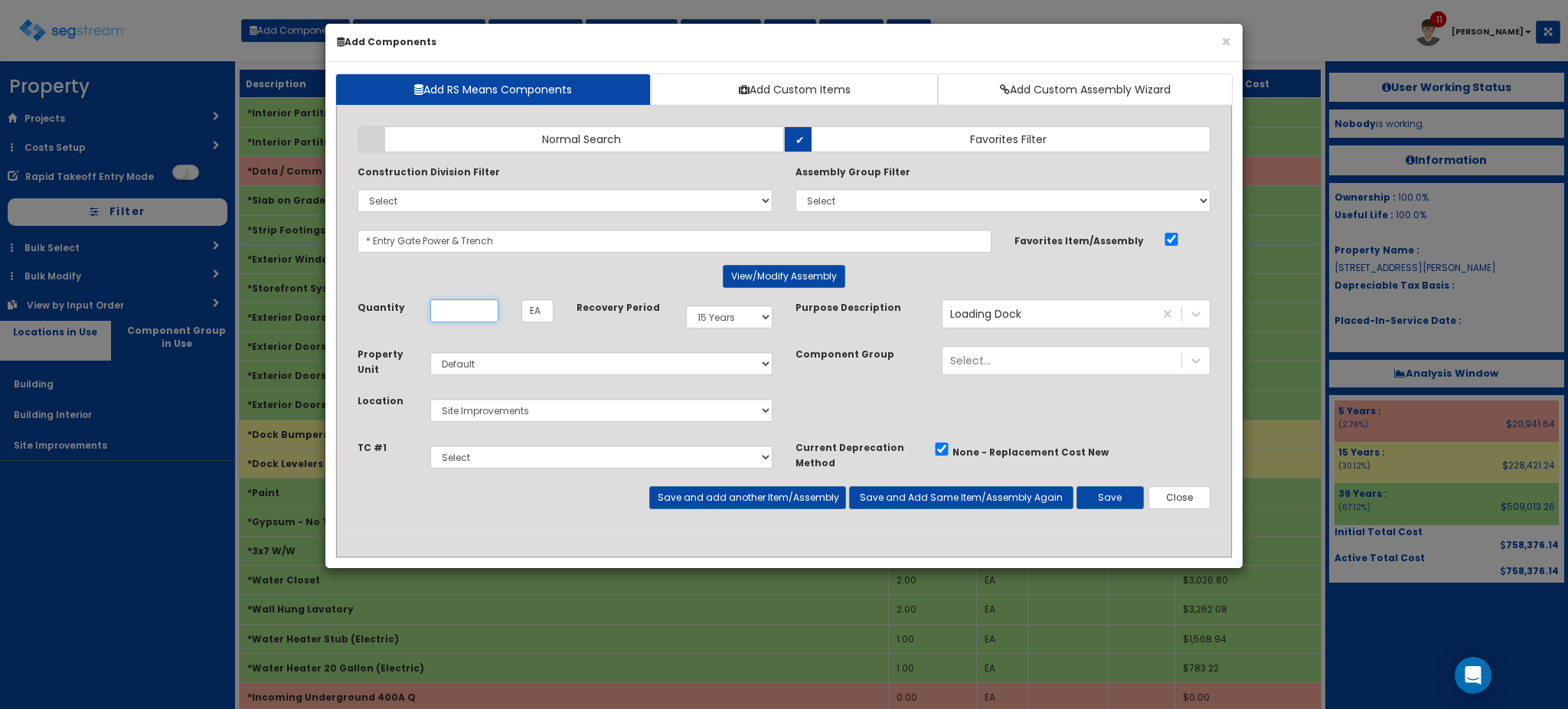
click at [460, 307] on input "Unit Quantity" at bounding box center [464, 311] width 68 height 23
type input "10"
click at [1120, 497] on button "Save" at bounding box center [1109, 497] width 67 height 23
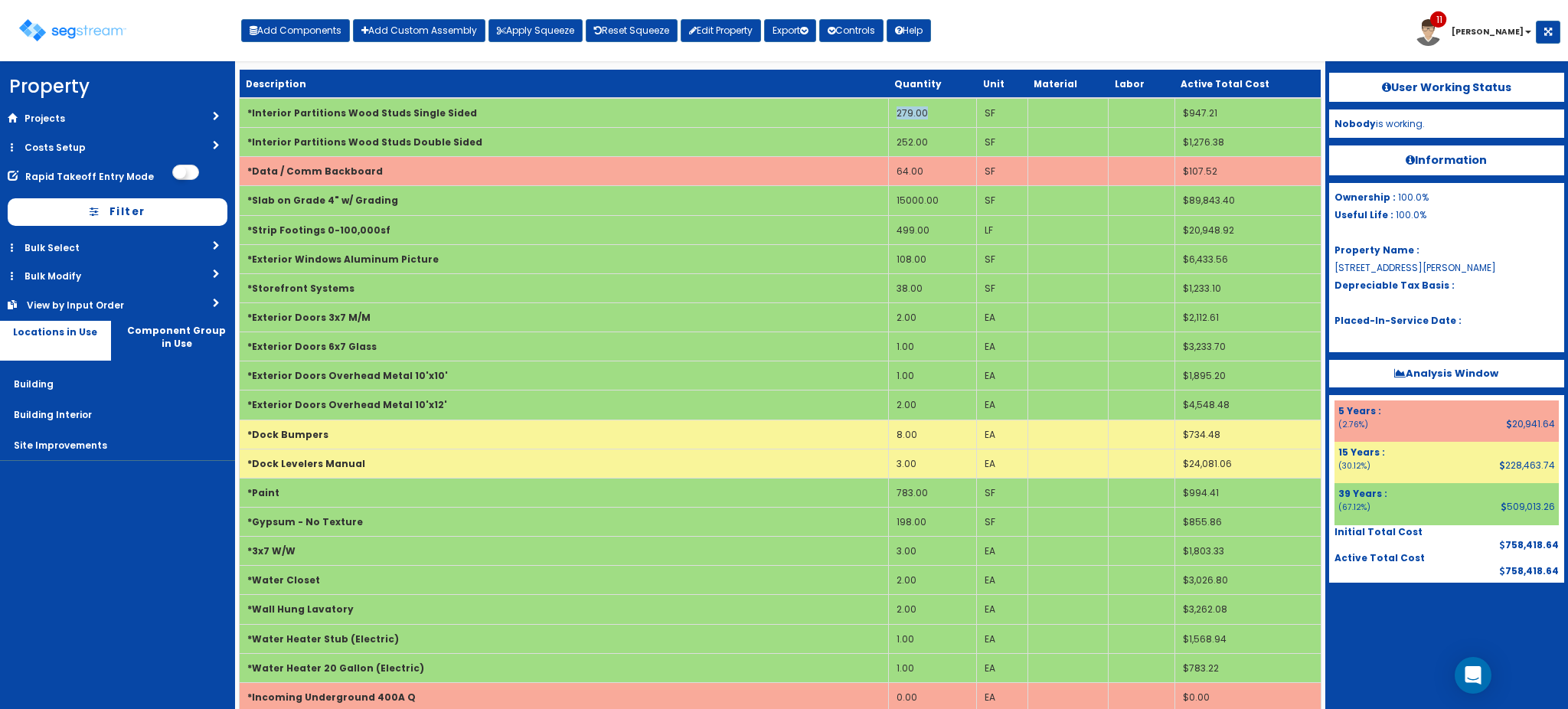
drag, startPoint x: 797, startPoint y: 320, endPoint x: 950, endPoint y: 17, distance: 339.4
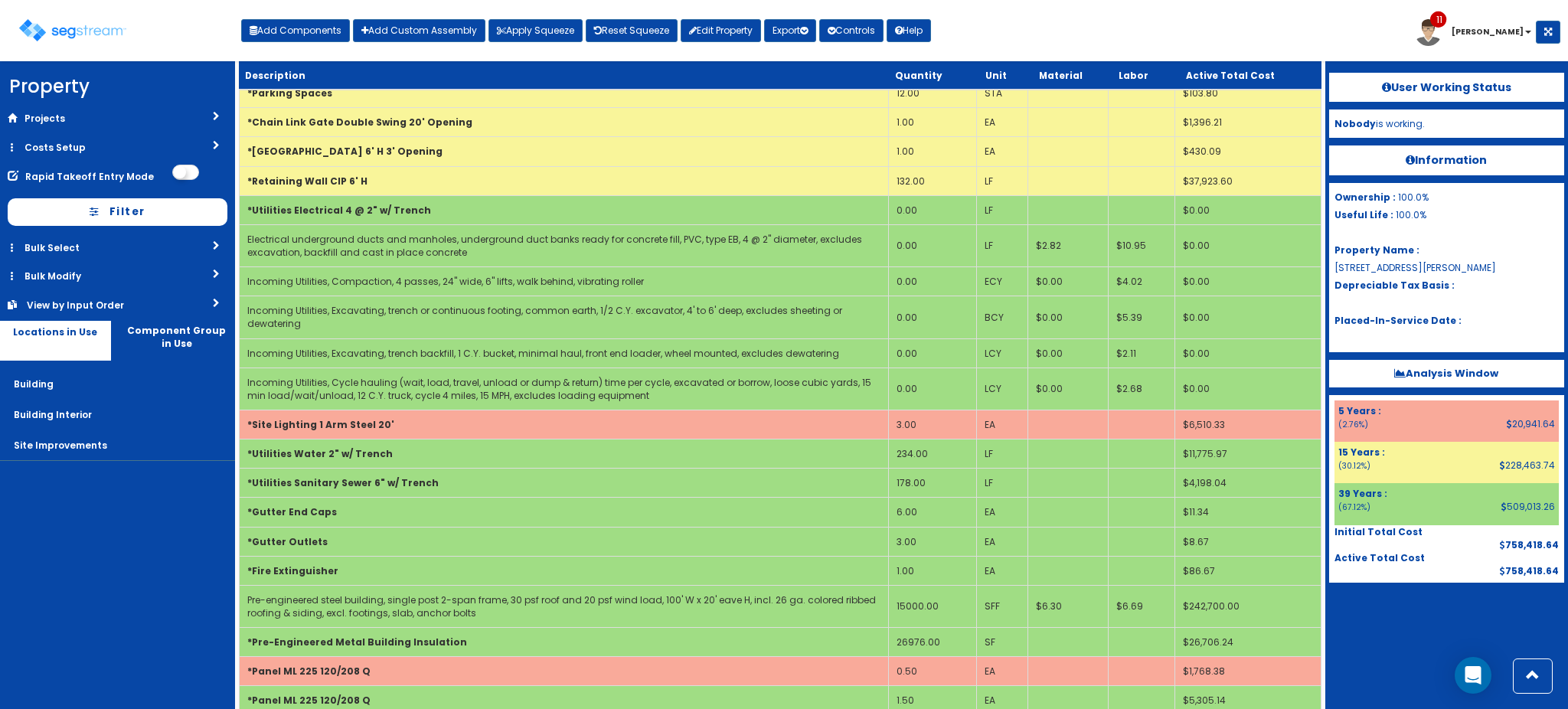
scroll to position [1780, 0]
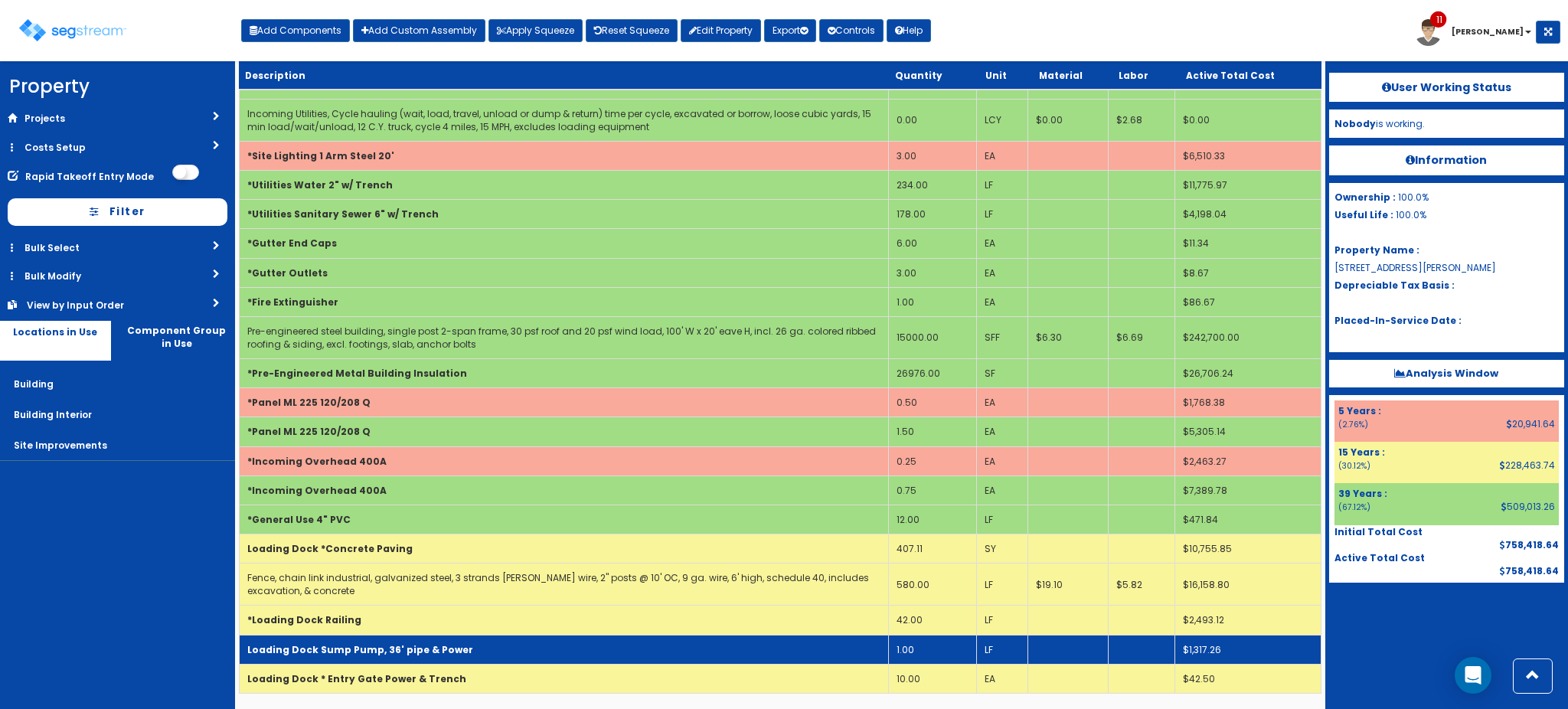
click at [443, 638] on td "Loading Dock Sump Pump, 36' pipe & Power" at bounding box center [564, 649] width 649 height 29
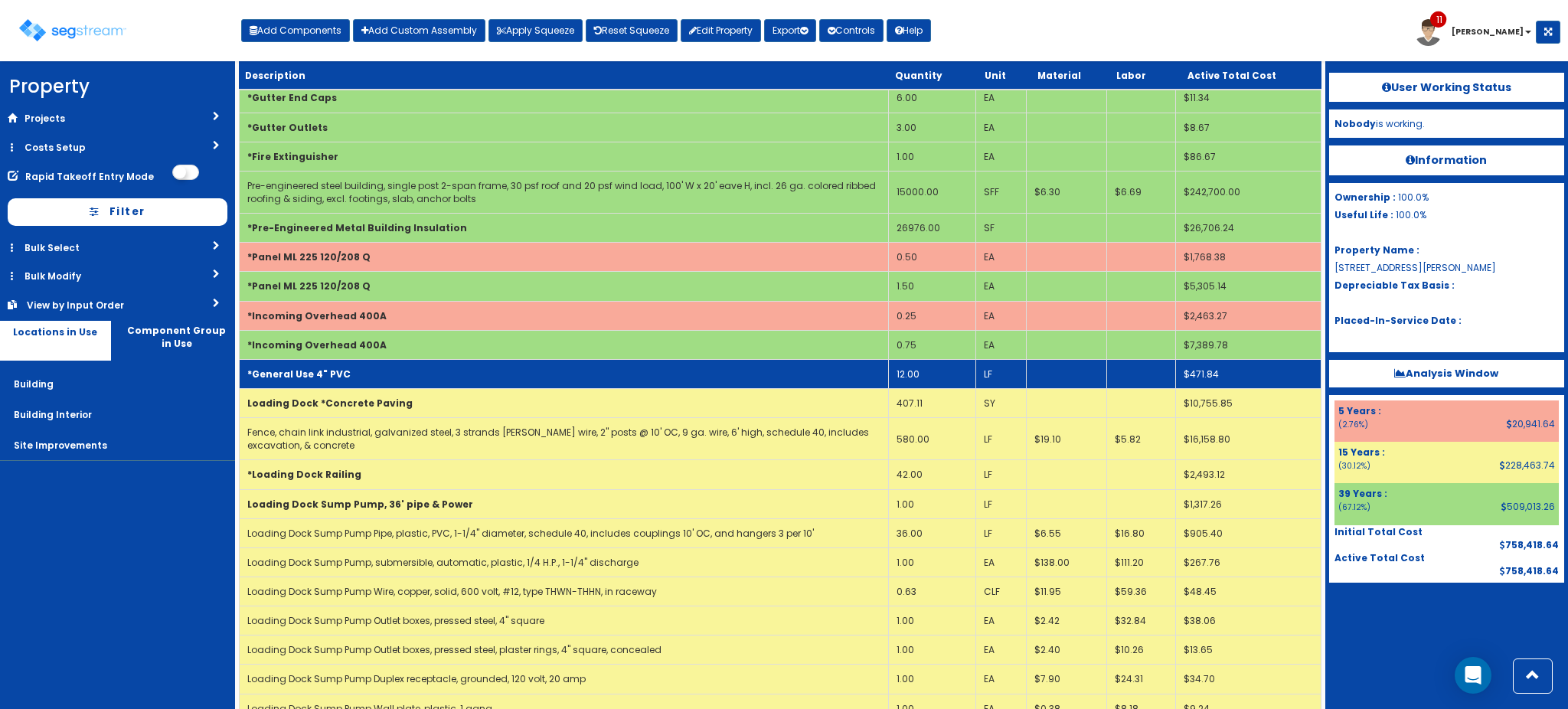
scroll to position [1927, 0]
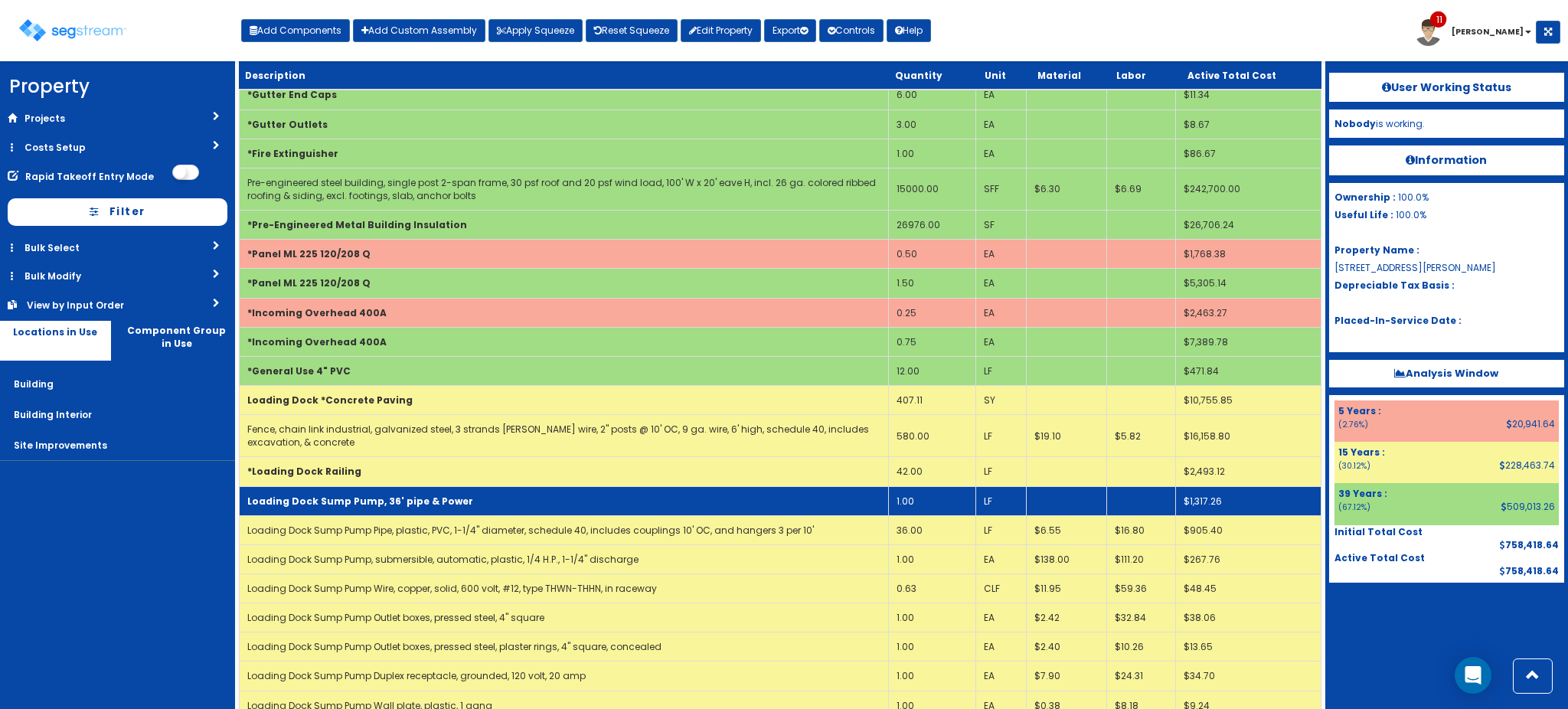
click at [484, 500] on td "Loading Dock Sump Pump, 36' pipe & Power" at bounding box center [564, 501] width 649 height 29
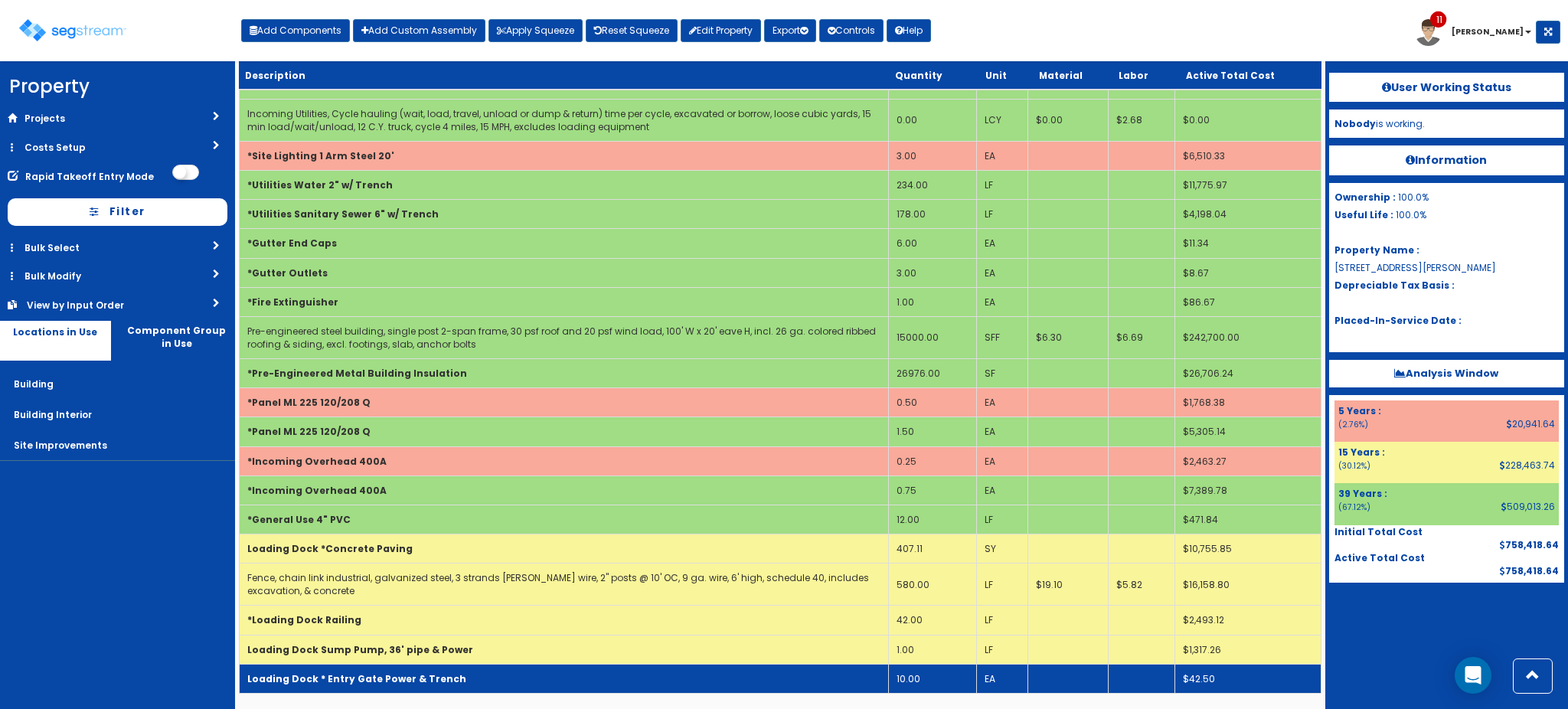
click at [422, 691] on td "Loading Dock * Entry Gate Power & Trench" at bounding box center [564, 678] width 649 height 29
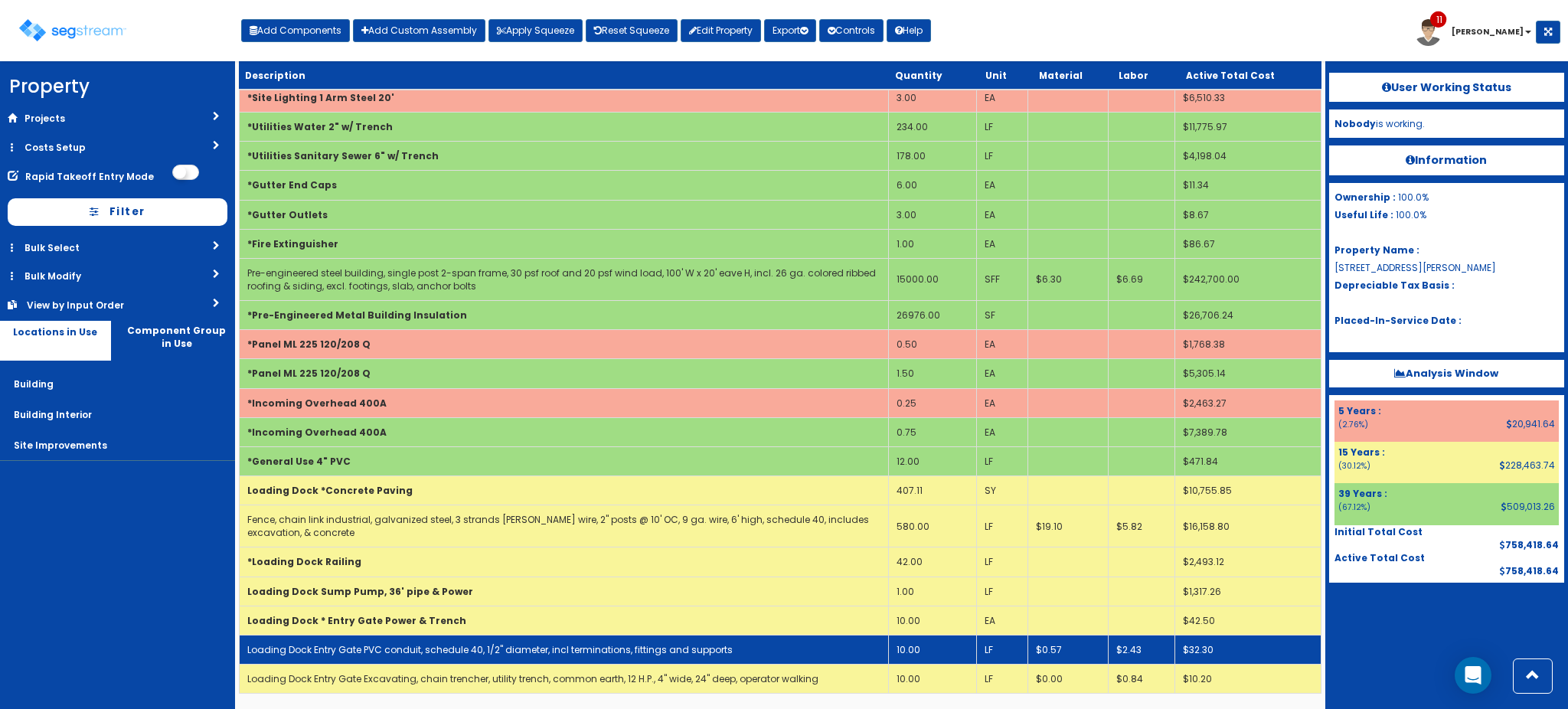
click at [442, 651] on link "Loading Dock Entry Gate PVC conduit, schedule 40, 1/2" diameter, incl terminati…" at bounding box center [489, 650] width 485 height 13
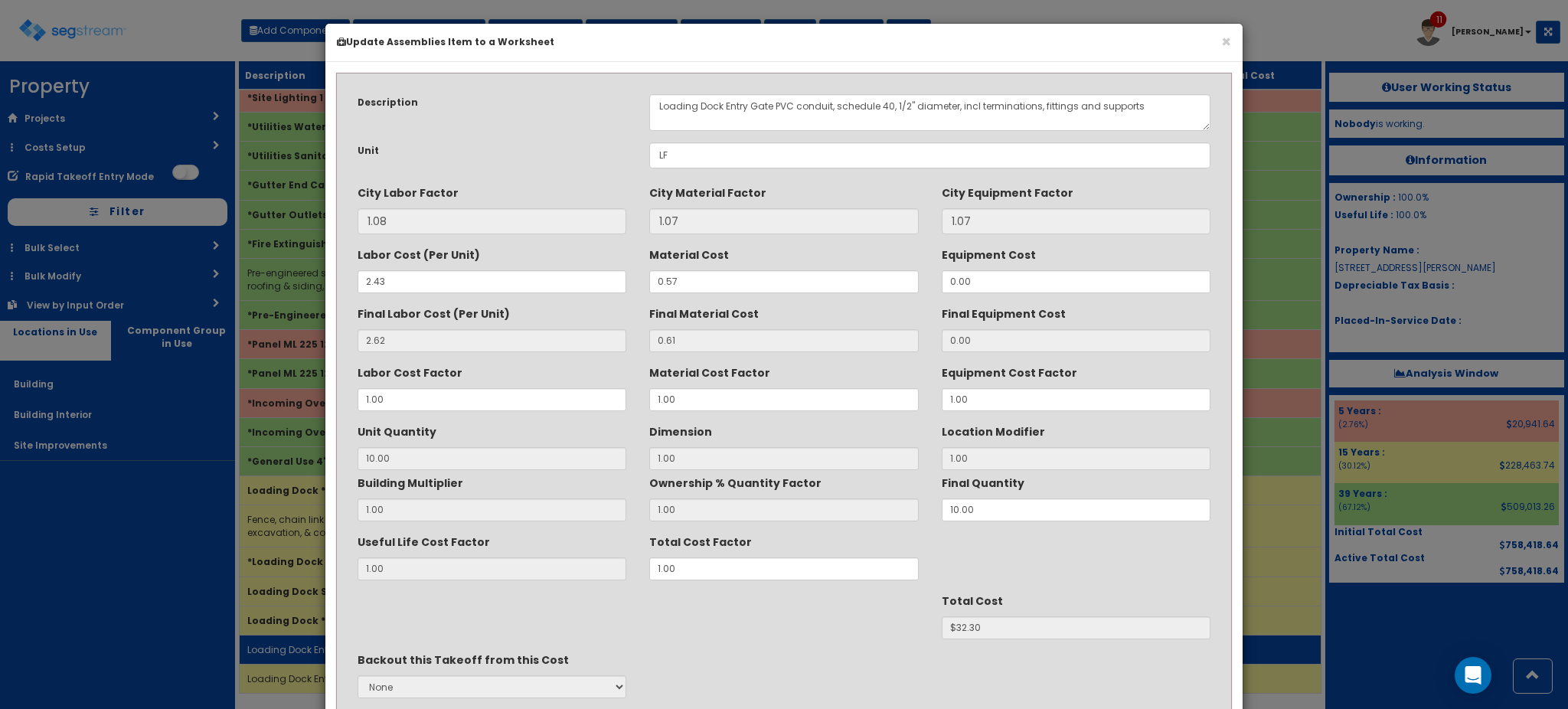
scroll to position [0, 0]
drag, startPoint x: 771, startPoint y: 104, endPoint x: 727, endPoint y: 105, distance: 44.0
click at [727, 105] on textarea "Loading Dock Entry Gate PVC conduit, schedule 40, 1/2" diameter, incl terminati…" at bounding box center [930, 112] width 561 height 36
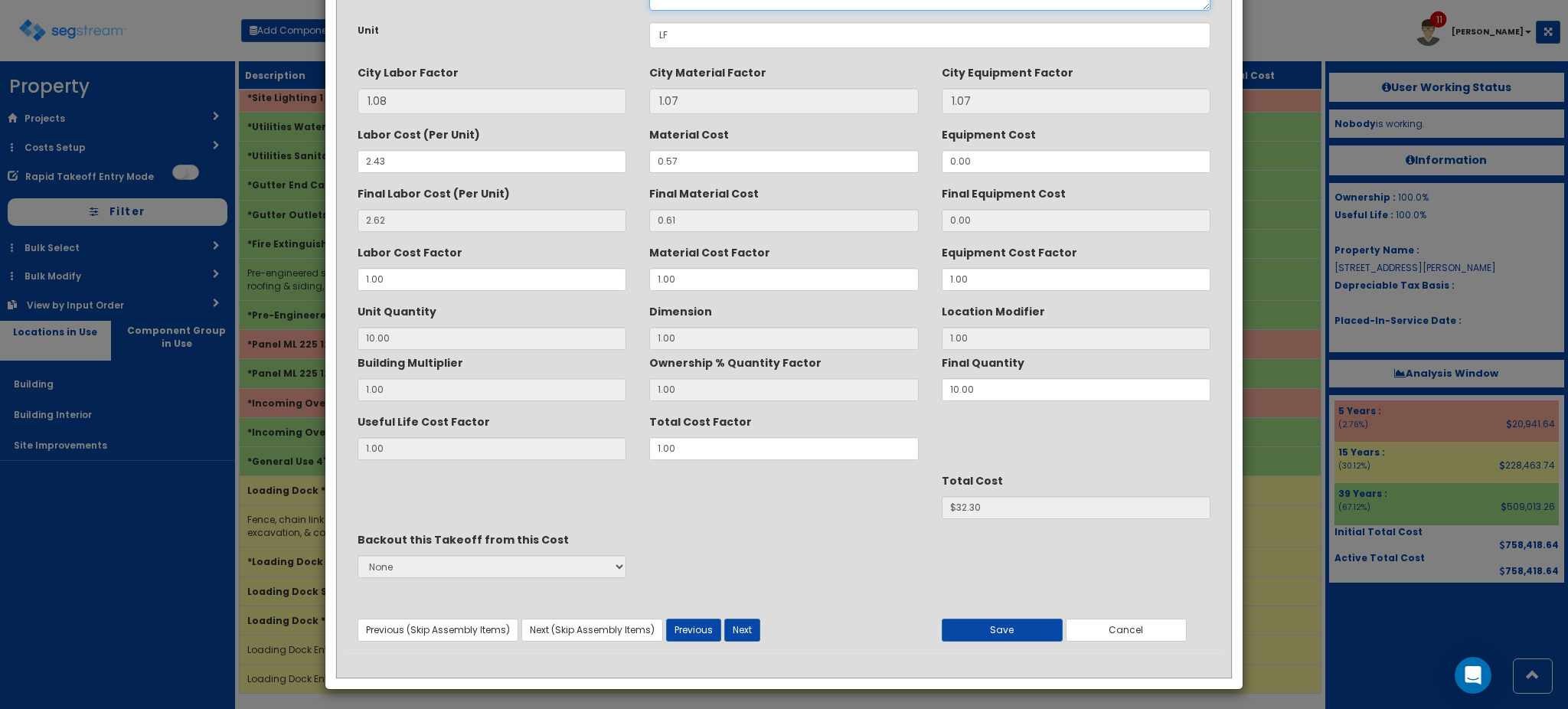
scroll to position [124, 0]
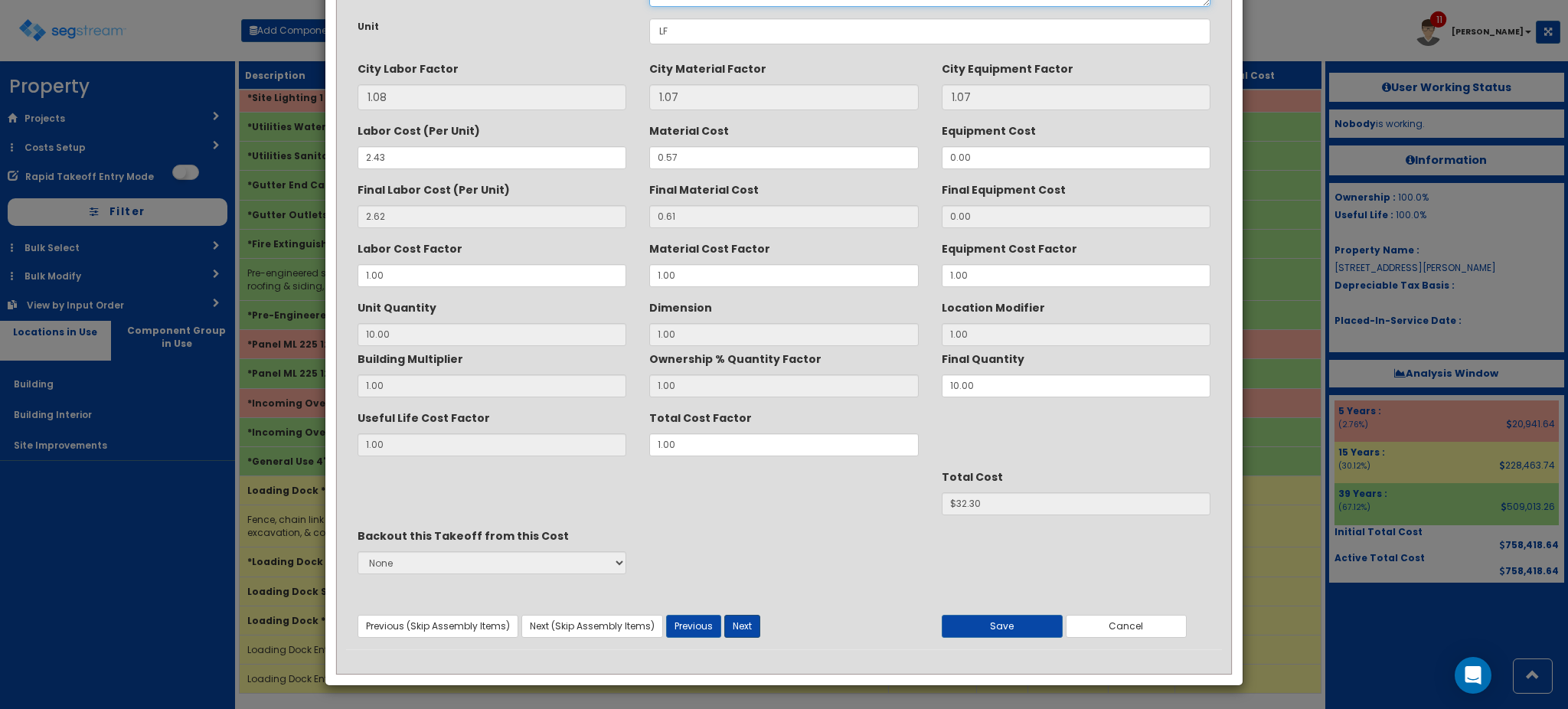
type textarea "Loading Dock Sump Pump PVC conduit, schedule 40, 1/2" diameter, incl terminatio…"
click at [748, 625] on button "Next" at bounding box center [742, 626] width 36 height 23
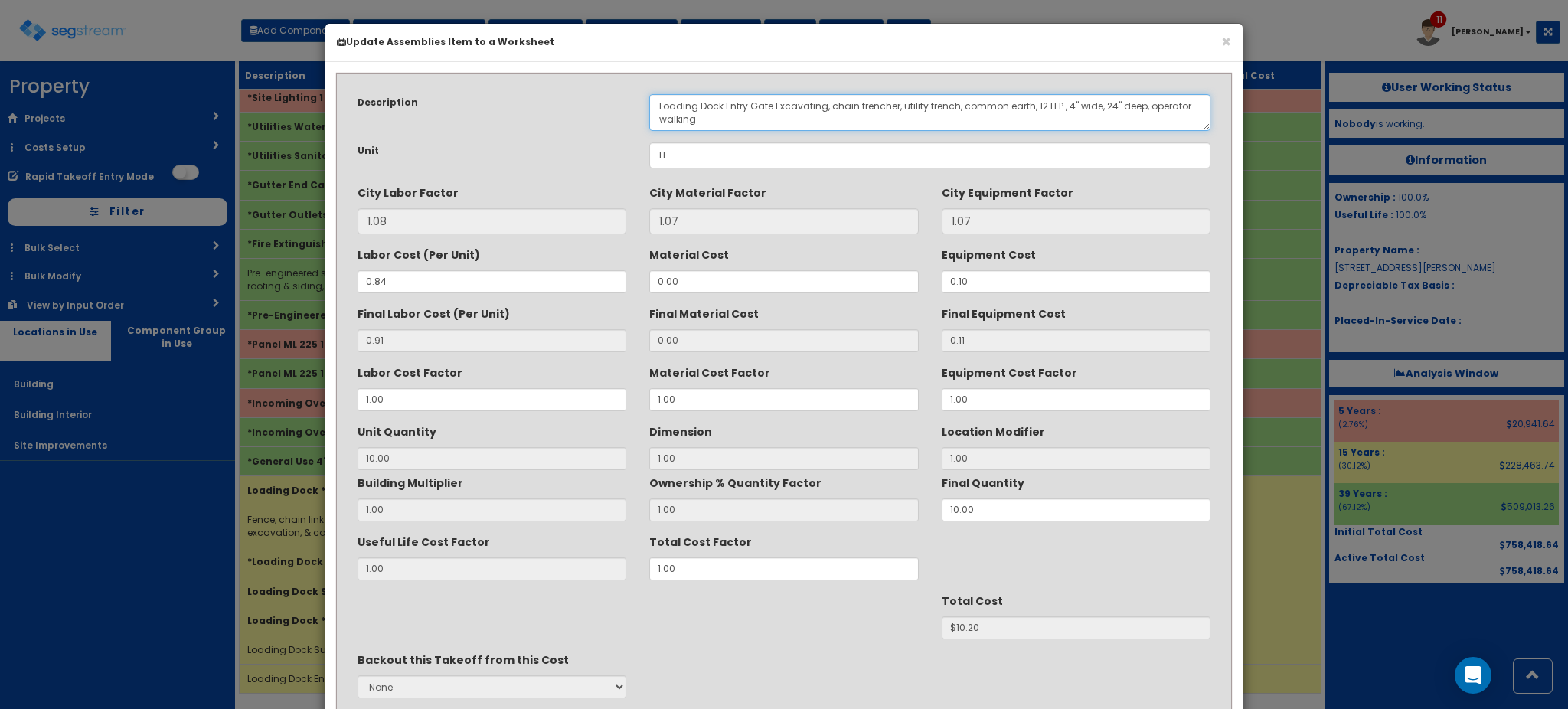
drag, startPoint x: 769, startPoint y: 105, endPoint x: 725, endPoint y: 105, distance: 44.0
click at [725, 105] on textarea "Loading Dock Entry Gate Excavating, chain trencher, utility trench, common eart…" at bounding box center [930, 112] width 561 height 36
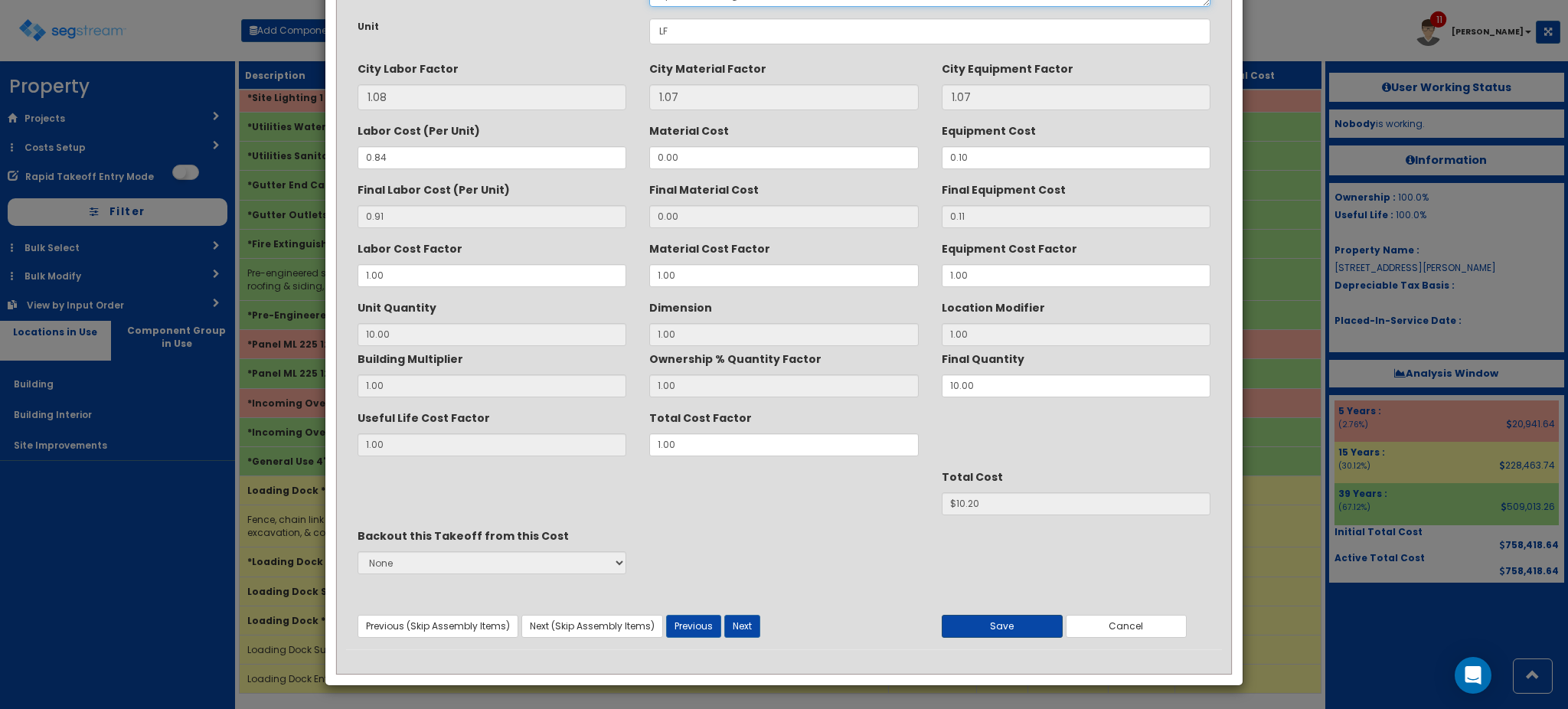
type textarea "Loading Dock Sump Pump Excavating, chain trencher, utility trench, common earth…"
click at [976, 625] on button "Save" at bounding box center [1002, 626] width 121 height 23
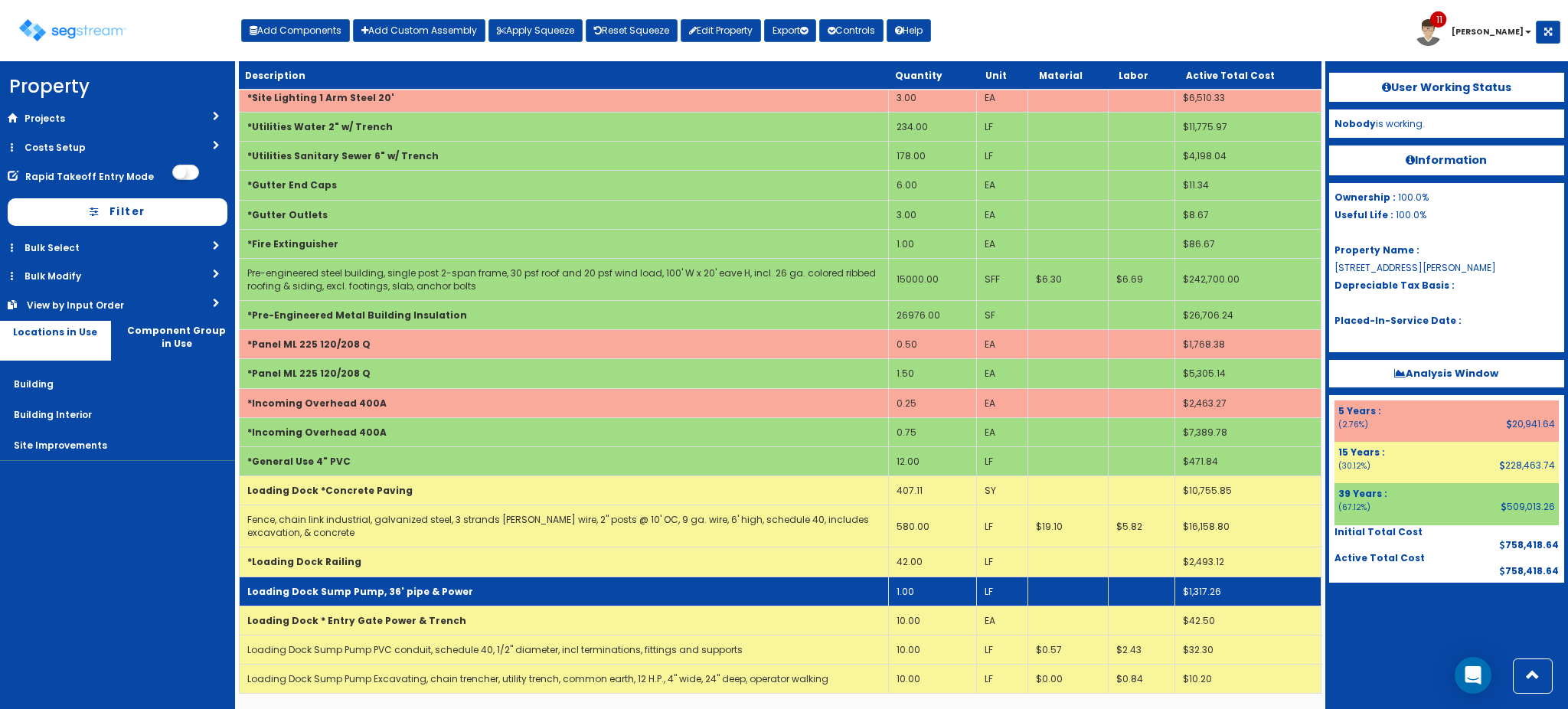
click at [617, 600] on td "Loading Dock Sump Pump, 36' pipe & Power" at bounding box center [564, 591] width 649 height 29
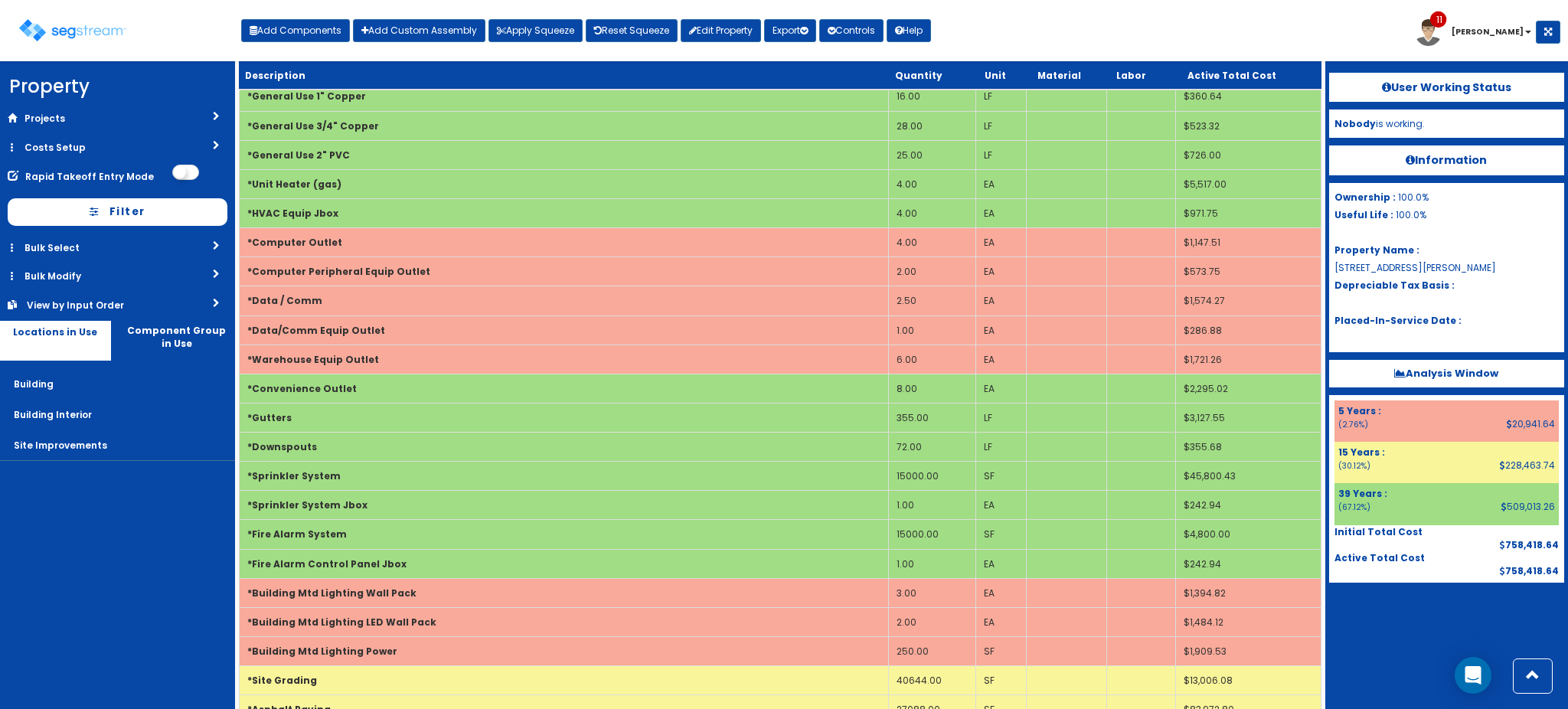
scroll to position [391, 0]
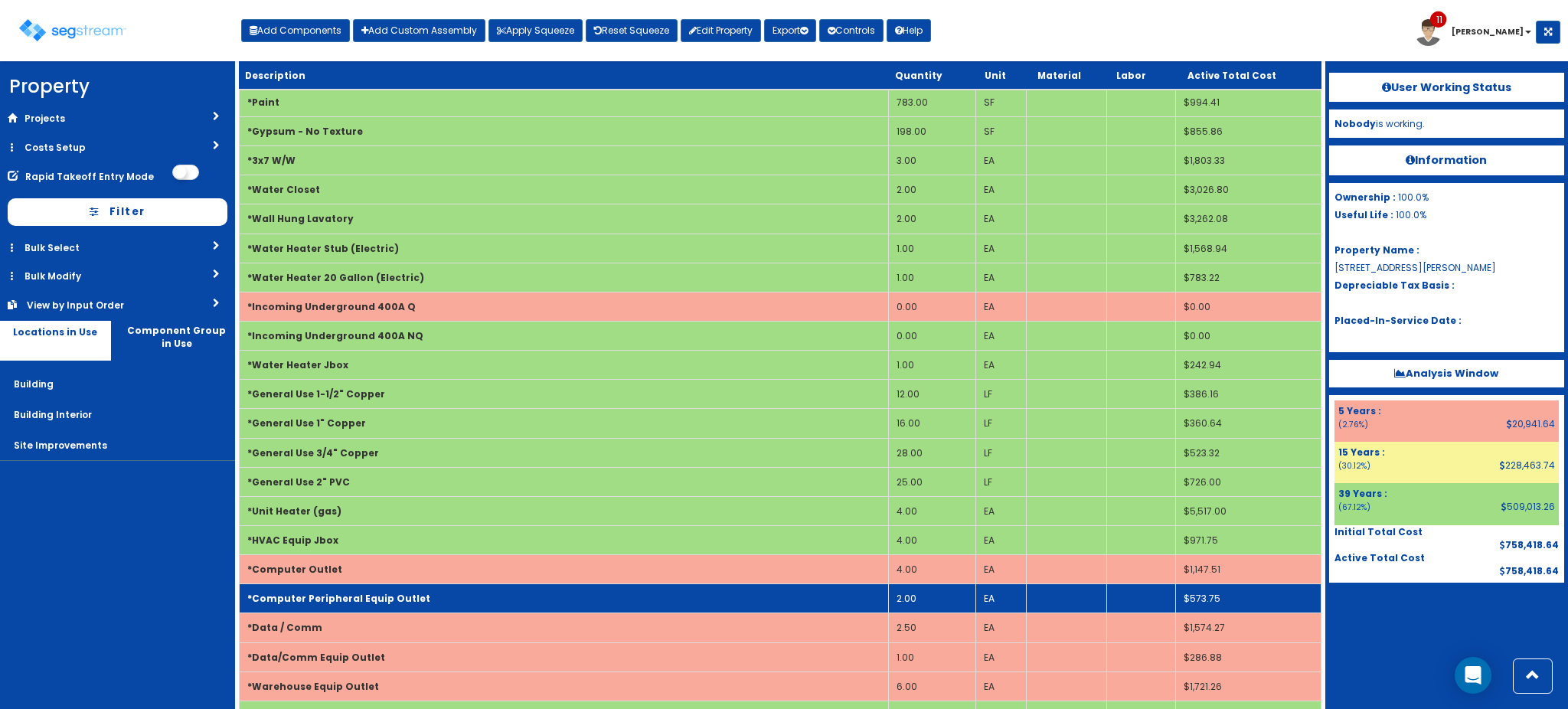
click at [573, 587] on td "*Computer Peripheral Equip Outlet" at bounding box center [564, 599] width 649 height 29
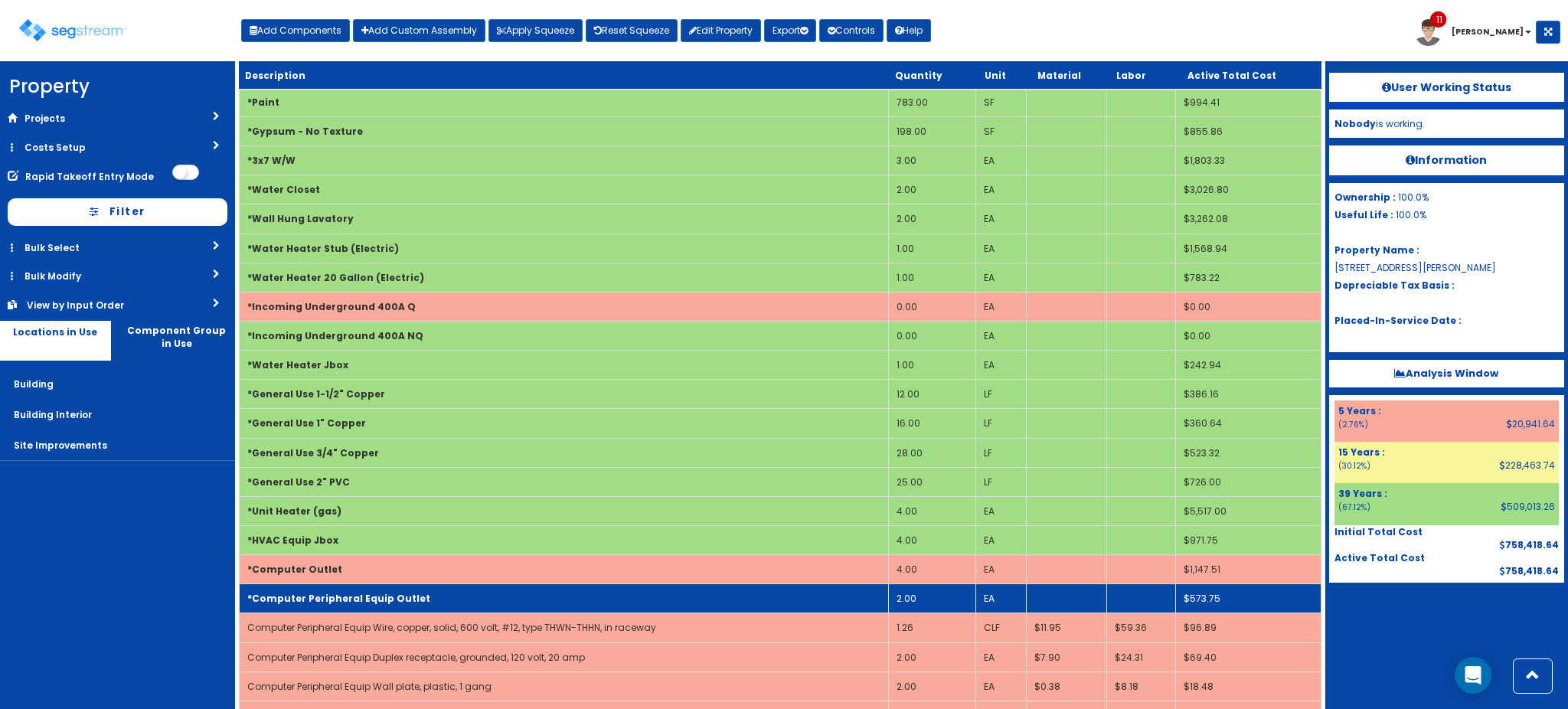
click at [573, 587] on td "*Computer Peripheral Equip Outlet" at bounding box center [564, 599] width 649 height 29
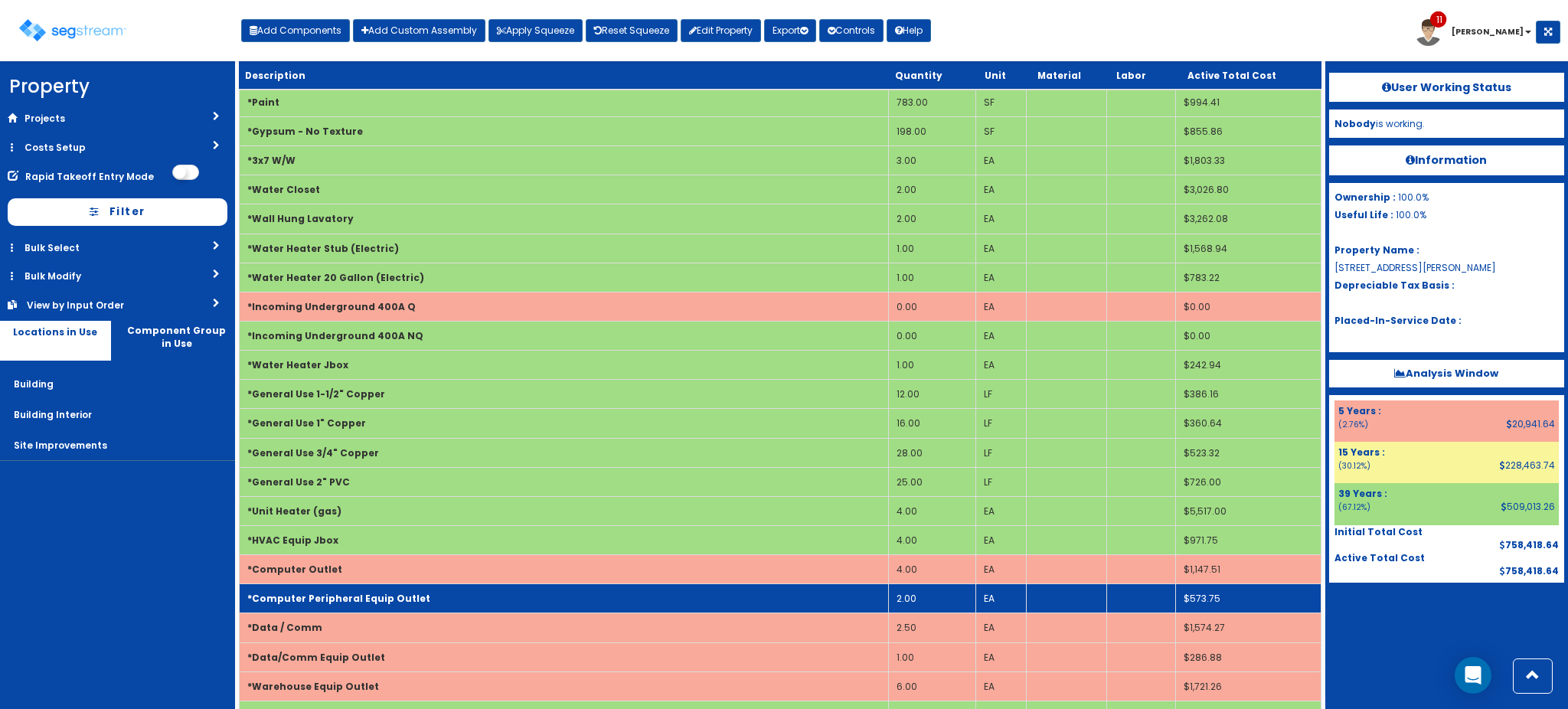
click at [450, 604] on td "*Computer Peripheral Equip Outlet" at bounding box center [564, 599] width 649 height 29
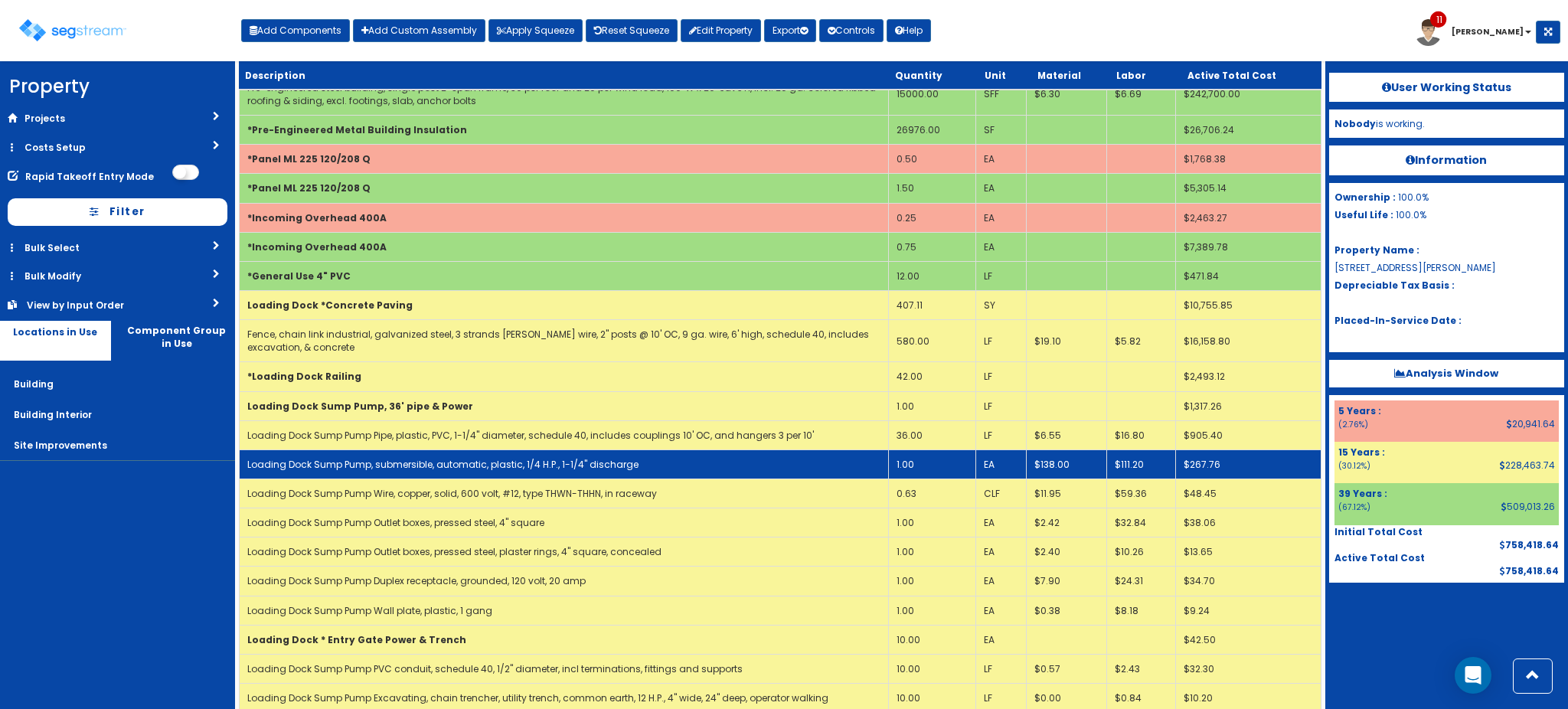
scroll to position [2232, 0]
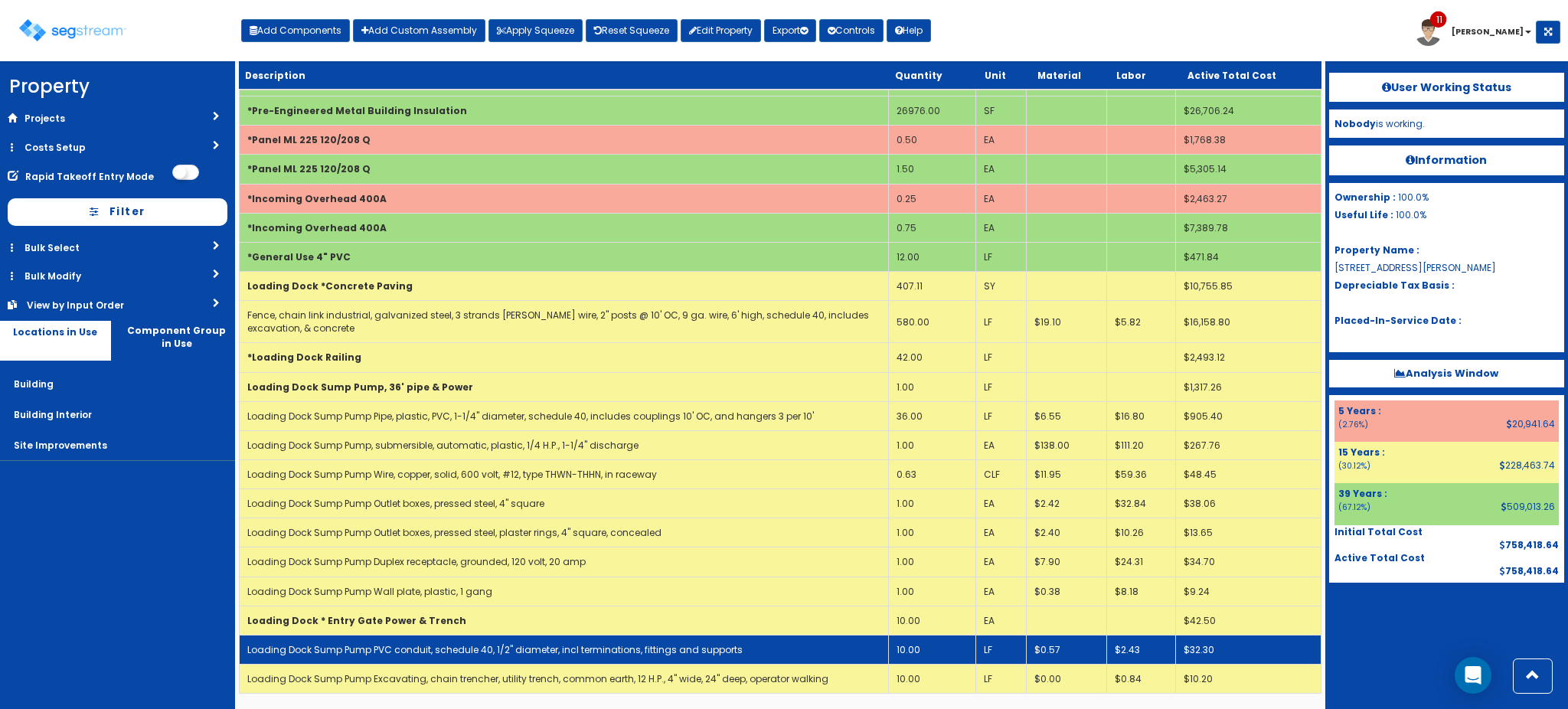
click at [920, 655] on td "10.00" at bounding box center [931, 649] width 88 height 29
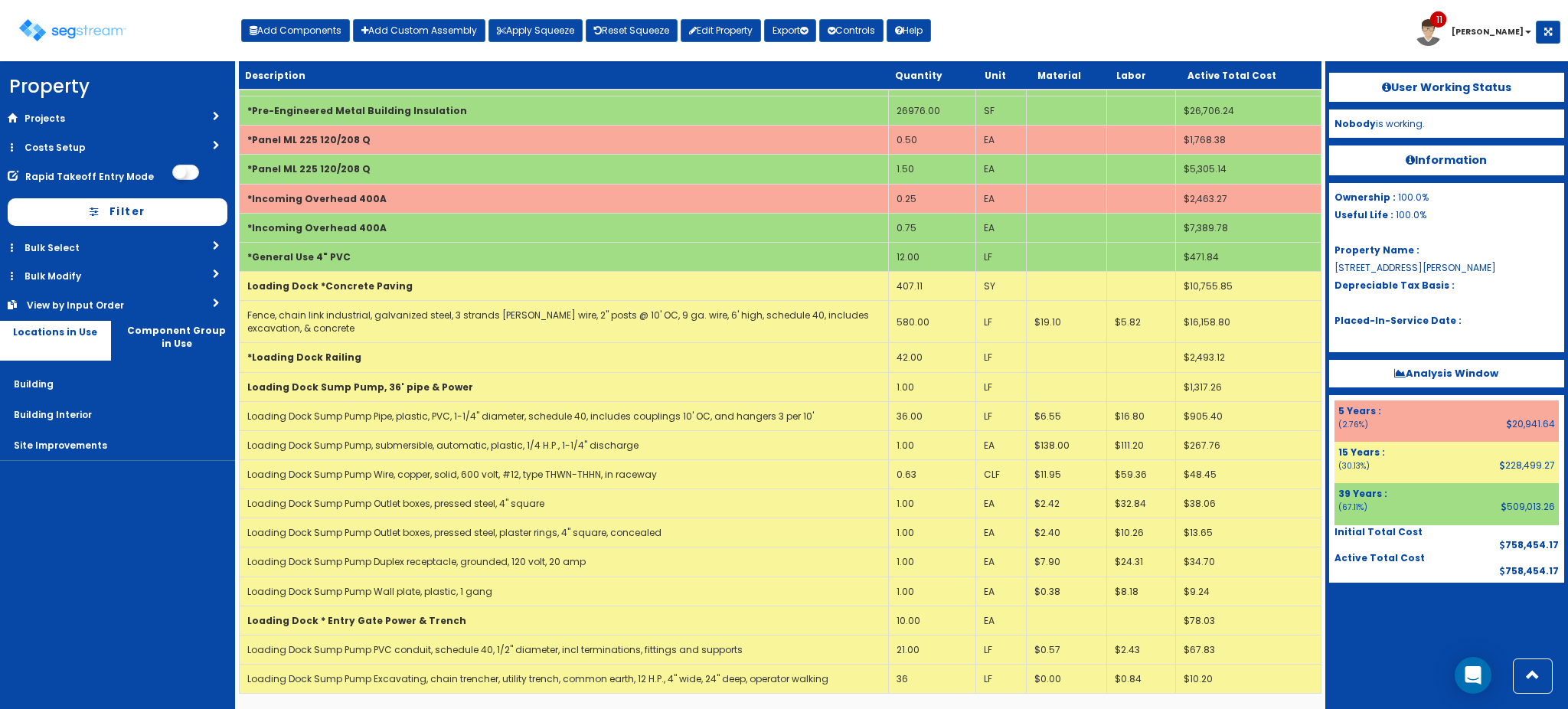
click at [61, 579] on nav "Property DB Projects Recent Properties Decrescente Renovation Gallery on [GEOGR…" at bounding box center [117, 385] width 235 height 648
click at [1377, 629] on div at bounding box center [1446, 621] width 235 height 77
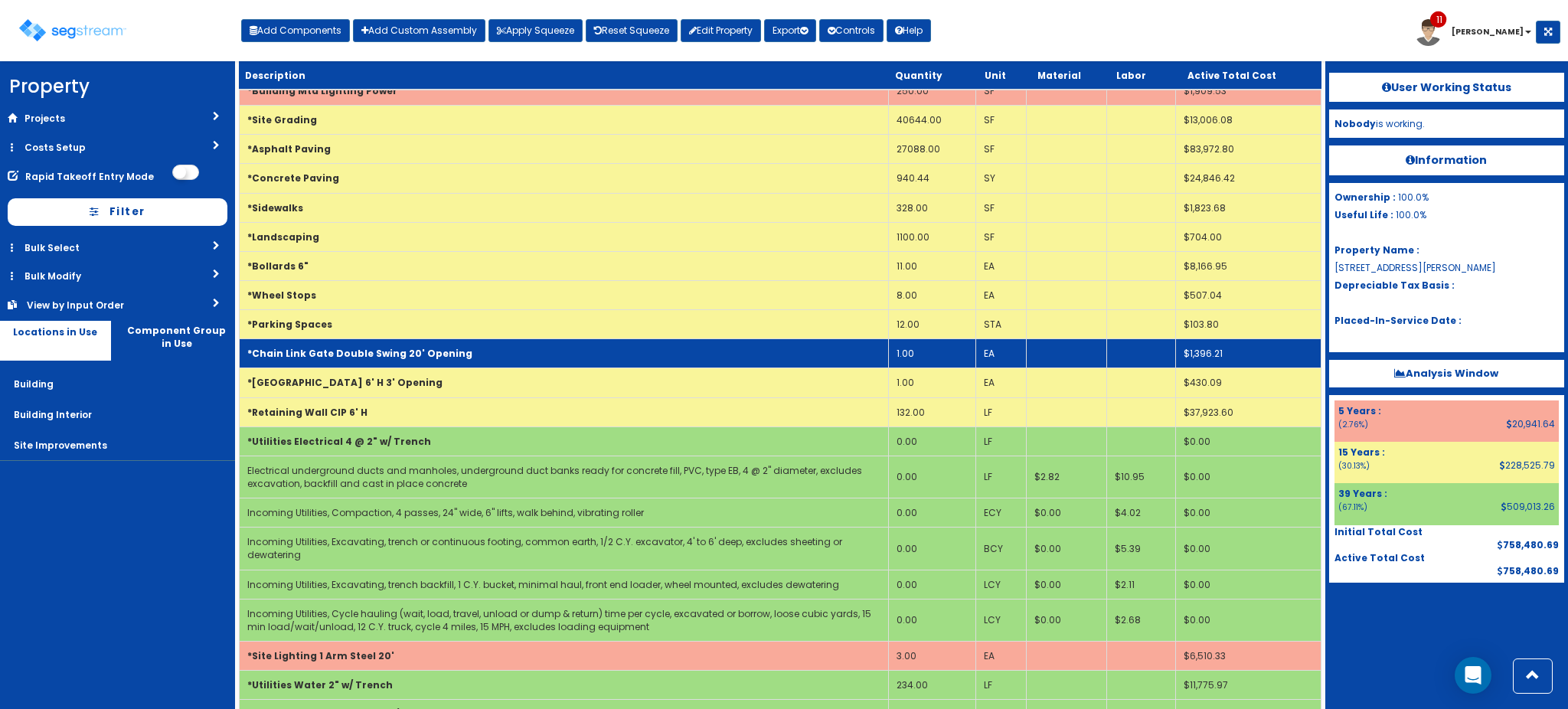
click at [438, 348] on b "*Chain Link Gate Double Swing 20' Opening" at bounding box center [360, 353] width 225 height 13
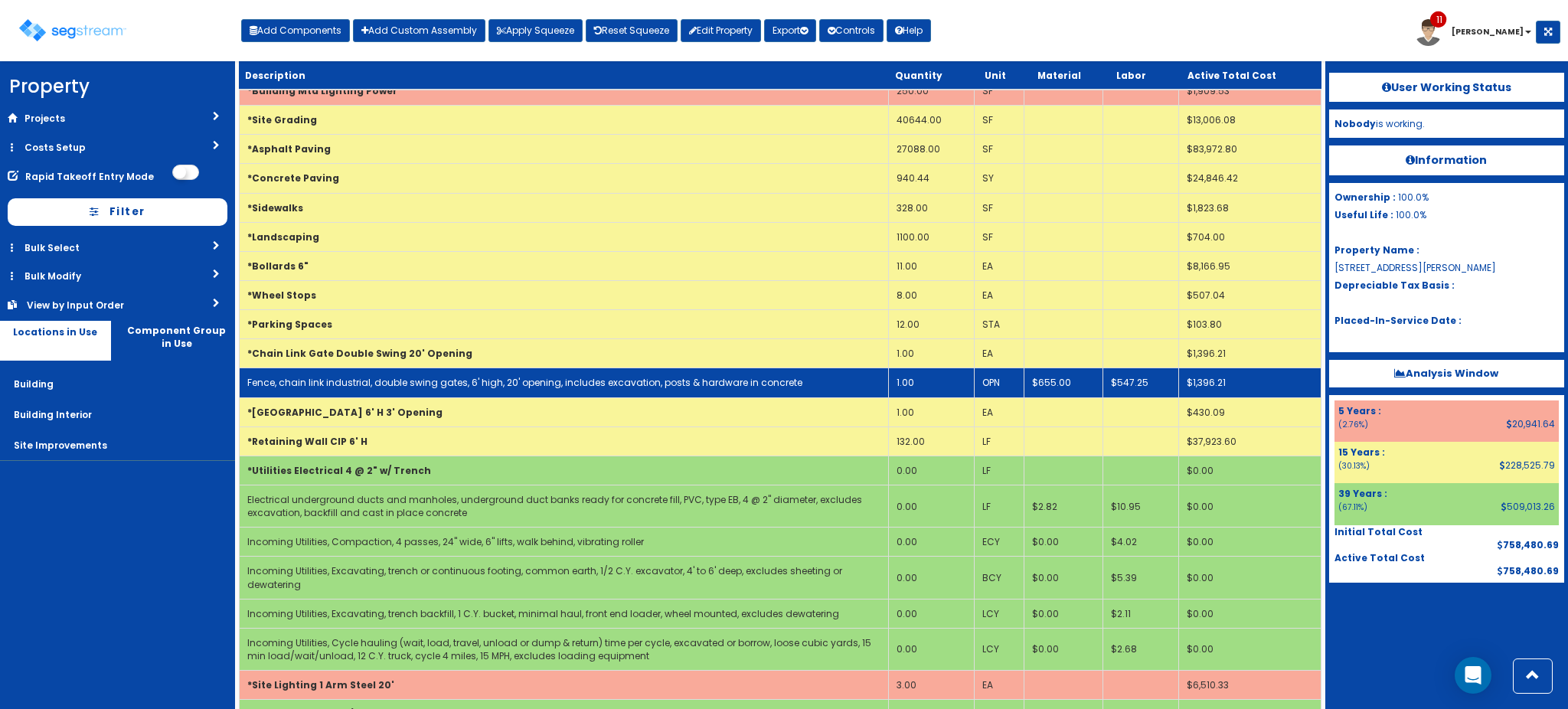
click at [423, 383] on link "Fence, chain link industrial, double swing gates, 6' high, 20' opening, include…" at bounding box center [524, 383] width 555 height 13
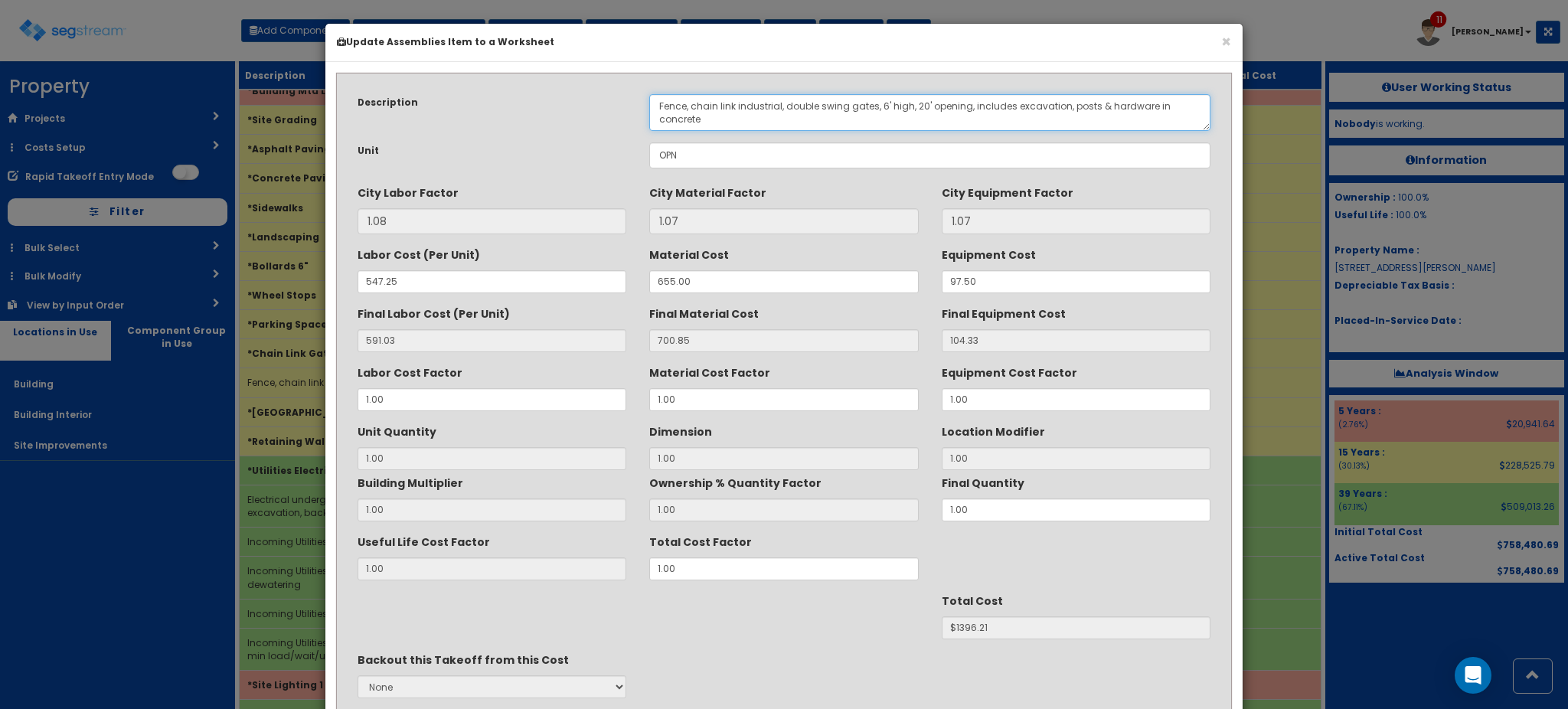
drag, startPoint x: 842, startPoint y: 105, endPoint x: 788, endPoint y: 105, distance: 54.0
click at [788, 105] on textarea "Fence, chain link industrial, double swing gates, 6' high, 20' opening, include…" at bounding box center [930, 112] width 561 height 36
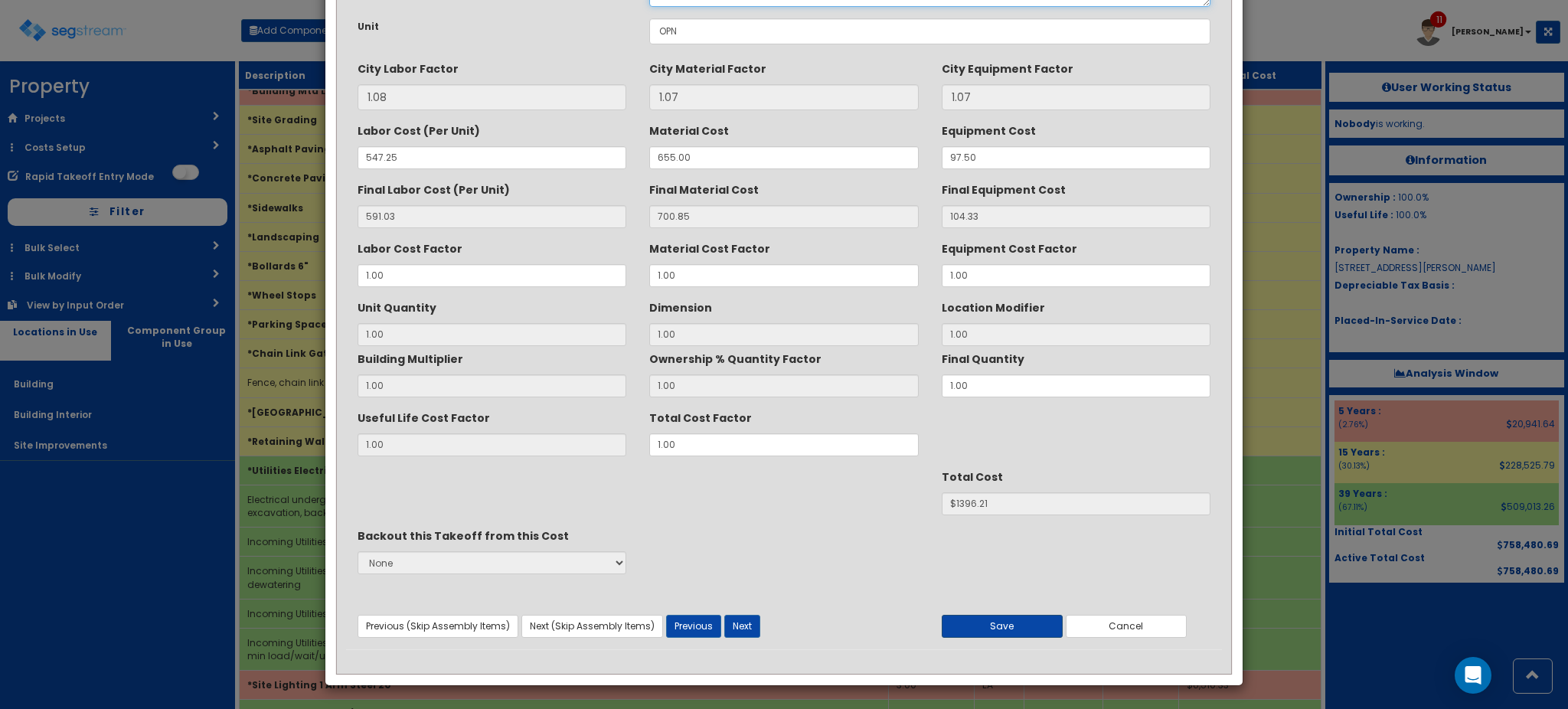
type textarea "Fence, chain link industrial, rolling gates, 6' high, 20' opening, includes exc…"
click at [988, 629] on button "Save" at bounding box center [1002, 626] width 121 height 23
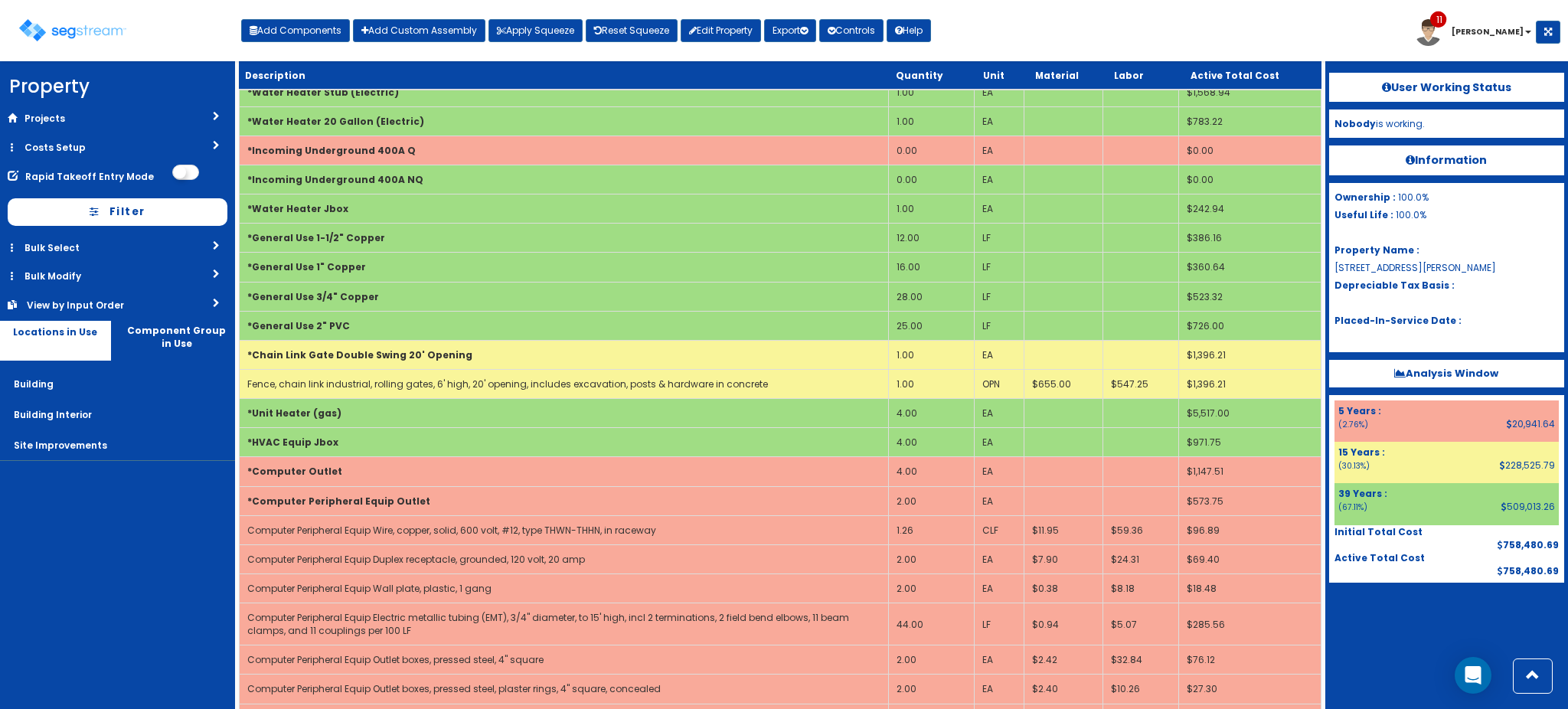
scroll to position [1555, 0]
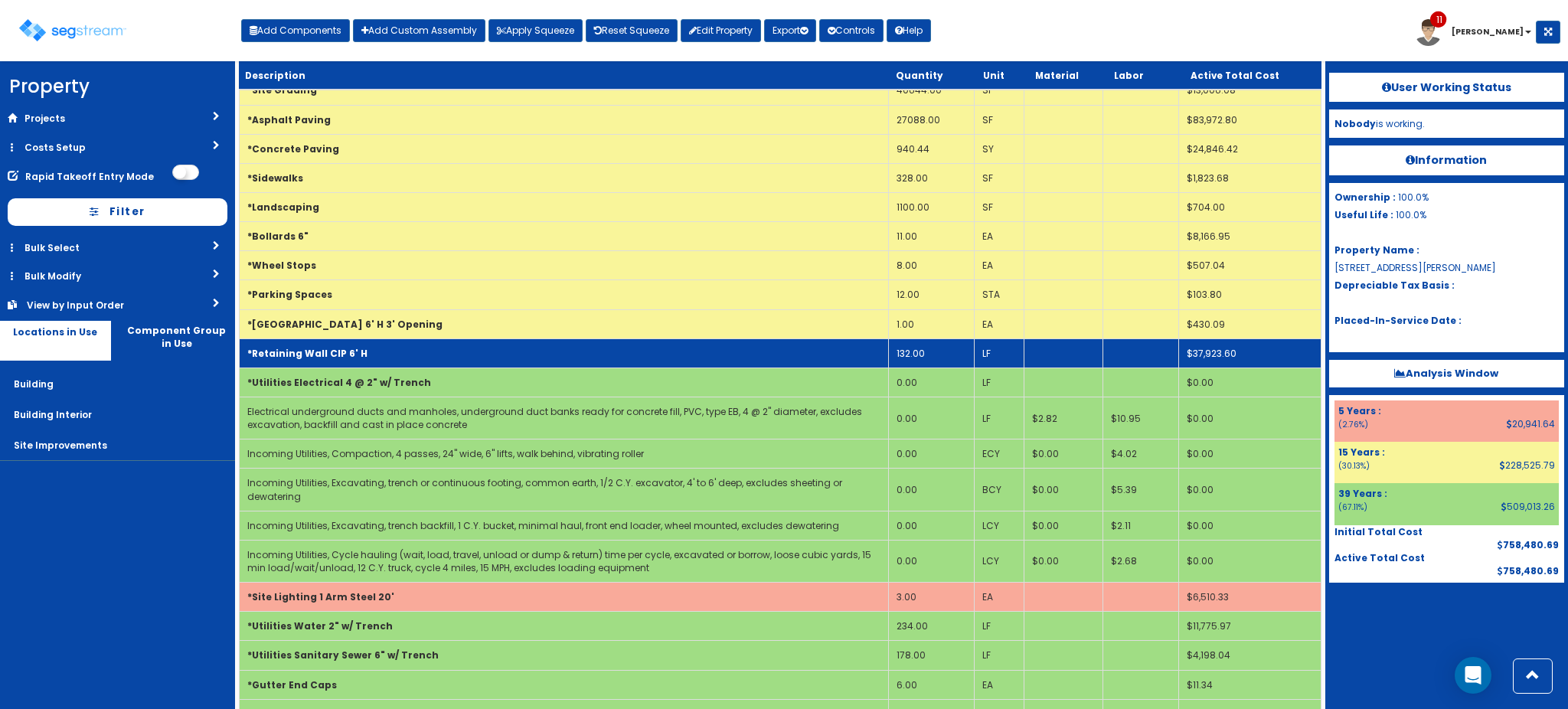
click at [503, 346] on td "*Retaining Wall CIP 6' H" at bounding box center [564, 353] width 649 height 29
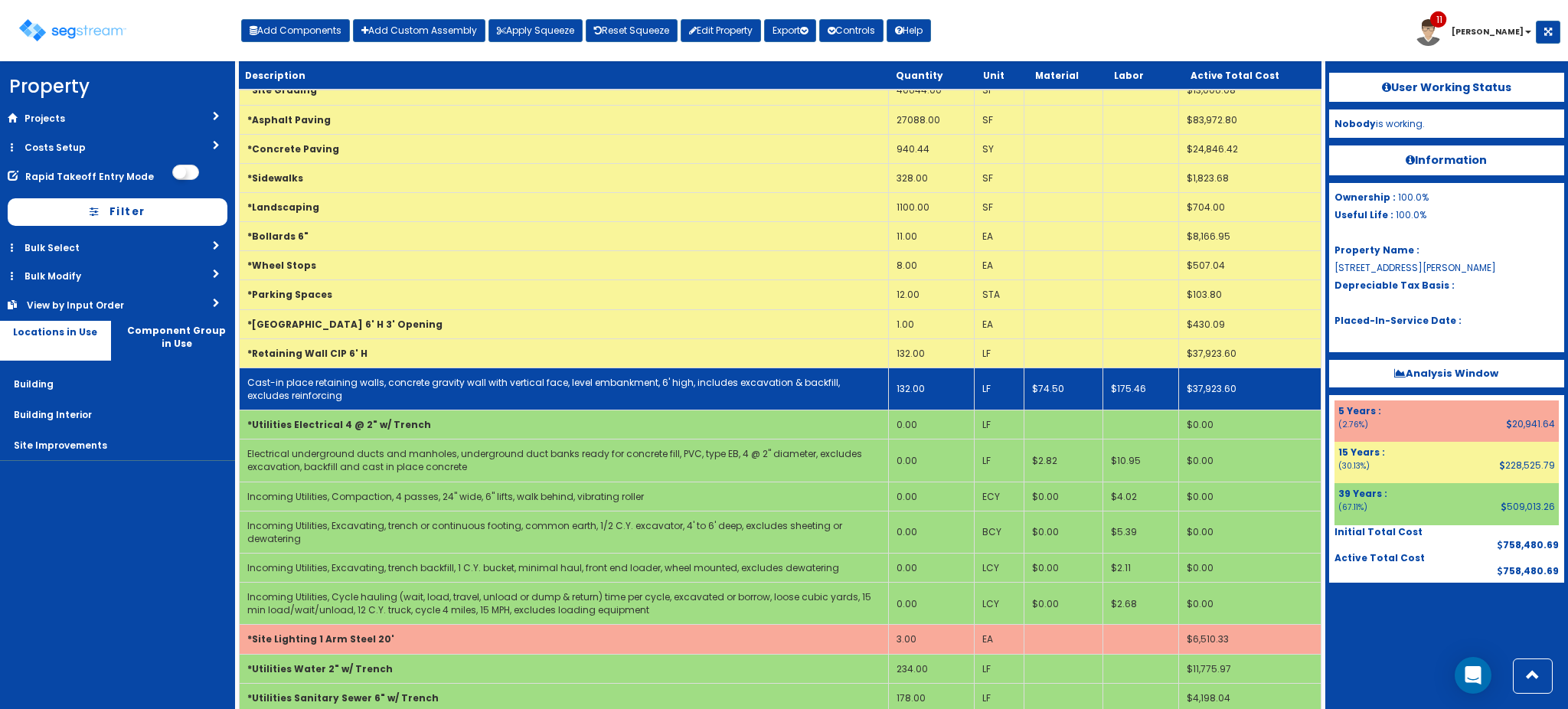
click at [502, 380] on link "Cast-in place retaining walls, concrete gravity wall with vertical face, level …" at bounding box center [543, 389] width 592 height 26
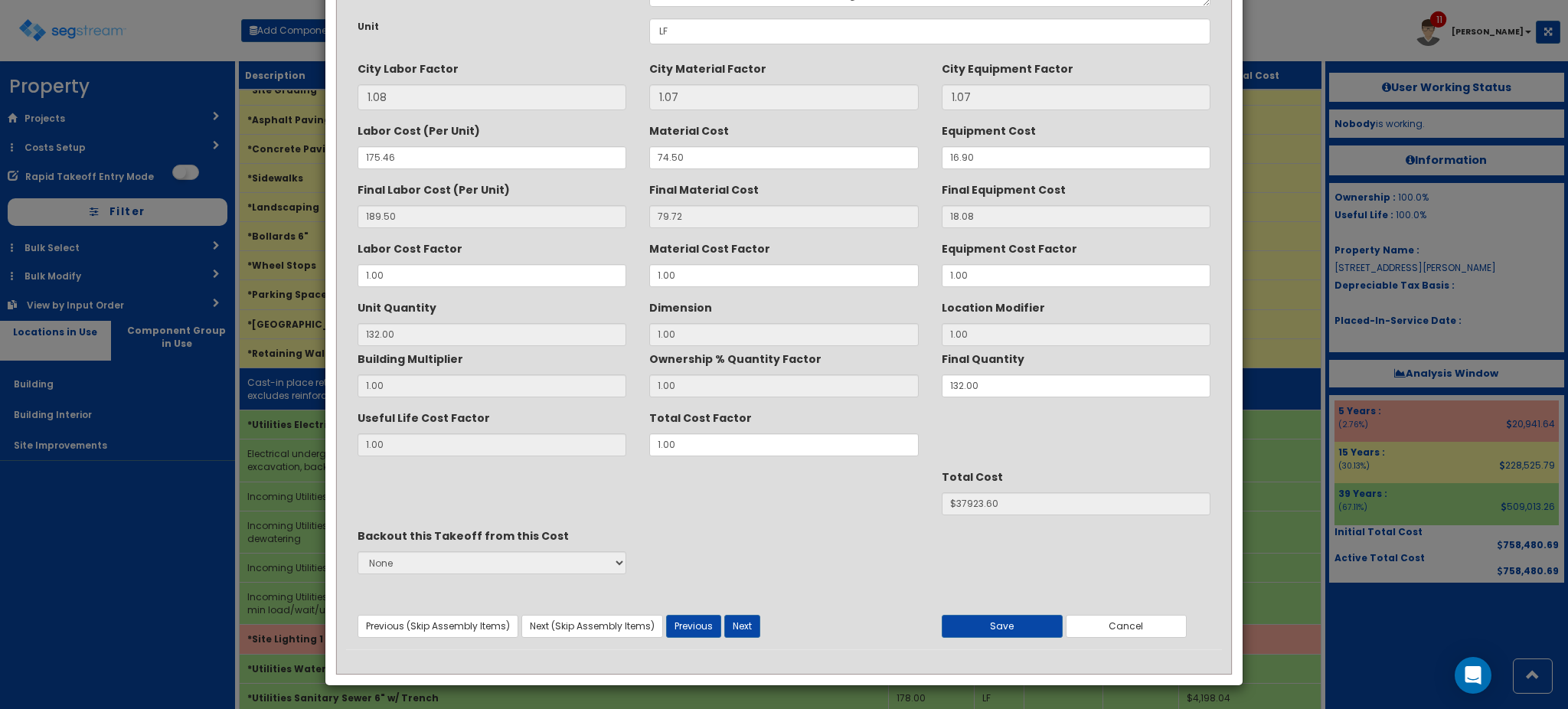
scroll to position [0, 0]
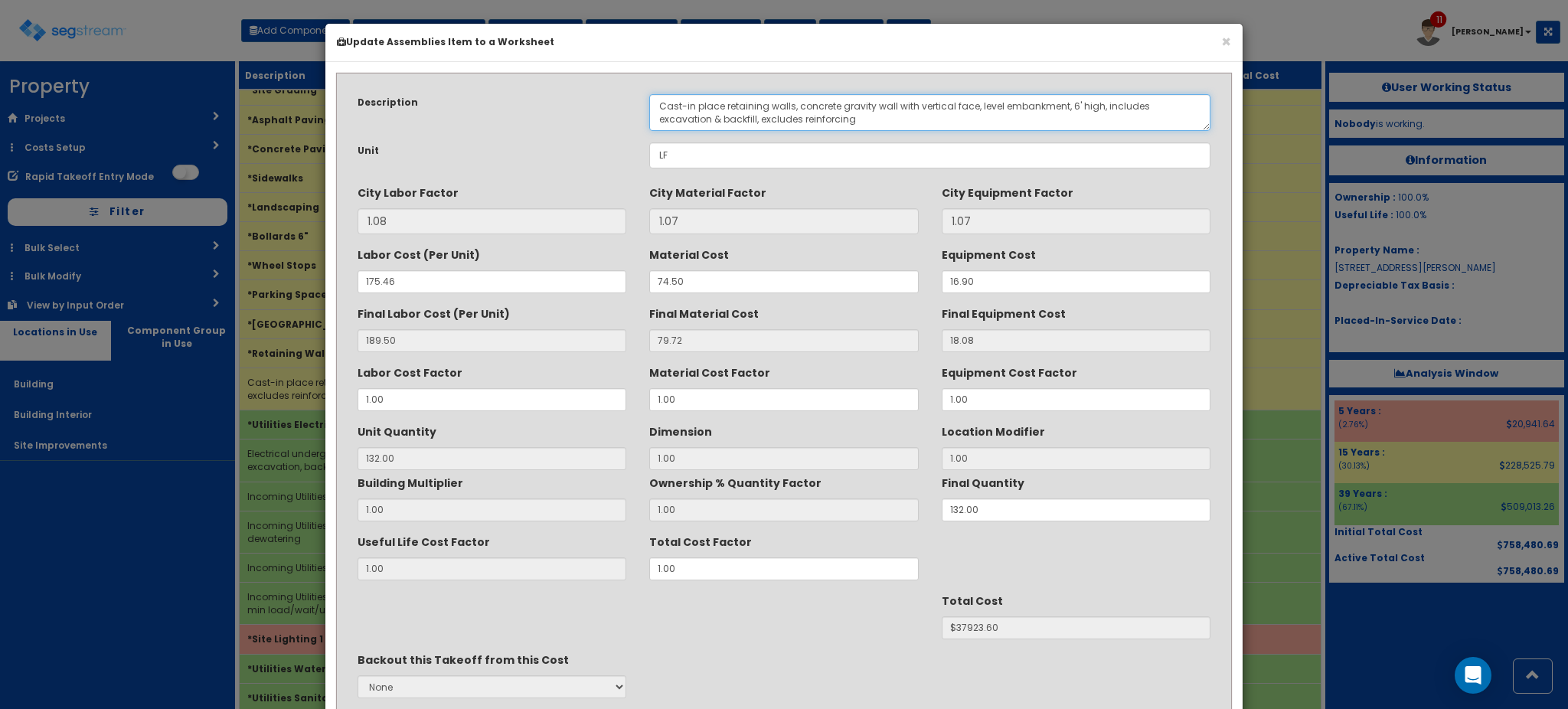
click at [654, 106] on textarea "Cast-in place retaining walls, concrete gravity wall with vertical face, level …" at bounding box center [930, 112] width 561 height 36
click at [1132, 104] on textarea "Cast-in place retaining walls, concrete gravity wall with vertical face, level …" at bounding box center [930, 112] width 561 height 36
type textarea "Loading Dock Cast-in place retaining walls, concrete gravity wall with vertical…"
click at [984, 576] on div "Useful Life Cost Factor 1.00 Total Cost Factor 1.00" at bounding box center [784, 555] width 876 height 51
click at [585, 560] on div "Useful Life Cost Factor 1.00 Total Cost Factor 1.00" at bounding box center [784, 555] width 876 height 51
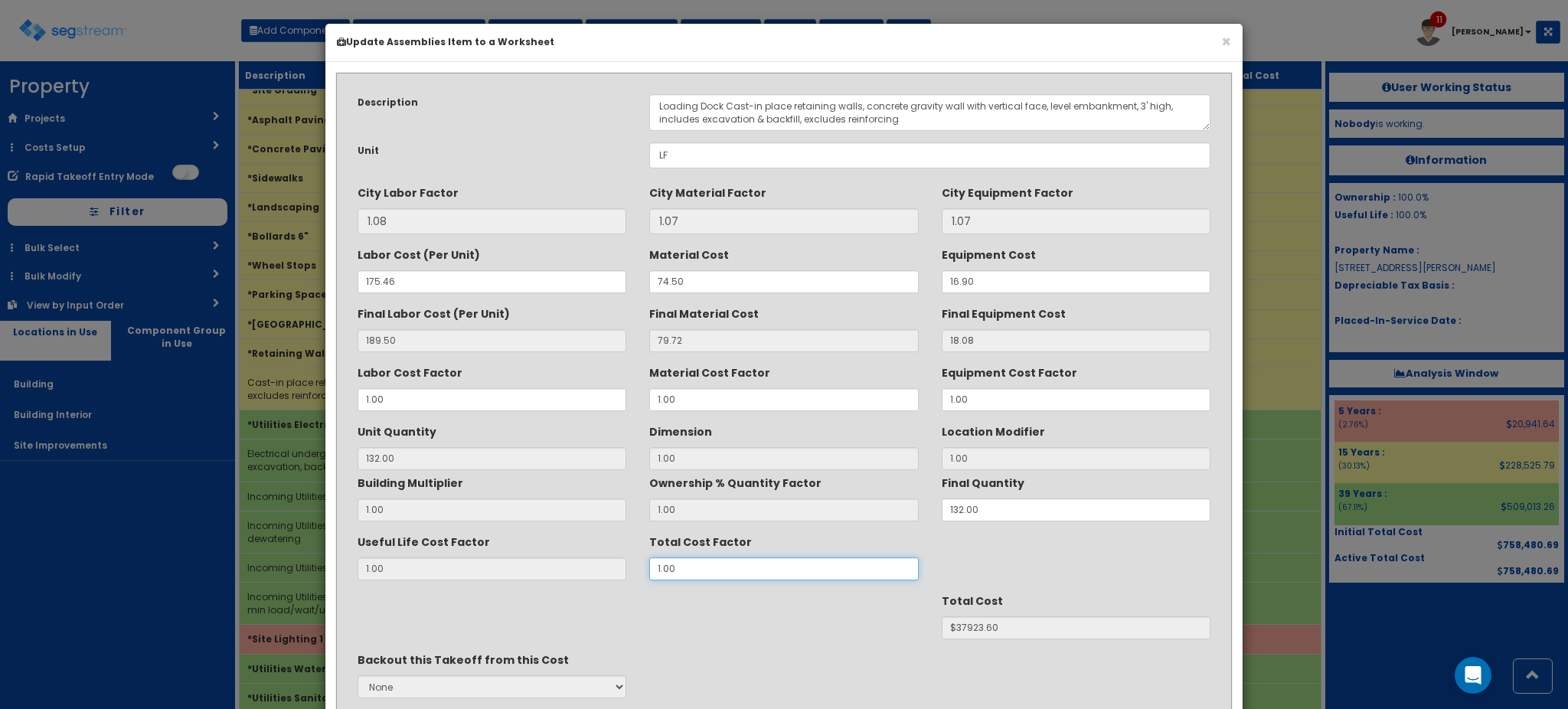
type input "."
type input "132"
type input "$NaN"
type input ".5"
type input "$18961.80"
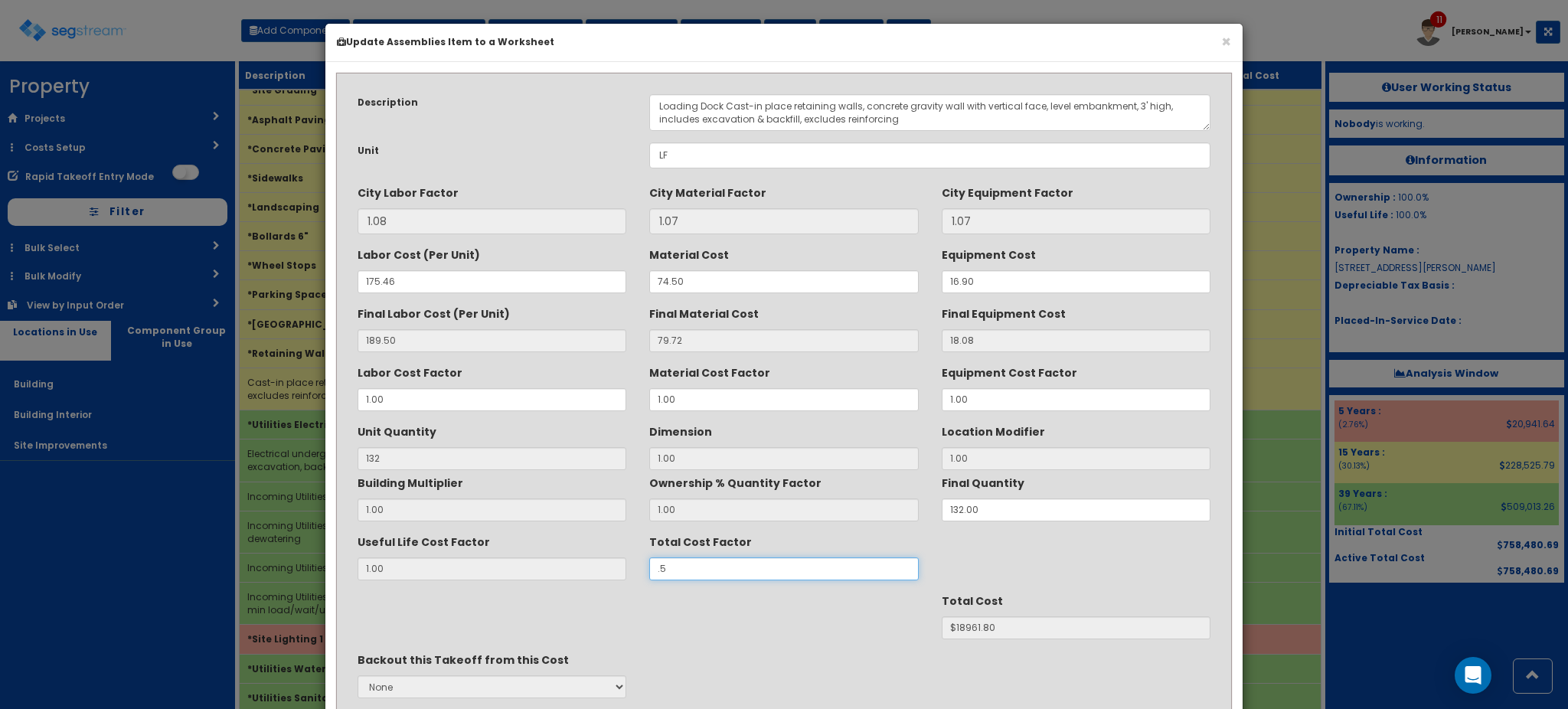
type input ".5"
click at [693, 611] on div "Total Cost $18961.80" at bounding box center [784, 614] width 876 height 51
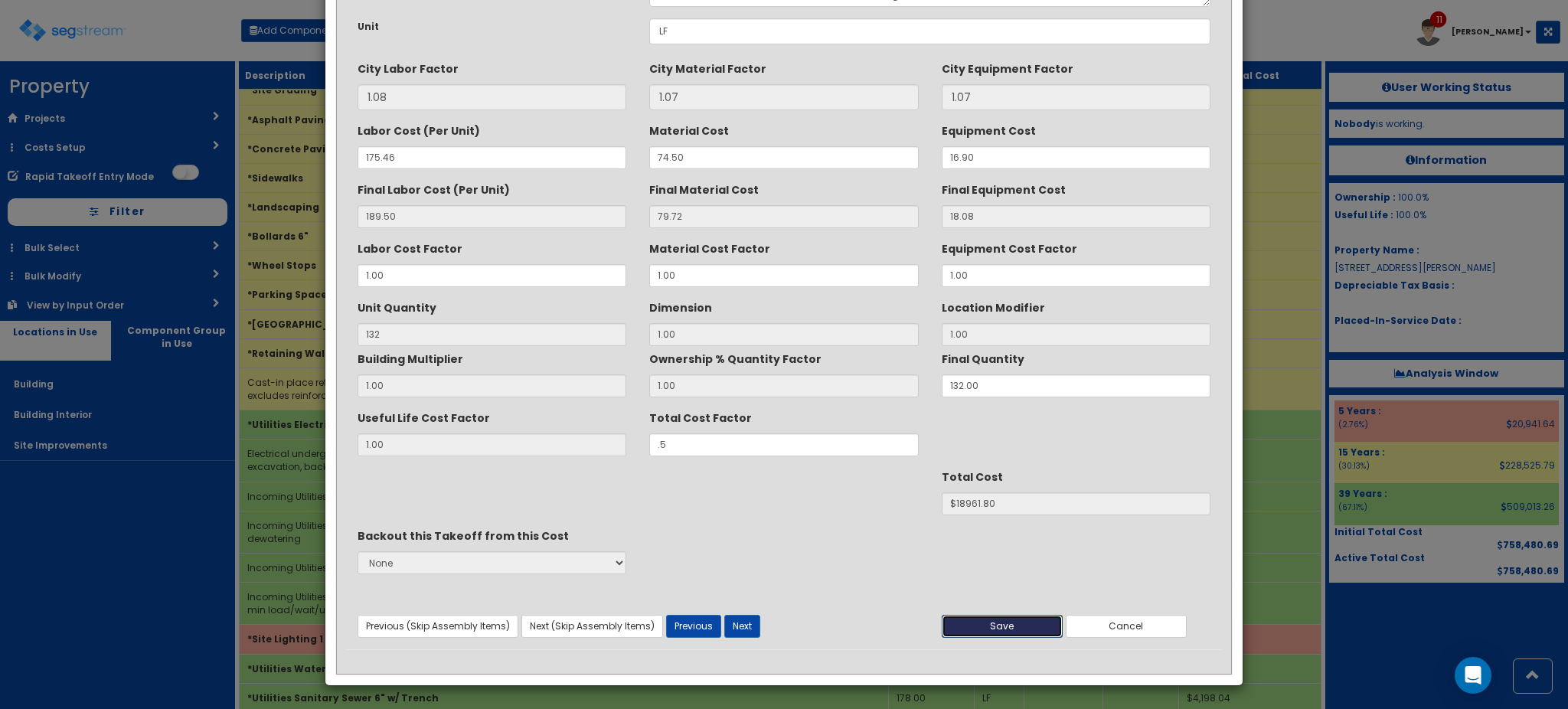
click at [1002, 617] on button "Save" at bounding box center [1002, 626] width 121 height 23
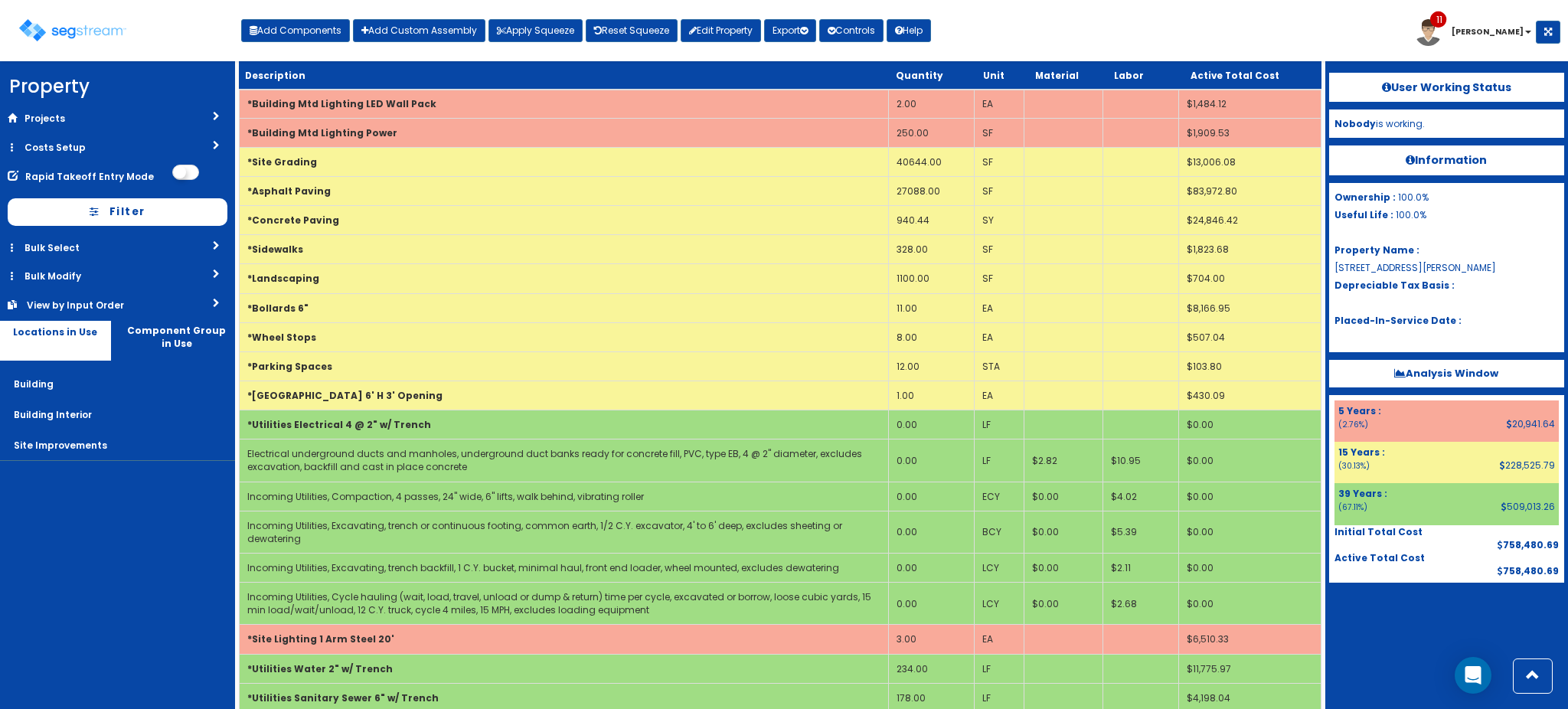
scroll to position [606, 0]
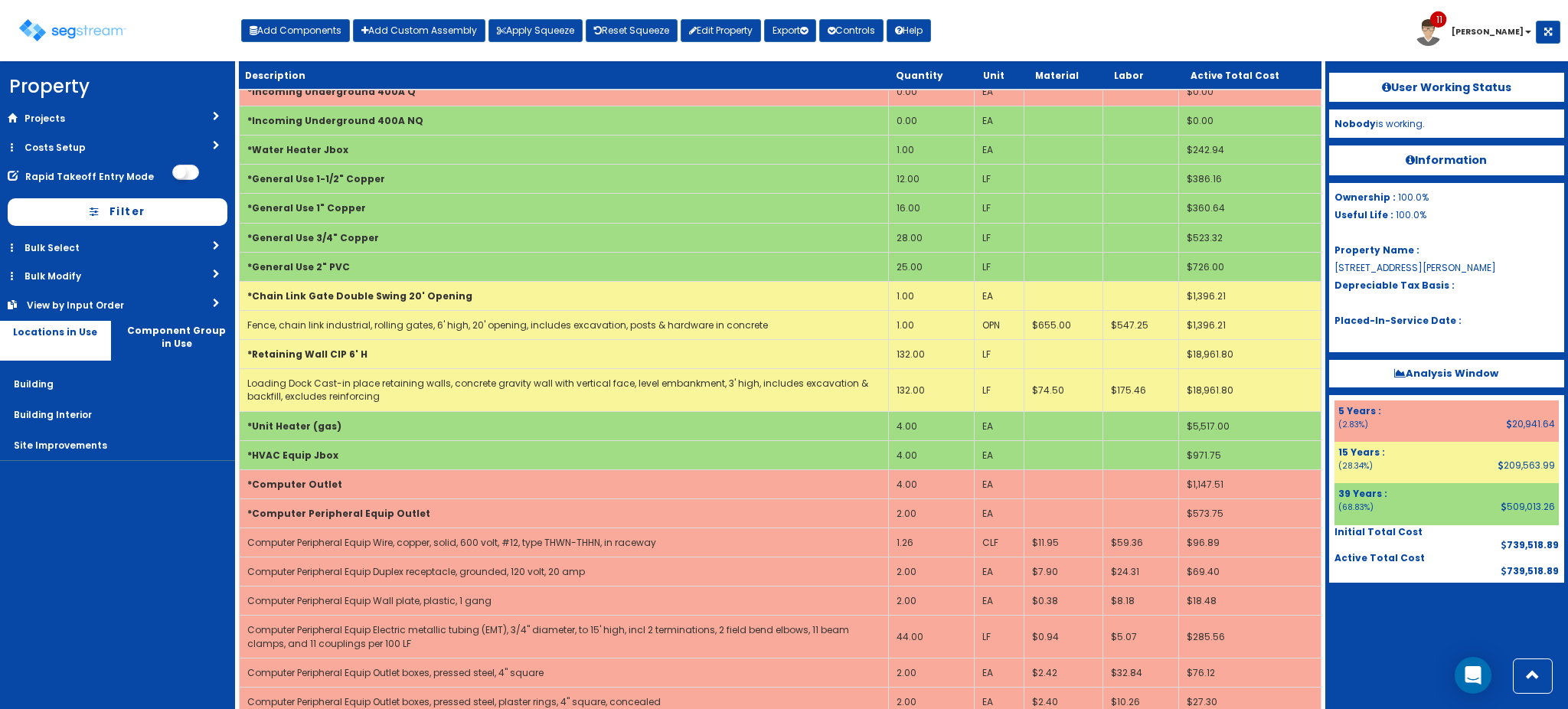
click at [186, 546] on nav "Property DB Projects Recent Properties Decrescente Renovation Gallery on [GEOGR…" at bounding box center [117, 385] width 235 height 648
click at [324, 35] on button "Add Components" at bounding box center [295, 30] width 108 height 23
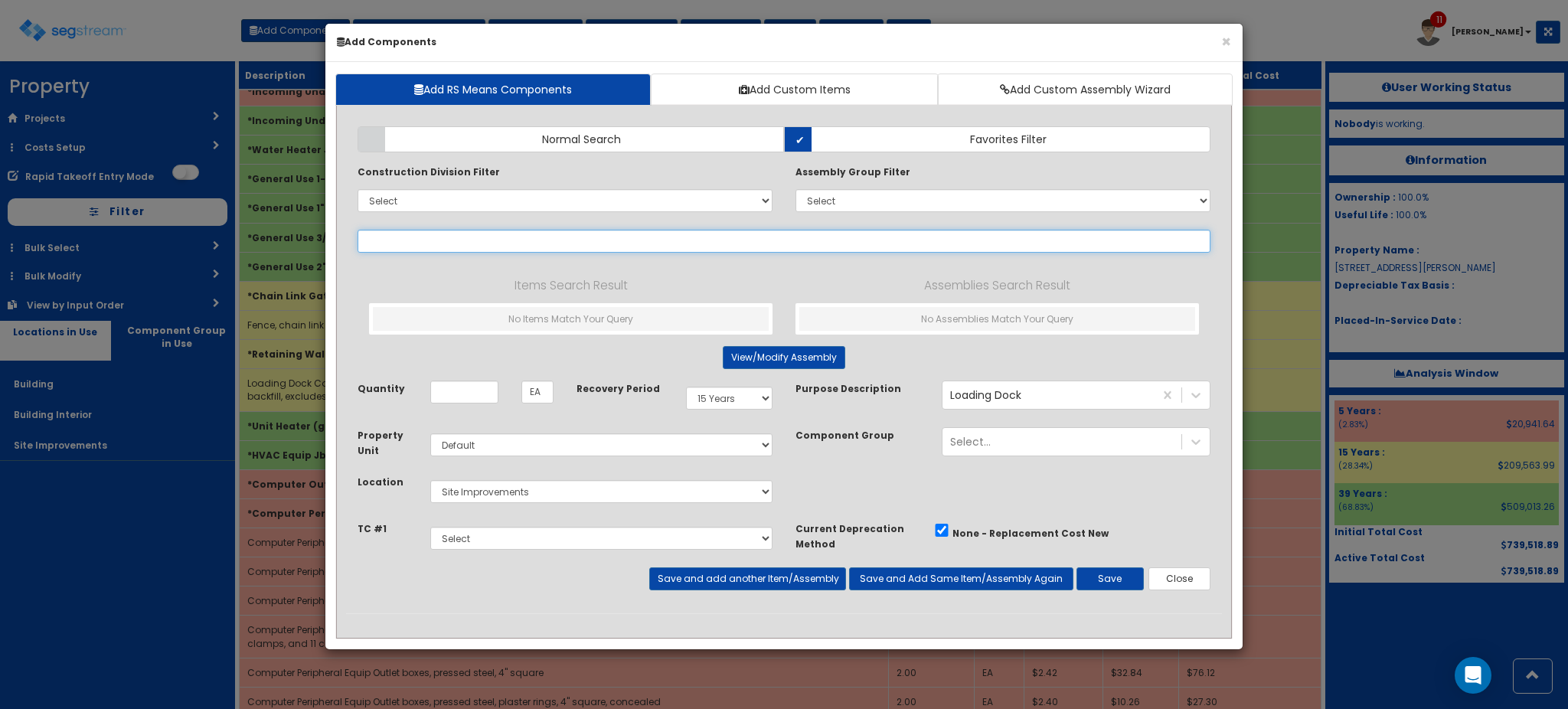
select select
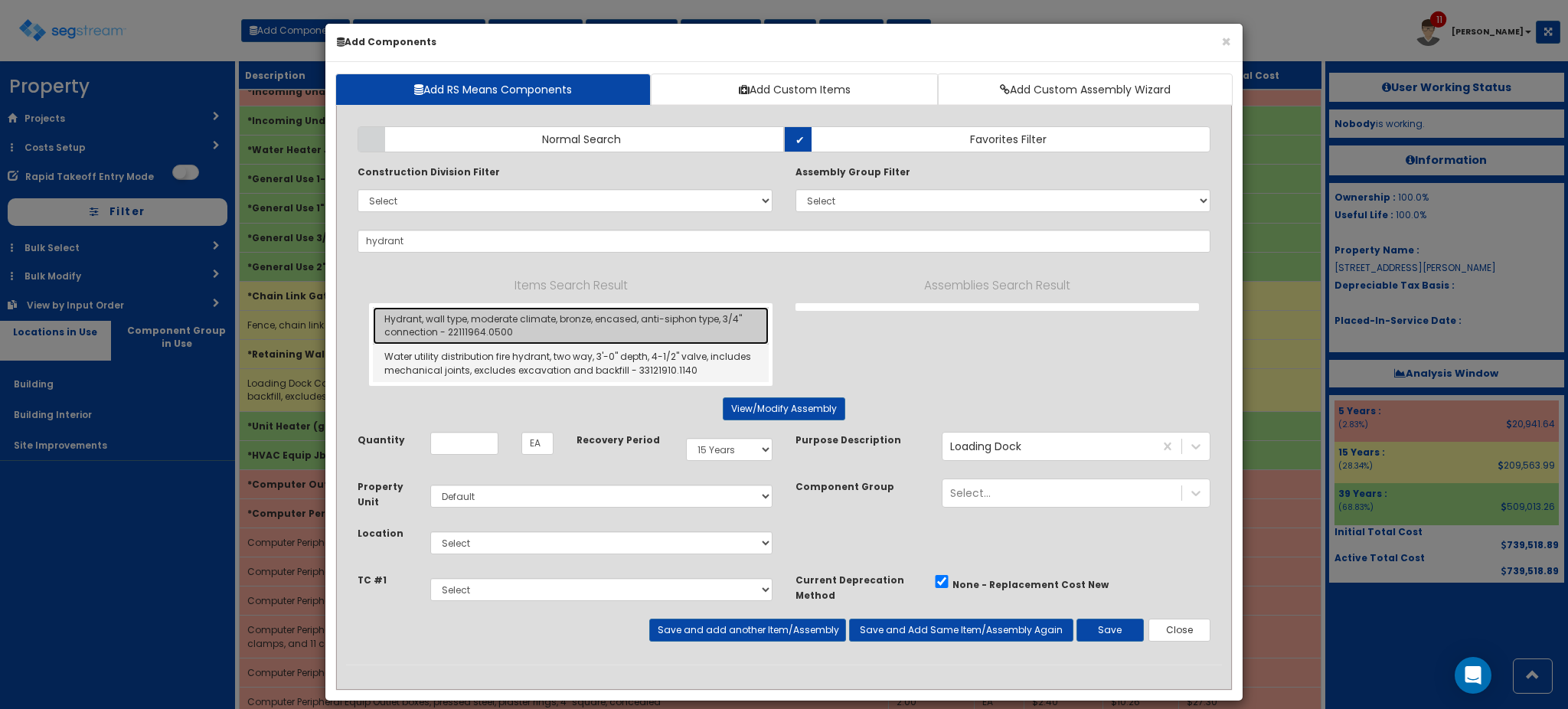
click at [527, 328] on link "Hydrant, wall type, moderate climate, bronze, encased, anti-siphon type, 3/4" c…" at bounding box center [571, 326] width 396 height 37
type input "Hydrant, wall type, moderate climate, bronze, encased, anti-siphon type, 3/4" c…"
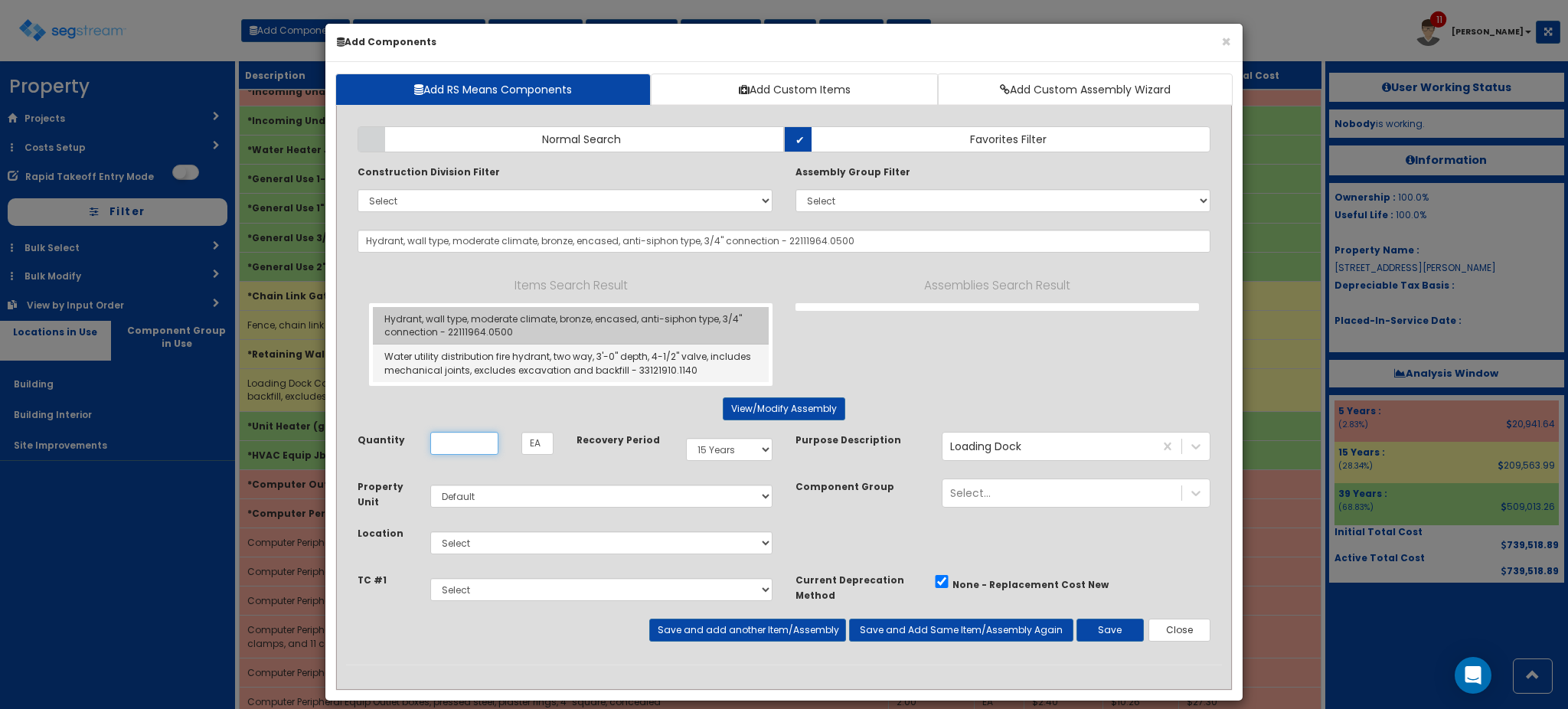
scroll to position [0, 0]
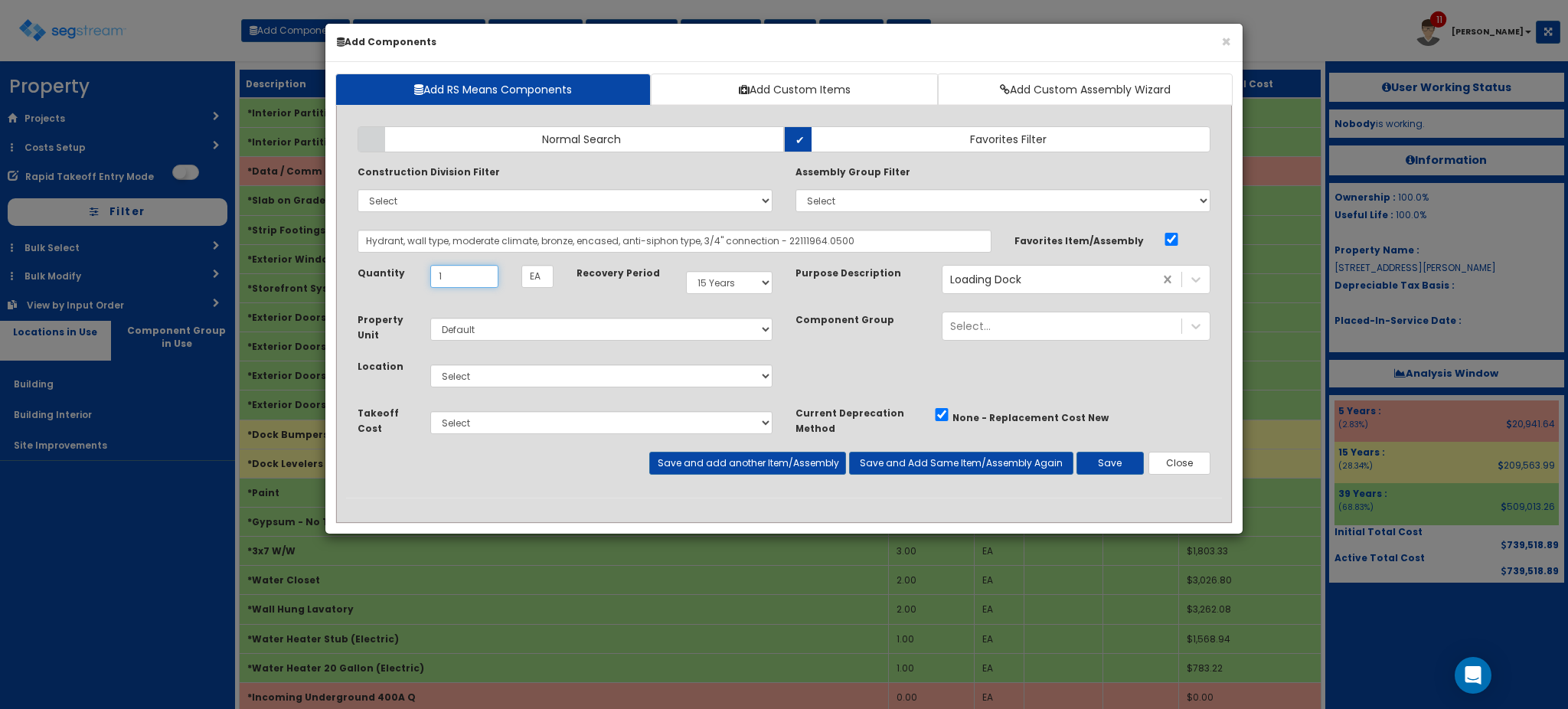
type input "1"
click at [749, 285] on select "Select 5 Years 7 Years 9 Years 10 Years 15 Years 15 Year QLI 15 Year QRP 15 Yea…" at bounding box center [729, 282] width 86 height 23
select select "39Y"
click at [686, 271] on select "Select 5 Years 7 Years 9 Years 10 Years 15 Years 15 Year QLI 15 Year QRP 15 Yea…" at bounding box center [729, 282] width 86 height 23
click at [615, 373] on select "Select Building Building Interior Site Improvements Add Additional Location" at bounding box center [601, 375] width 342 height 23
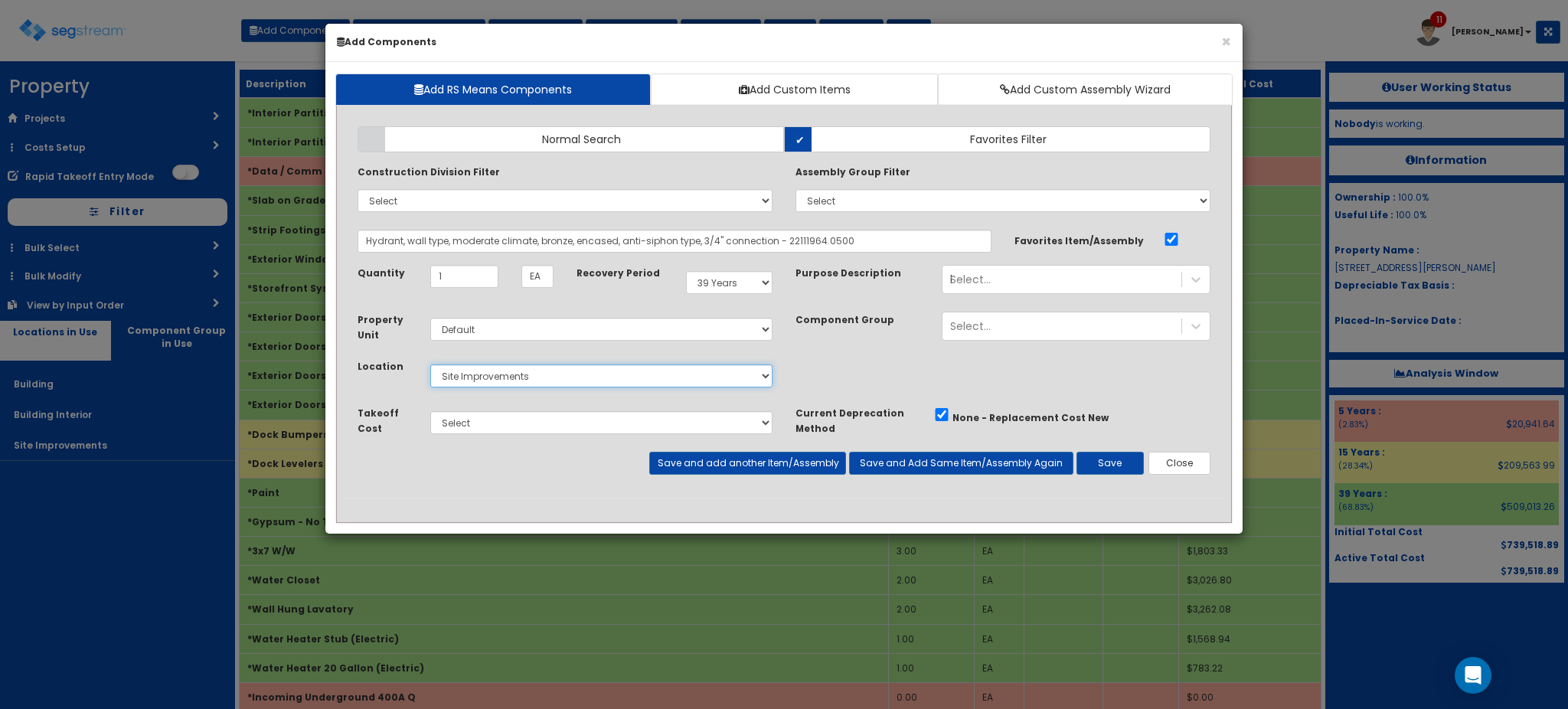
click at [430, 364] on select "Select Building Building Interior Site Improvements Add Additional Location" at bounding box center [601, 375] width 342 height 23
click at [653, 379] on select "Select Building Building Interior Site Improvements Add Additional Location" at bounding box center [601, 375] width 342 height 23
select select "6"
click at [430, 364] on select "Select Building Building Interior Site Improvements Add Additional Location" at bounding box center [601, 375] width 342 height 23
click at [750, 459] on button "Save and add another Item/Assembly" at bounding box center [748, 463] width 196 height 23
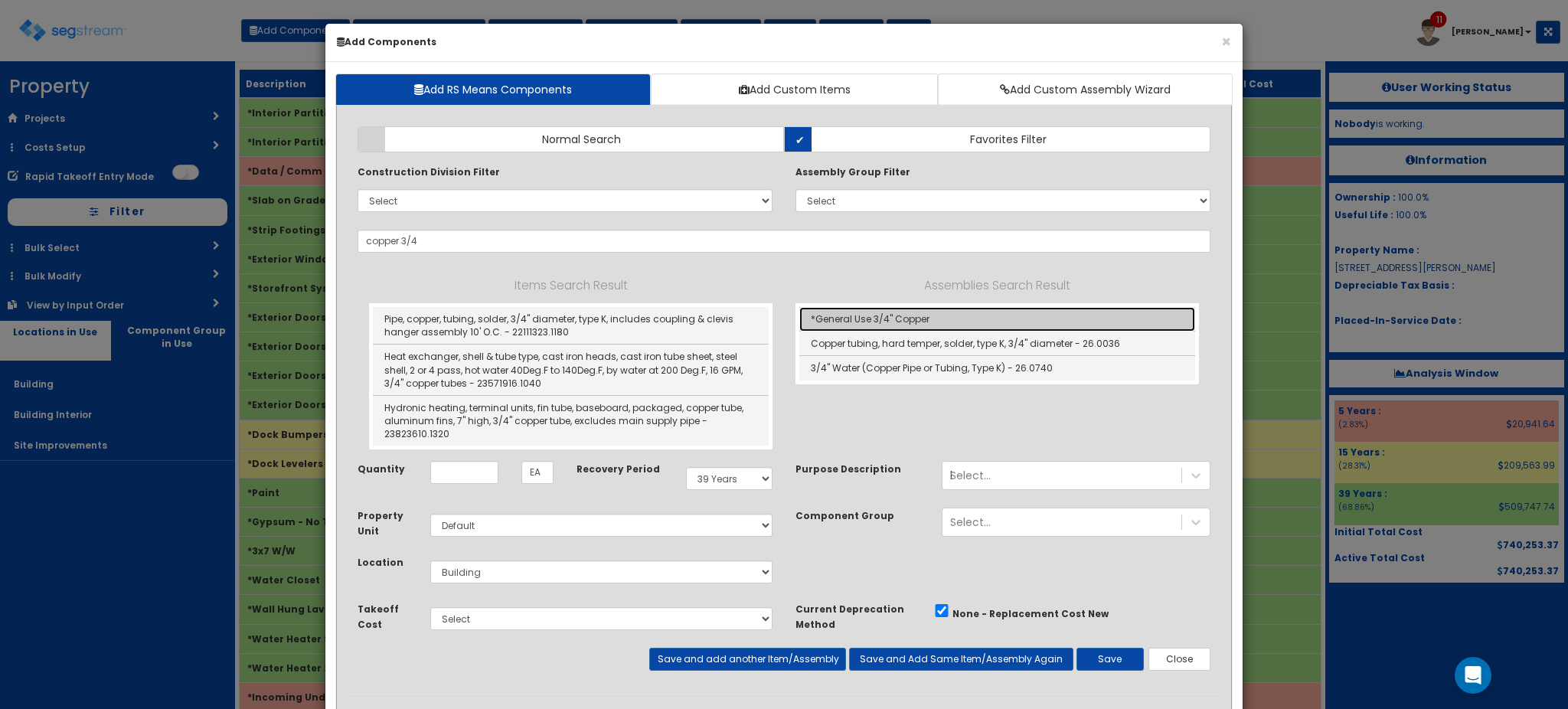
click at [860, 318] on link "*General Use 3/4" Copper" at bounding box center [997, 319] width 396 height 25
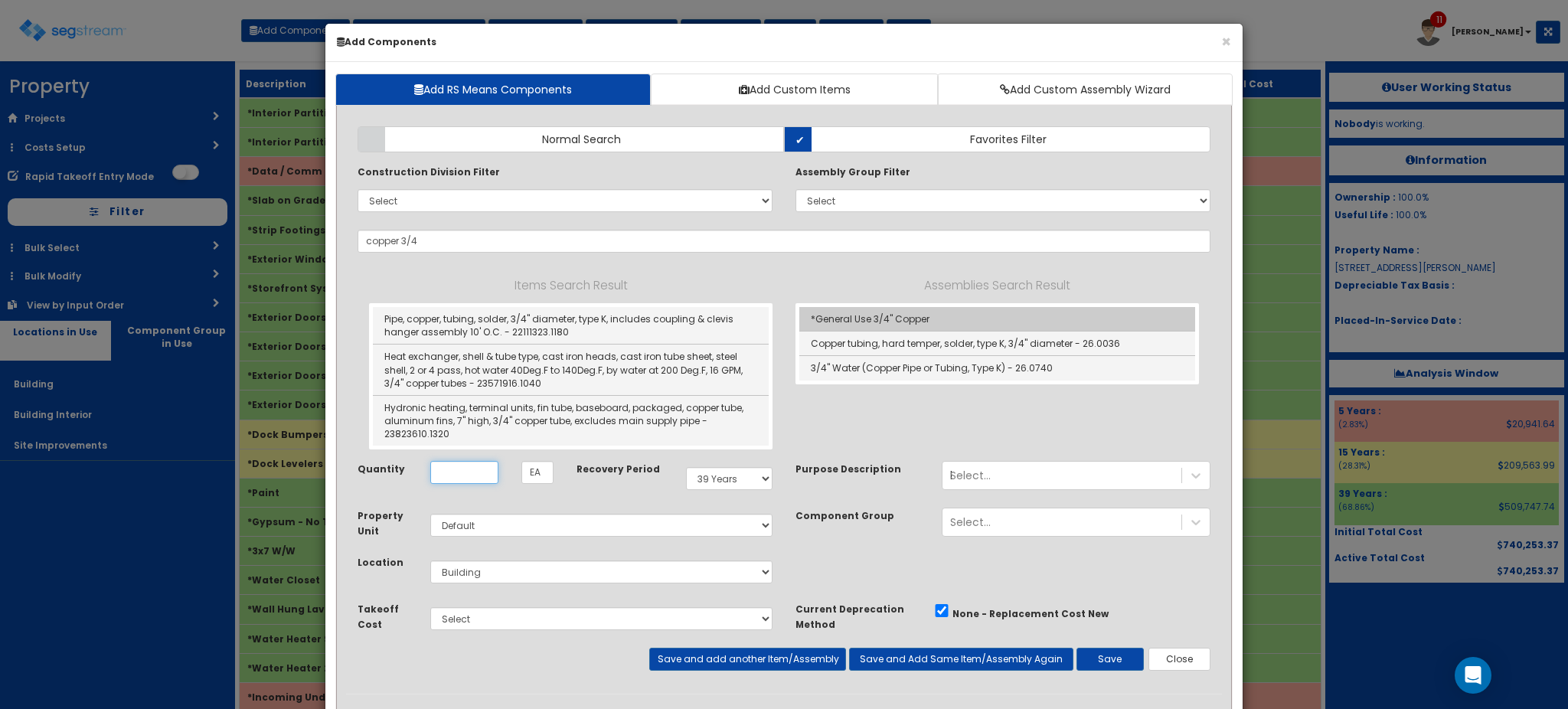
type input "*General Use 3/4" Copper"
type input "LF"
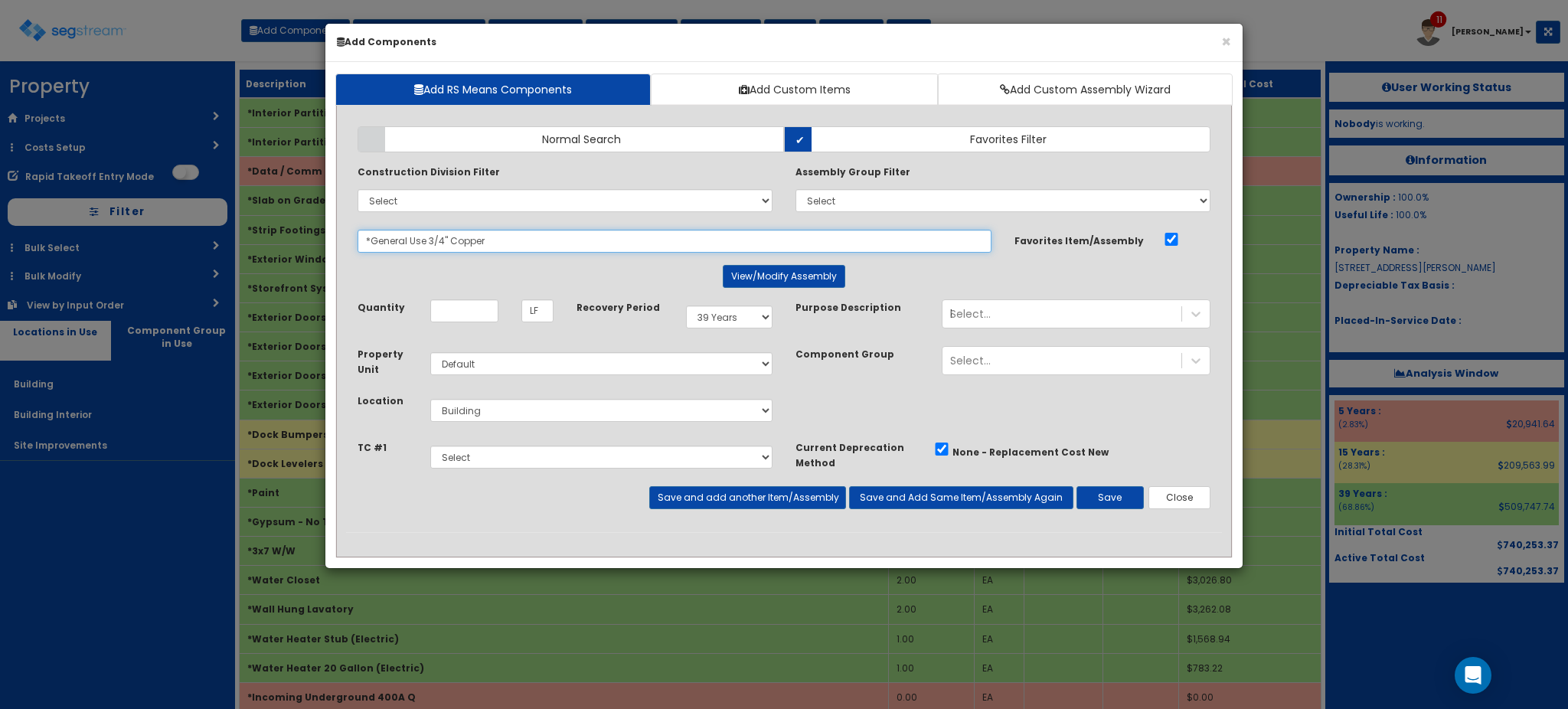
drag, startPoint x: 425, startPoint y: 234, endPoint x: 212, endPoint y: 231, distance: 213.0
click at [212, 231] on div "× Add Components Add RS Means Components Add Custom Items Add Custom Assembly W…" at bounding box center [784, 354] width 1568 height 709
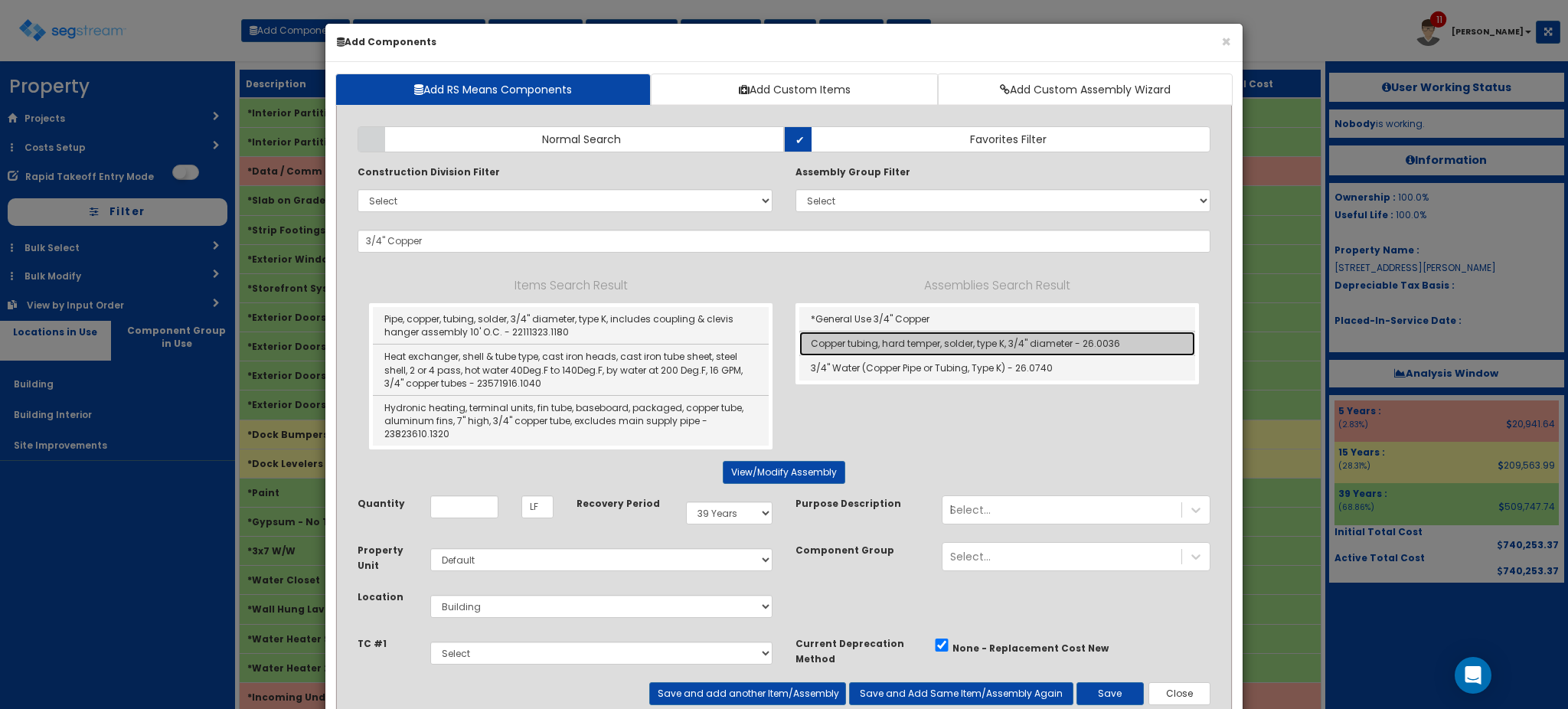
click at [843, 342] on link "Copper tubing, hard temper, solder, type K, 3/4" diameter - 26.0036" at bounding box center [997, 344] width 396 height 25
type input "Copper tubing, hard temper, solder, type K, 3/4" diameter - 26.0036"
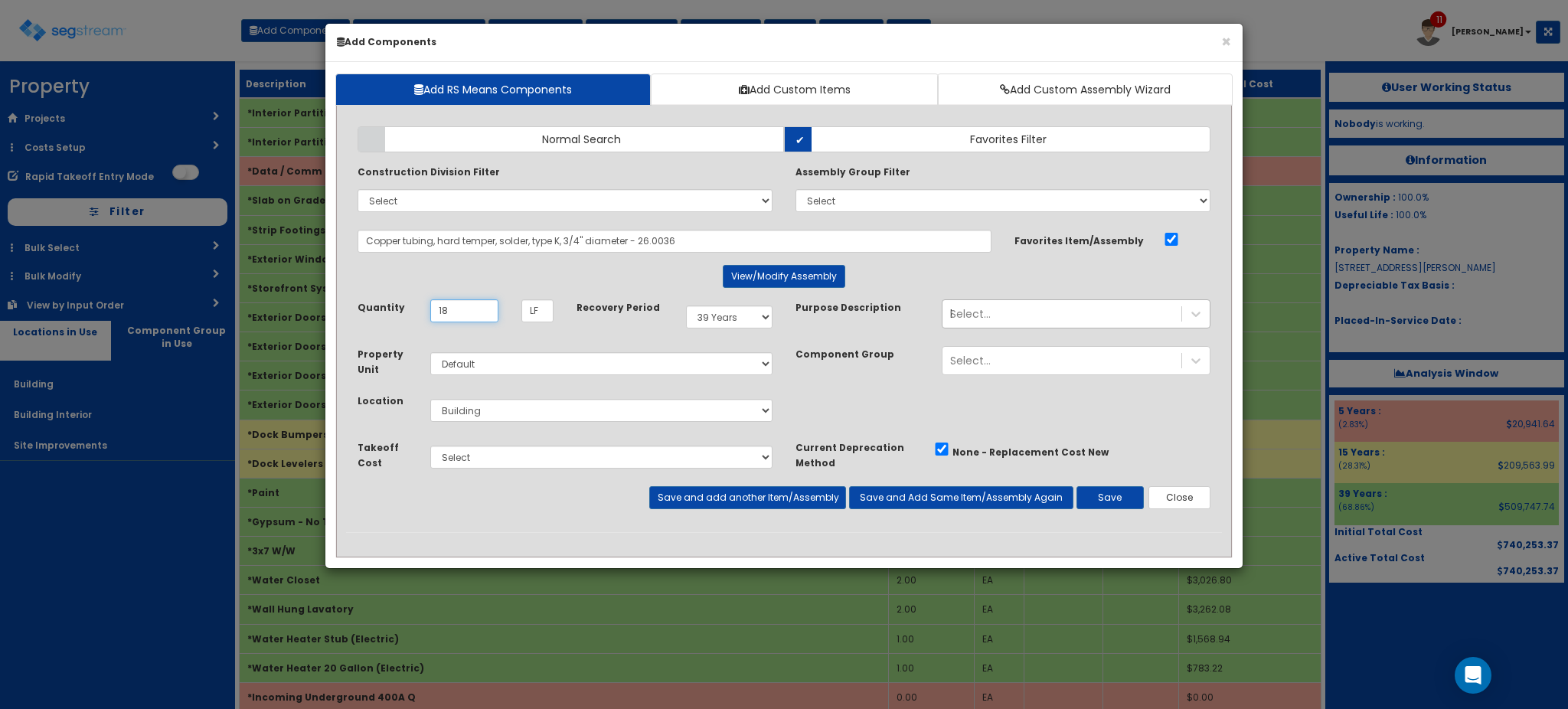
type input "18"
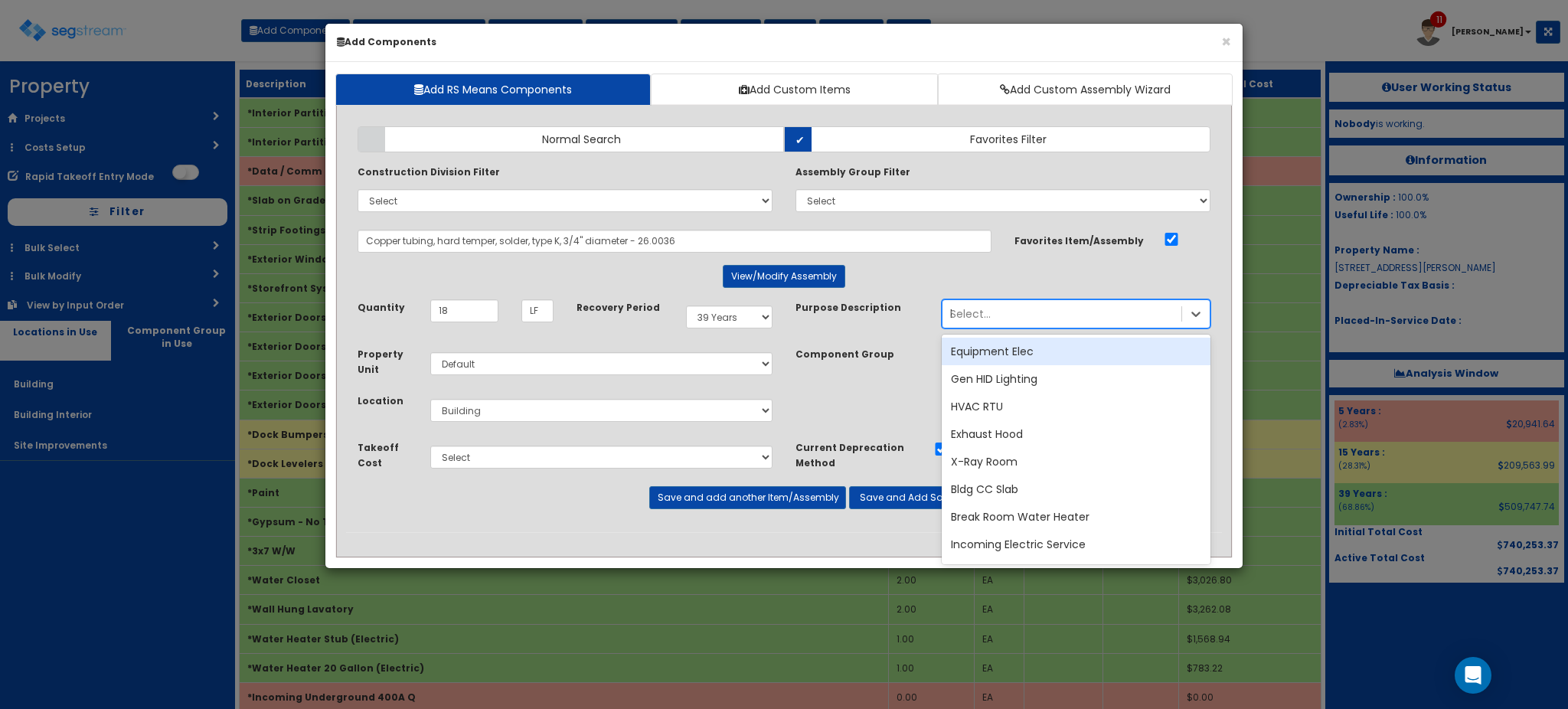
click at [1007, 315] on div "Select... loading" at bounding box center [1062, 314] width 239 height 25
type input "Hydran"
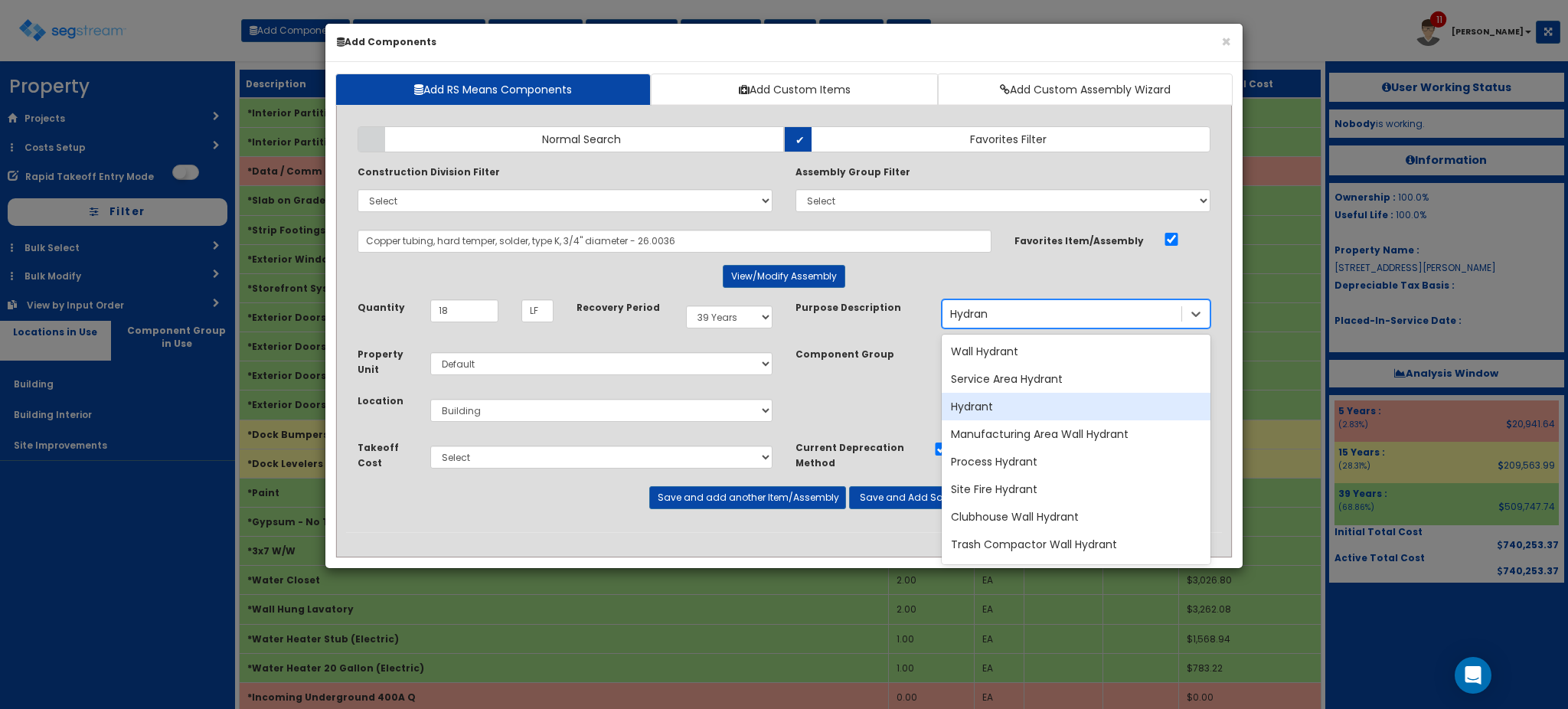
click at [995, 402] on div "Hydrant" at bounding box center [1075, 406] width 268 height 28
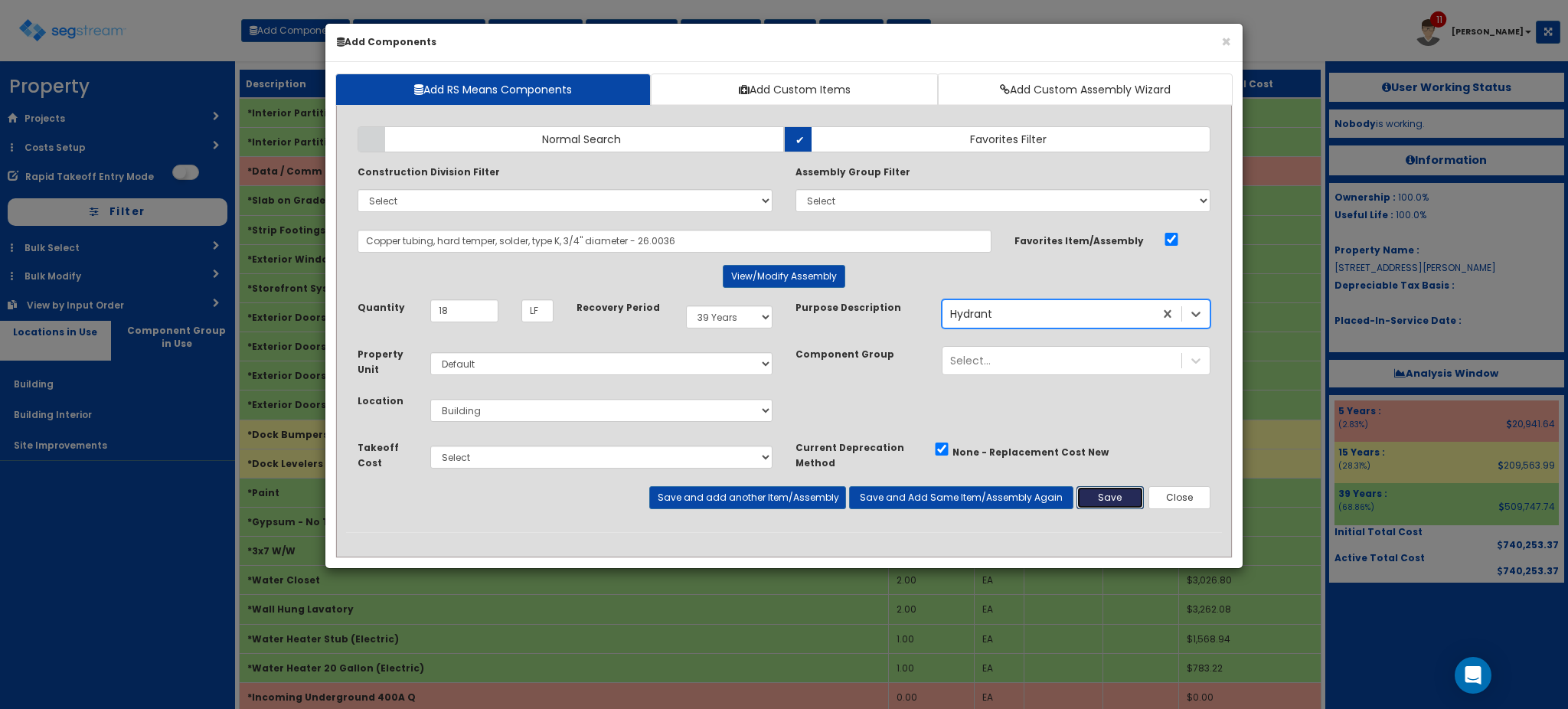
click at [1093, 497] on button "Save" at bounding box center [1109, 497] width 67 height 23
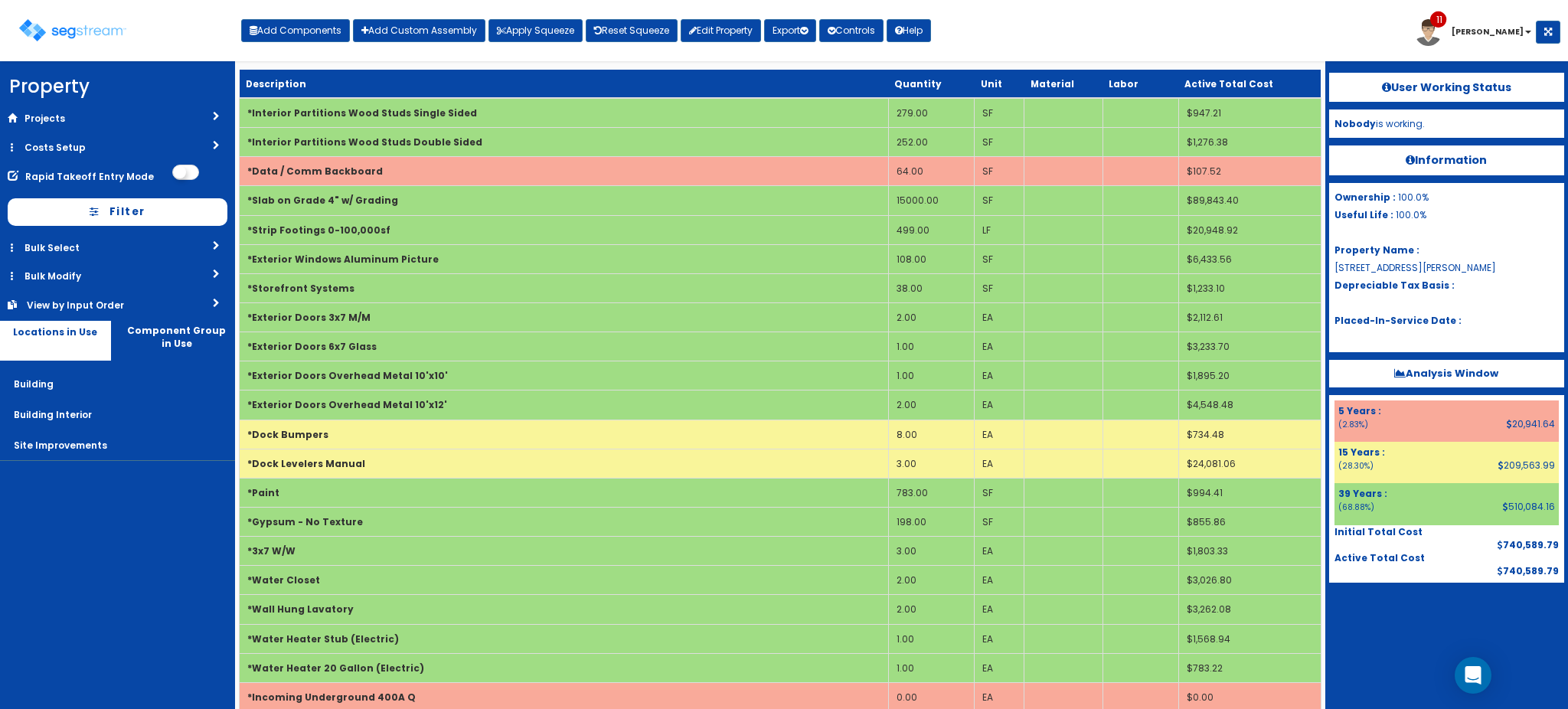
click at [1138, 44] on div "Toggle navigation Add Components Add Custom Assembly Apply Squeeze Reset Squeez…" at bounding box center [784, 36] width 1553 height 50
click at [321, 37] on button "Add Components" at bounding box center [295, 30] width 108 height 23
select select
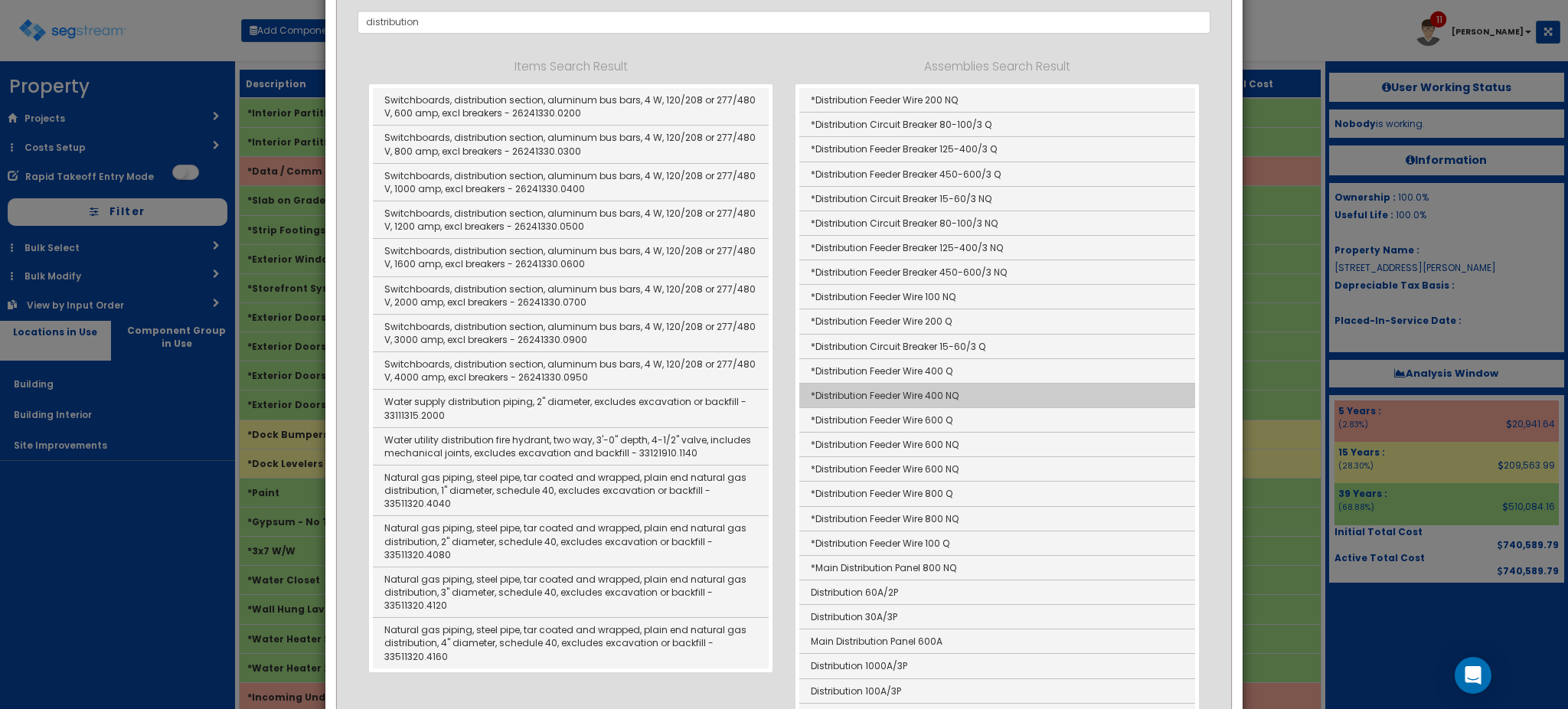
scroll to position [224, 0]
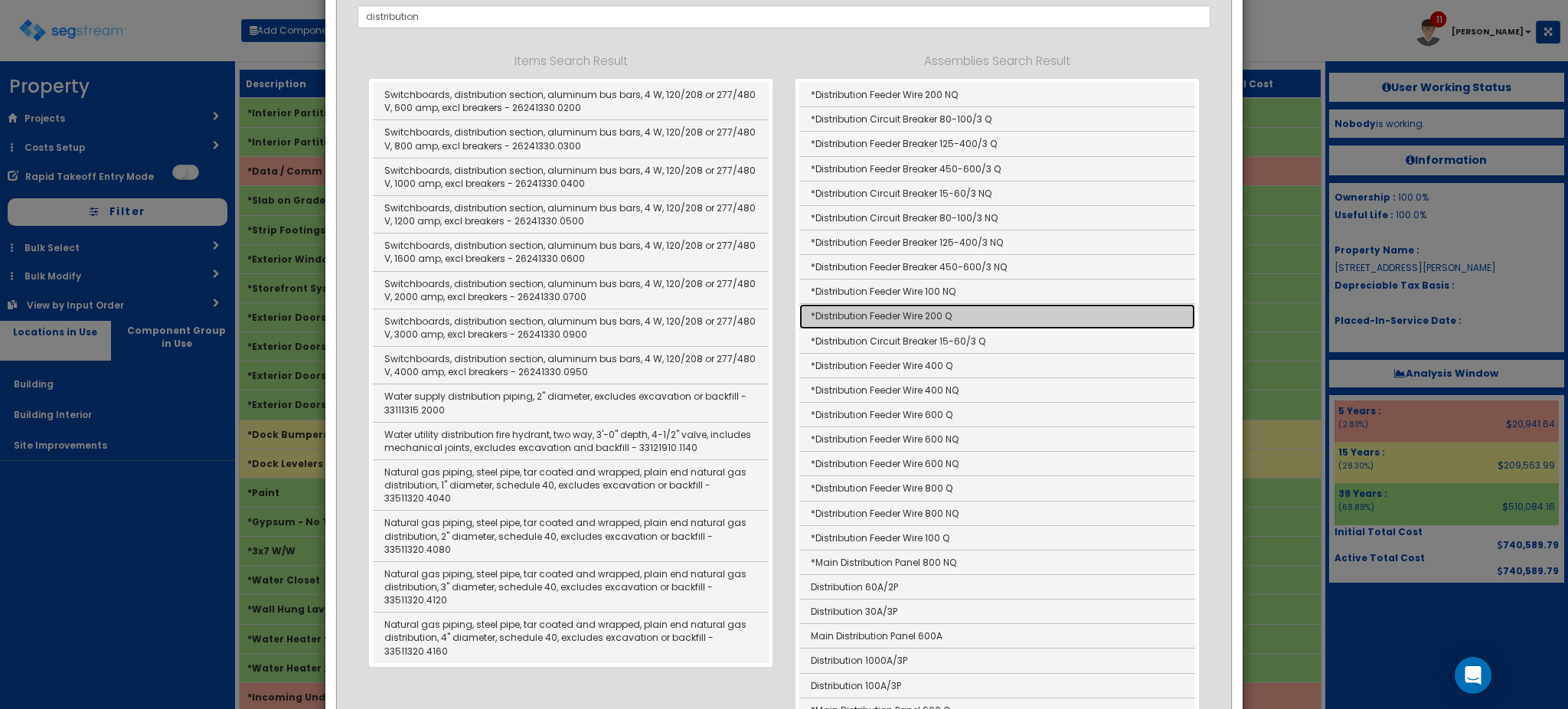
click at [915, 314] on link "*Distribution Feeder Wire 200 Q" at bounding box center [997, 316] width 396 height 25
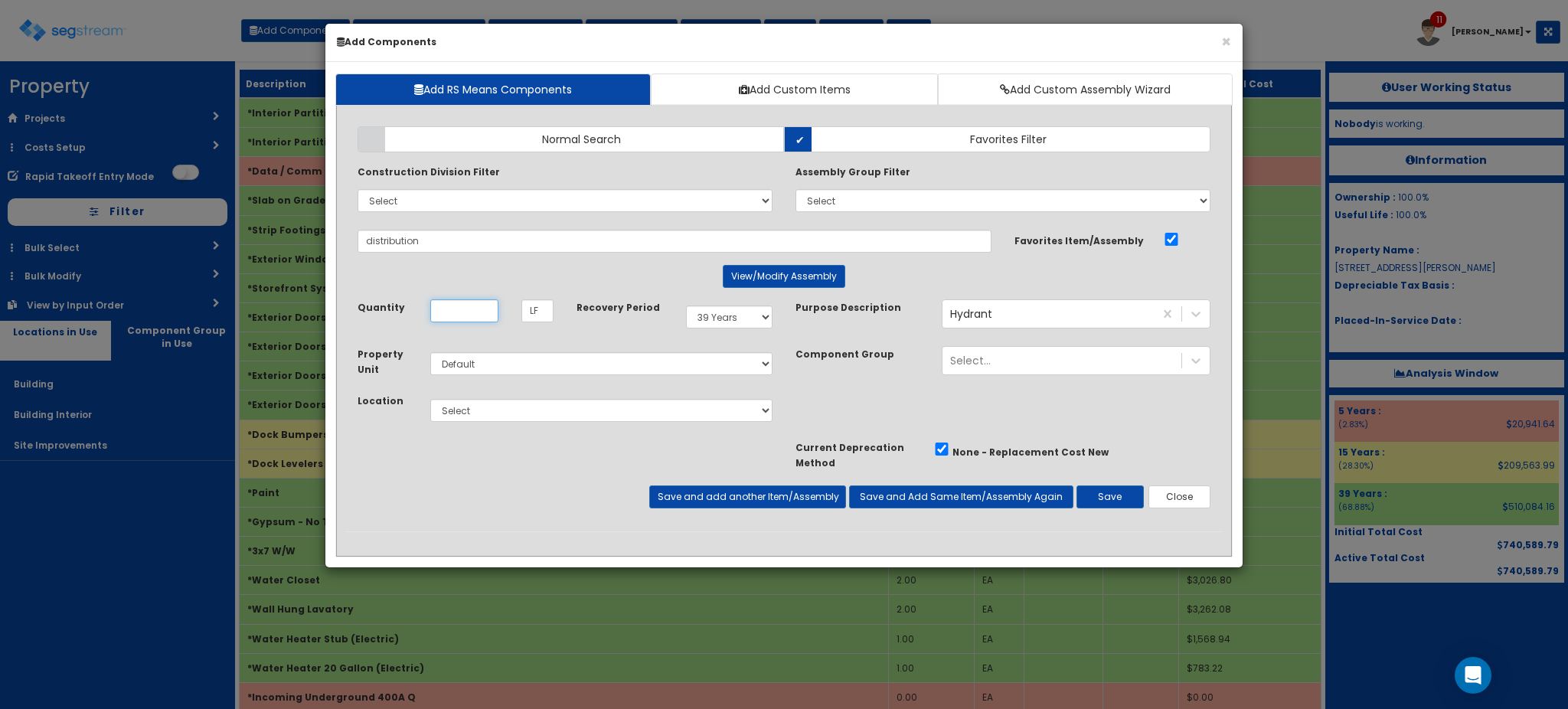
type input "*Distribution Feeder Wire 200 Q"
type input "3"
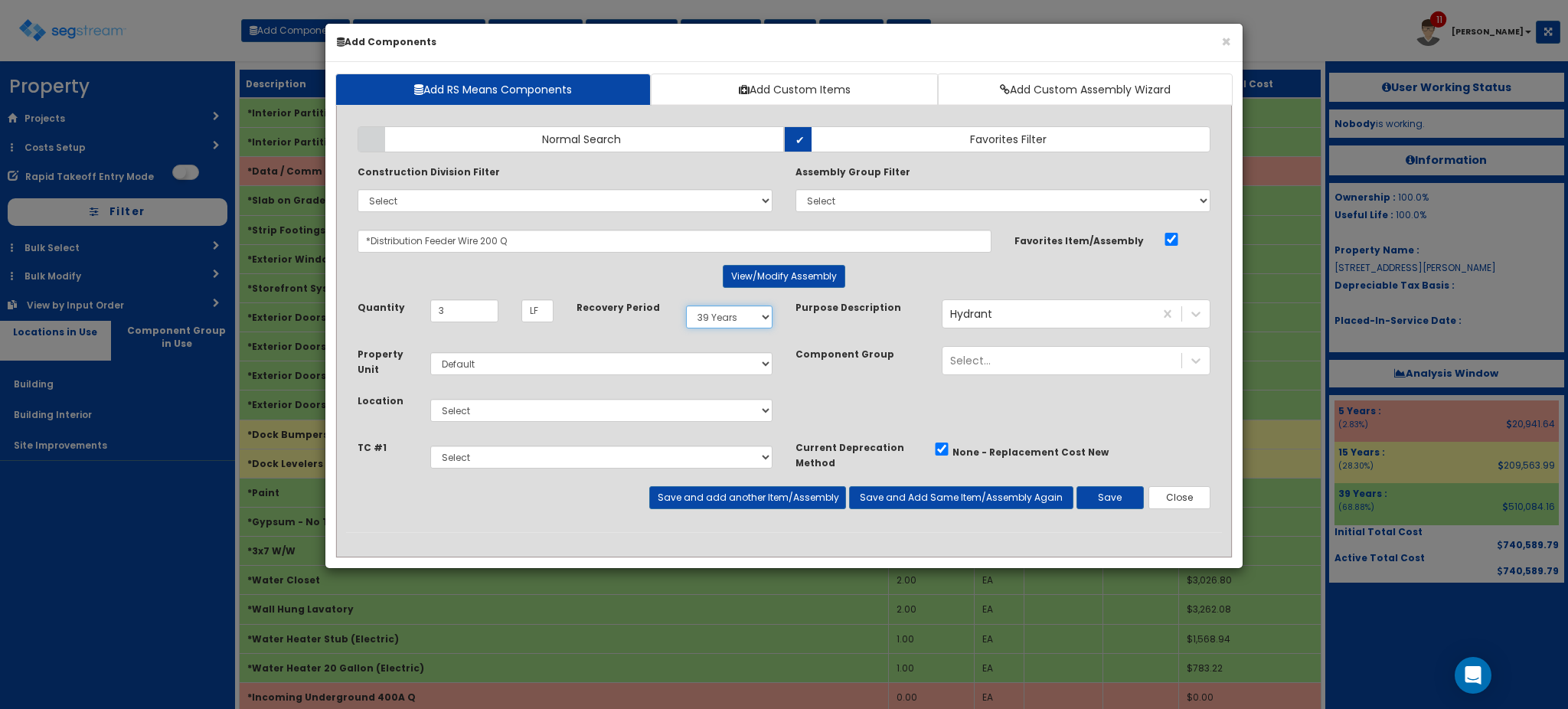
click at [729, 314] on select "Select 5 Years 7 Years 9 Years 10 Years 15 Years 15 Year QLI 15 Year QRP 15 Yea…" at bounding box center [729, 317] width 86 height 23
select select "5Y"
click at [686, 306] on select "Select 5 Years 7 Years 9 Years 10 Years 15 Years 15 Year QLI 15 Year QRP 15 Yea…" at bounding box center [729, 317] width 86 height 23
click at [650, 416] on select "Select Building Building Interior Site Improvements Add Additional Location" at bounding box center [601, 410] width 342 height 23
select select "7"
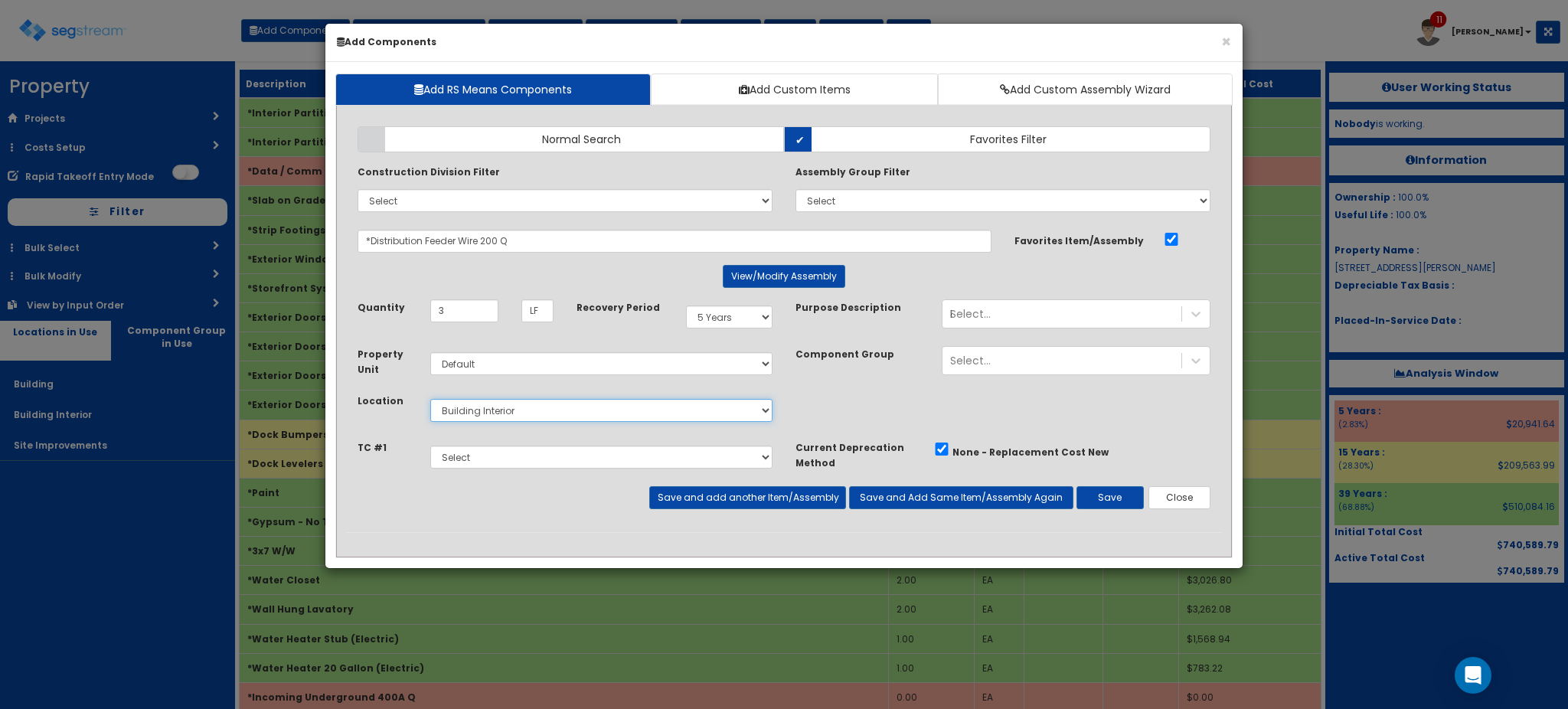
click at [430, 399] on select "Select Building Building Interior Site Improvements Add Additional Location" at bounding box center [601, 410] width 342 height 23
click at [897, 498] on button "Save and Add Same Item/Assembly Again" at bounding box center [961, 497] width 224 height 23
type input "9"
click at [748, 317] on select "Select 5 Years 7 Years 9 Years 10 Years 15 Years 15 Year QLI 15 Year QRP 15 Yea…" at bounding box center [729, 317] width 86 height 23
select select "39Y"
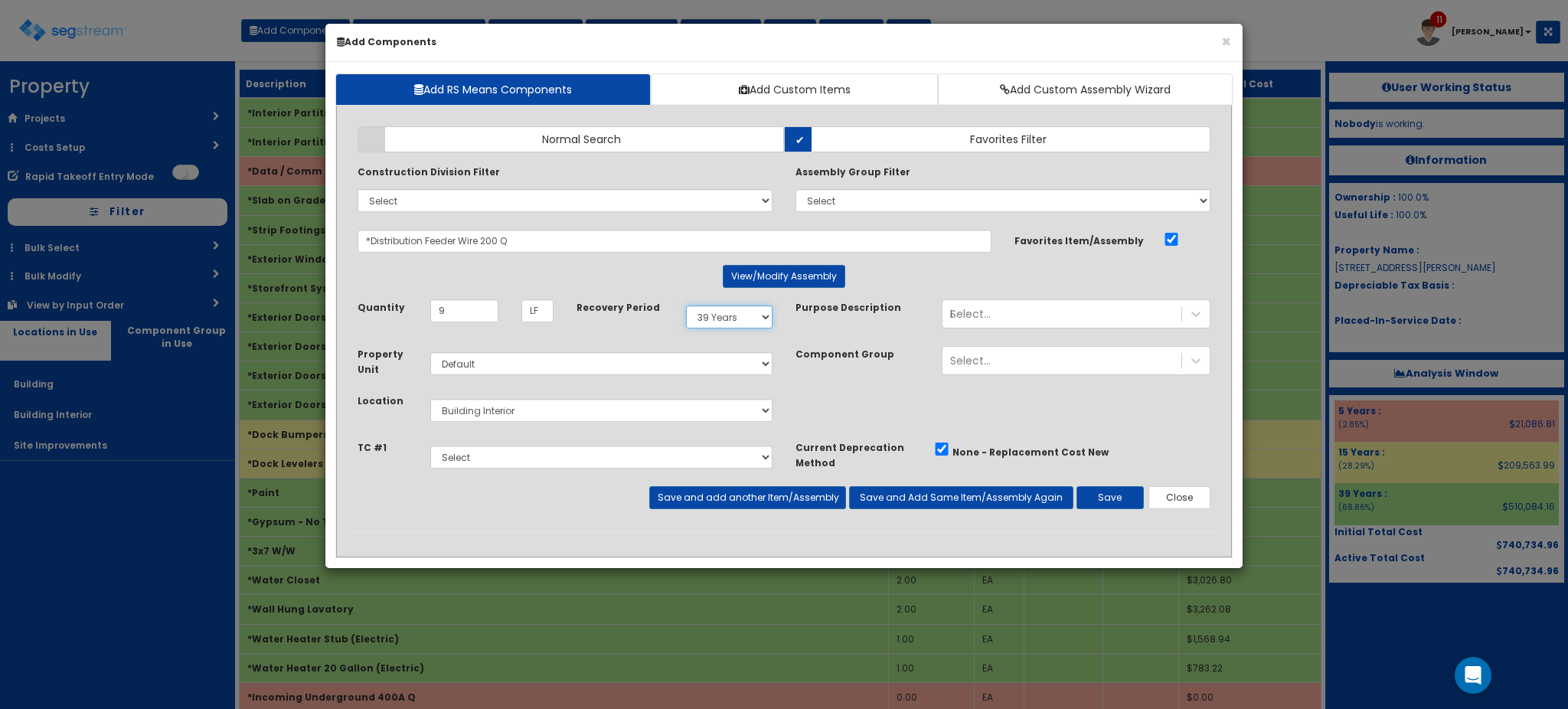
click at [686, 306] on select "Select 5 Years 7 Years 9 Years 10 Years 15 Years 15 Year QLI 15 Year QRP 15 Yea…" at bounding box center [729, 317] width 86 height 23
click at [1098, 494] on button "Save" at bounding box center [1109, 497] width 67 height 23
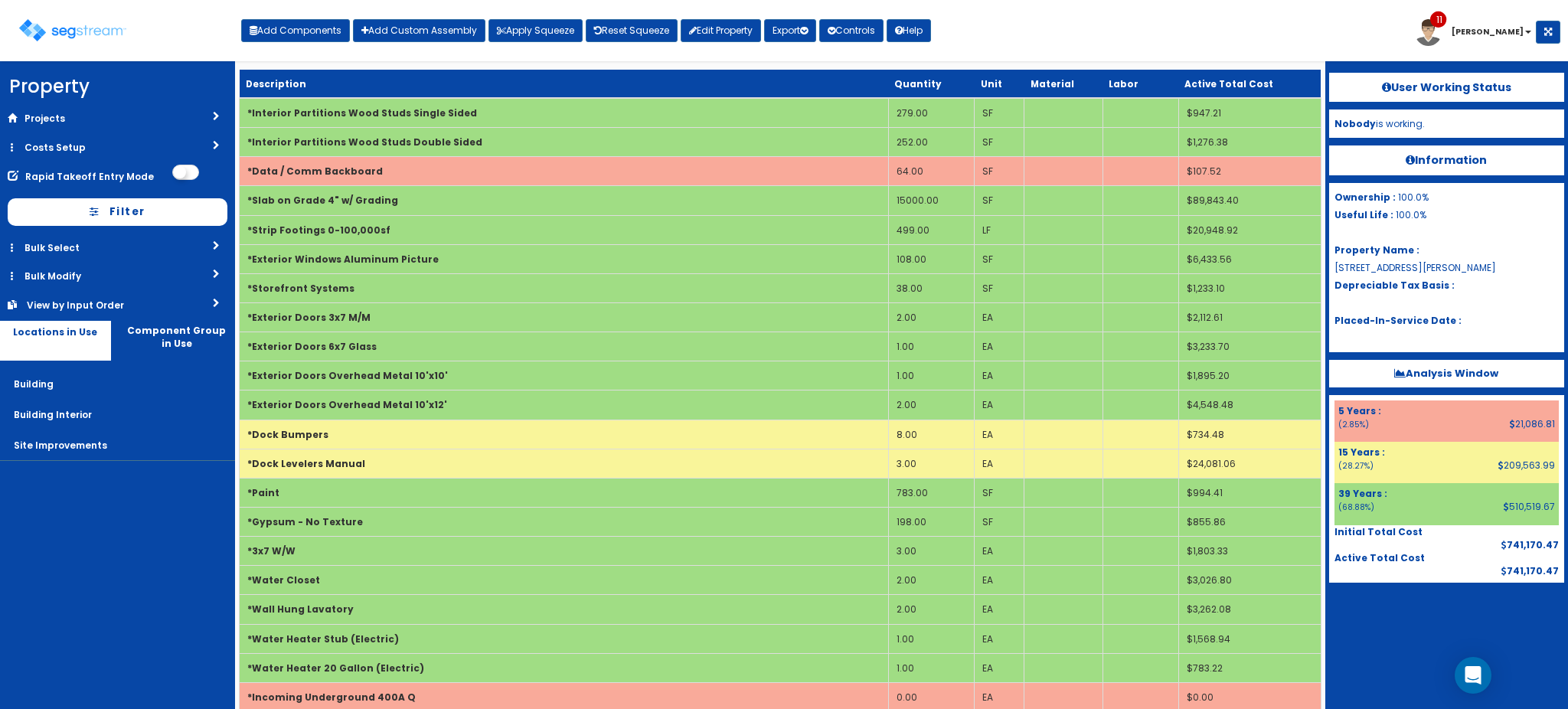
scroll to position [1538, 0]
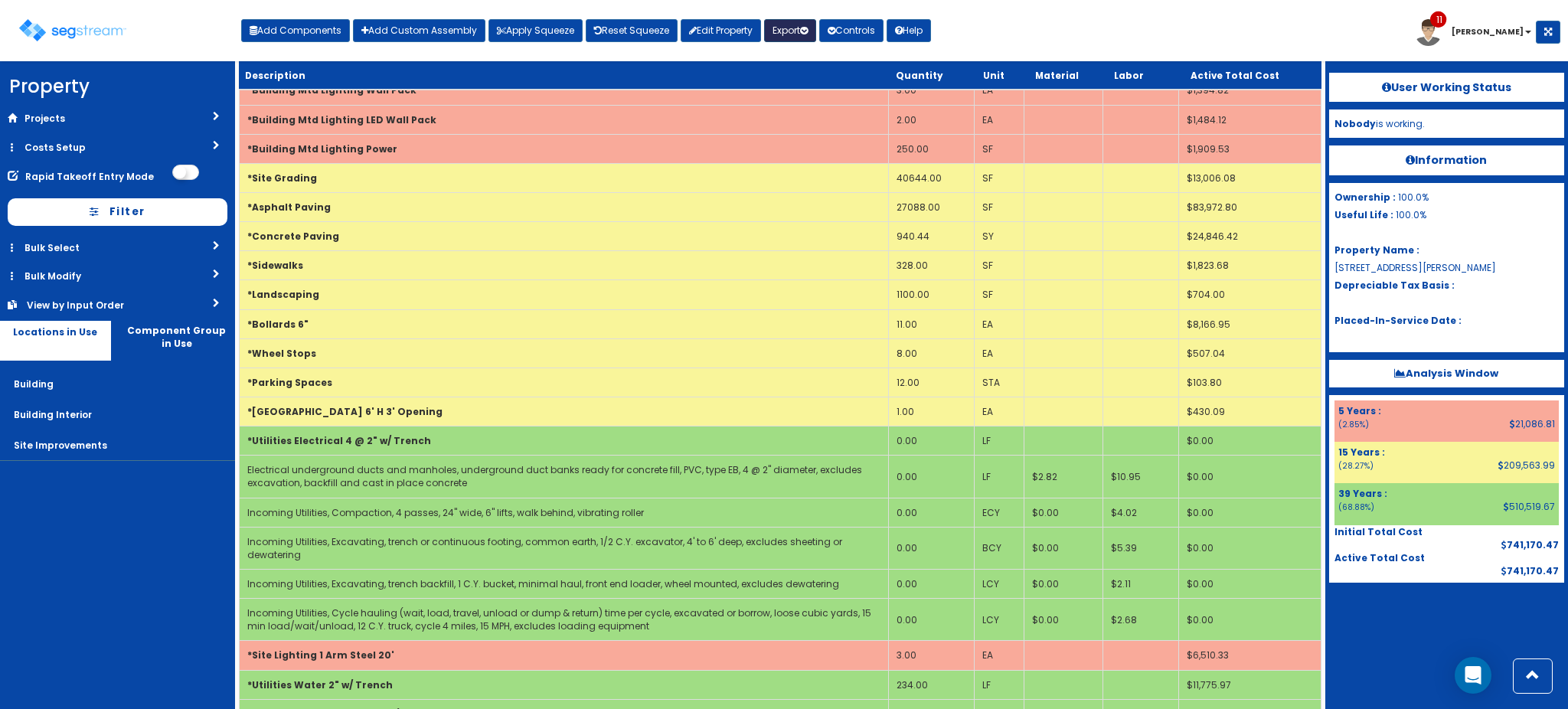
click at [805, 32] on button "Export" at bounding box center [790, 30] width 52 height 23
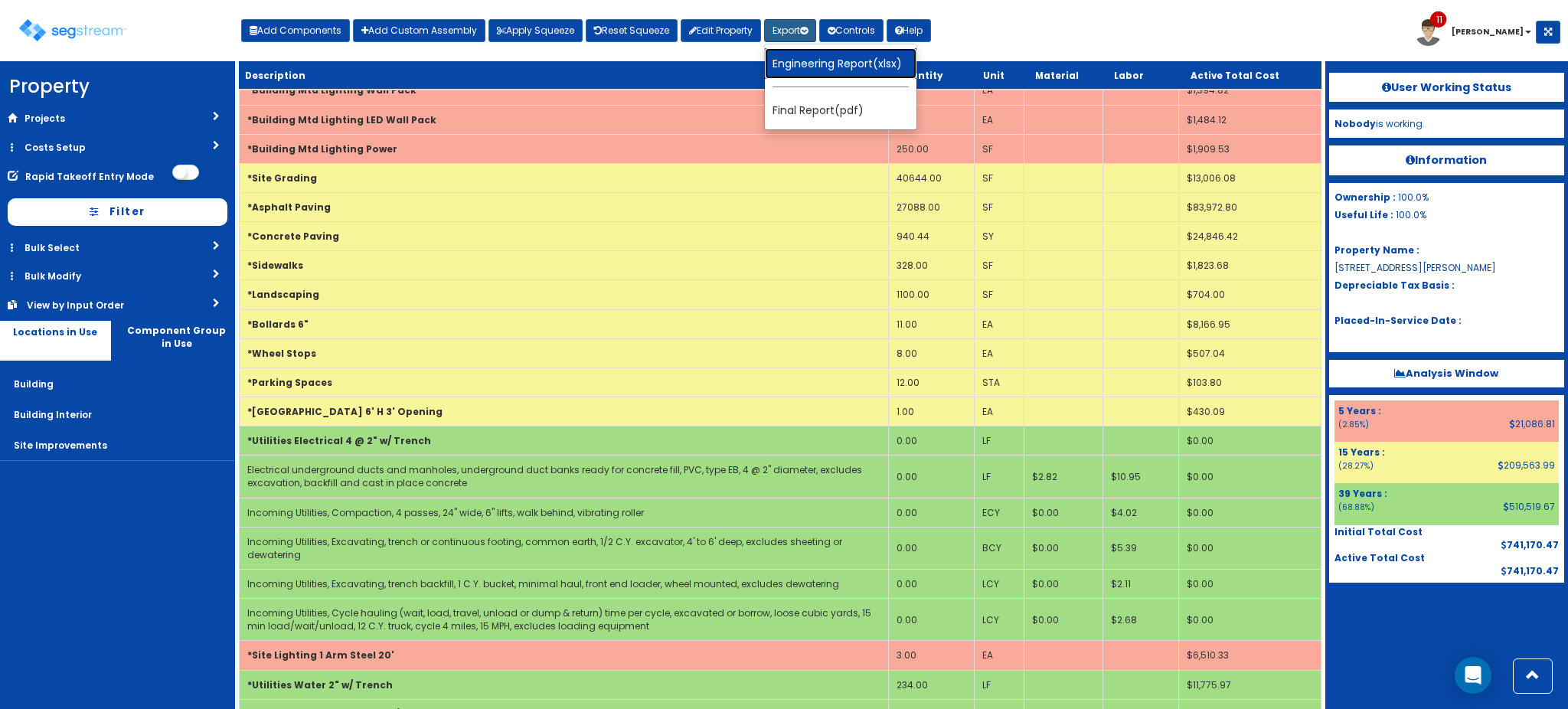
click at [810, 59] on link "Engineering Report(xlsx)" at bounding box center [840, 63] width 151 height 31
